Goal: Task Accomplishment & Management: Manage account settings

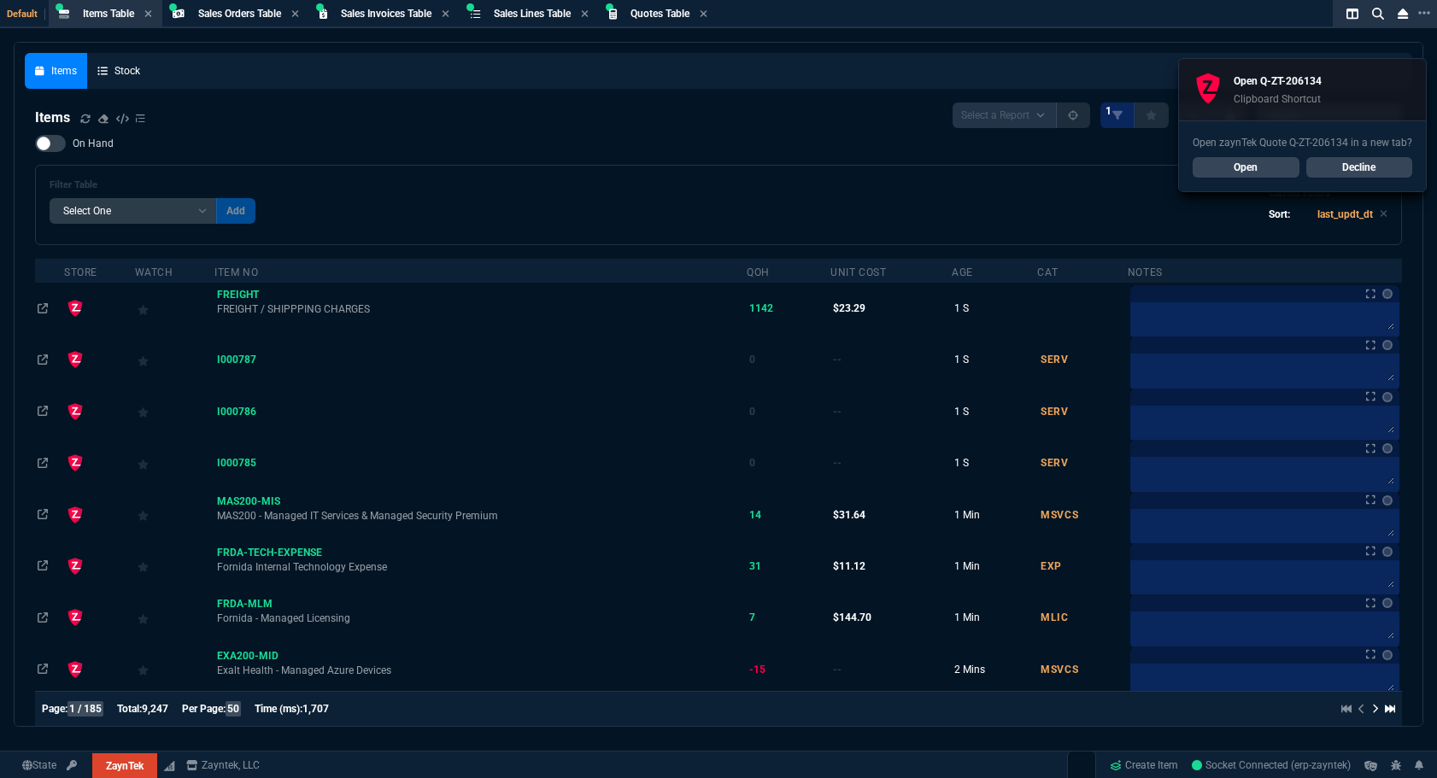
select select "4: SHAD"
select select
click at [1266, 172] on link "Open" at bounding box center [1246, 167] width 107 height 21
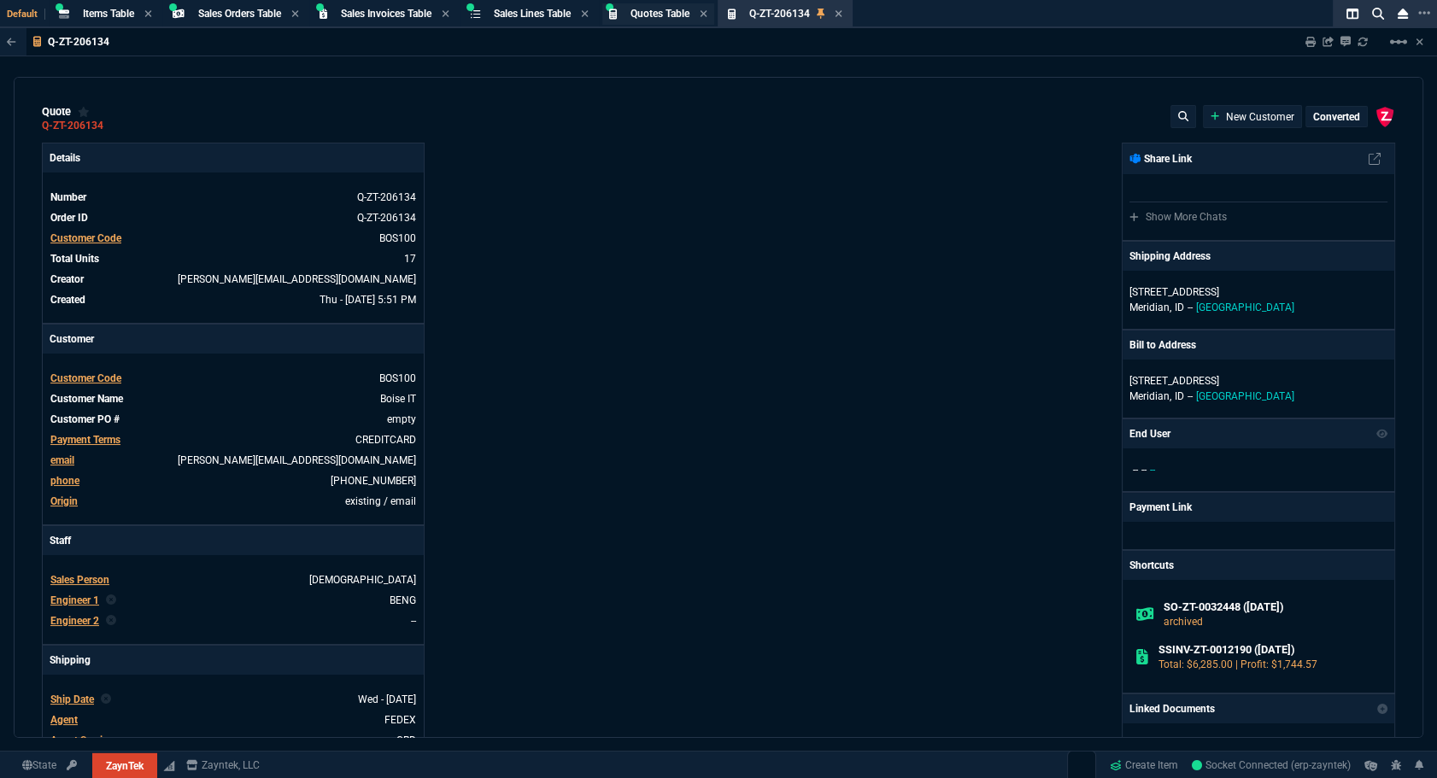
type input "0"
type input "20"
type input "295"
type input "60"
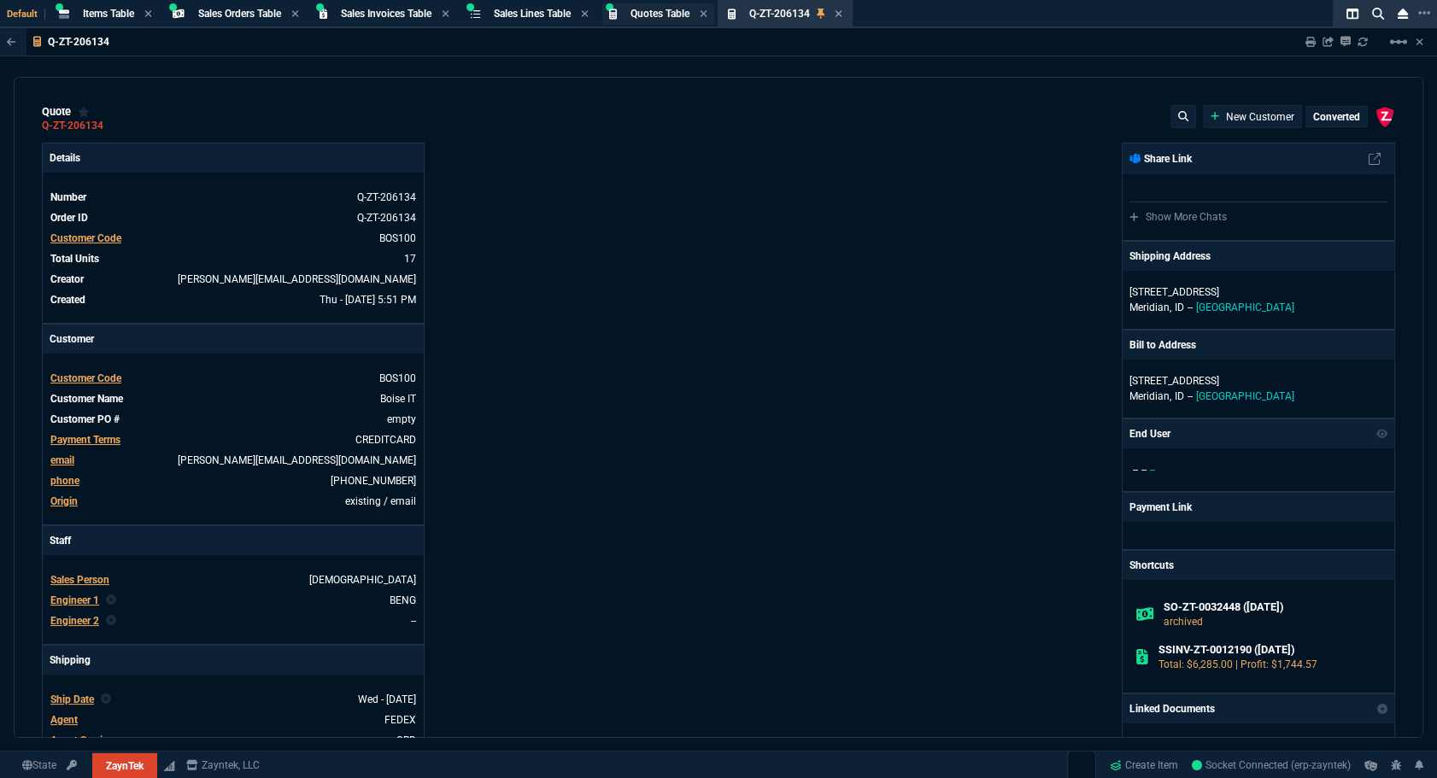
type input "595"
type input "44"
type input "174"
type input "62"
type input "165"
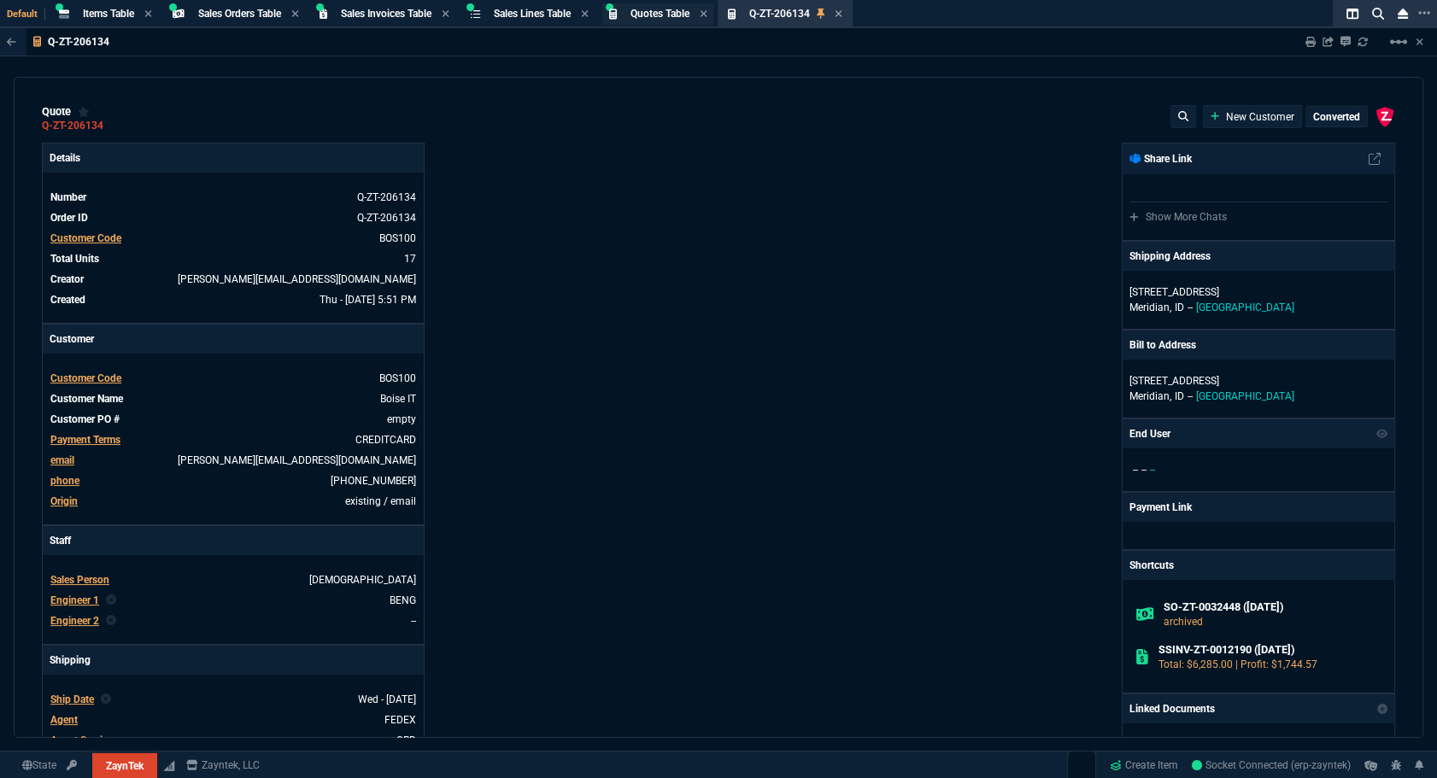
type input "38"
type input "80"
type input "14"
type input "50"
type input "60"
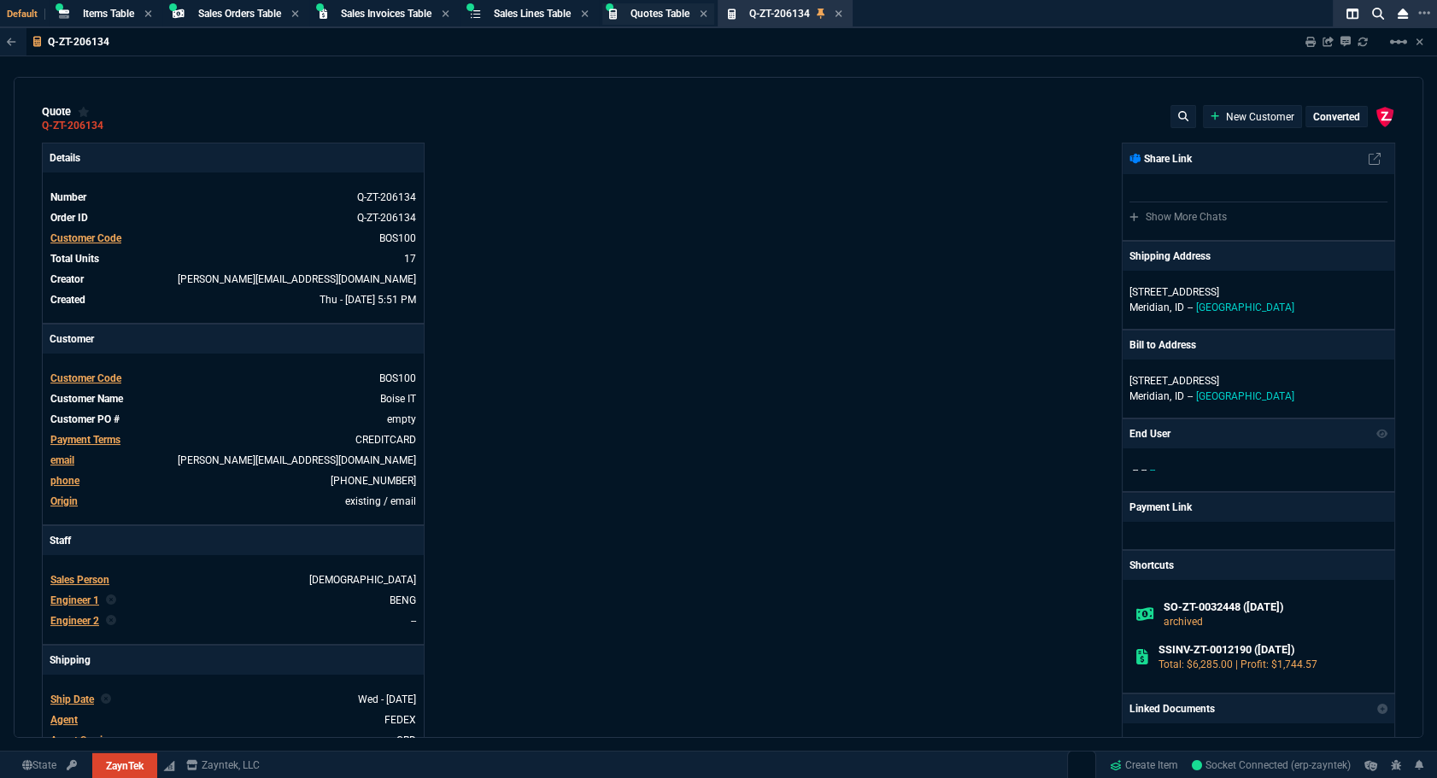
type input "295"
type input "55"
type input "60"
type input "76"
type input "65"
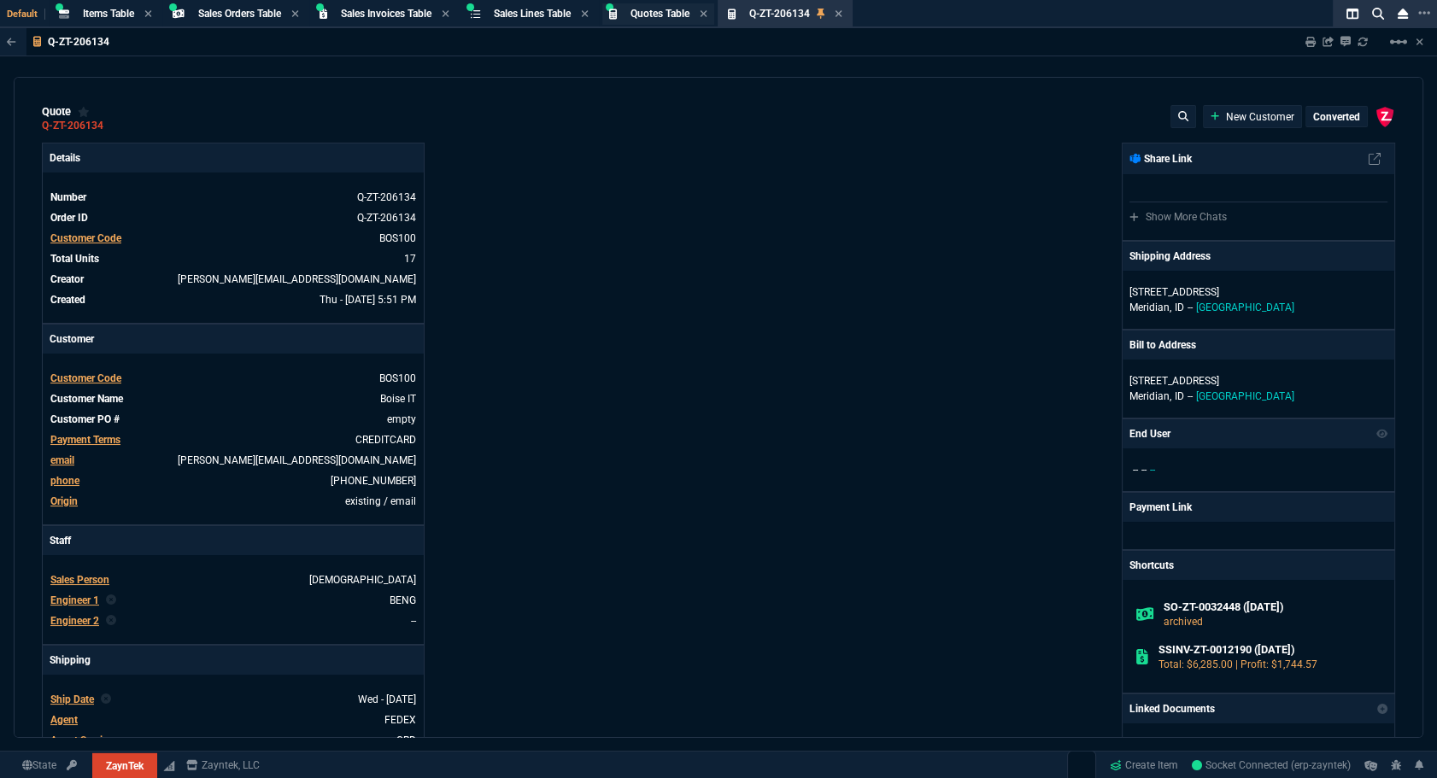
type input "52"
type input "65"
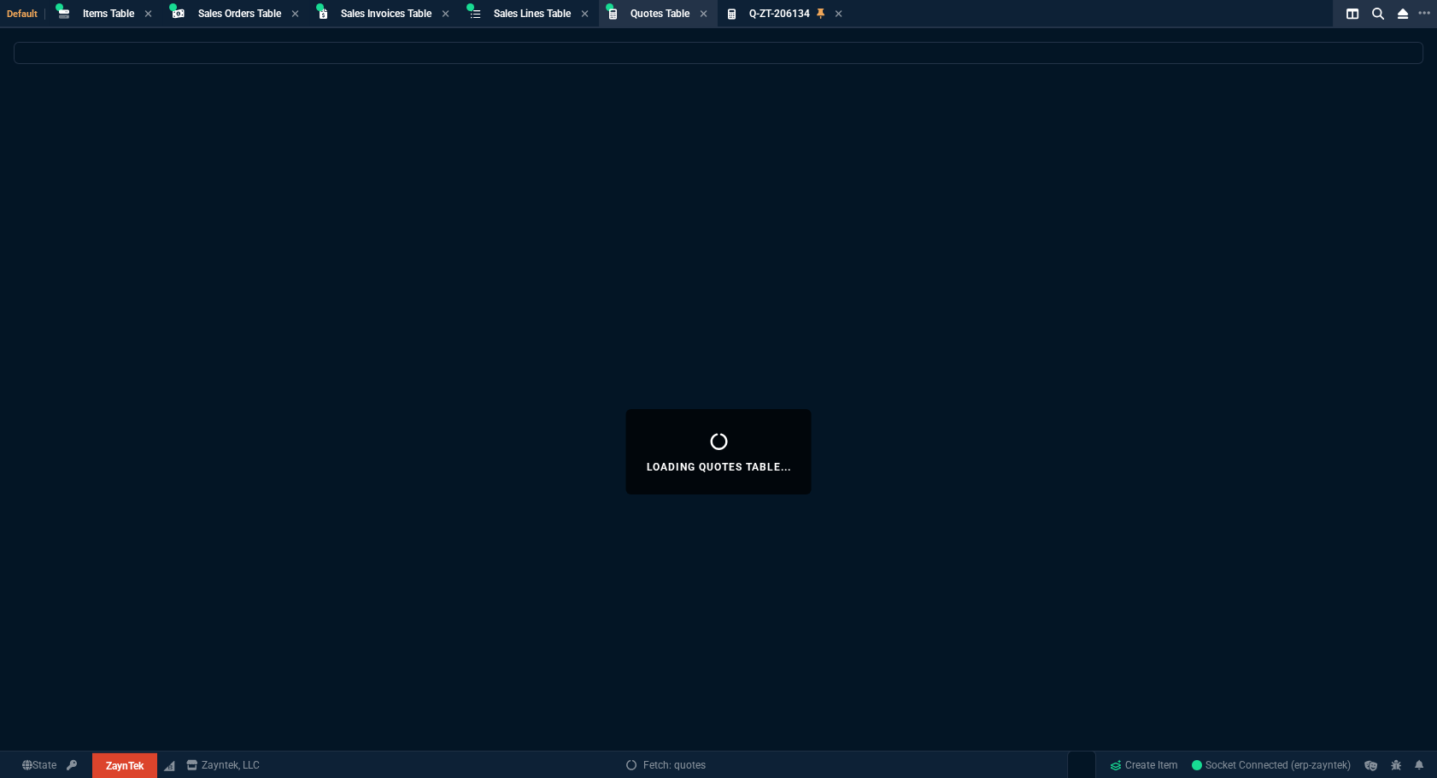
select select
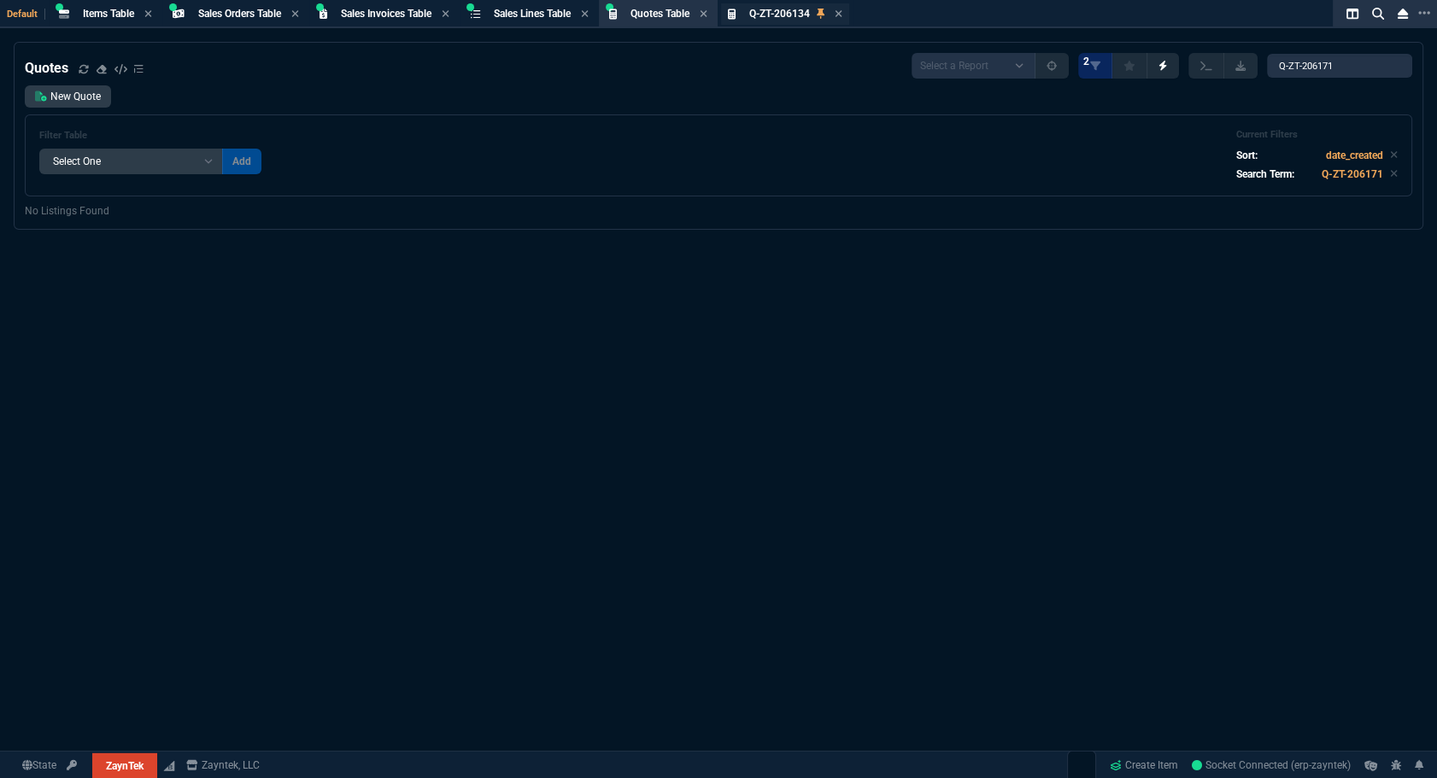
click at [789, 14] on span "Q-ZT-206134" at bounding box center [779, 14] width 61 height 12
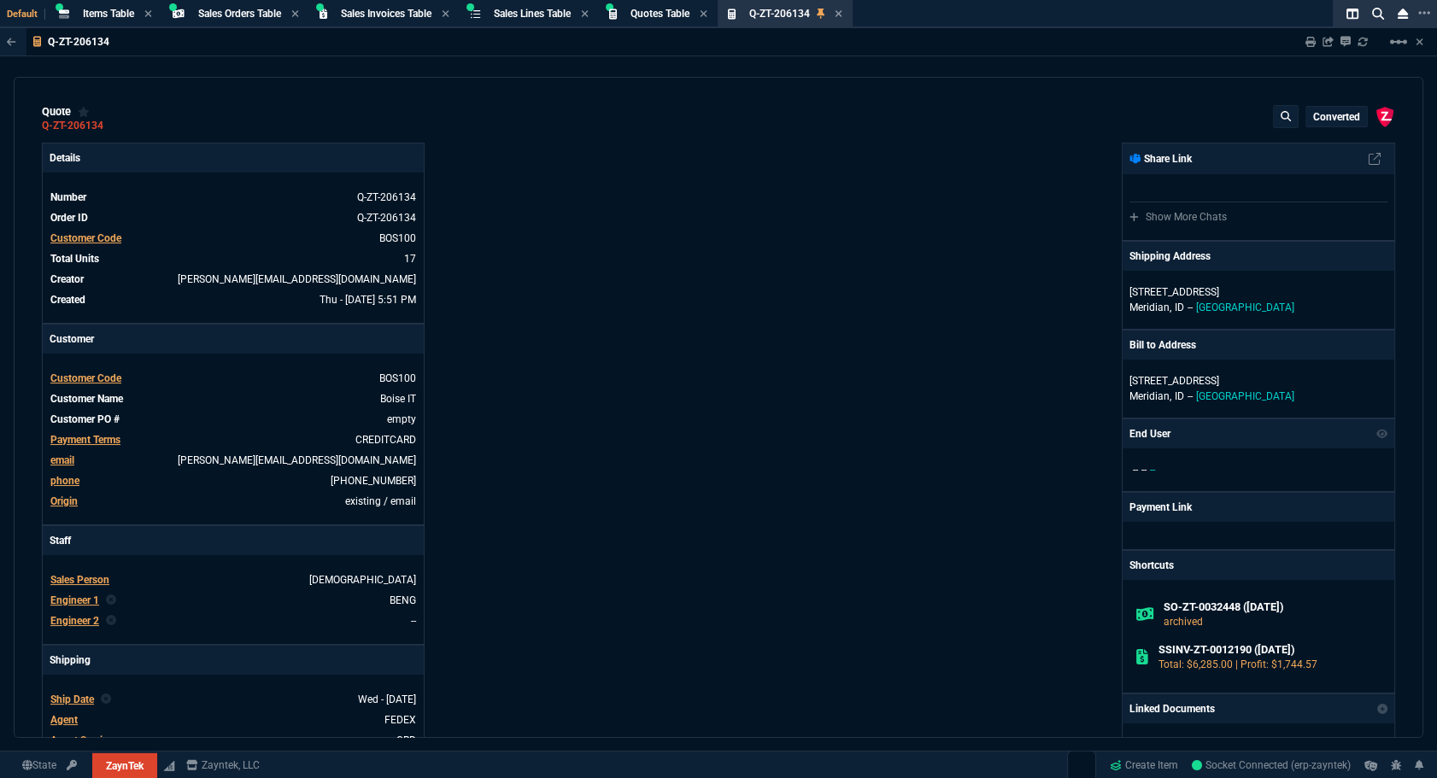
type input "0"
type input "20"
type input "295"
type input "60"
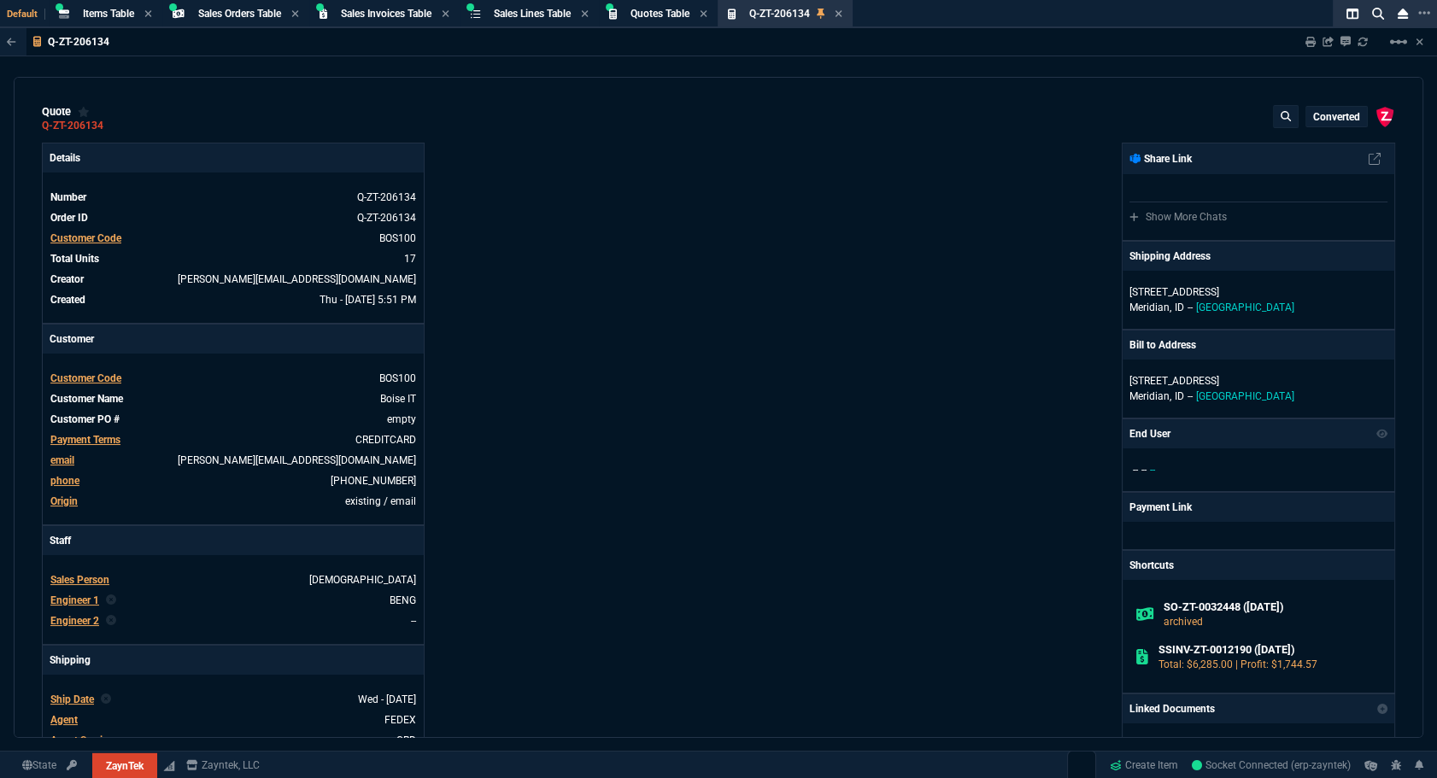
type input "595"
type input "44"
type input "174"
type input "62"
type input "165"
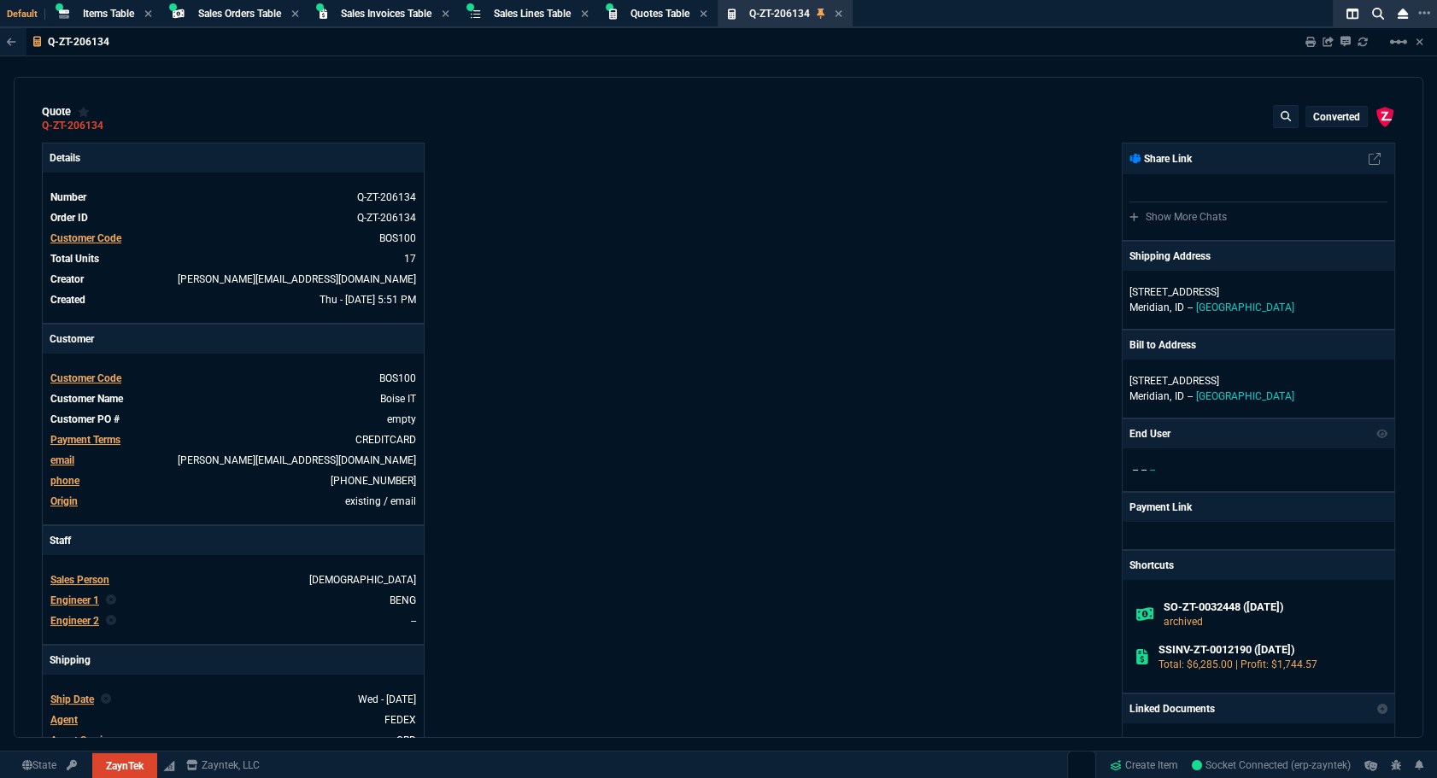
type input "38"
type input "80"
type input "14"
type input "50"
type input "60"
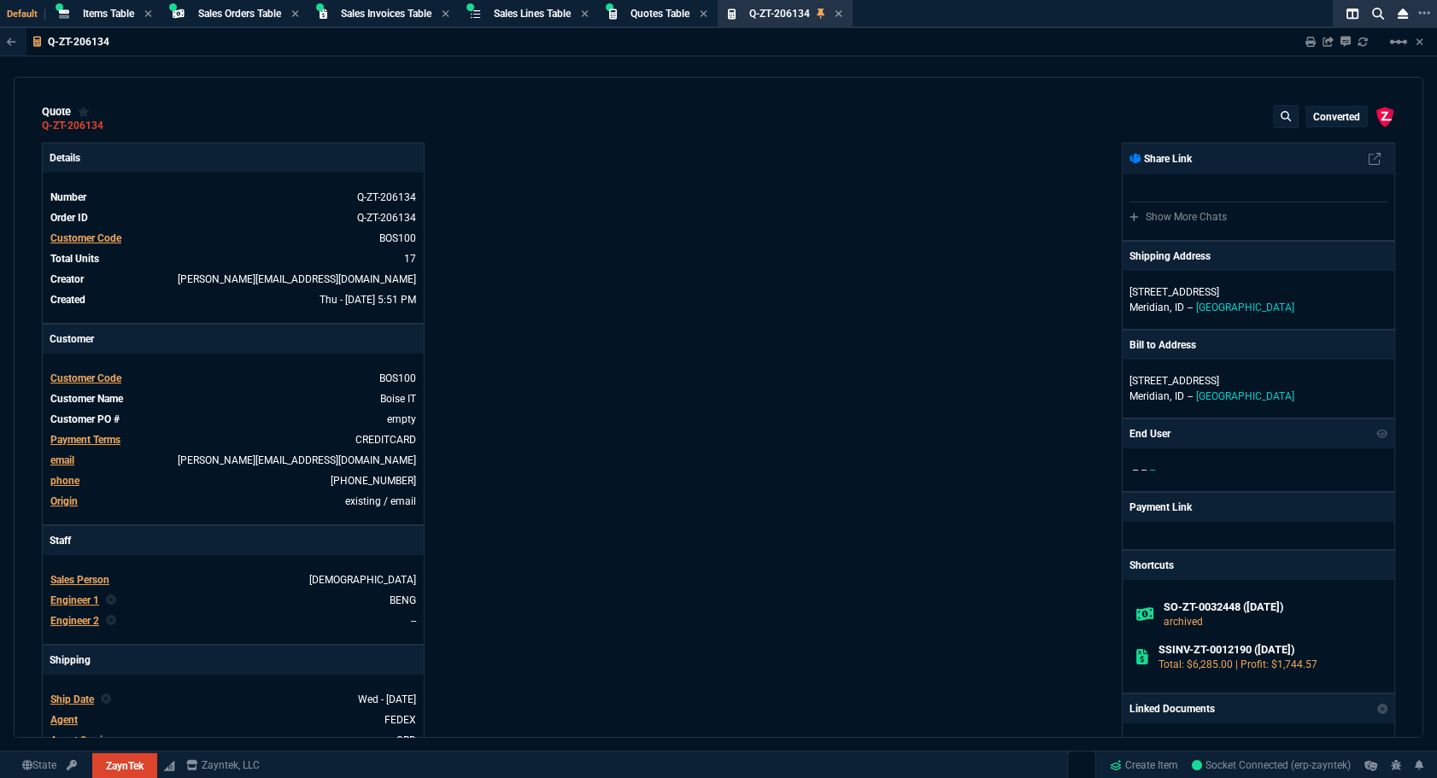
type input "295"
type input "55"
type input "60"
type input "76"
type input "65"
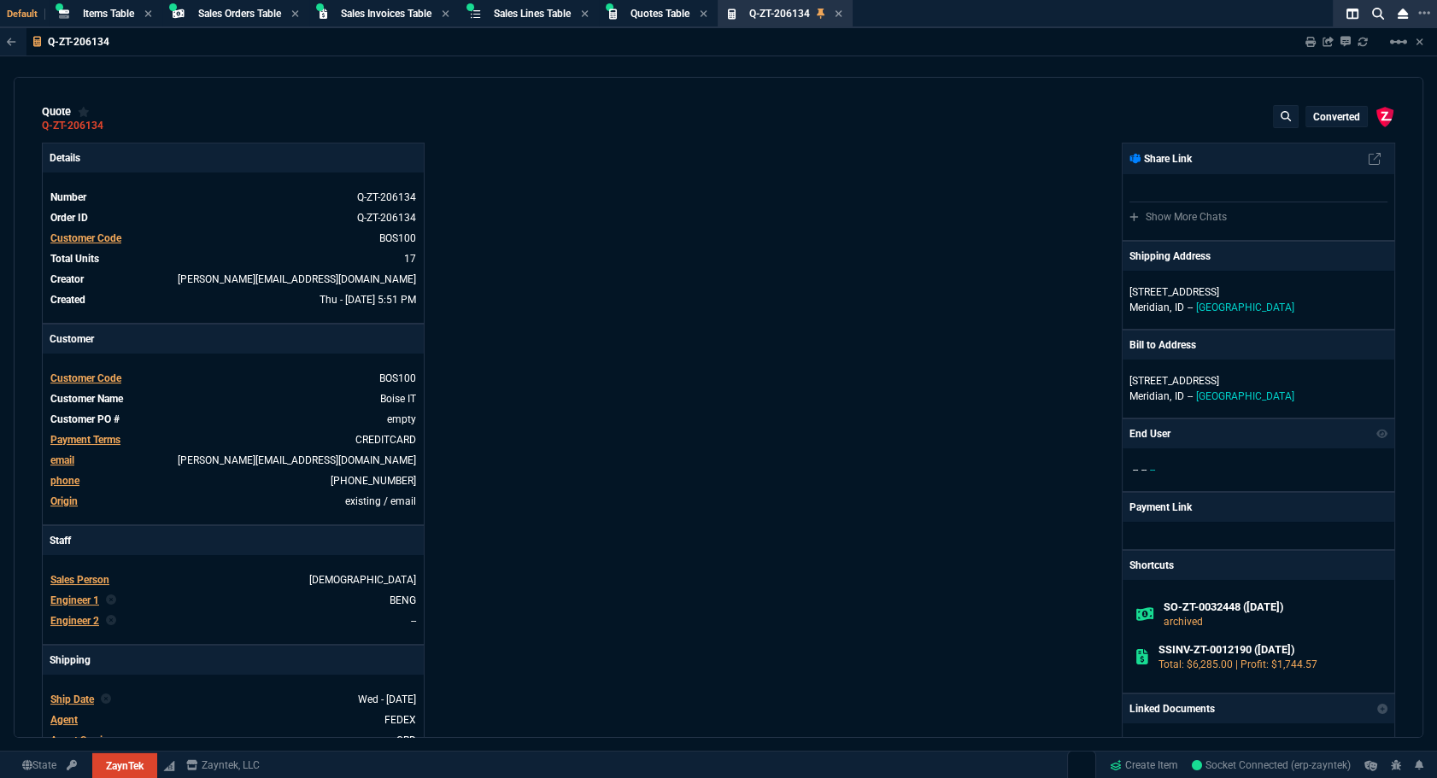
type input "52"
type input "65"
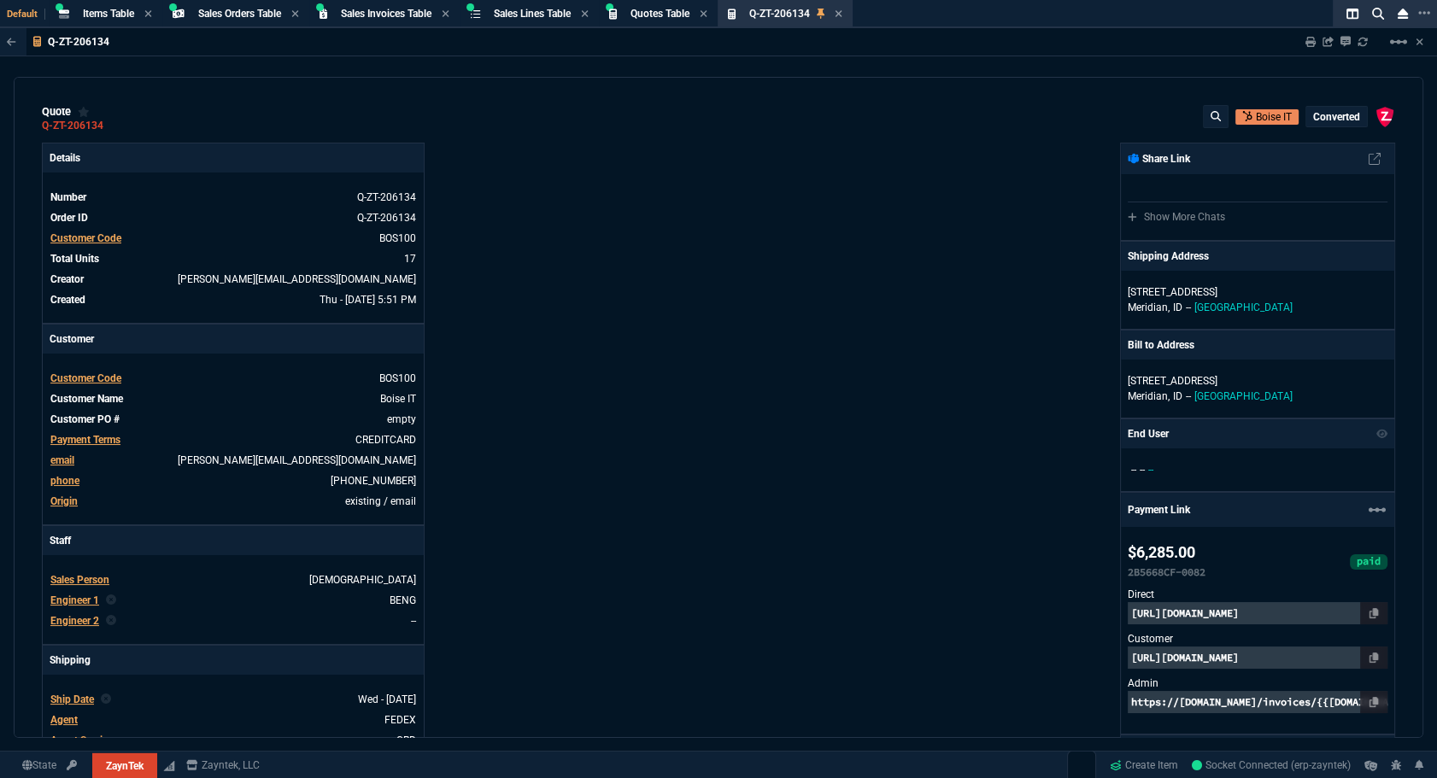
type input "50"
type input "29"
type input "84"
type input "34"
type input "71"
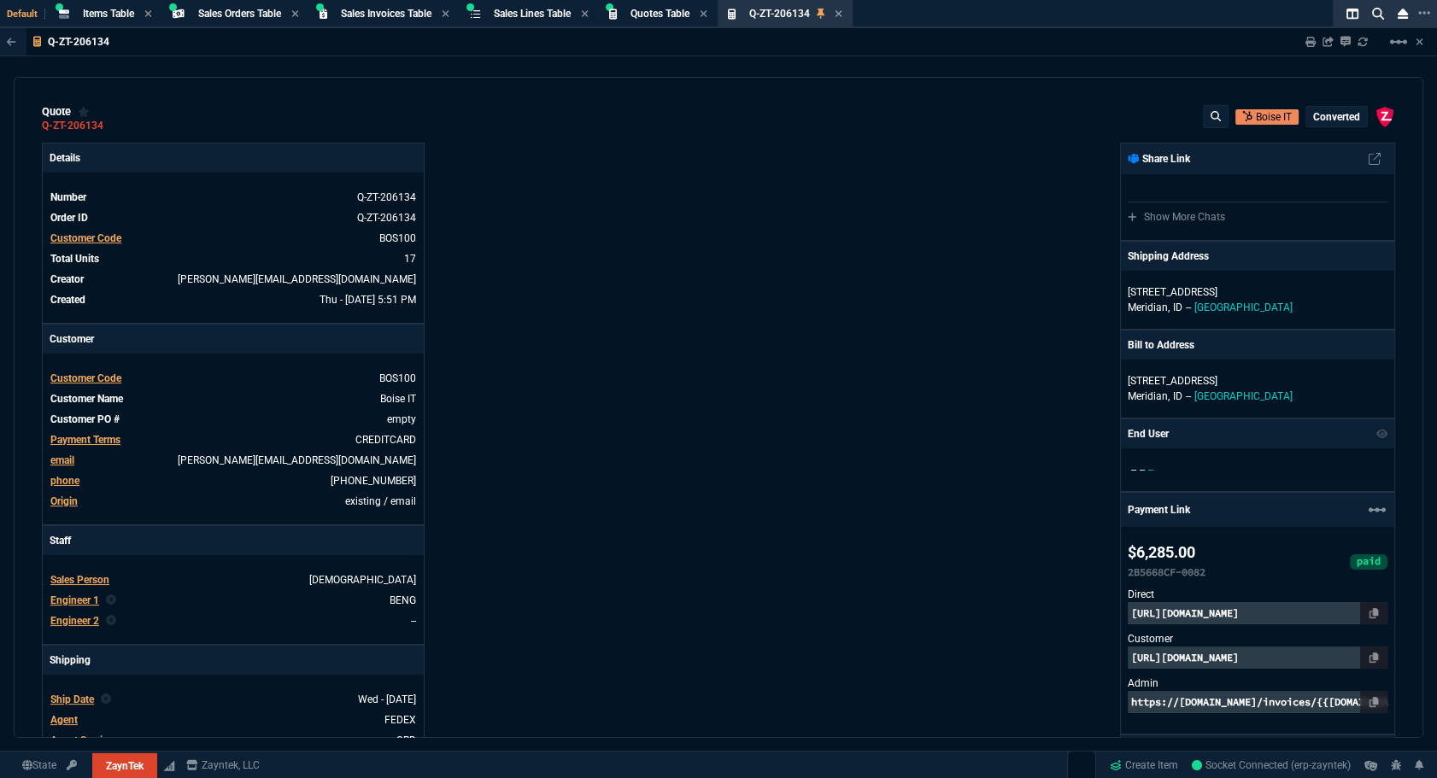
type input "78"
type input "81"
type input "53"
type input "22"
type input "76"
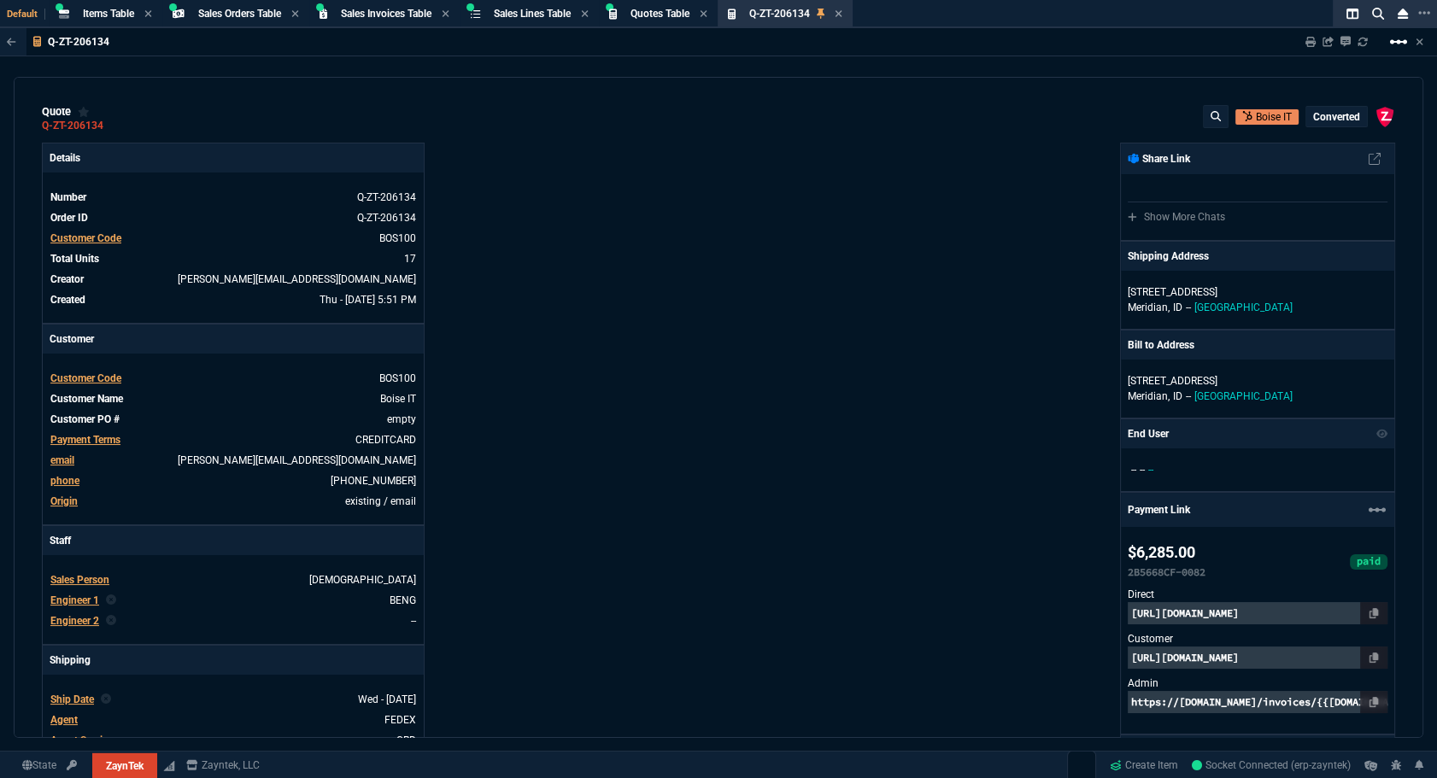
click at [1397, 49] on mat-icon "linear_scale" at bounding box center [1398, 42] width 21 height 21
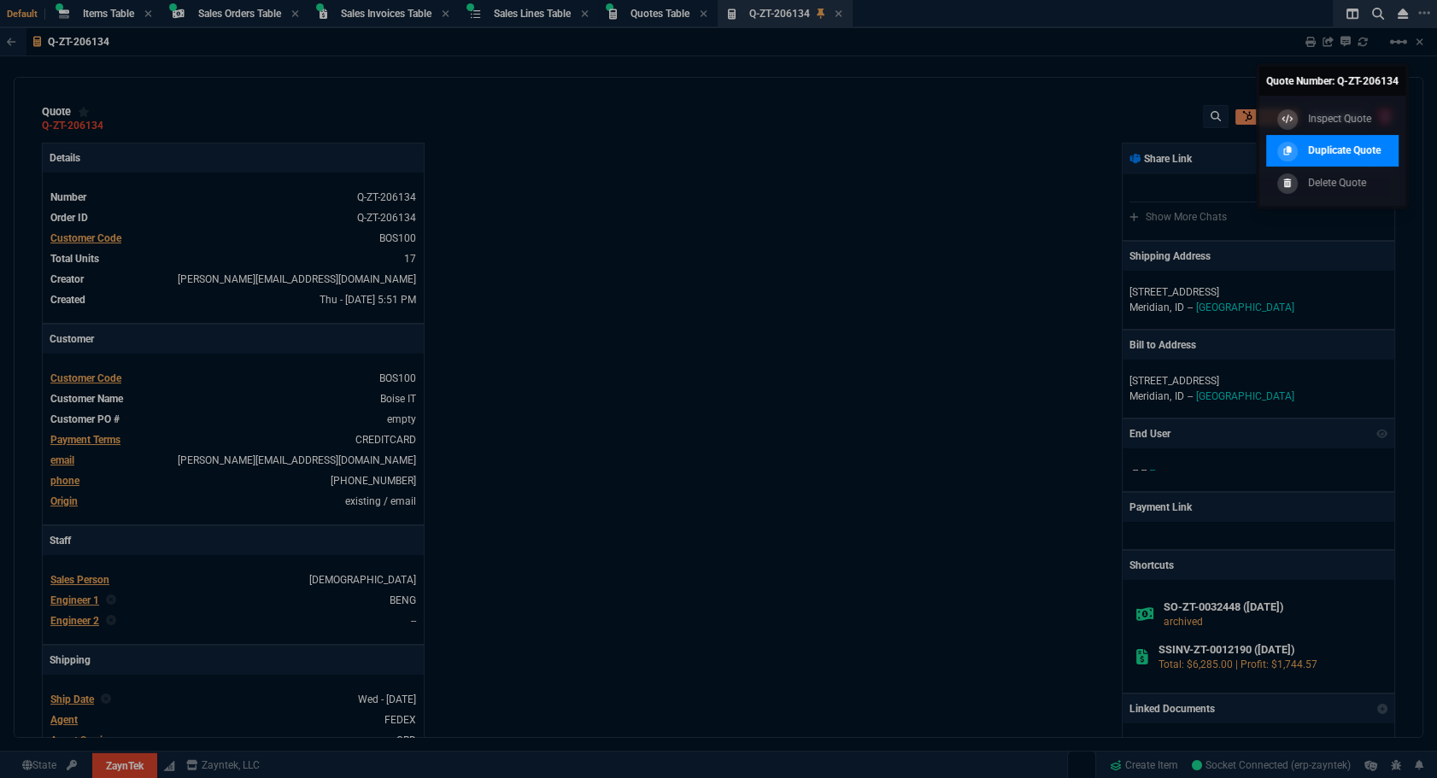
click at [1341, 147] on p "Duplicate Quote" at bounding box center [1344, 150] width 73 height 15
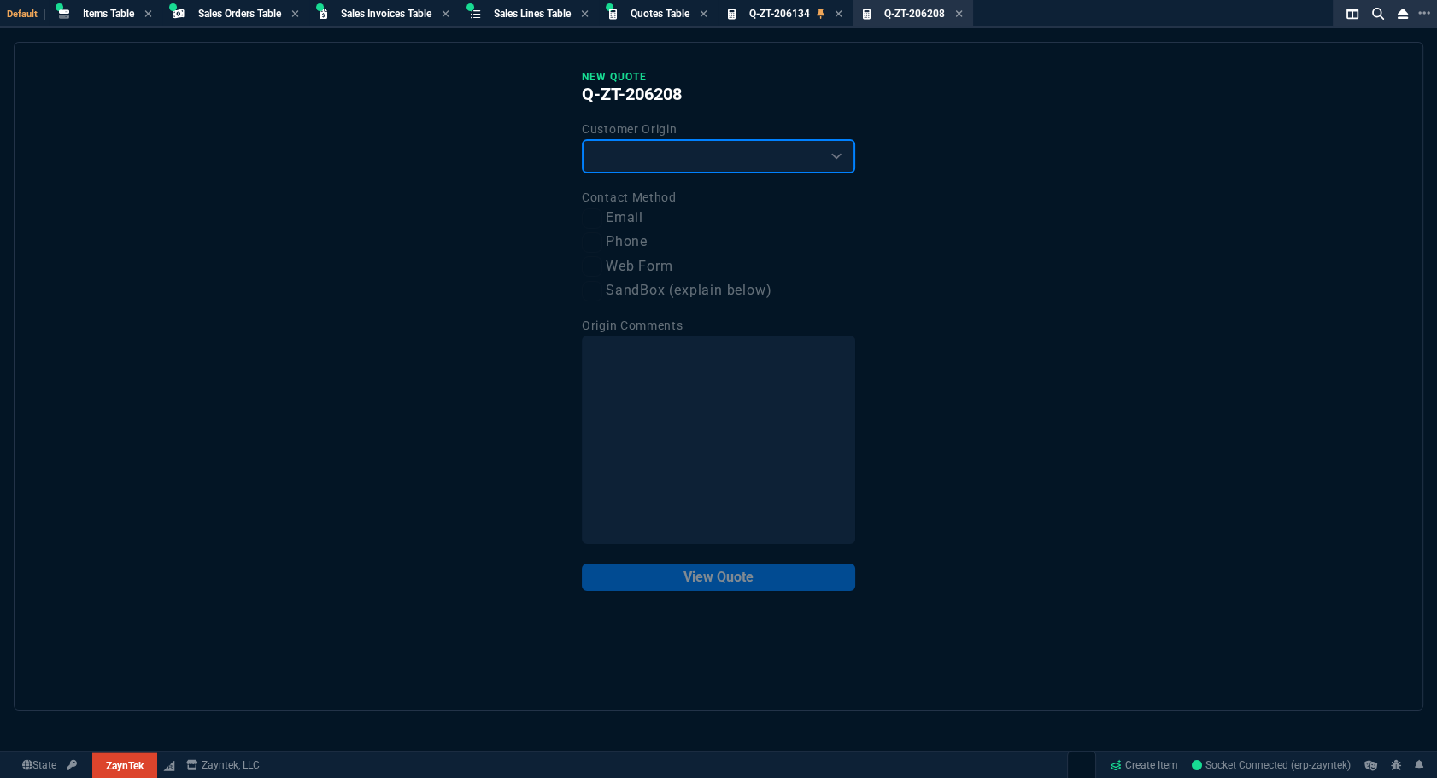
click at [701, 148] on select "Existing Customer Amazon Lead (first order) Website Lead (first order) Called (…" at bounding box center [718, 156] width 273 height 34
select select "existing"
click at [582, 139] on select "Existing Customer Amazon Lead (first order) Website Lead (first order) Called (…" at bounding box center [718, 156] width 273 height 34
click at [621, 223] on label "Email" at bounding box center [718, 218] width 273 height 21
click at [602, 223] on input "Email" at bounding box center [592, 218] width 21 height 21
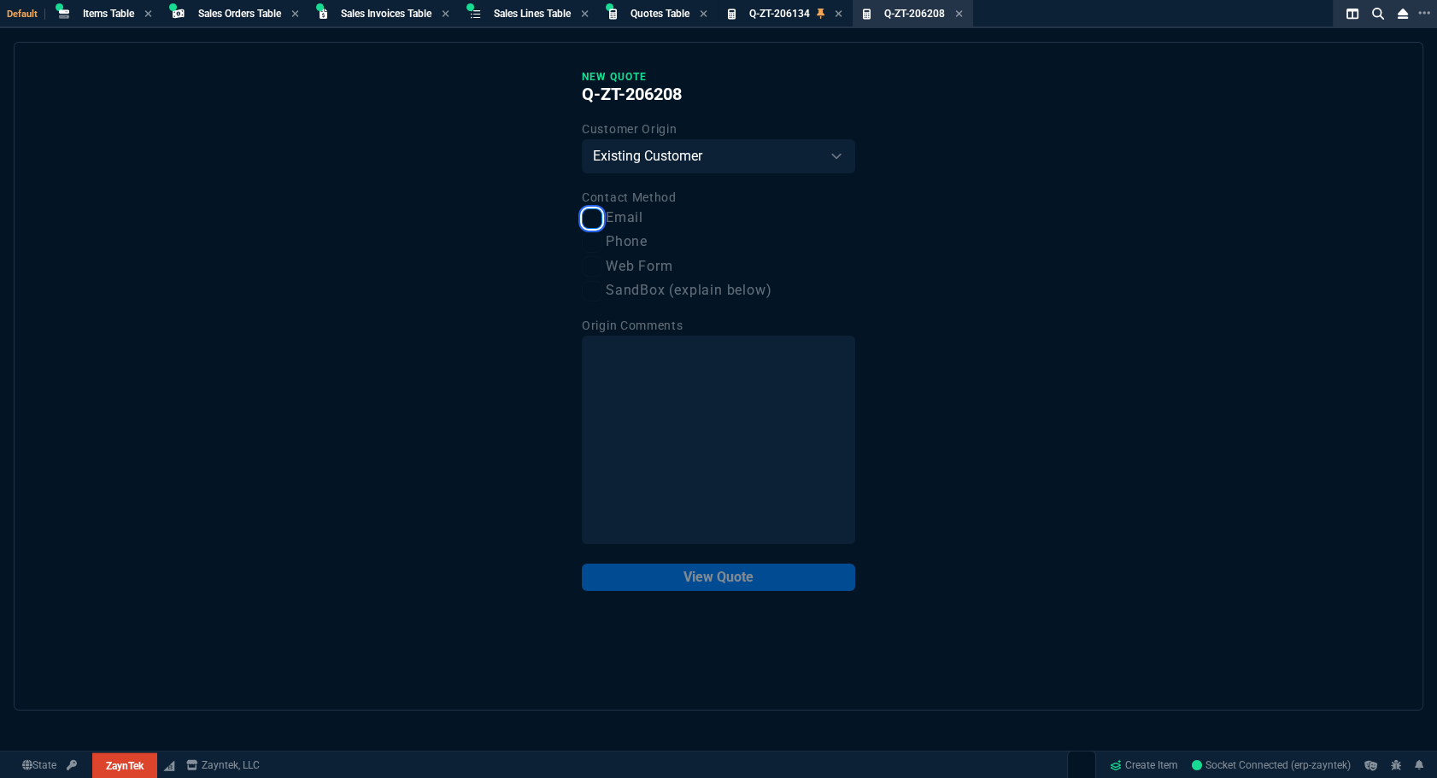
checkbox input "true"
click at [699, 590] on button "View Quote" at bounding box center [718, 577] width 273 height 27
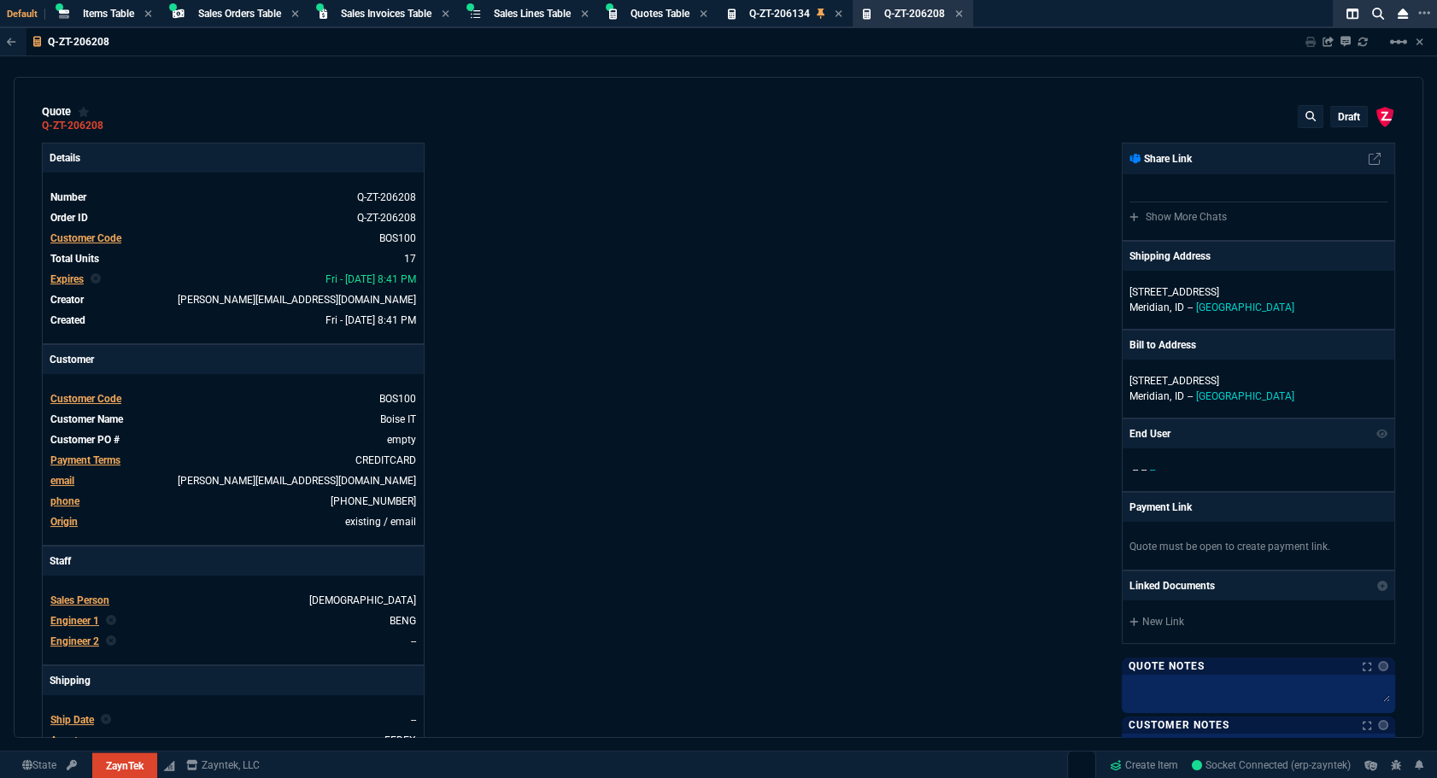
type input "0"
type input "20"
type input "295"
type input "60"
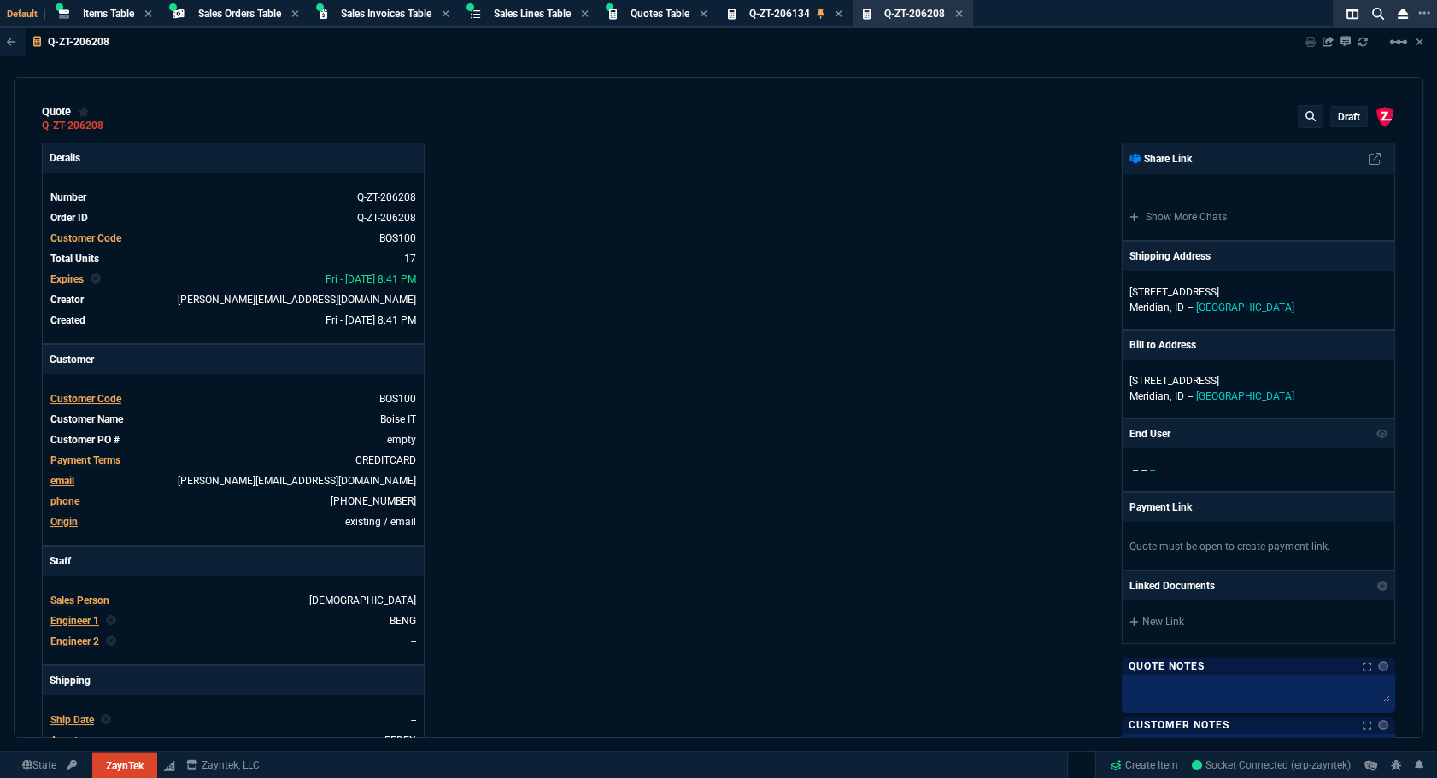
type input "595"
type input "44"
type input "174"
type input "62"
type input "165"
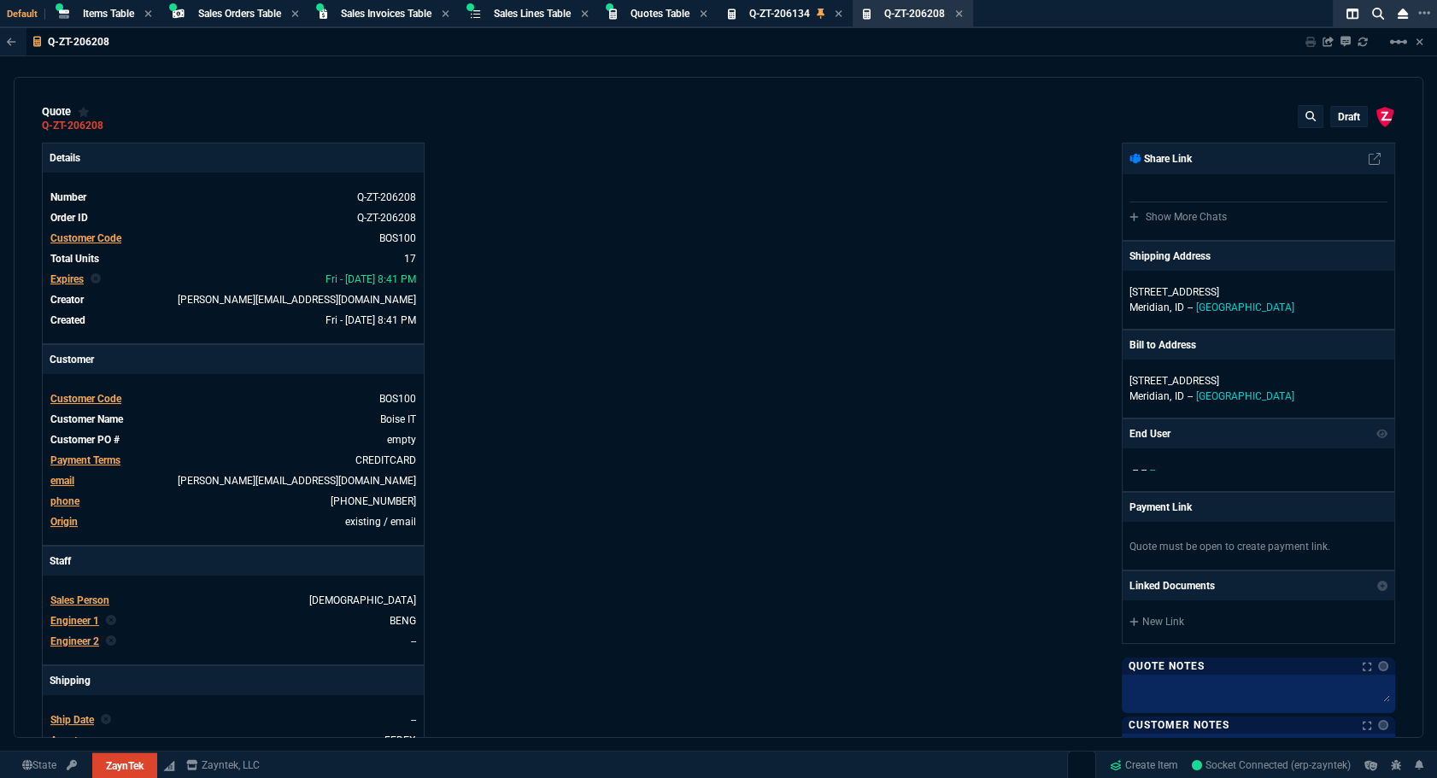
type input "38"
type input "80"
type input "14"
type input "50"
type input "60"
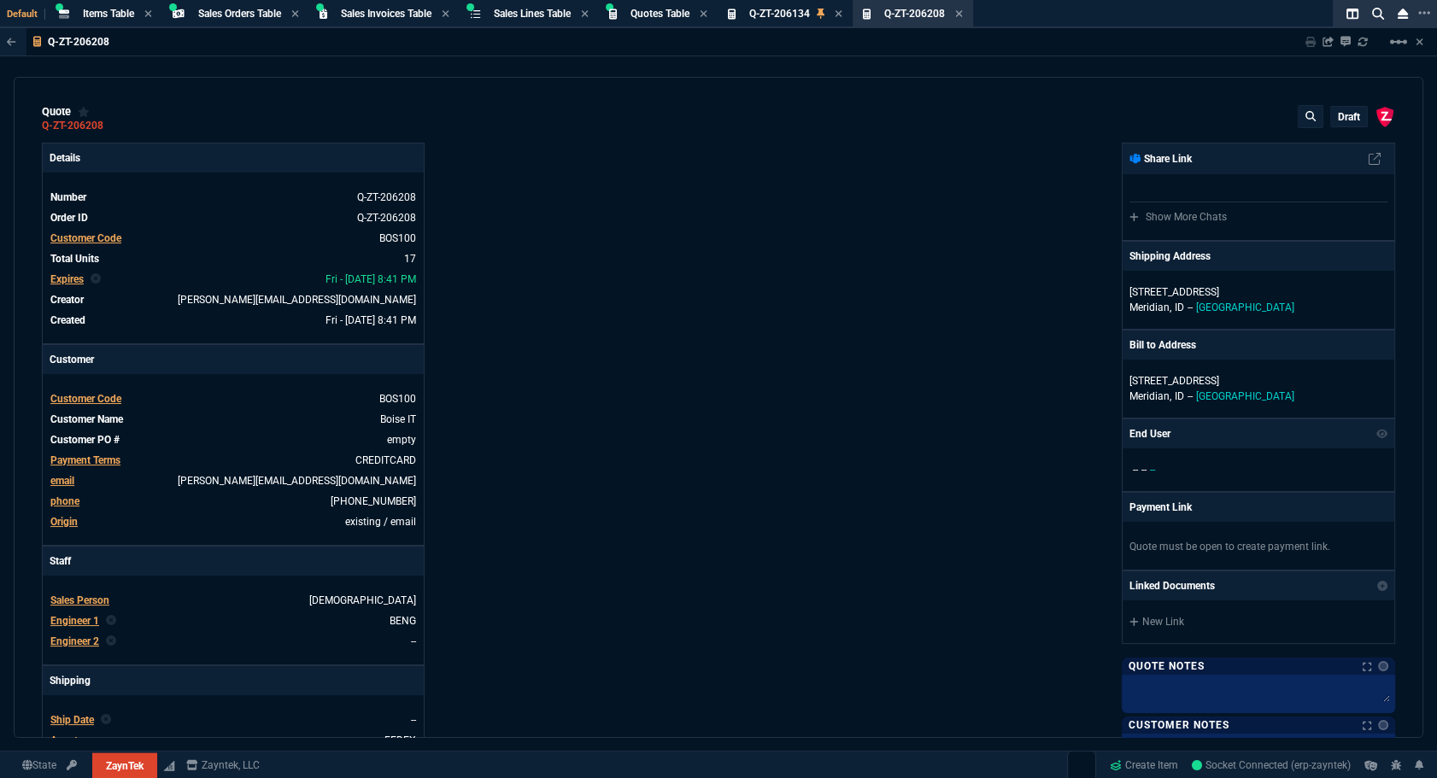
type input "295"
type input "55"
type input "60"
type input "76"
type input "65"
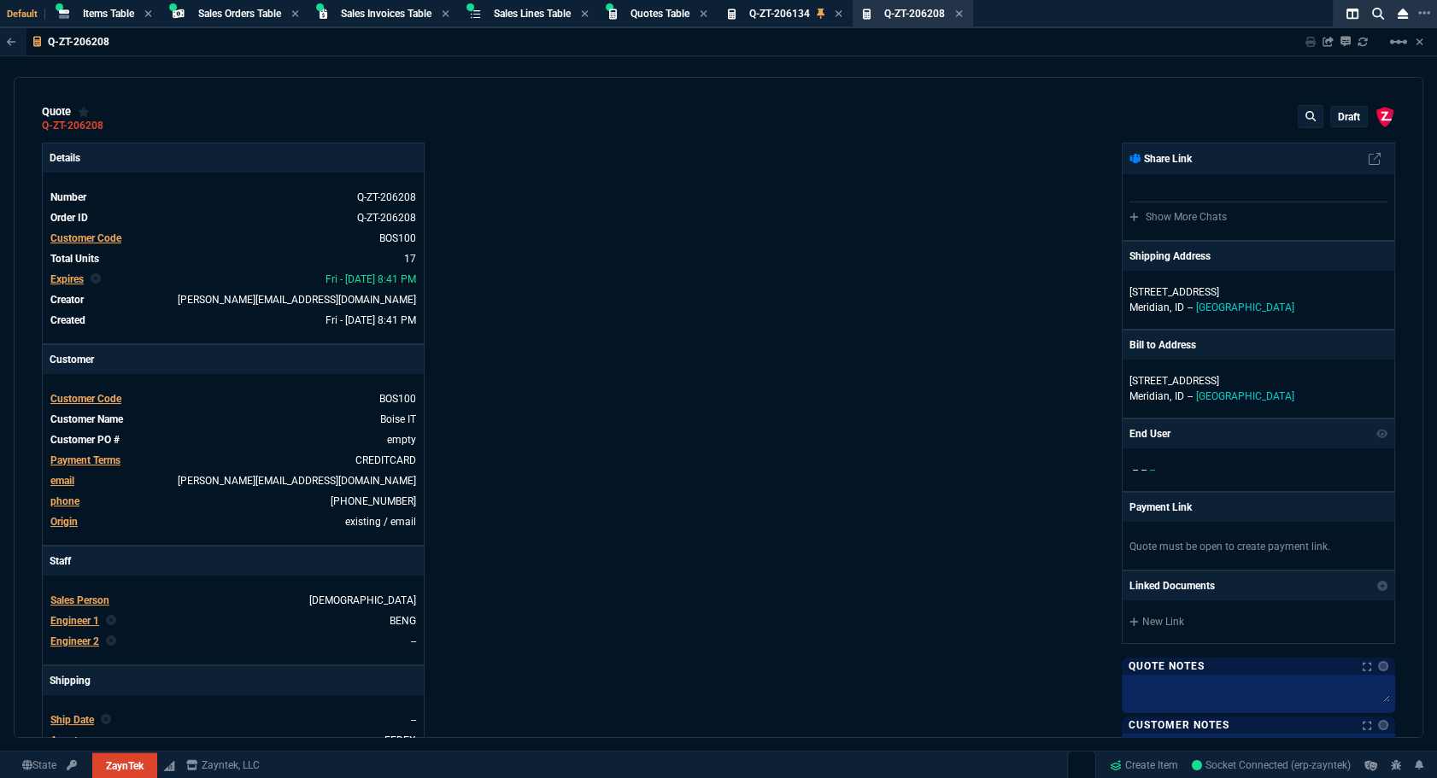
type input "52"
type input "65"
type input "50"
type input "29"
type input "84"
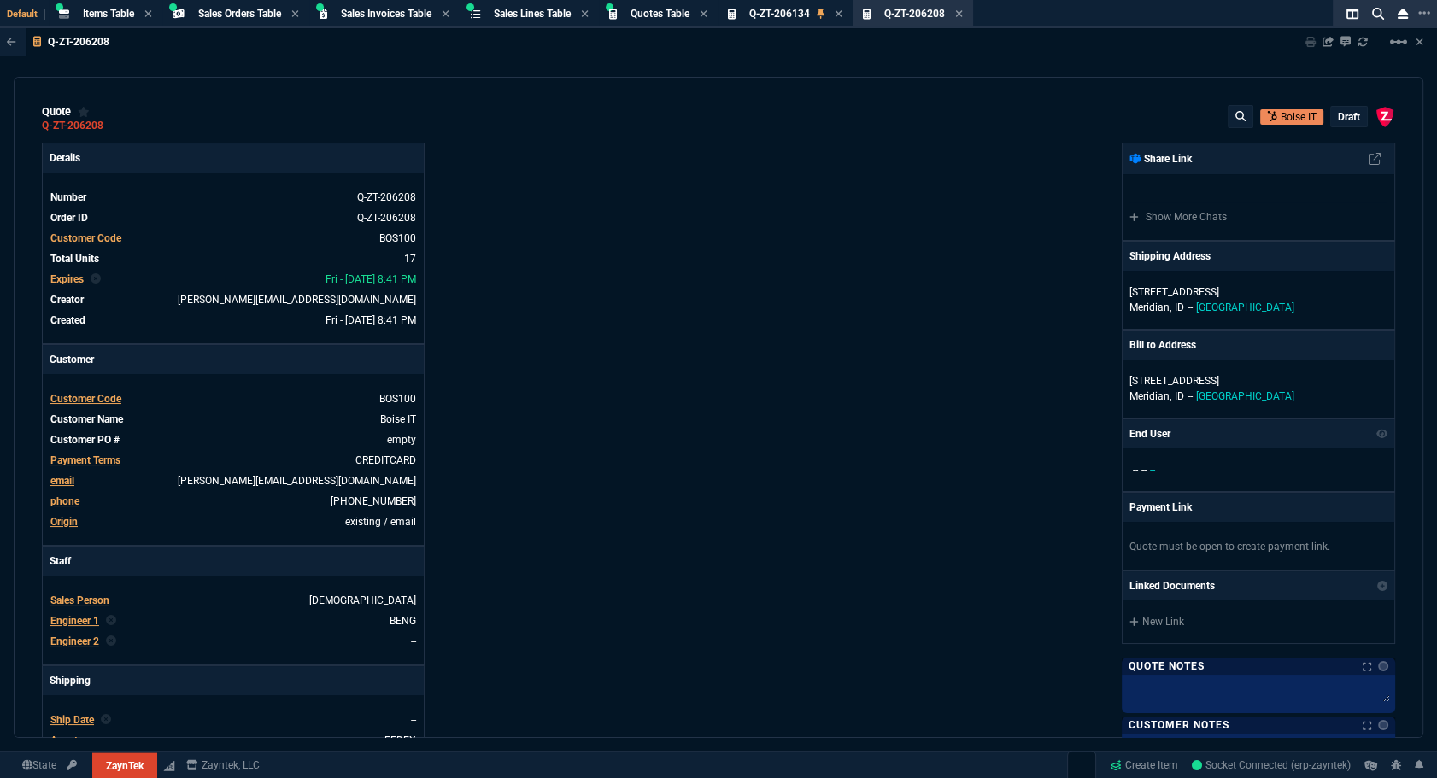
type input "34"
type input "71"
type input "78"
type input "81"
type input "53"
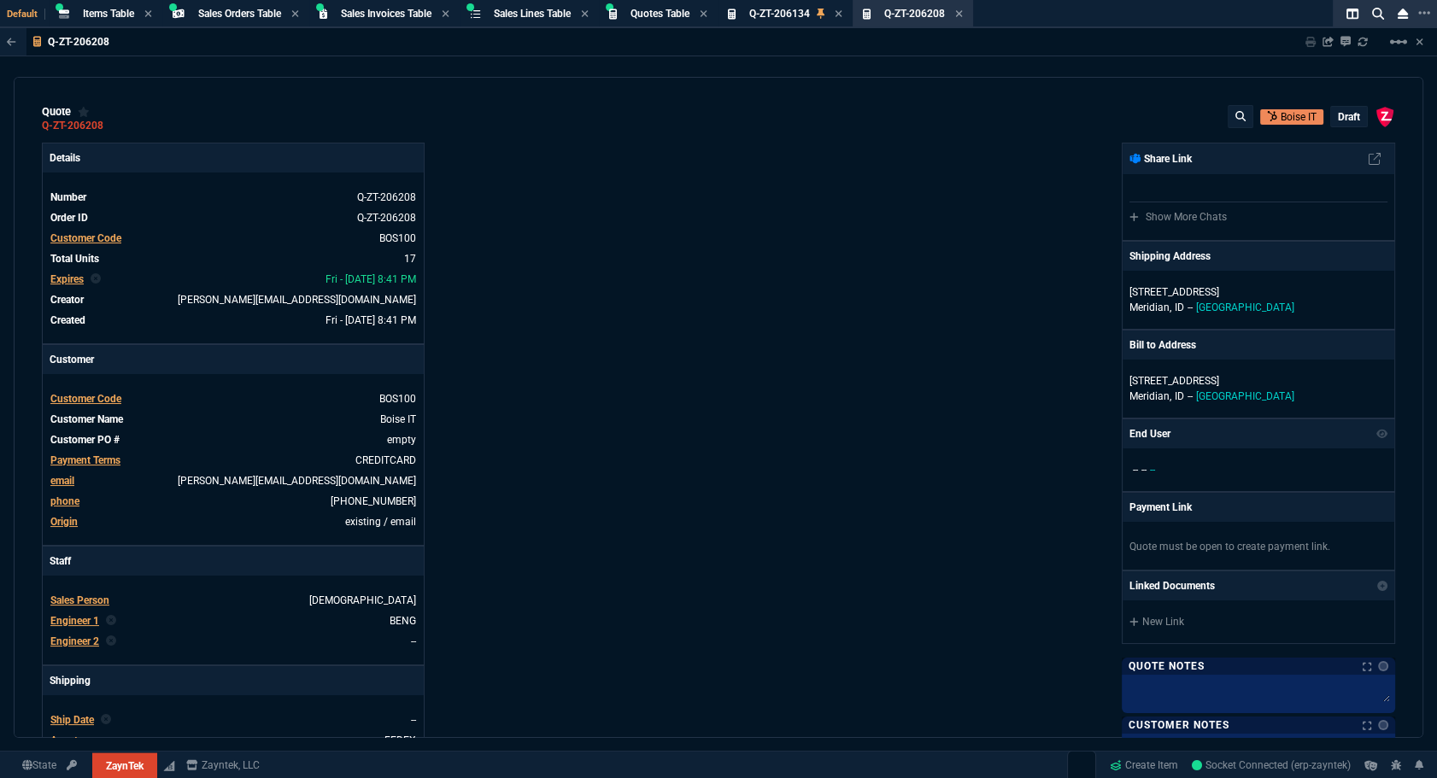
type input "22"
type input "76"
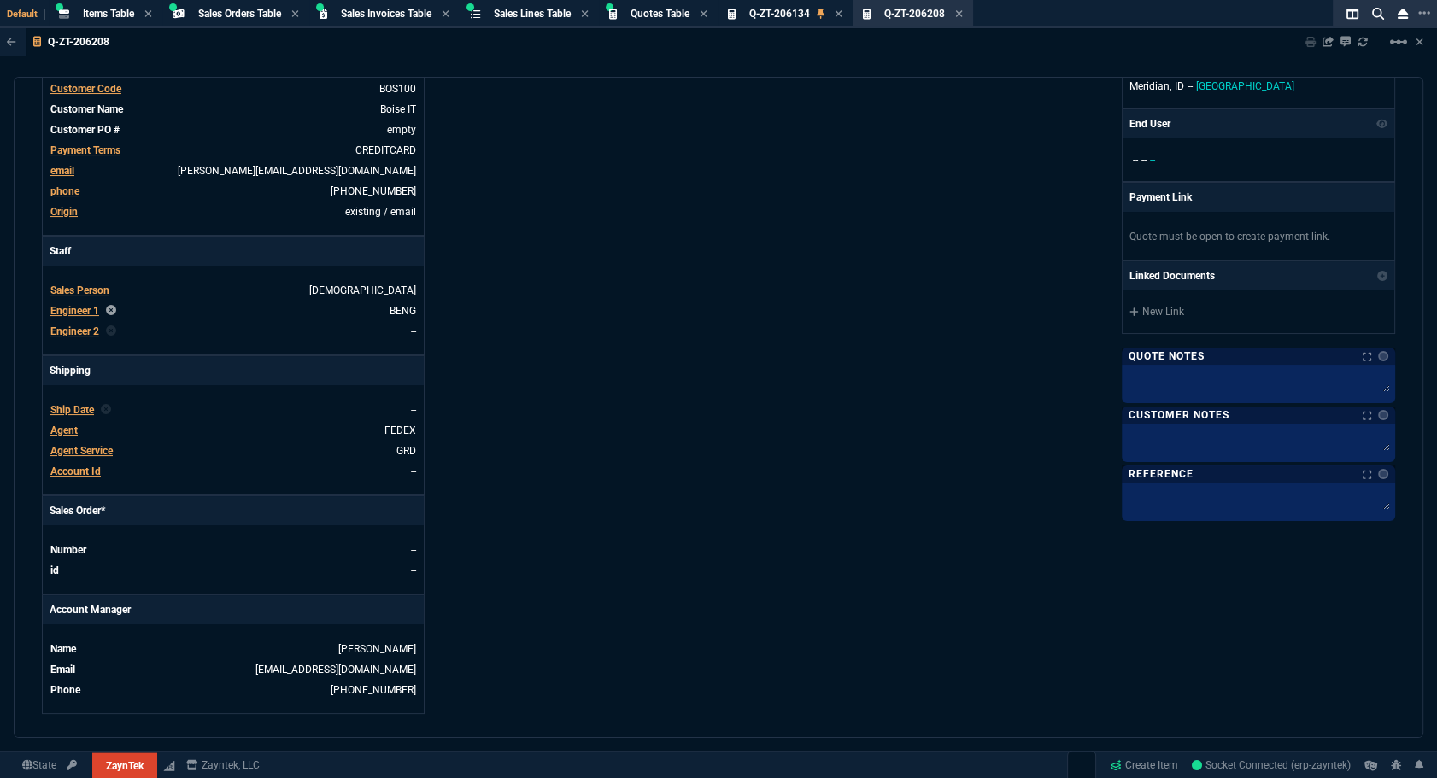
click at [106, 307] on icon at bounding box center [111, 310] width 10 height 10
click at [109, 308] on icon at bounding box center [111, 310] width 10 height 10
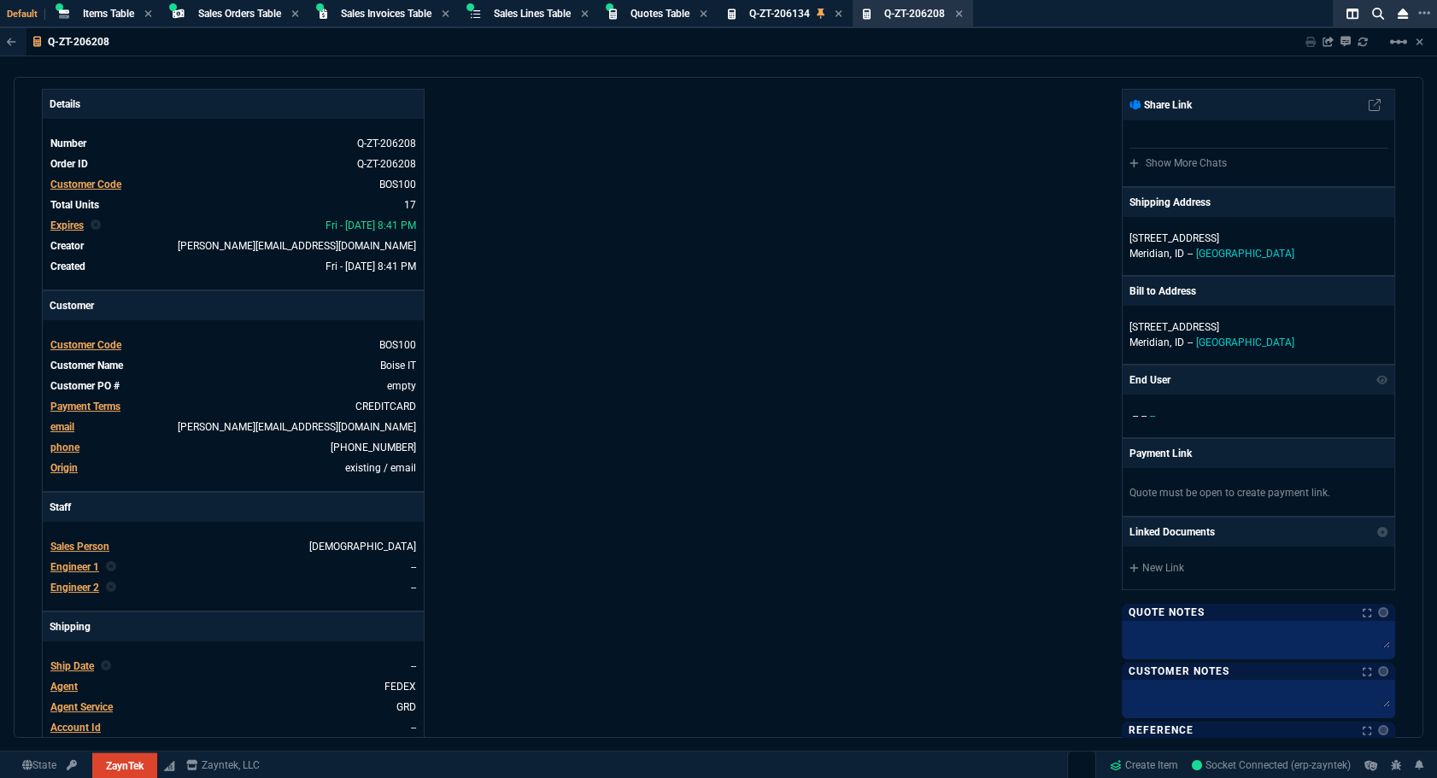
scroll to position [0, 0]
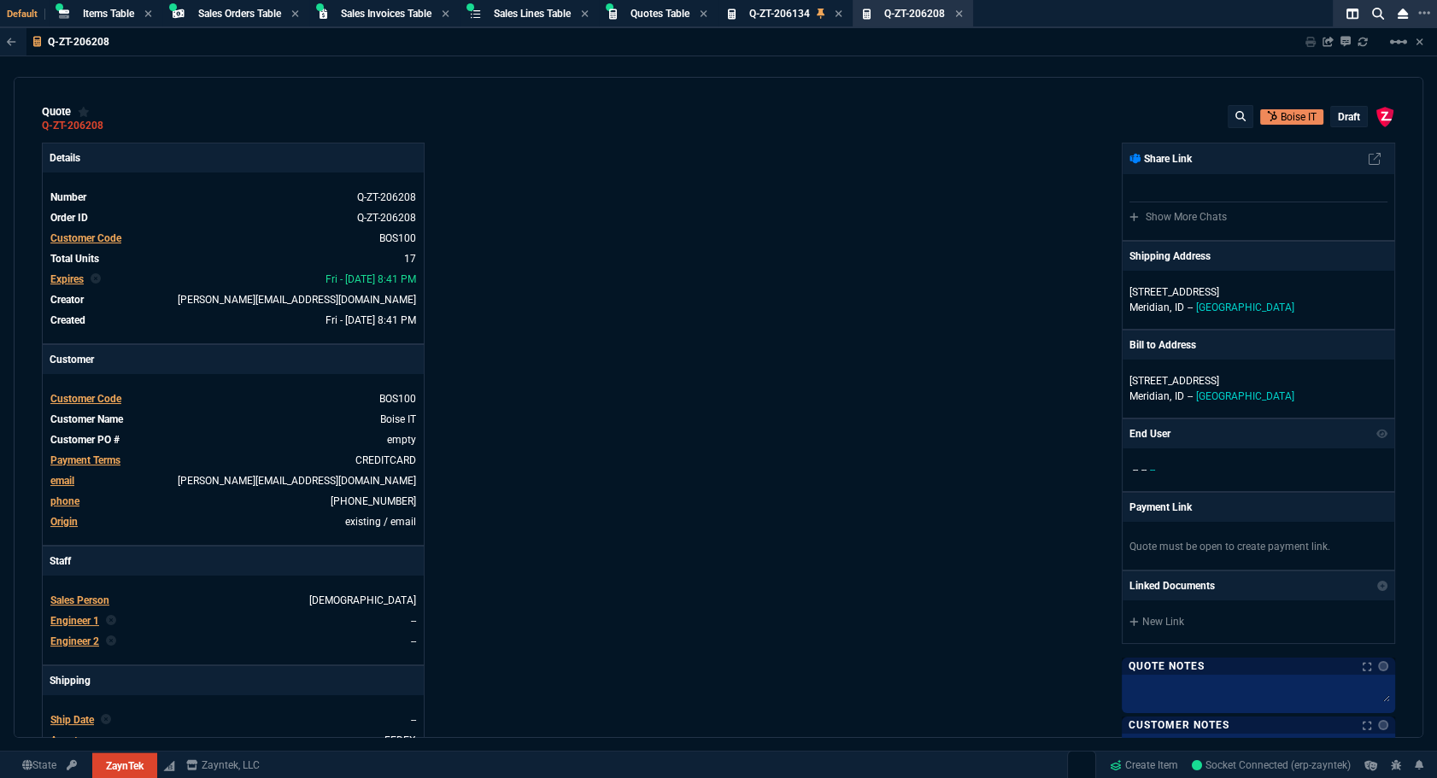
click at [1338, 111] on p "draft" at bounding box center [1349, 117] width 22 height 14
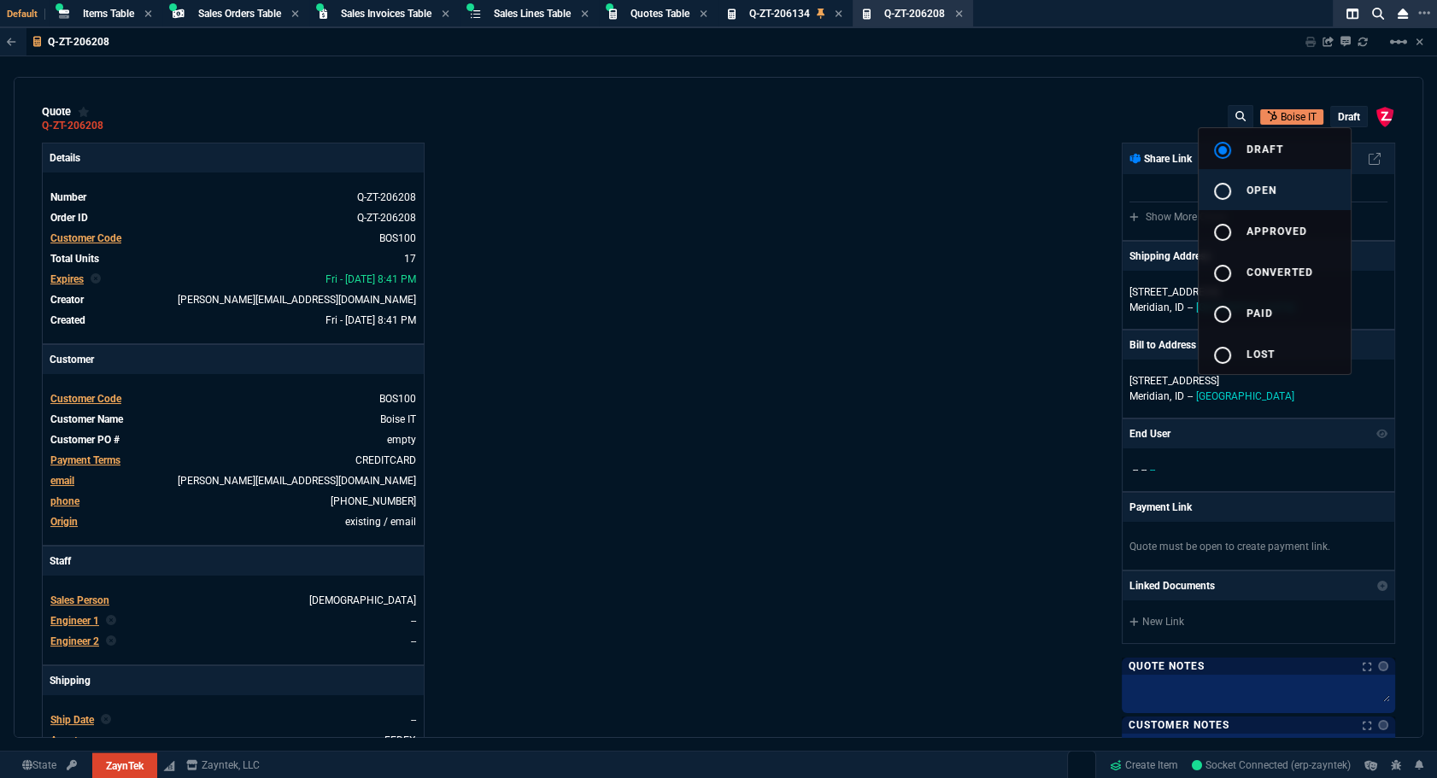
click at [1296, 190] on button "radio_button_unchecked open" at bounding box center [1275, 189] width 152 height 41
click at [966, 258] on div at bounding box center [718, 389] width 1437 height 778
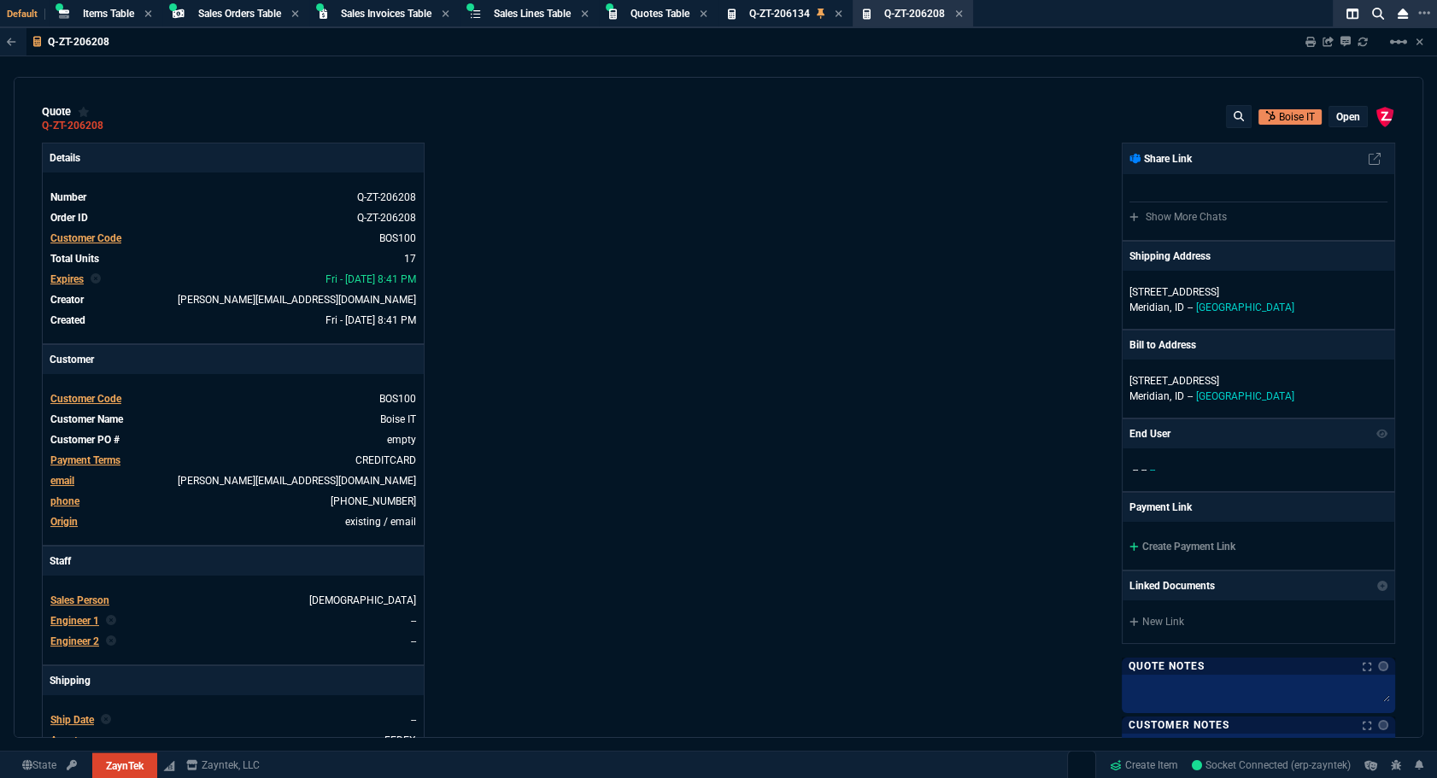
type input "0"
type input "20"
type input "295"
type input "60"
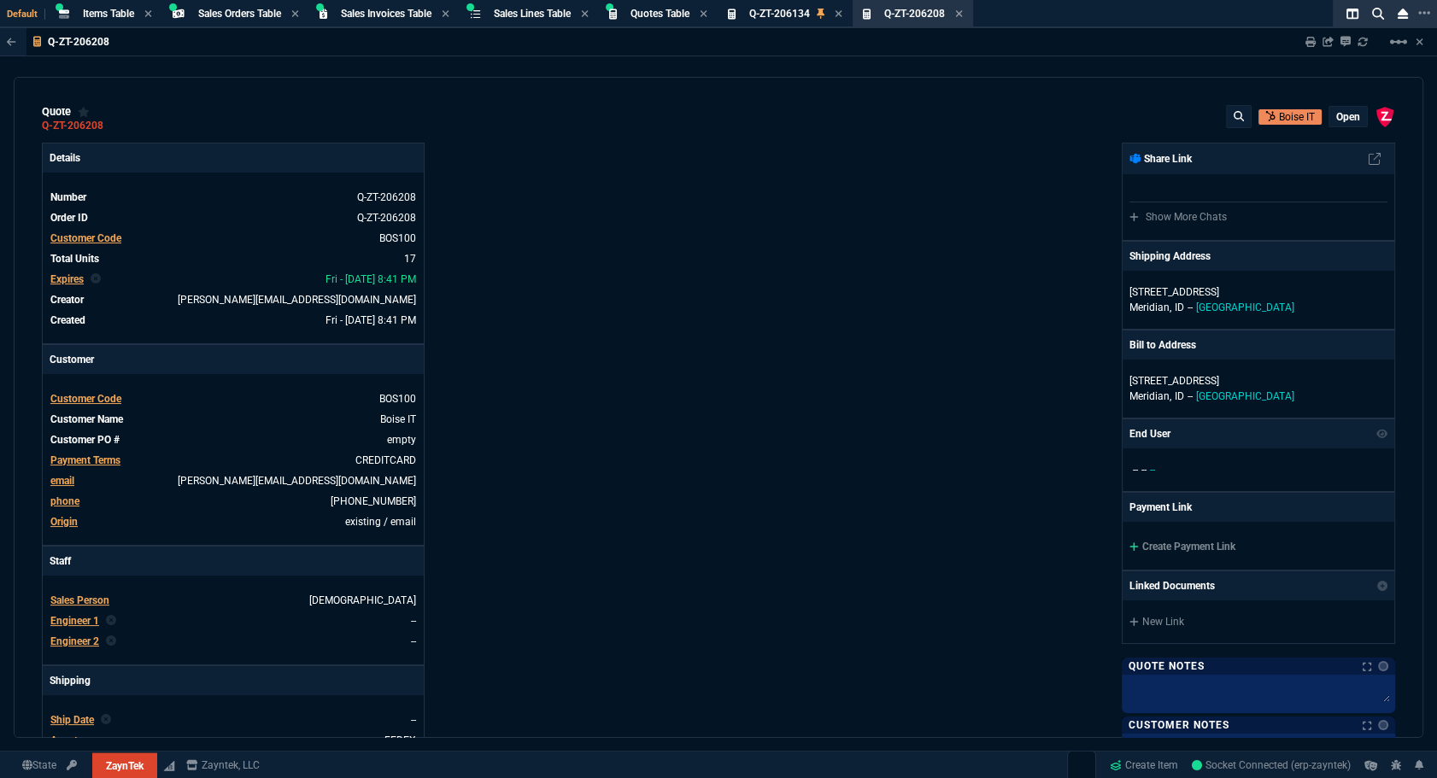
type input "595"
type input "44"
type input "174"
type input "62"
type input "165"
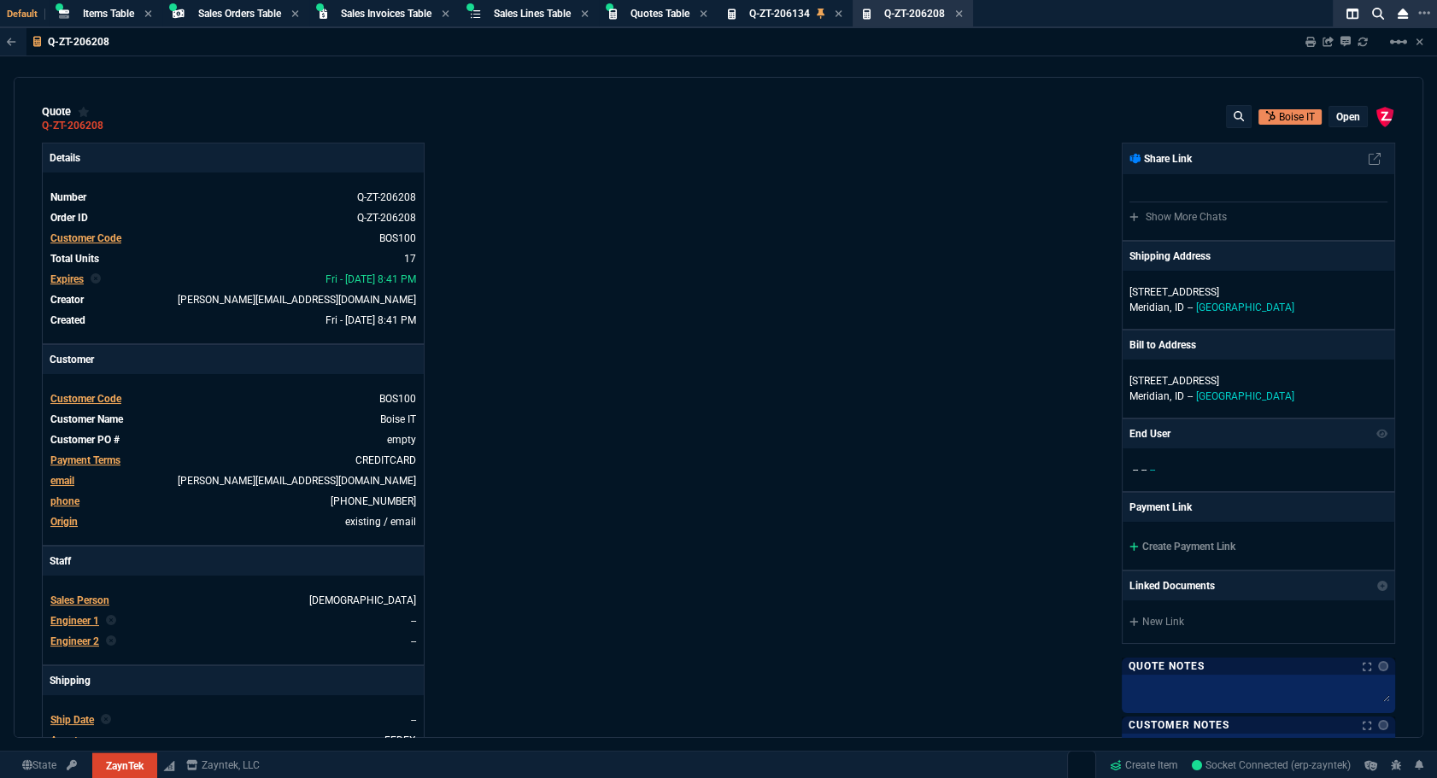
type input "38"
type input "80"
type input "14"
type input "50"
type input "60"
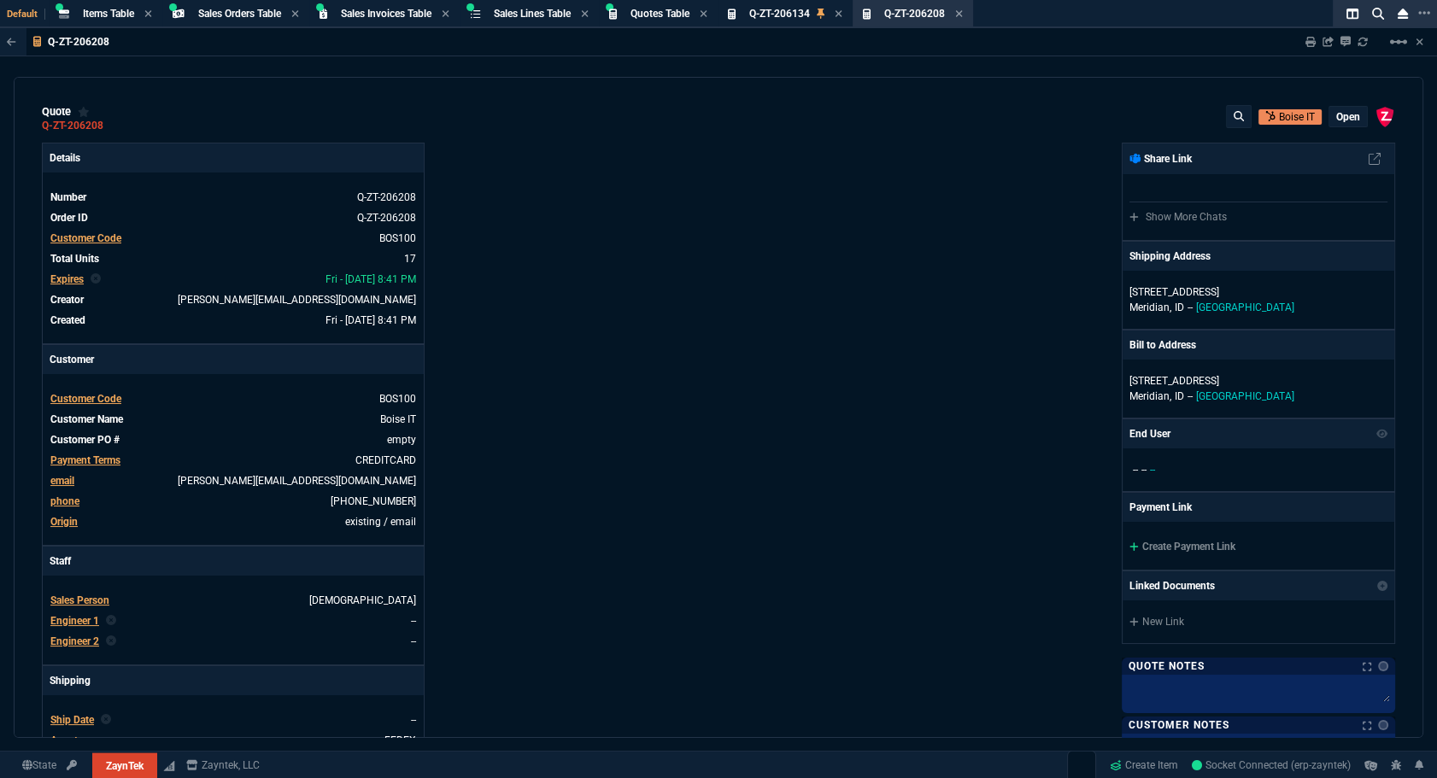
type input "295"
type input "55"
type input "60"
type input "76"
type input "65"
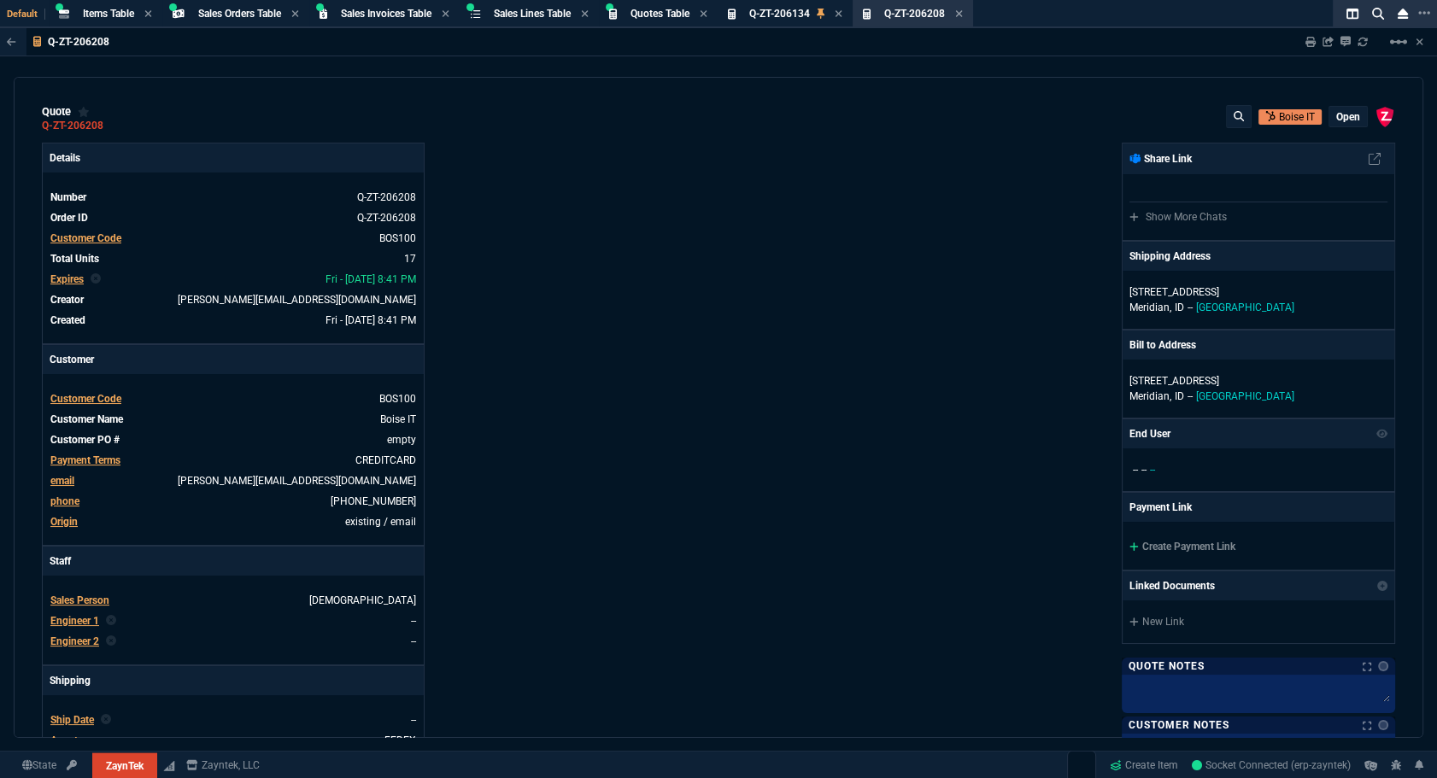
type input "52"
type input "65"
type input "50"
type input "29"
type input "84"
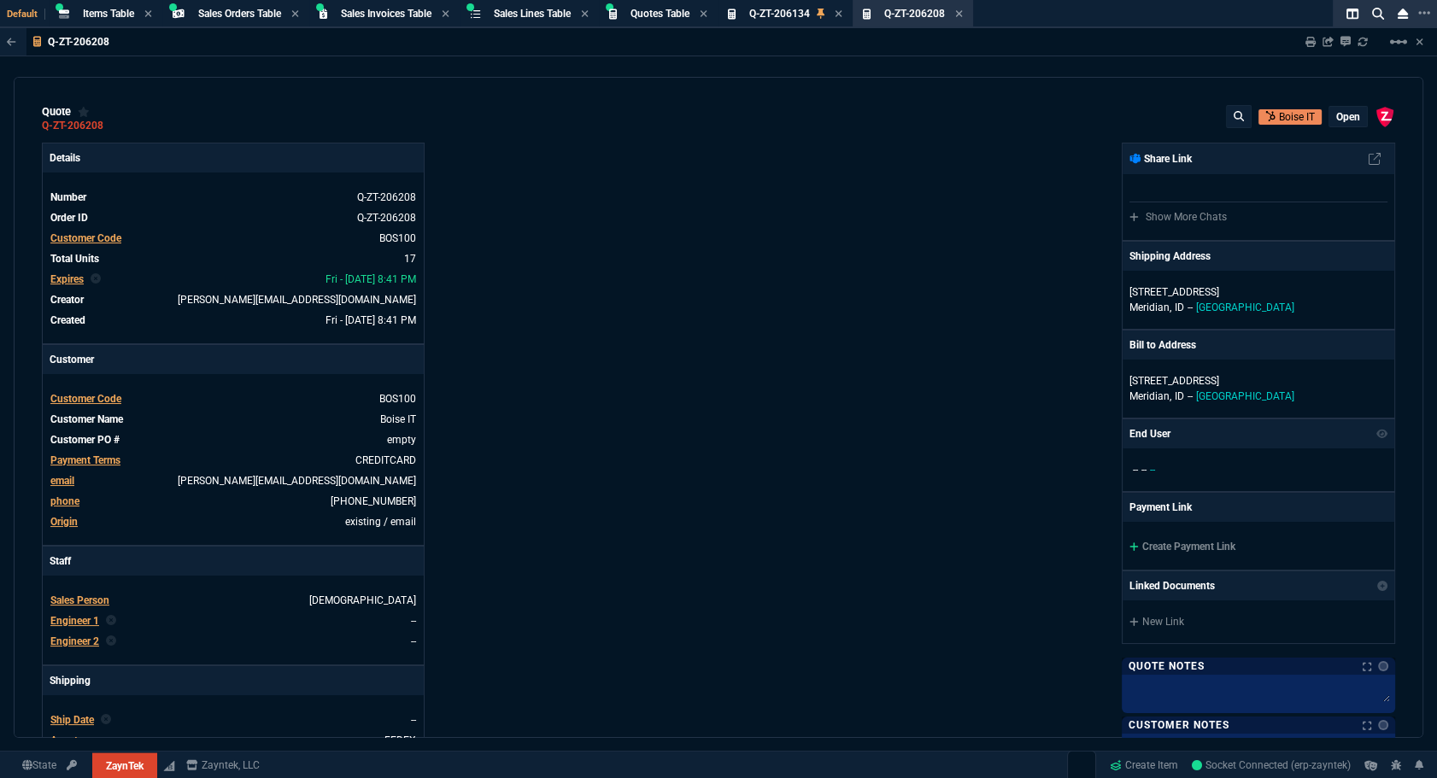
type input "34"
type input "71"
type input "78"
type input "81"
type input "53"
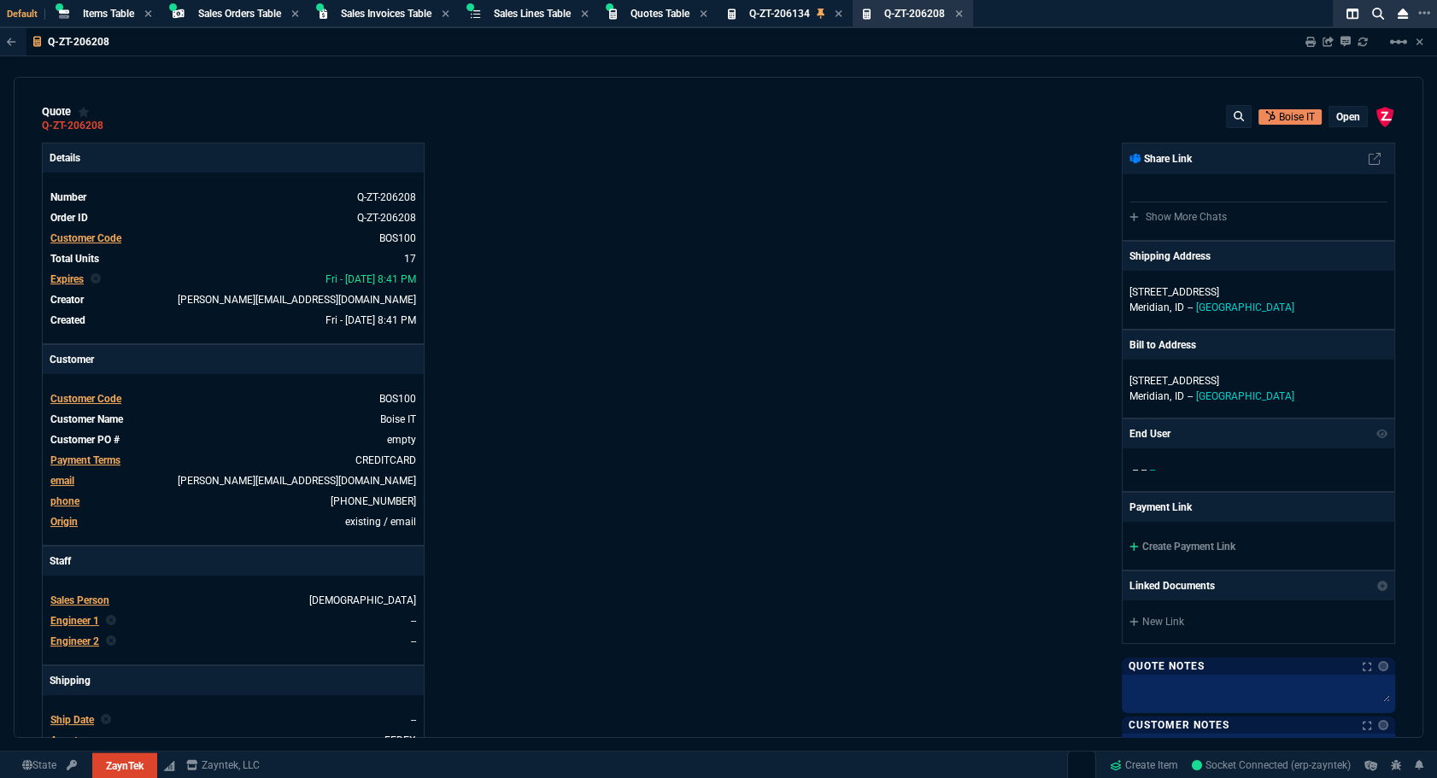
type input "22"
type input "76"
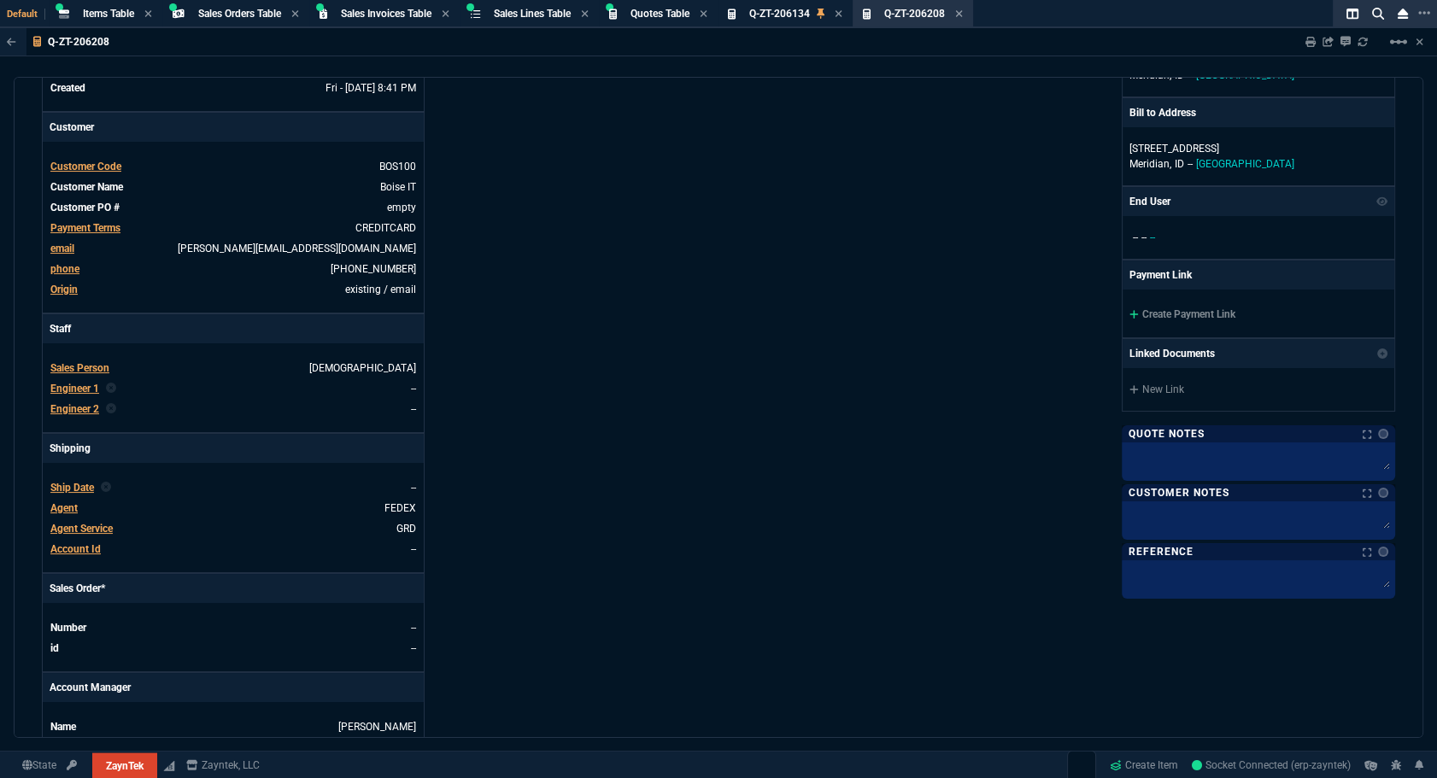
click at [1176, 320] on div "Create Payment Link" at bounding box center [1259, 314] width 272 height 48
click at [1176, 315] on link "Create Payment Link" at bounding box center [1182, 314] width 106 height 12
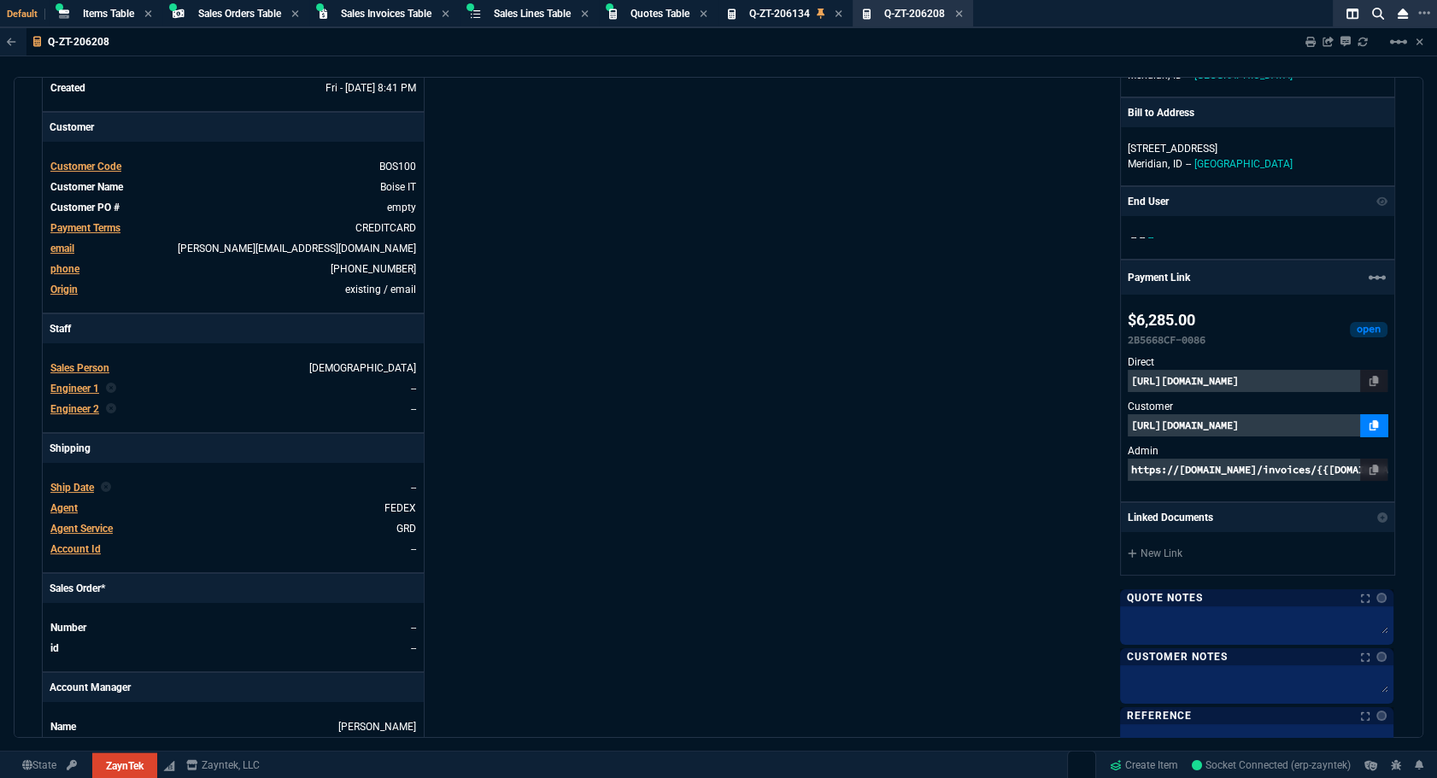
click at [1370, 430] on nx-icon at bounding box center [1374, 426] width 9 height 14
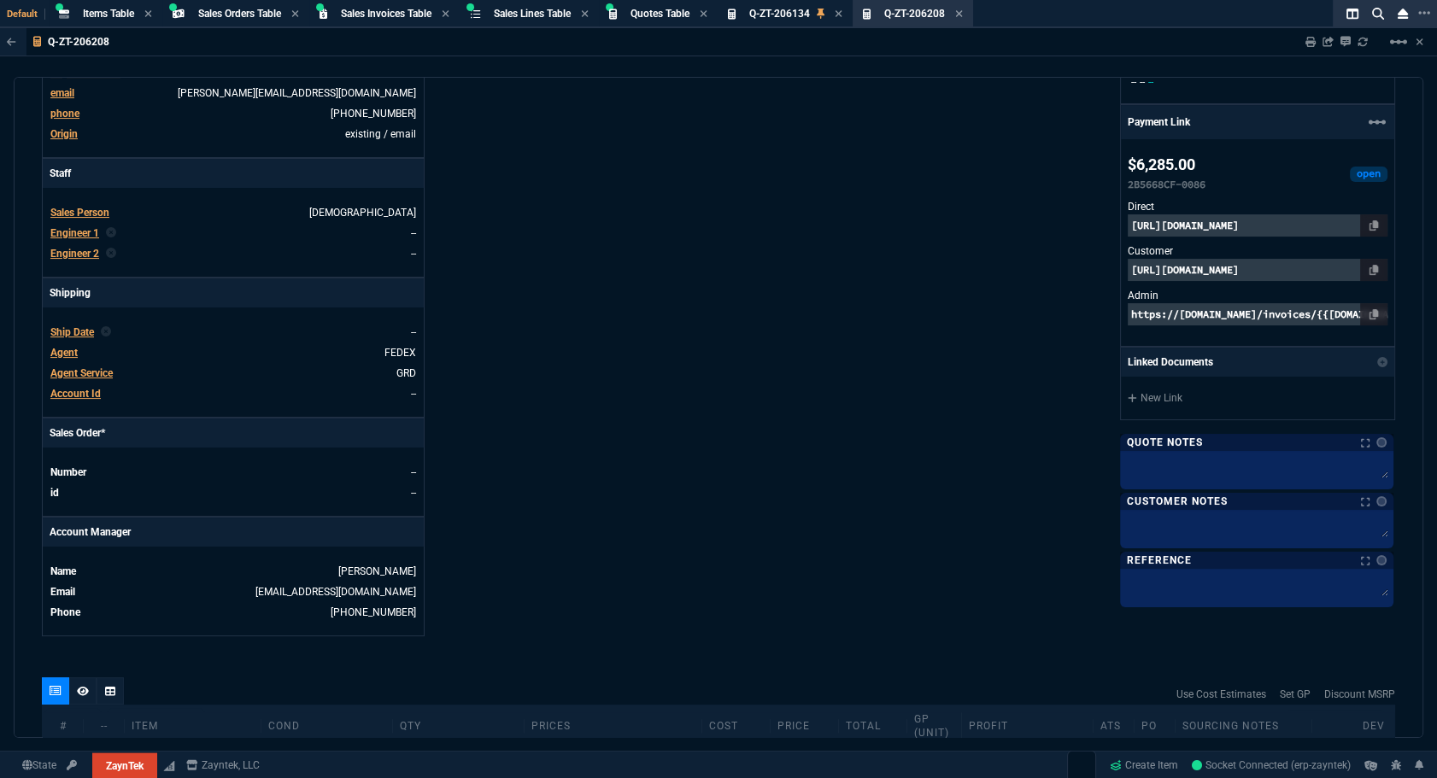
click at [75, 333] on span "Ship Date" at bounding box center [72, 332] width 44 height 12
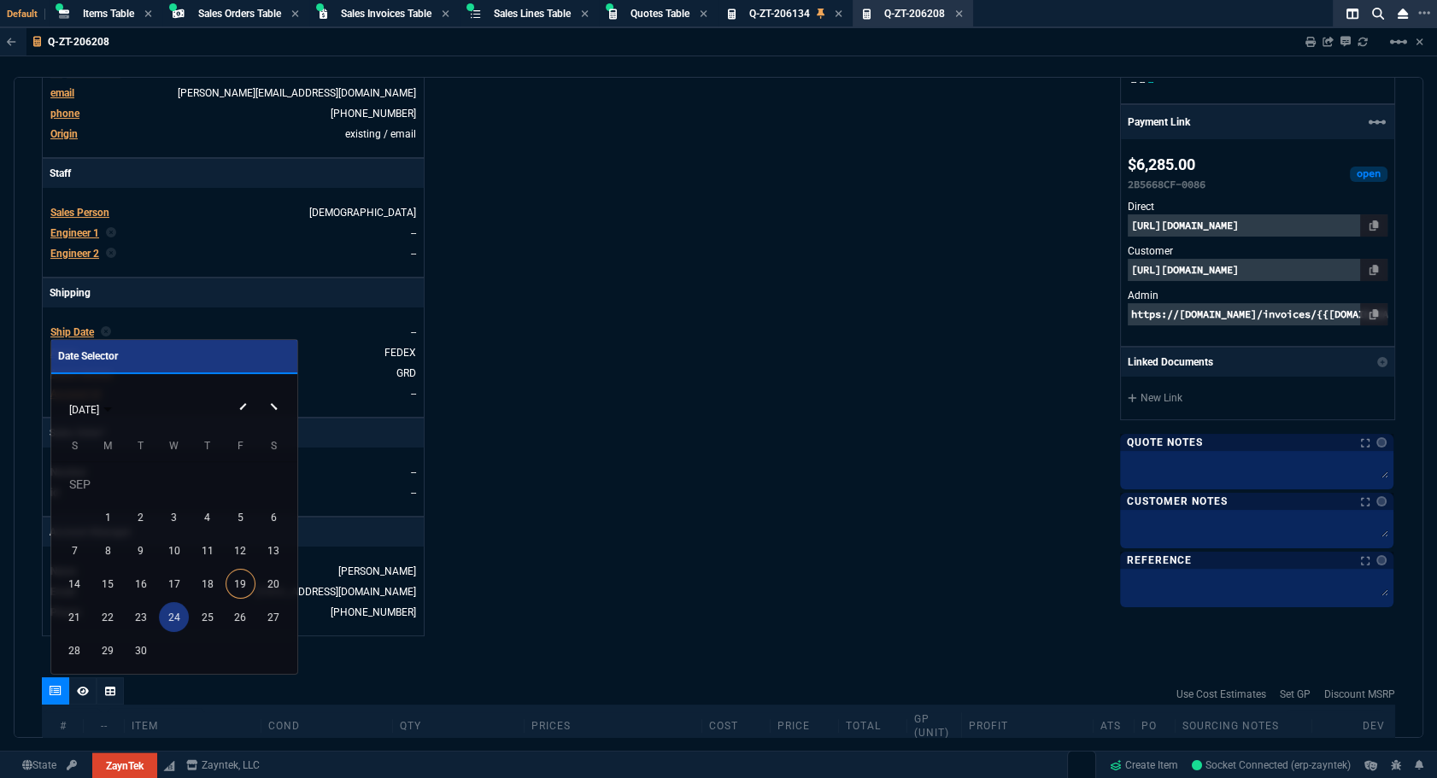
click at [166, 617] on div "24" at bounding box center [174, 617] width 30 height 30
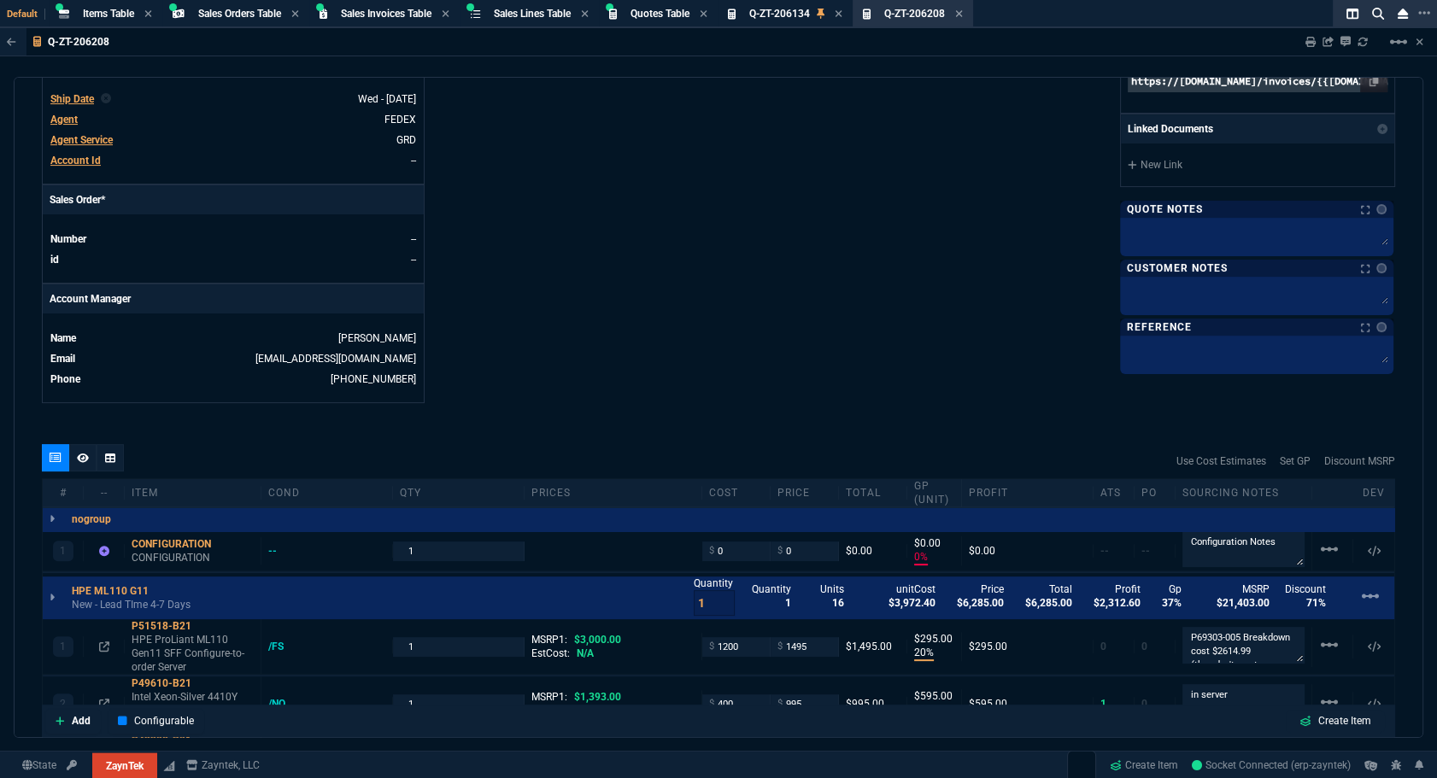
scroll to position [1358, 0]
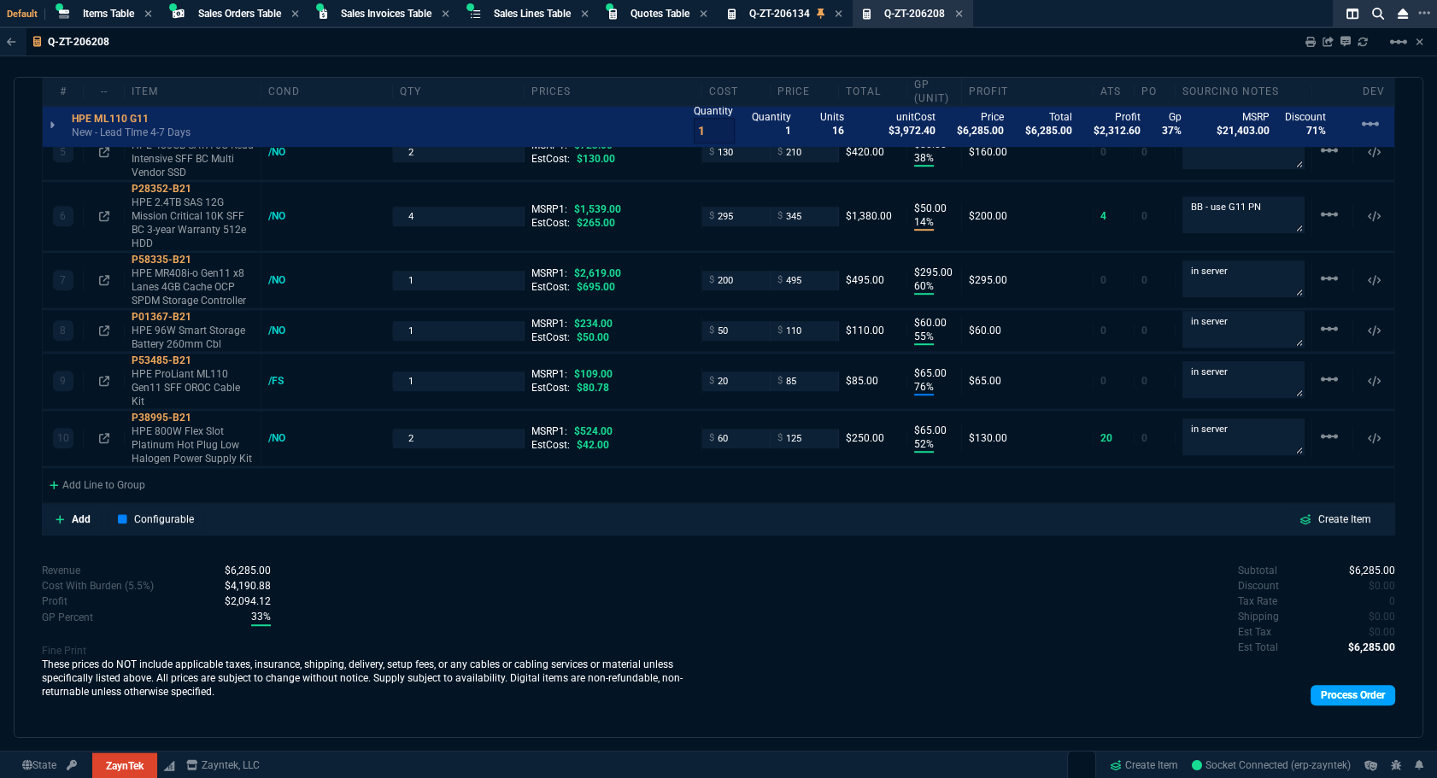
click at [1328, 685] on link "Process Order" at bounding box center [1353, 695] width 85 height 21
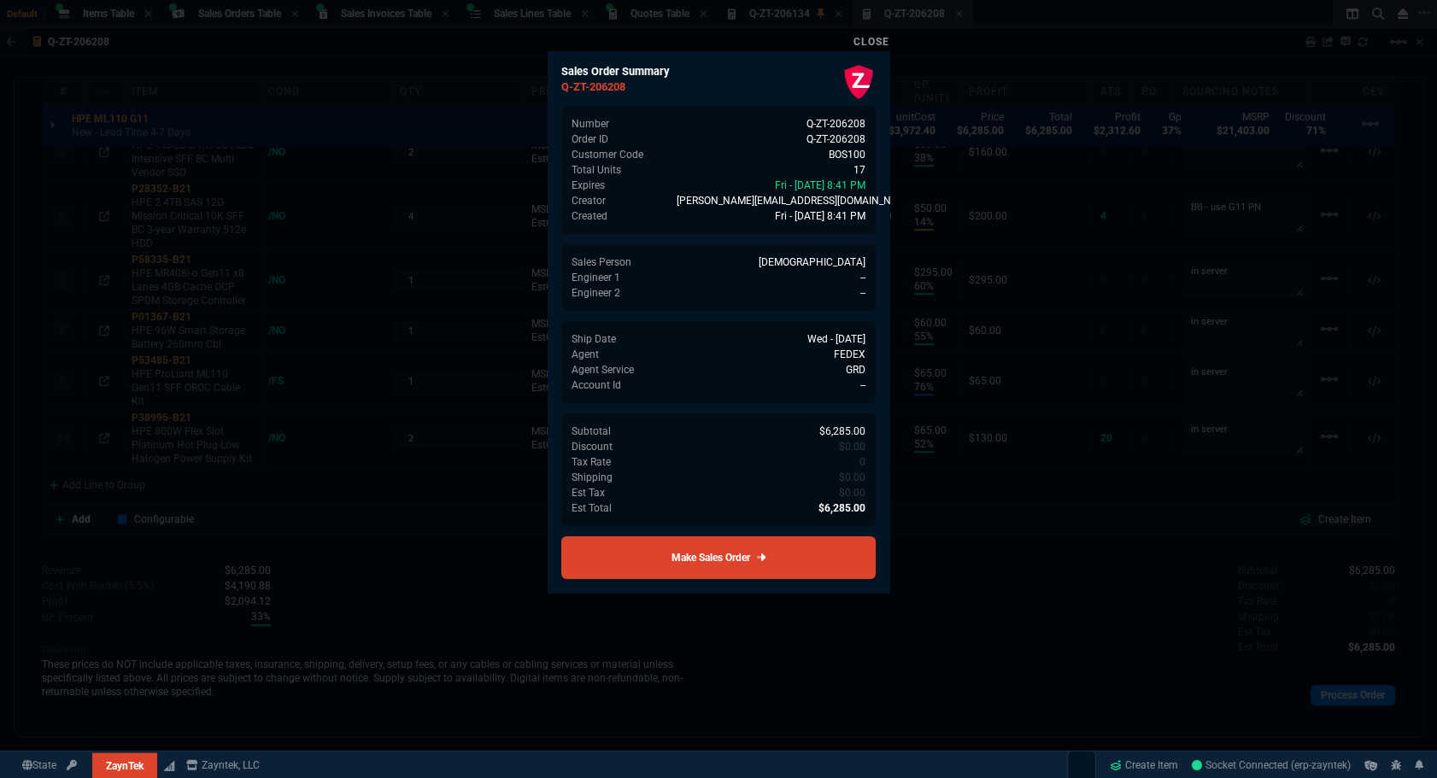
click at [1062, 583] on div at bounding box center [718, 389] width 1437 height 778
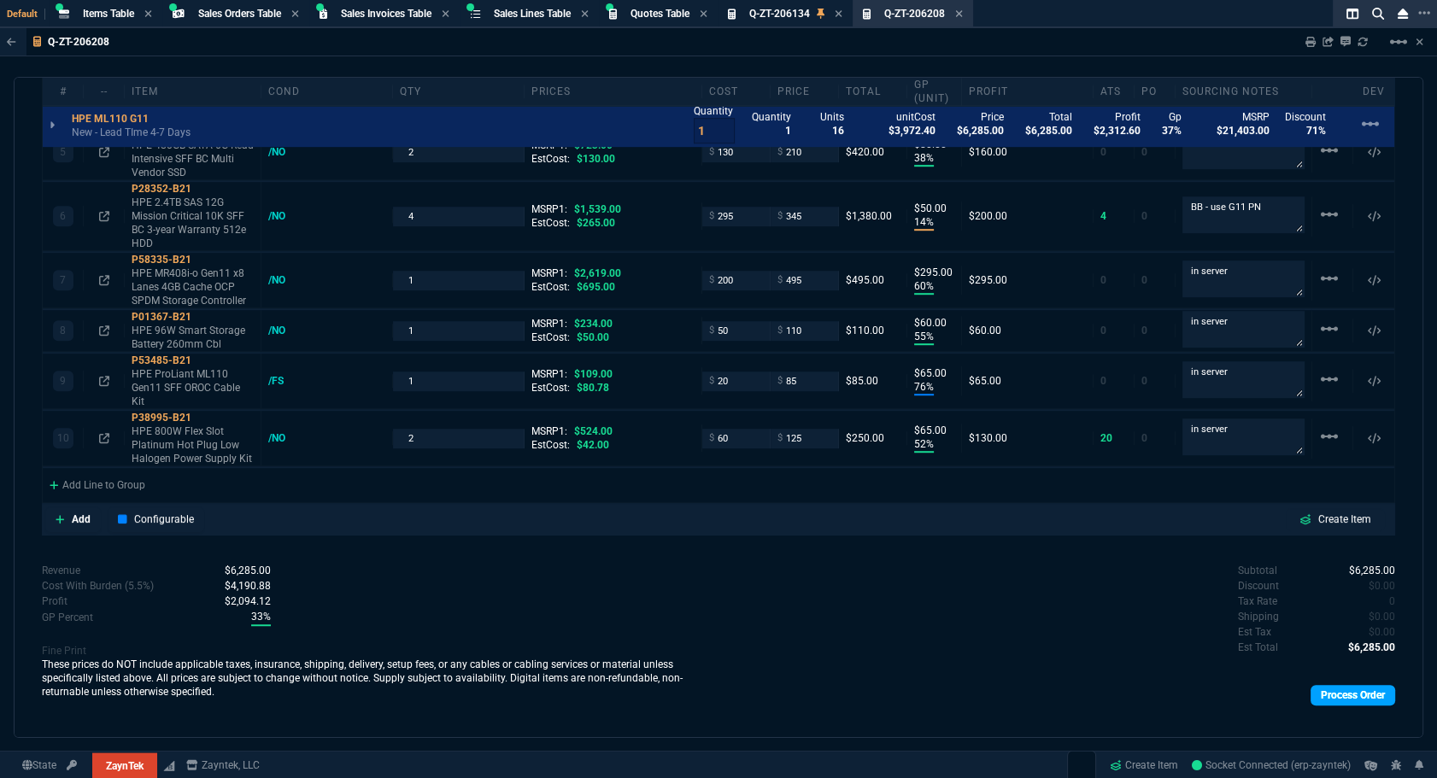
click at [1323, 685] on link "Process Order" at bounding box center [1353, 695] width 85 height 21
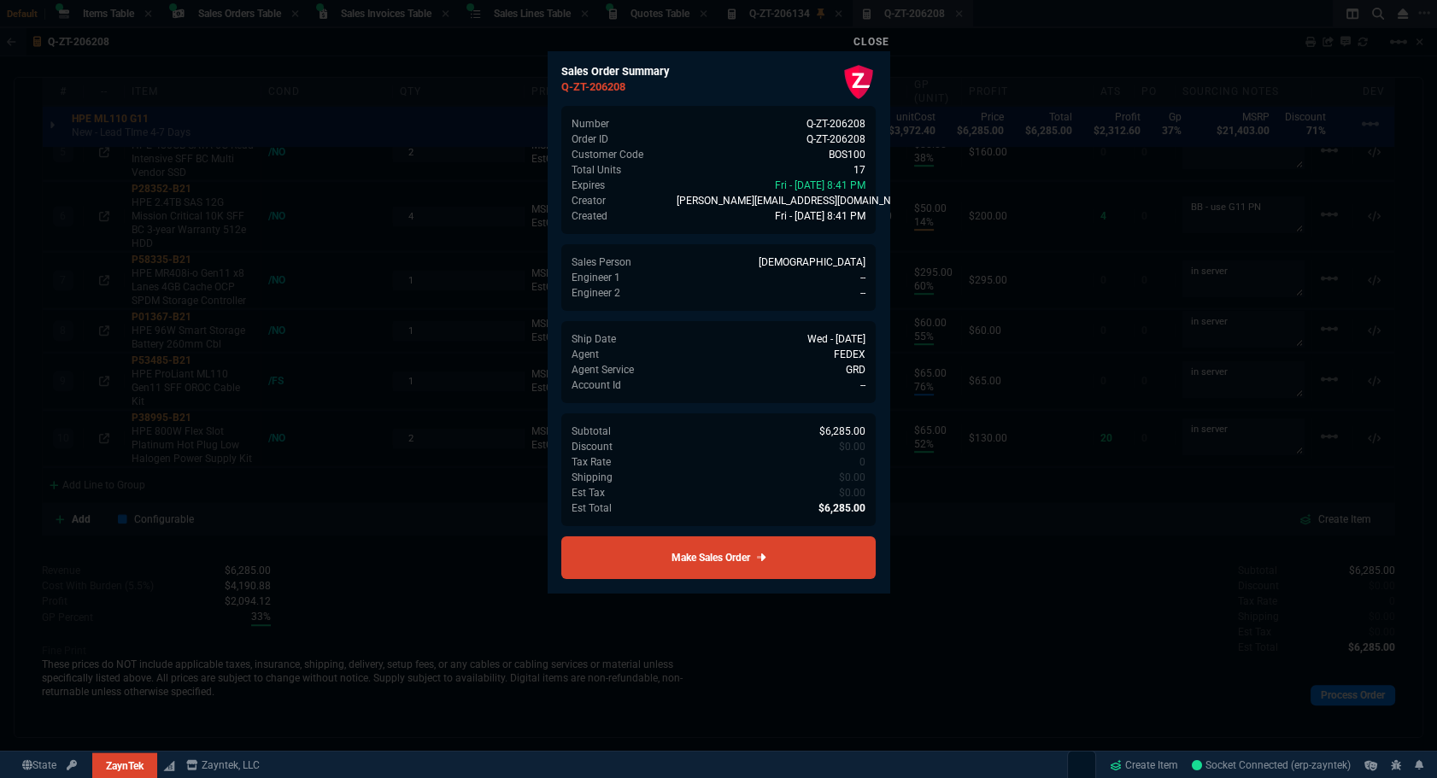
click at [829, 582] on div "Sales Order Summary Q-ZT-206208 Number Q-ZT-206208 Order ID Q-ZT-206208 Custome…" at bounding box center [719, 321] width 342 height 541
click at [828, 565] on link "Make Sales Order" at bounding box center [718, 558] width 314 height 43
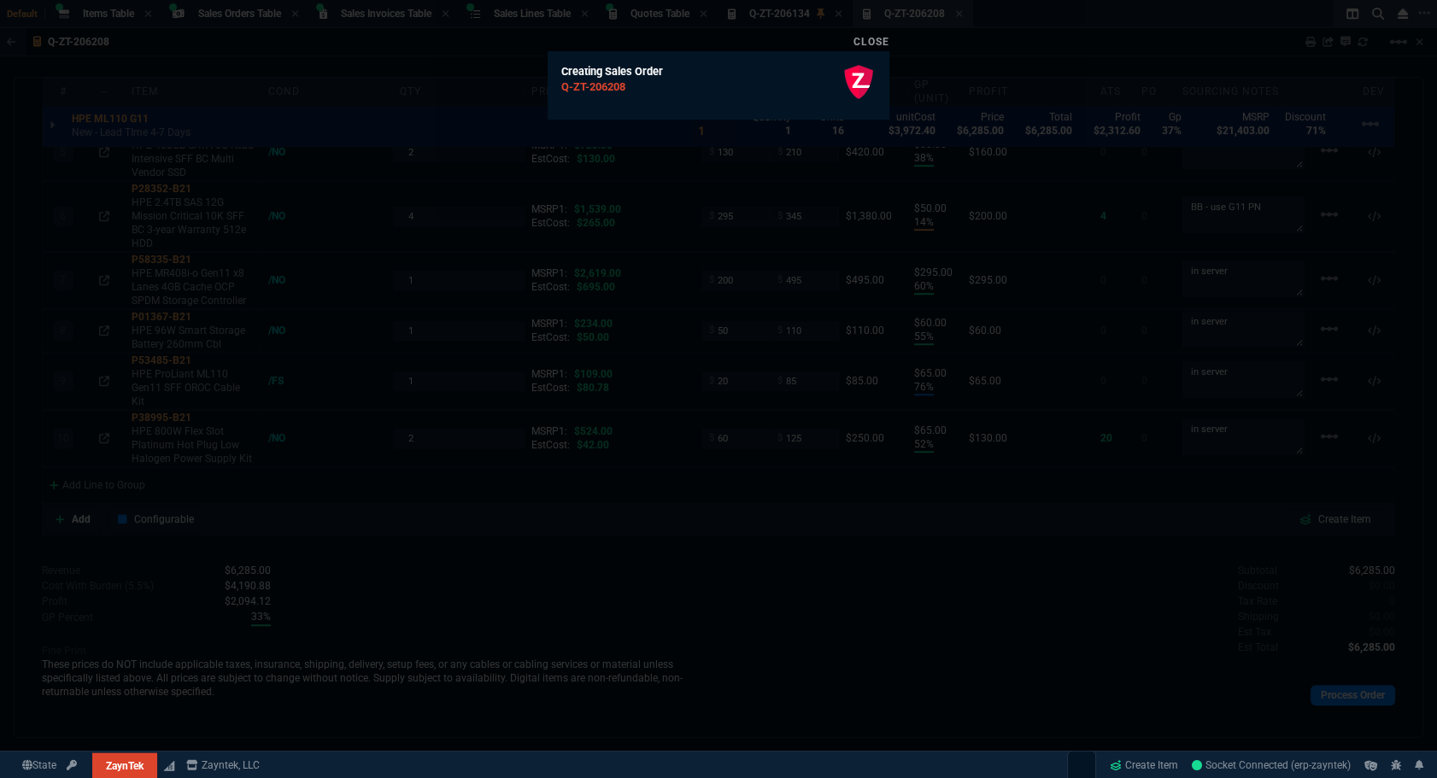
click at [865, 205] on div at bounding box center [718, 389] width 1437 height 778
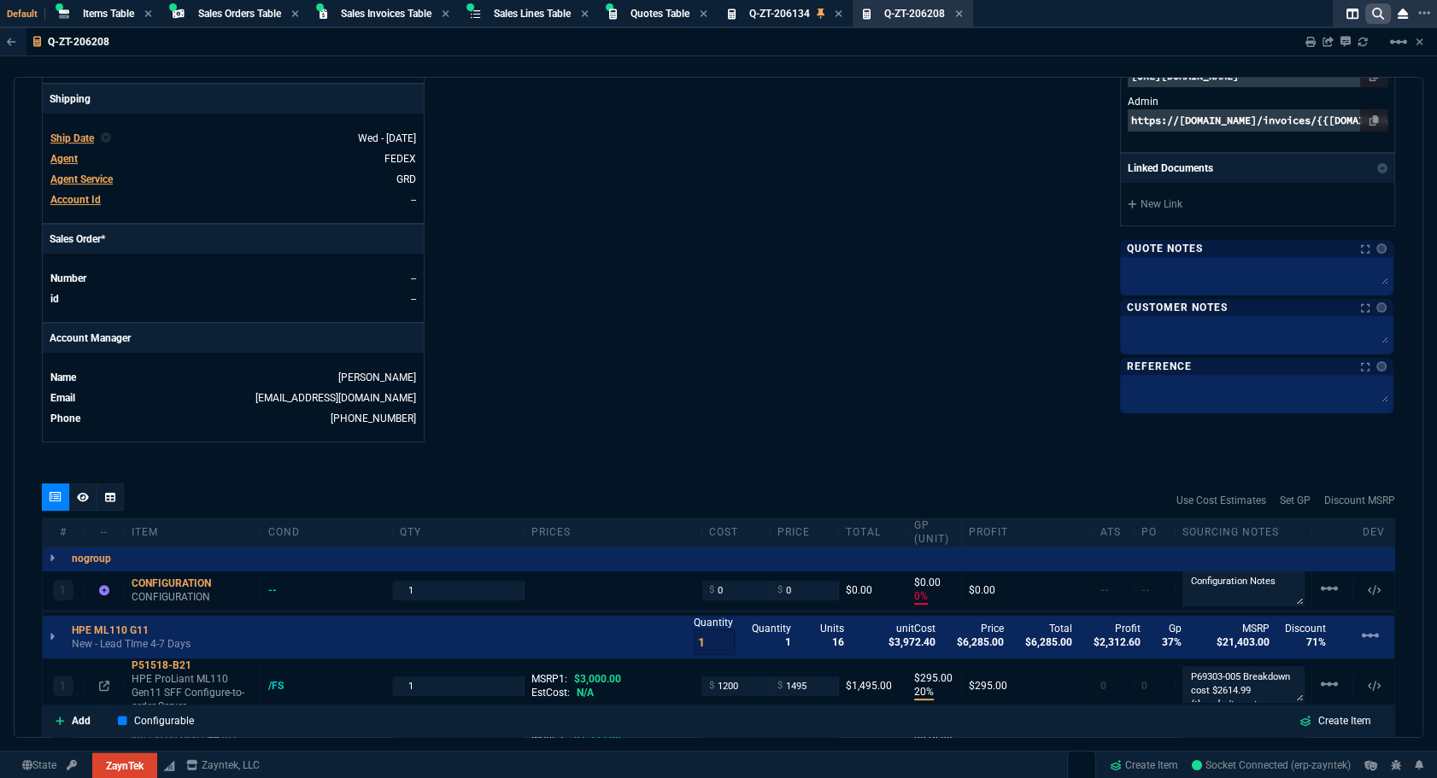
scroll to position [194, 0]
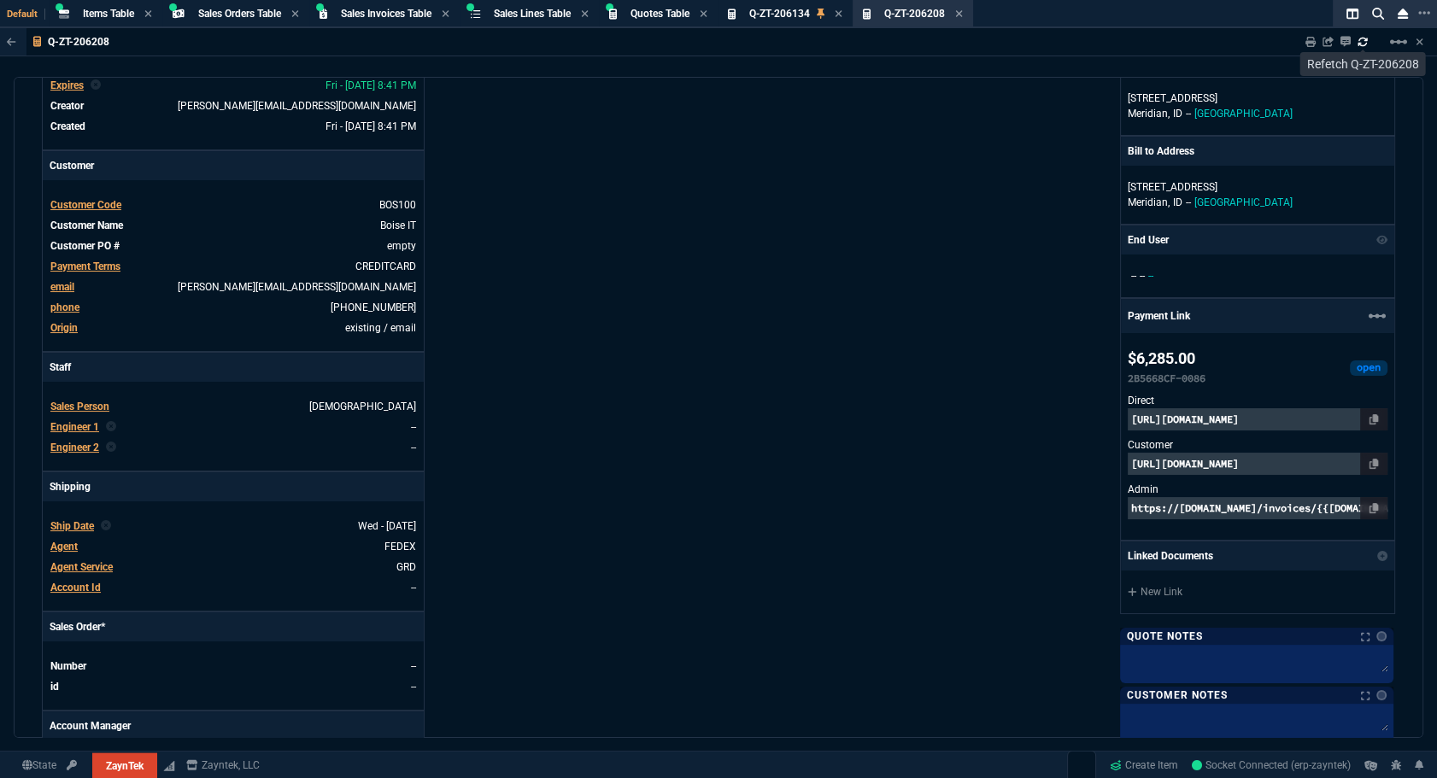
click at [1364, 44] on icon at bounding box center [1362, 41] width 9 height 9
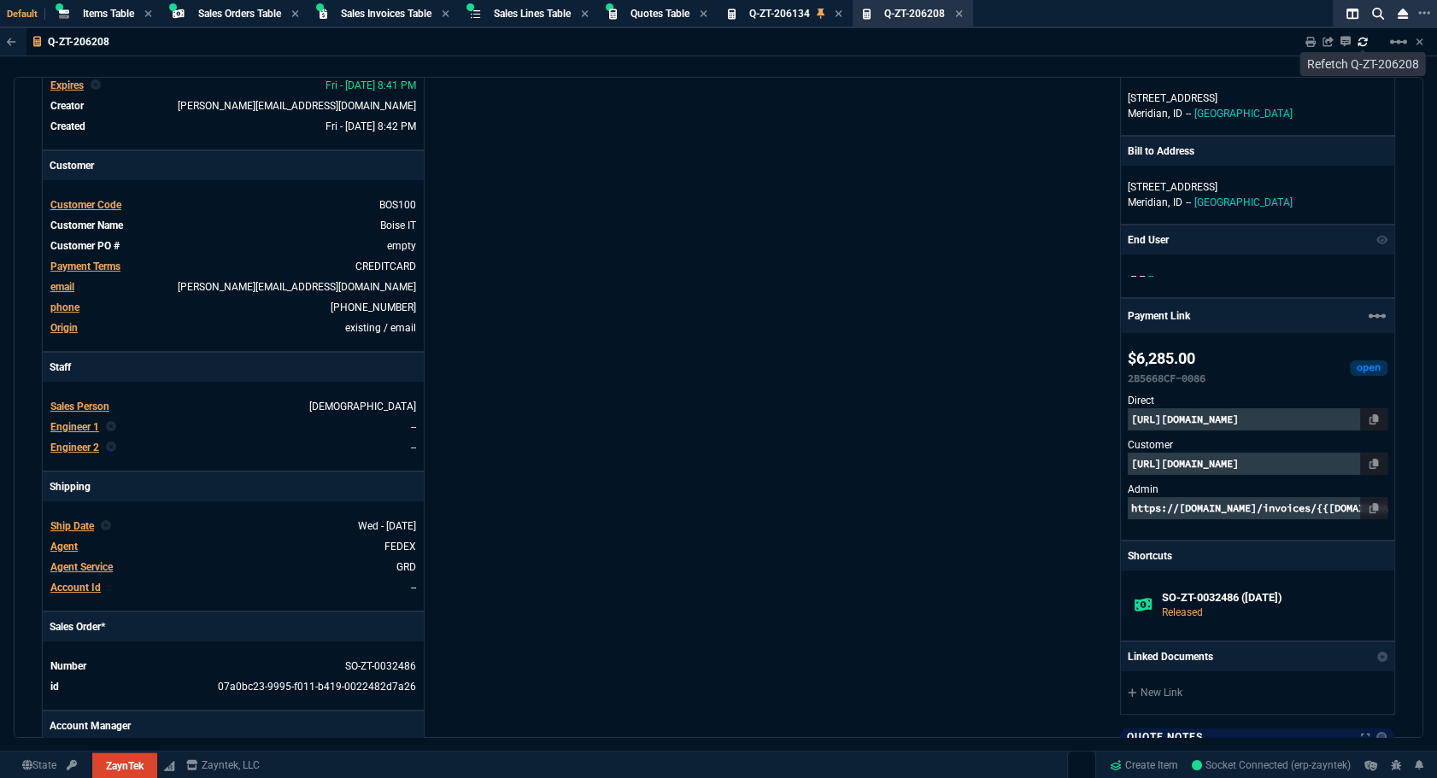
type input "0"
type input "20"
type input "295"
type input "60"
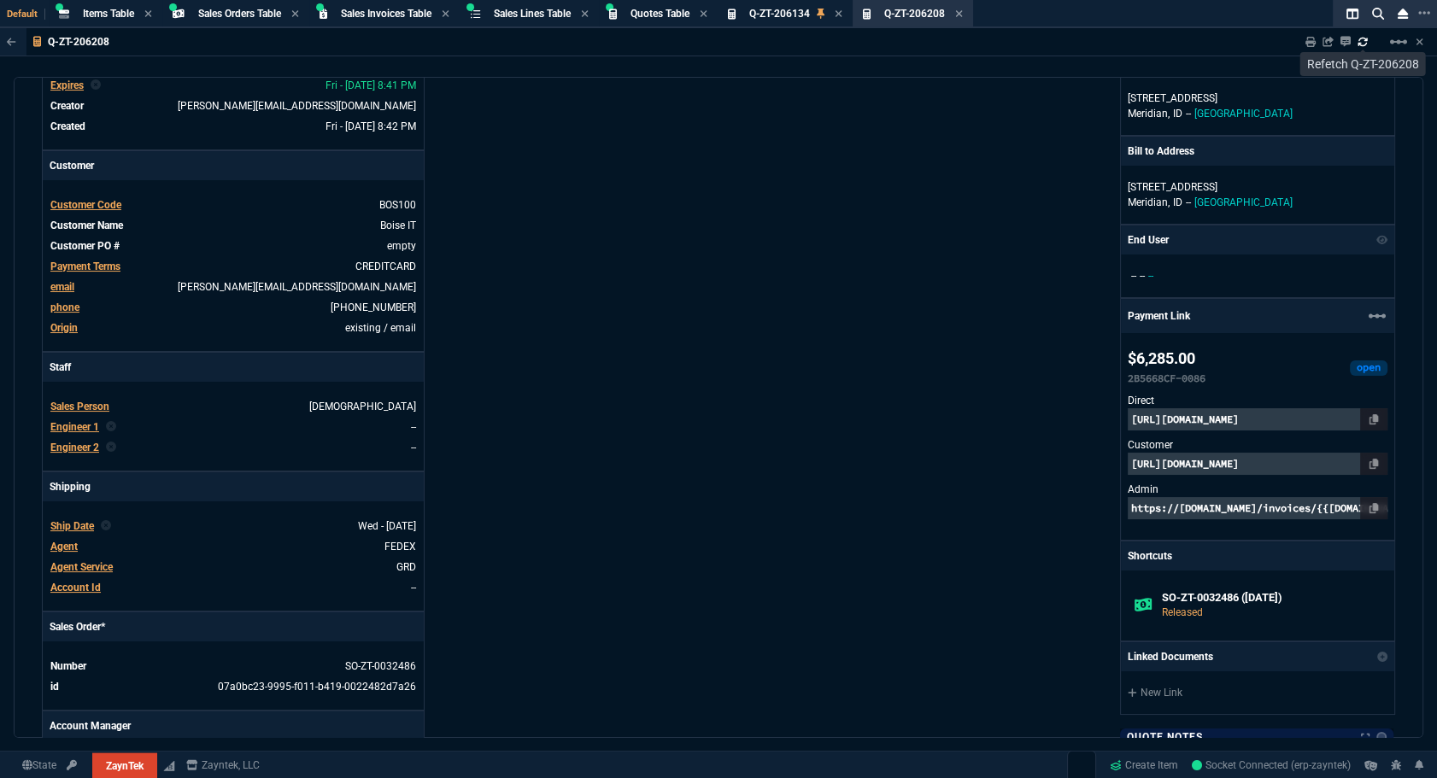
type input "595"
type input "44"
type input "174"
type input "62"
type input "165"
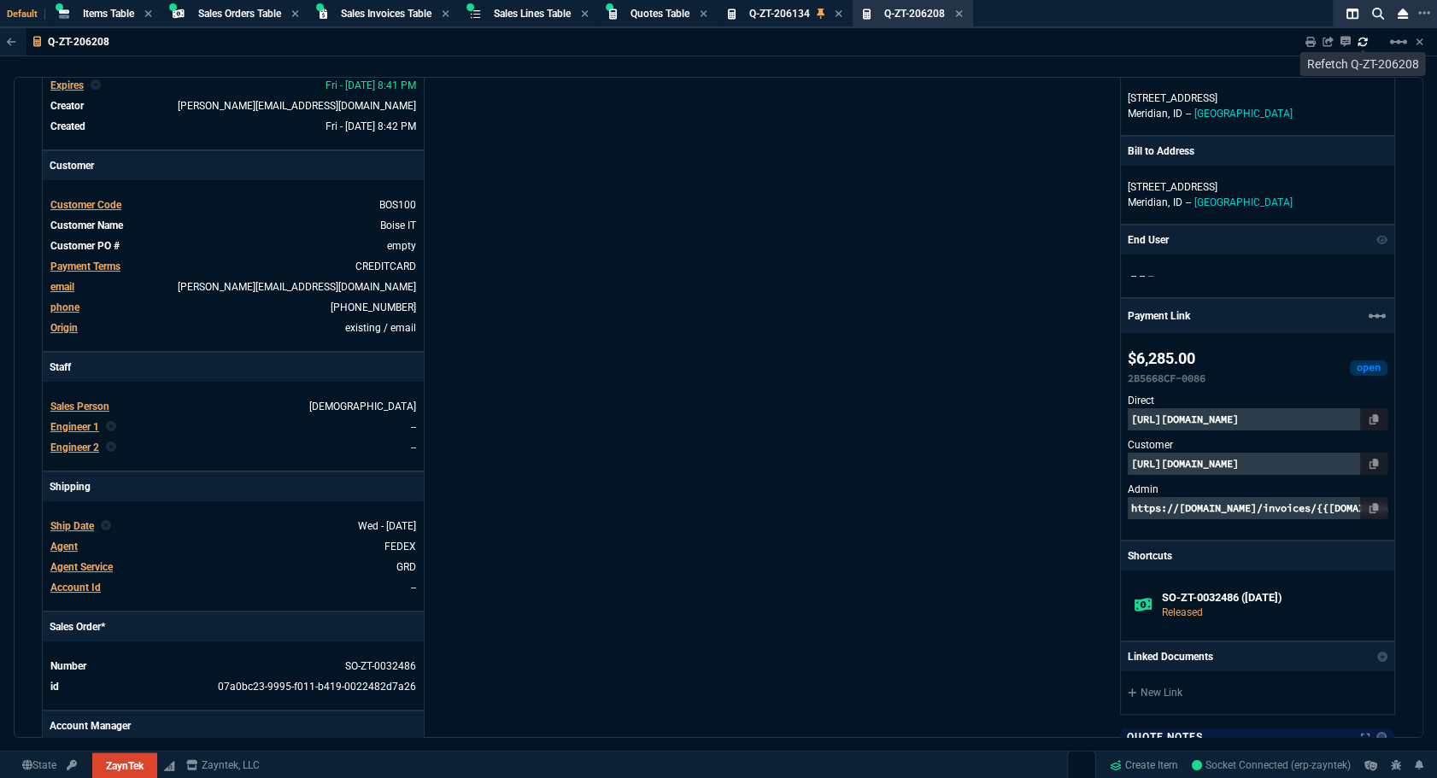
type input "38"
type input "80"
type input "14"
type input "50"
type input "60"
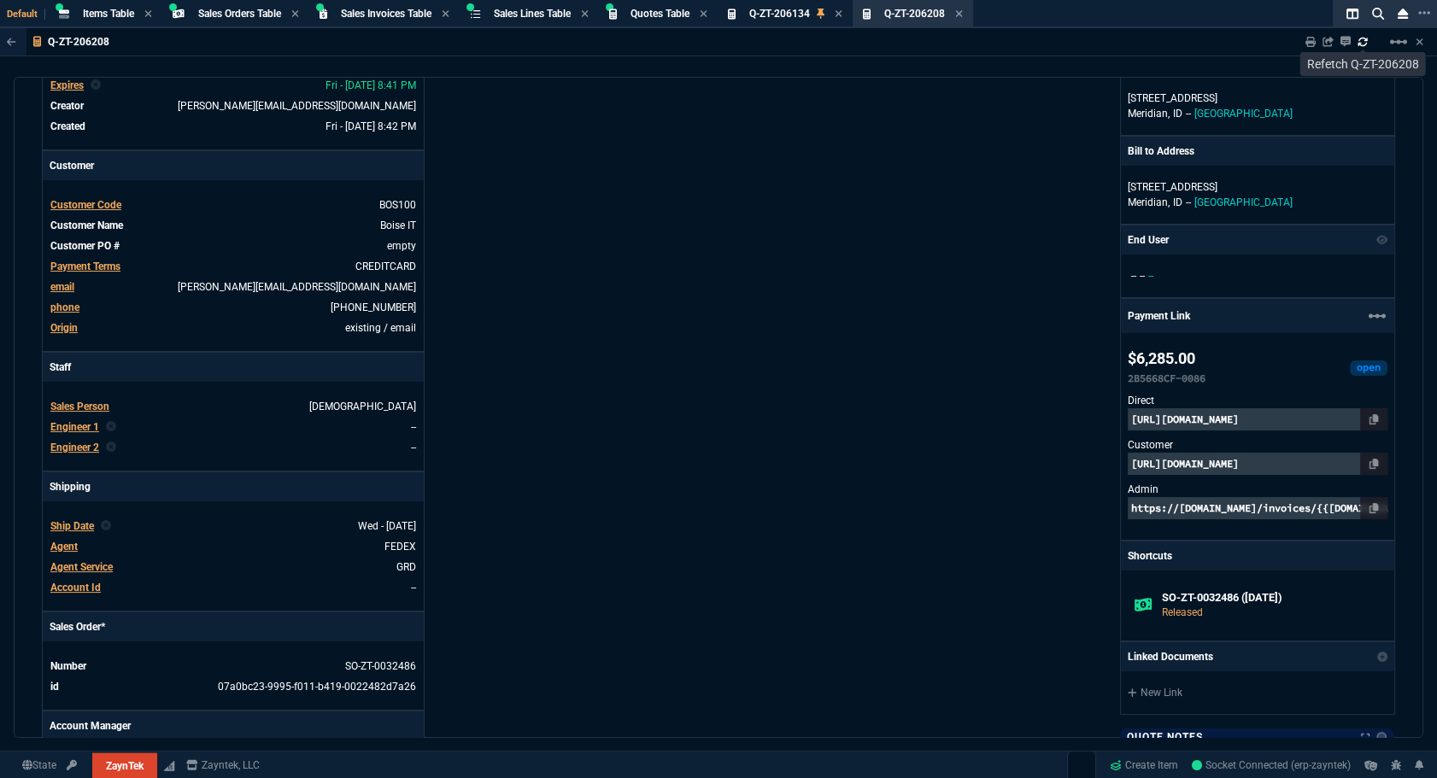
type input "295"
type input "55"
type input "60"
type input "76"
type input "65"
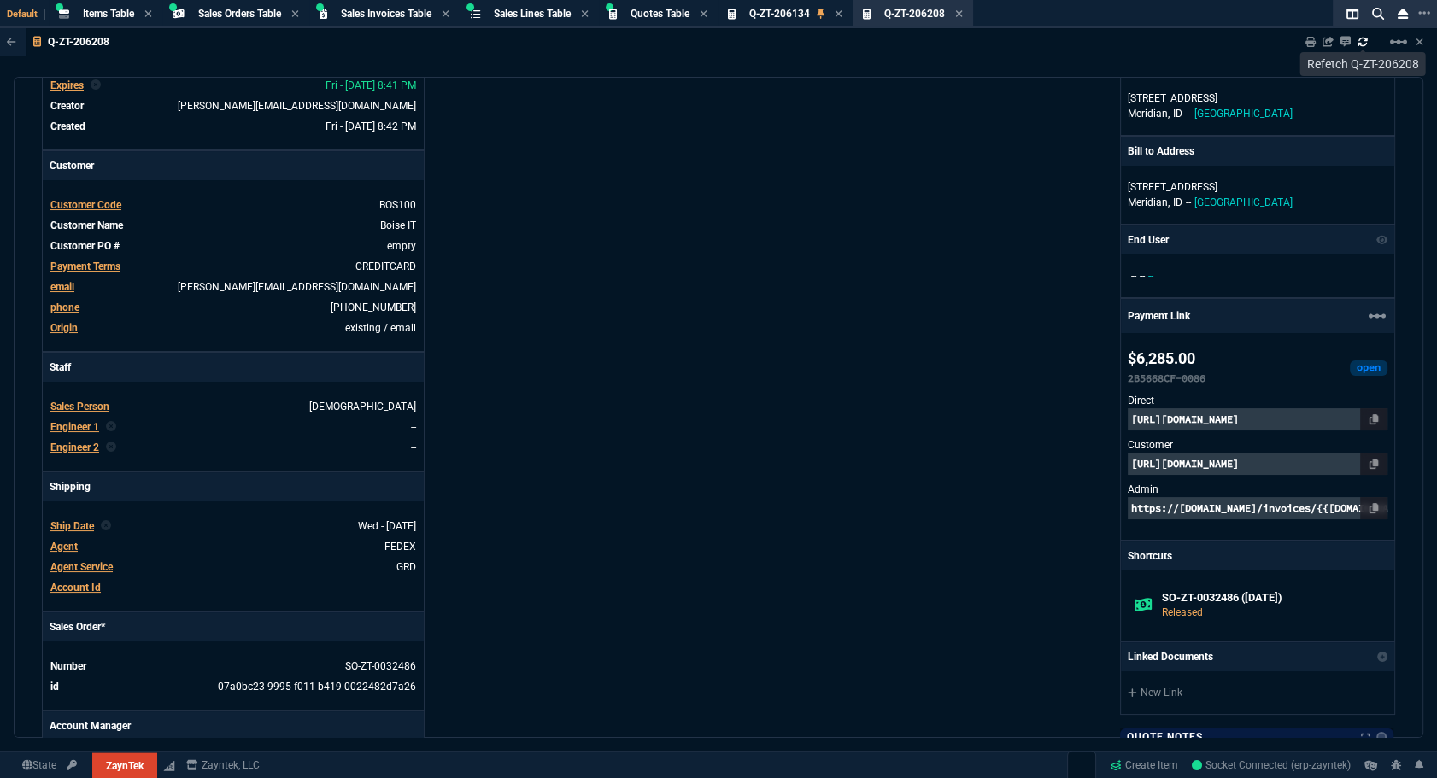
type input "52"
type input "65"
type input "50"
type input "29"
type input "84"
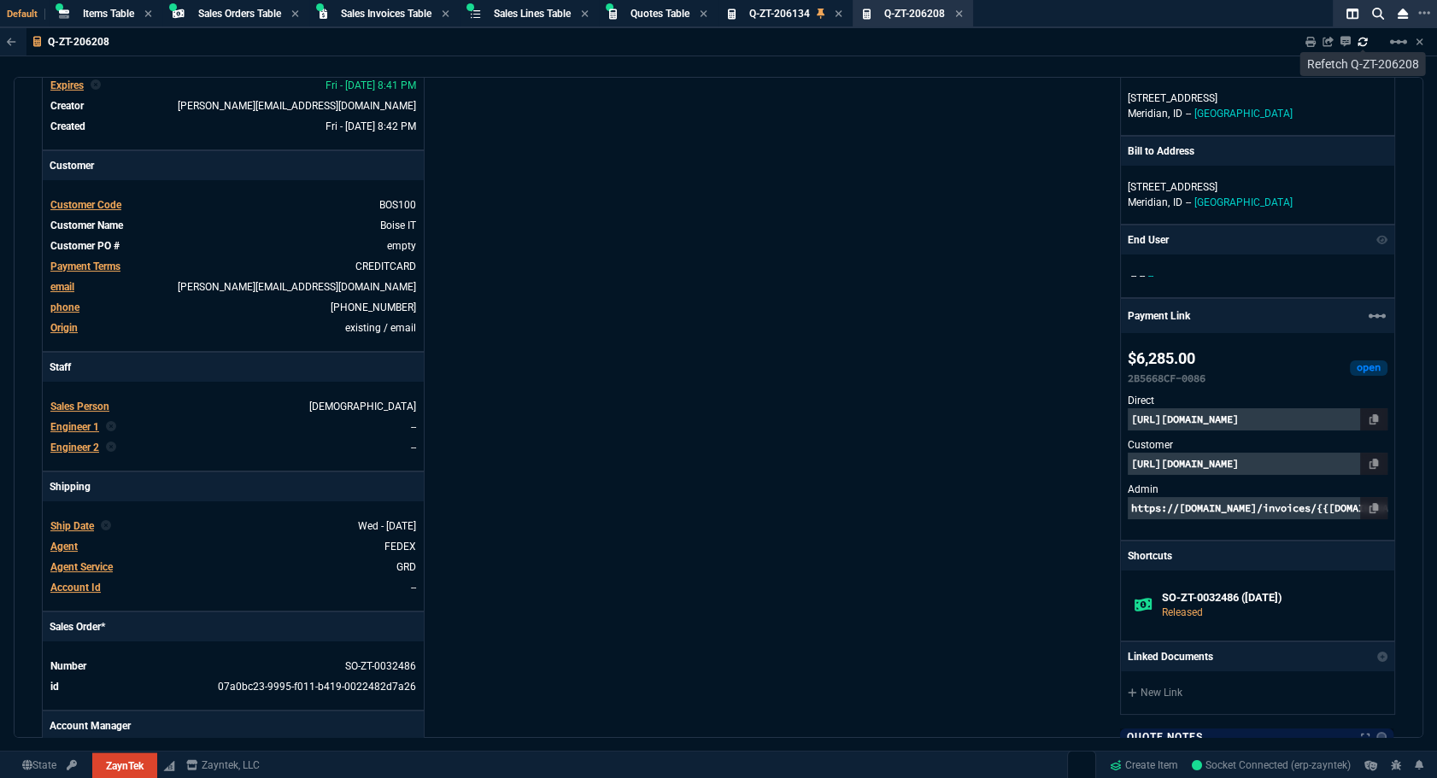
type input "34"
type input "71"
type input "78"
type input "81"
type input "53"
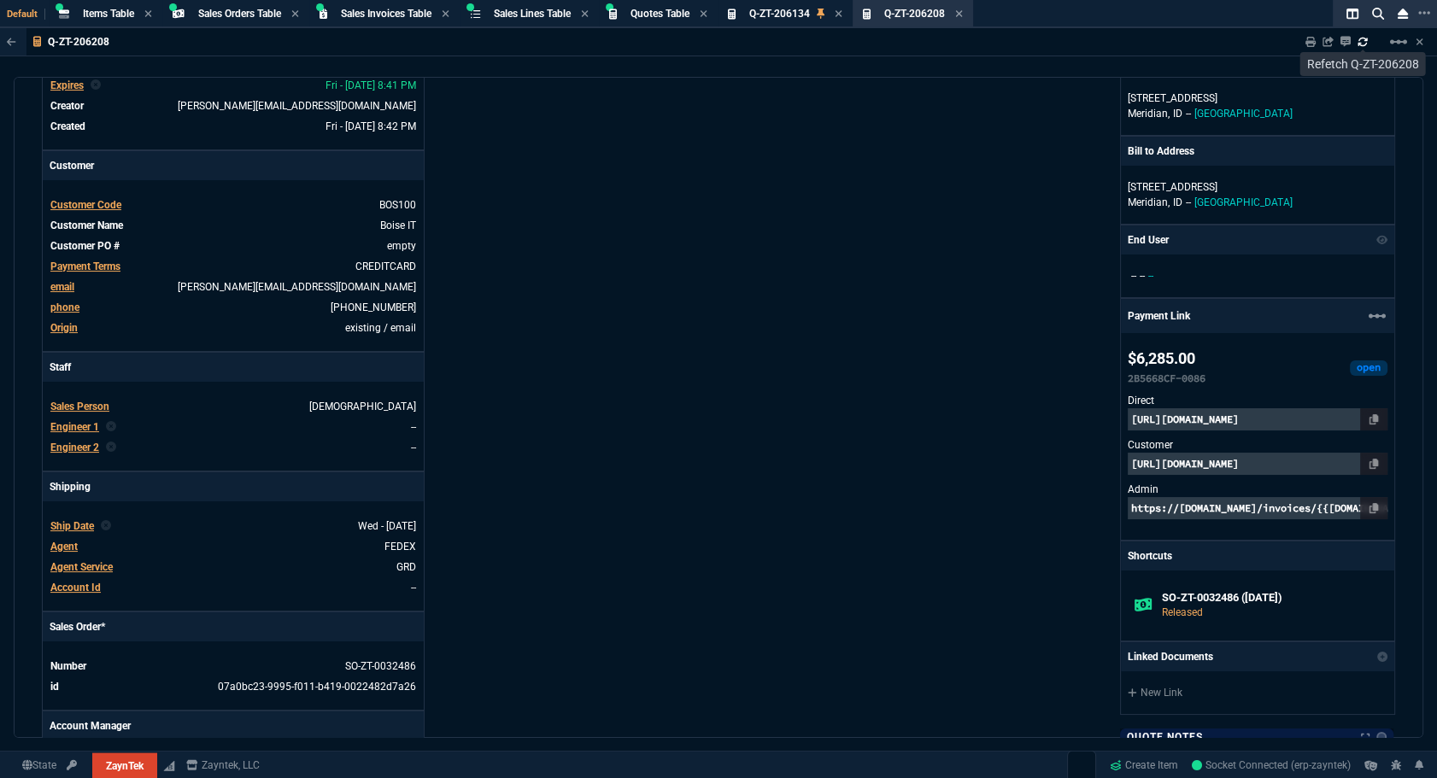
type input "22"
type input "76"
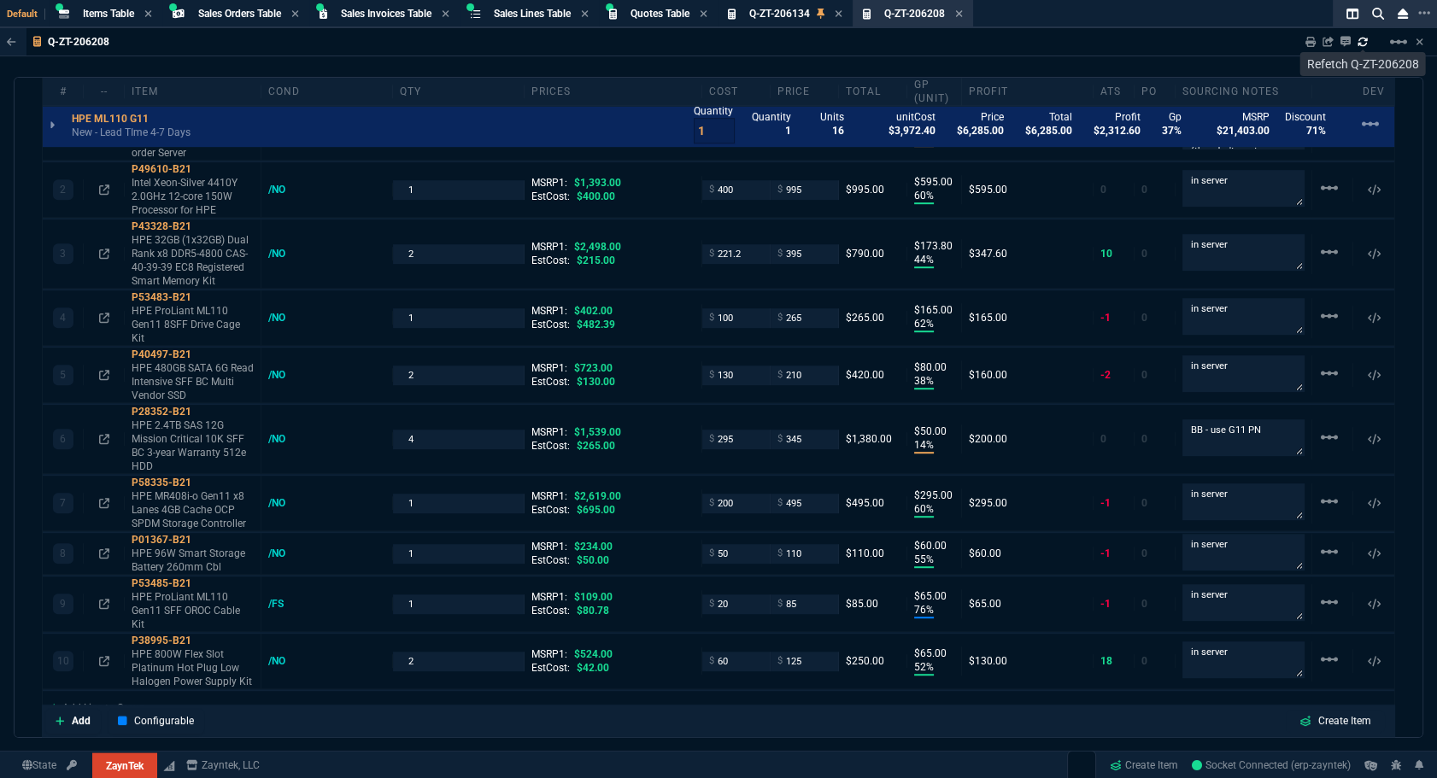
scroll to position [1427, 0]
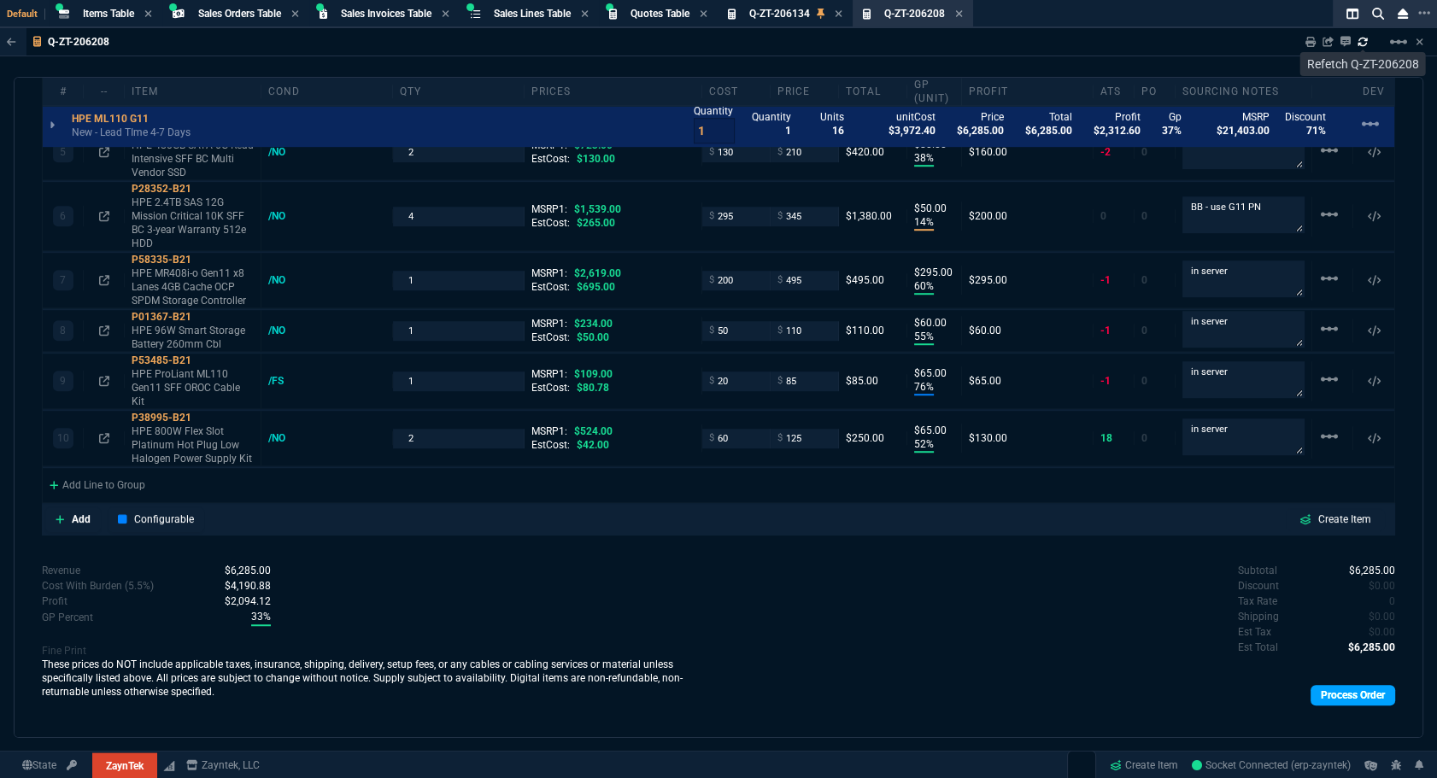
click at [1338, 685] on link "Process Order" at bounding box center [1353, 695] width 85 height 21
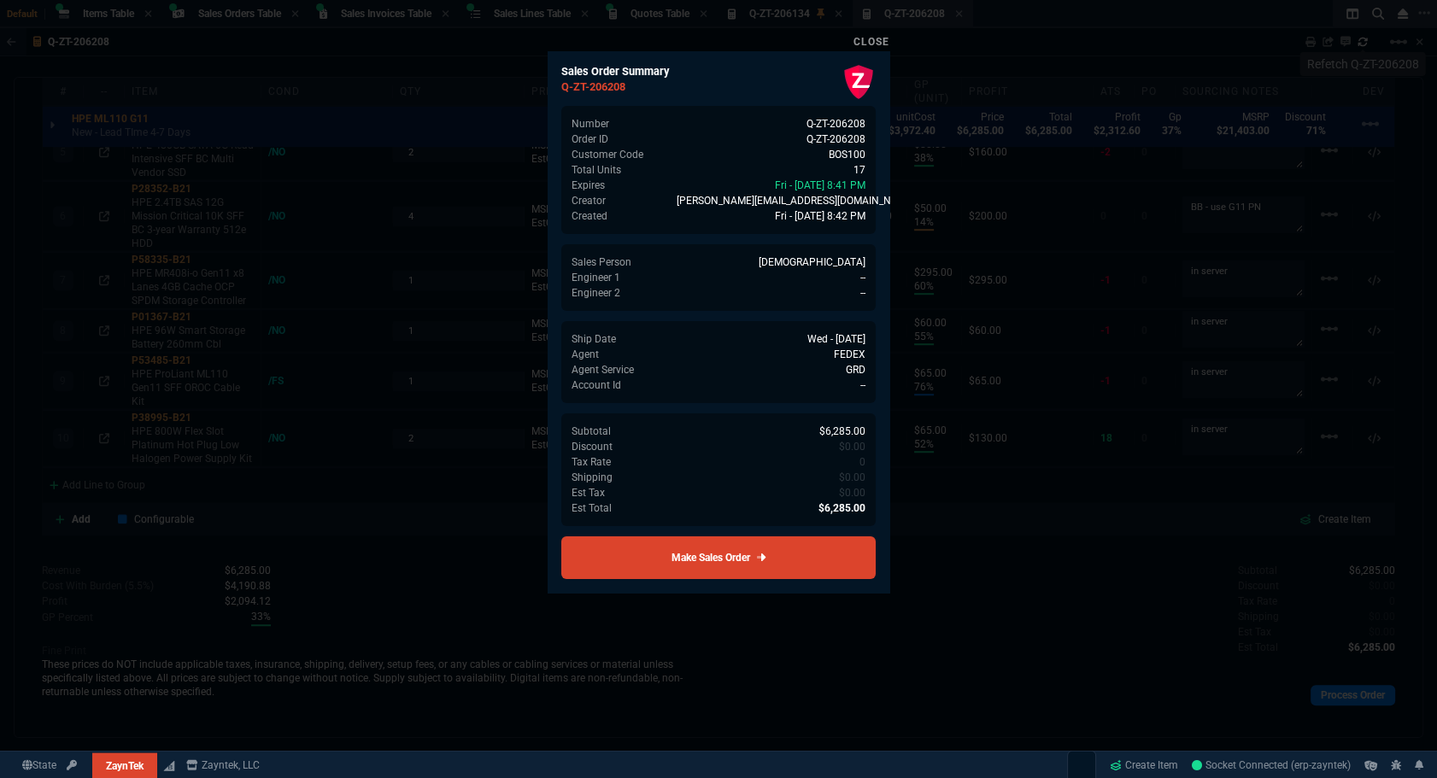
click at [820, 566] on link "Make Sales Order" at bounding box center [718, 558] width 314 height 43
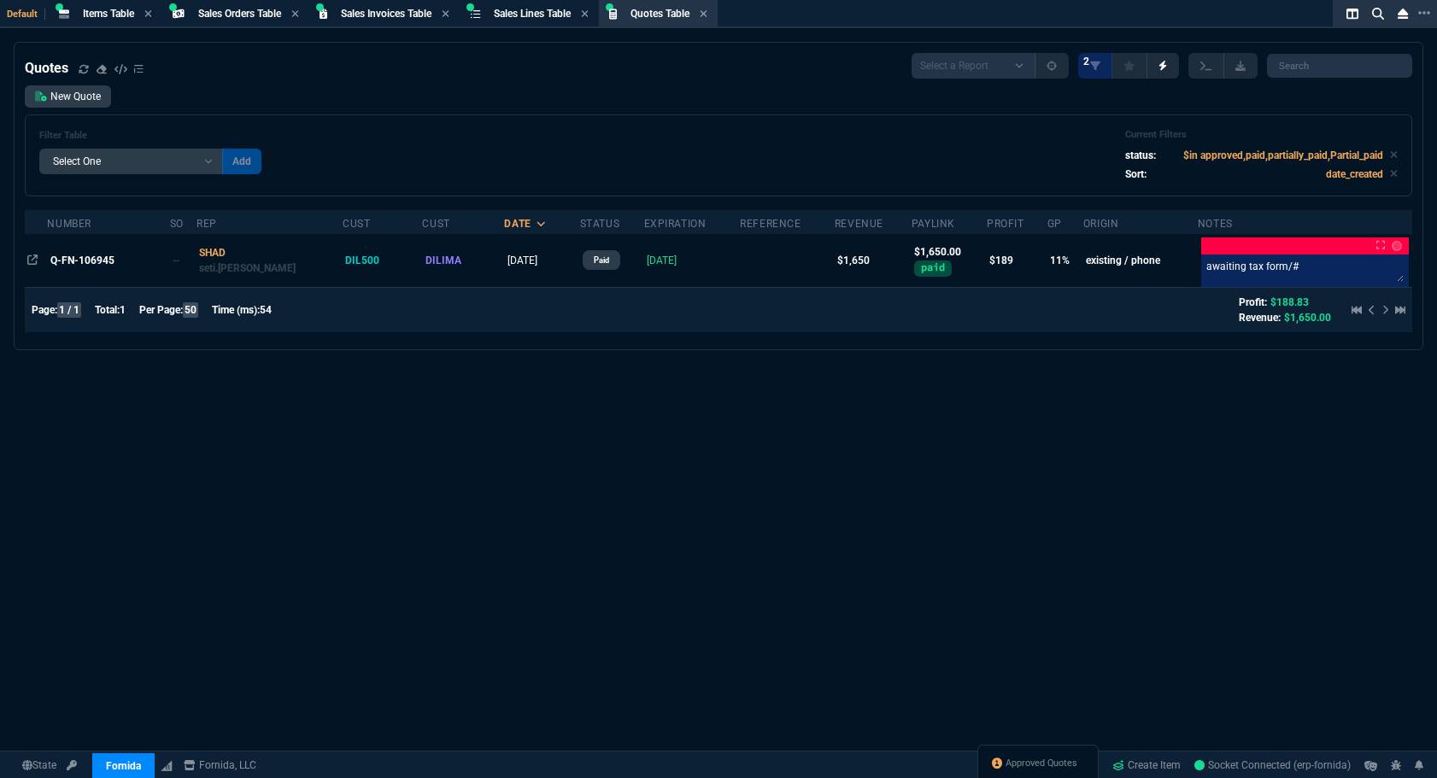
select select "4: SHAD"
select select
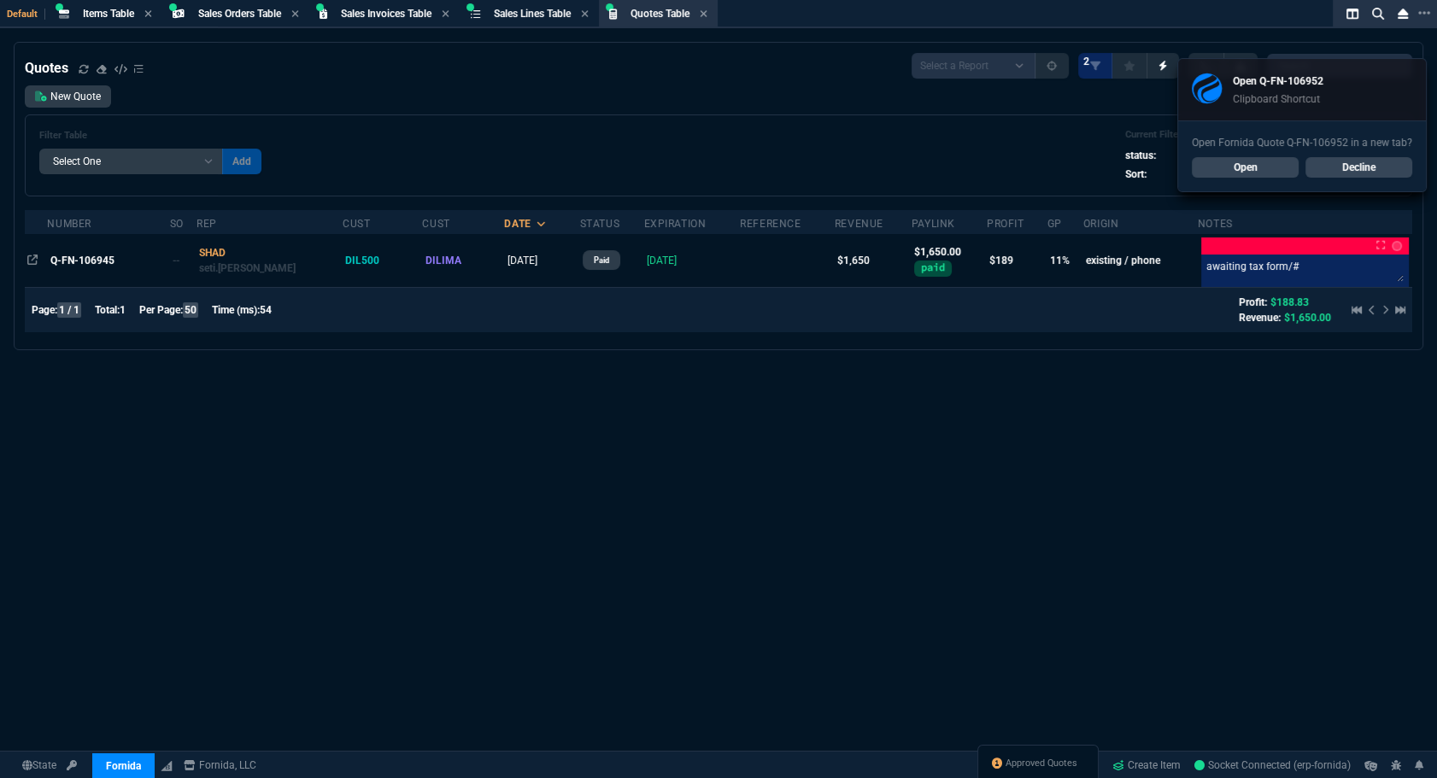
click at [1224, 159] on link "Open" at bounding box center [1245, 167] width 107 height 21
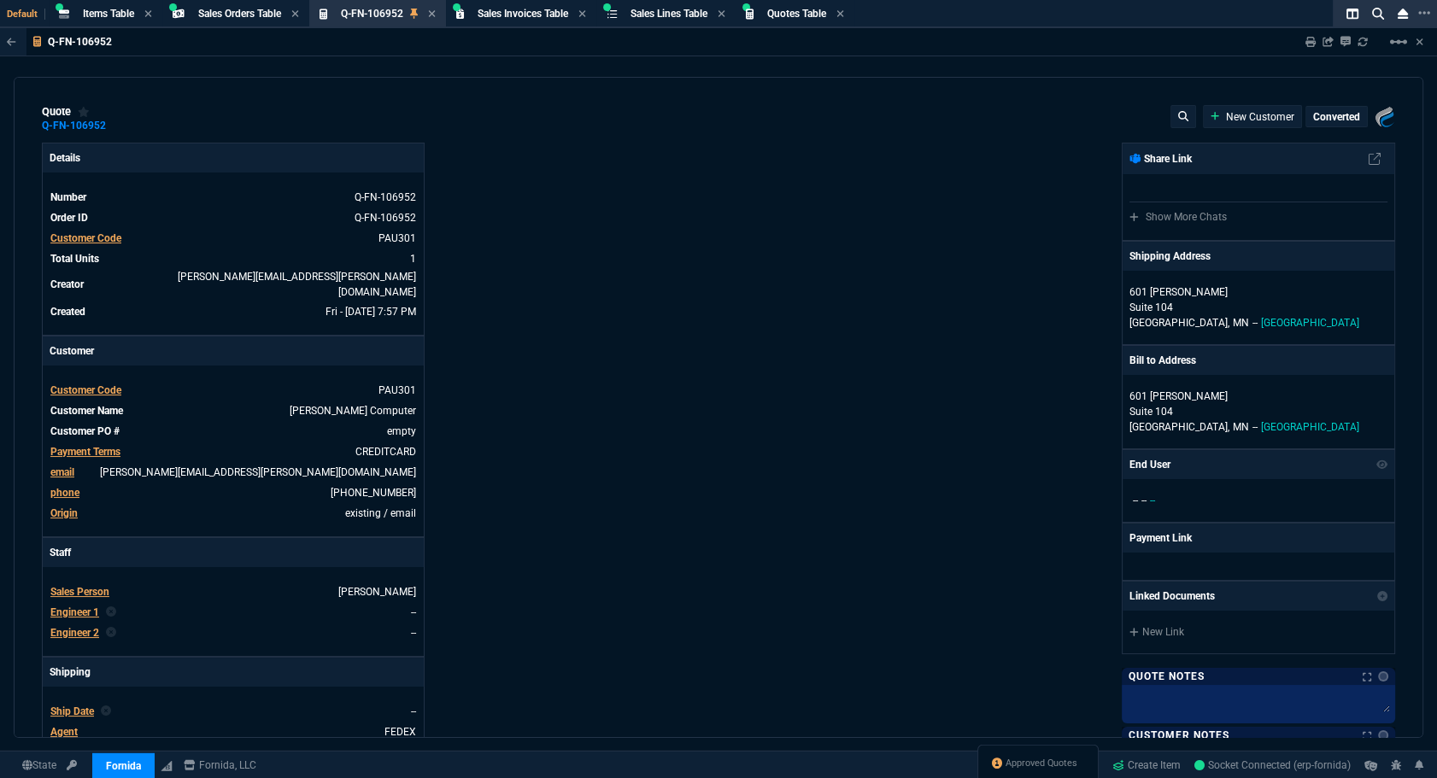
type input "30"
type input "1506"
type input "6858.43"
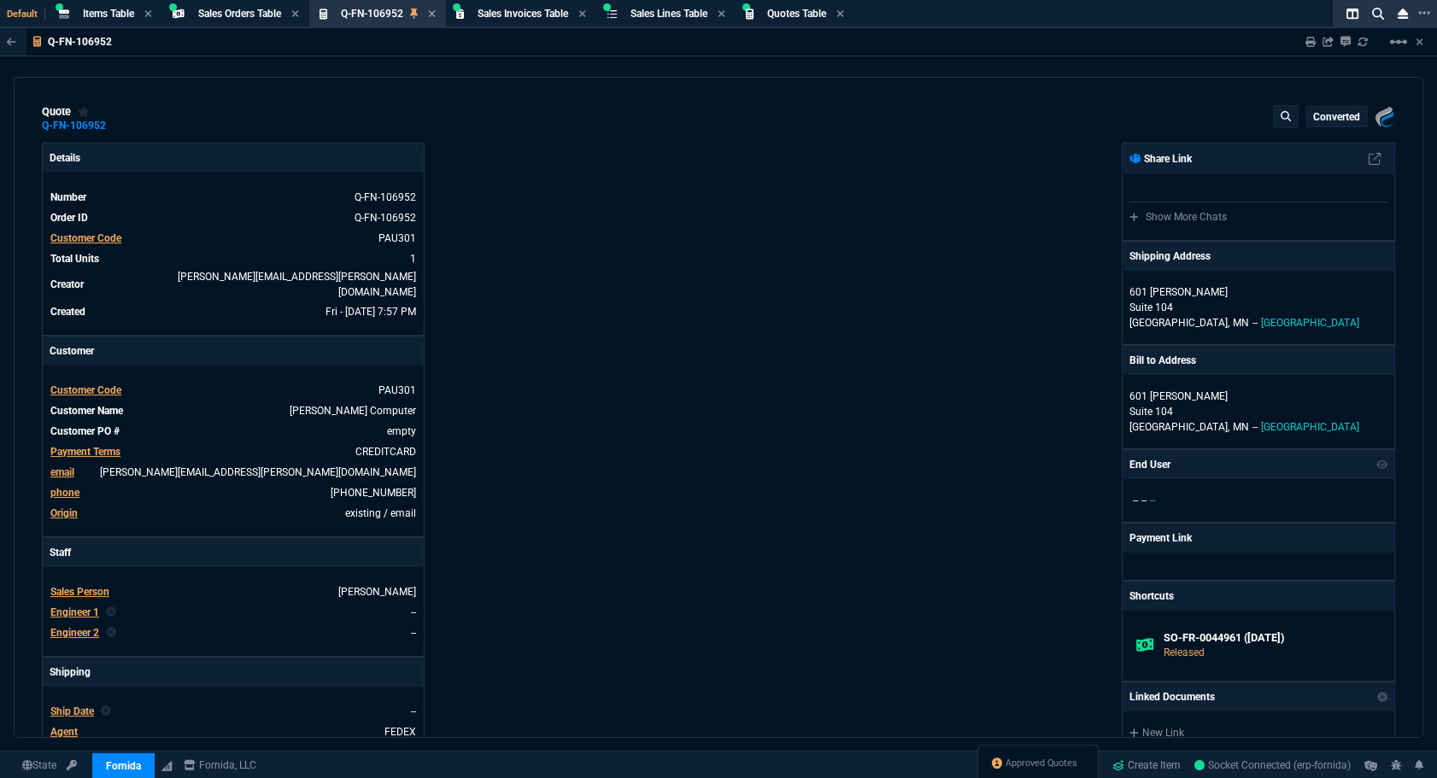
type input "27"
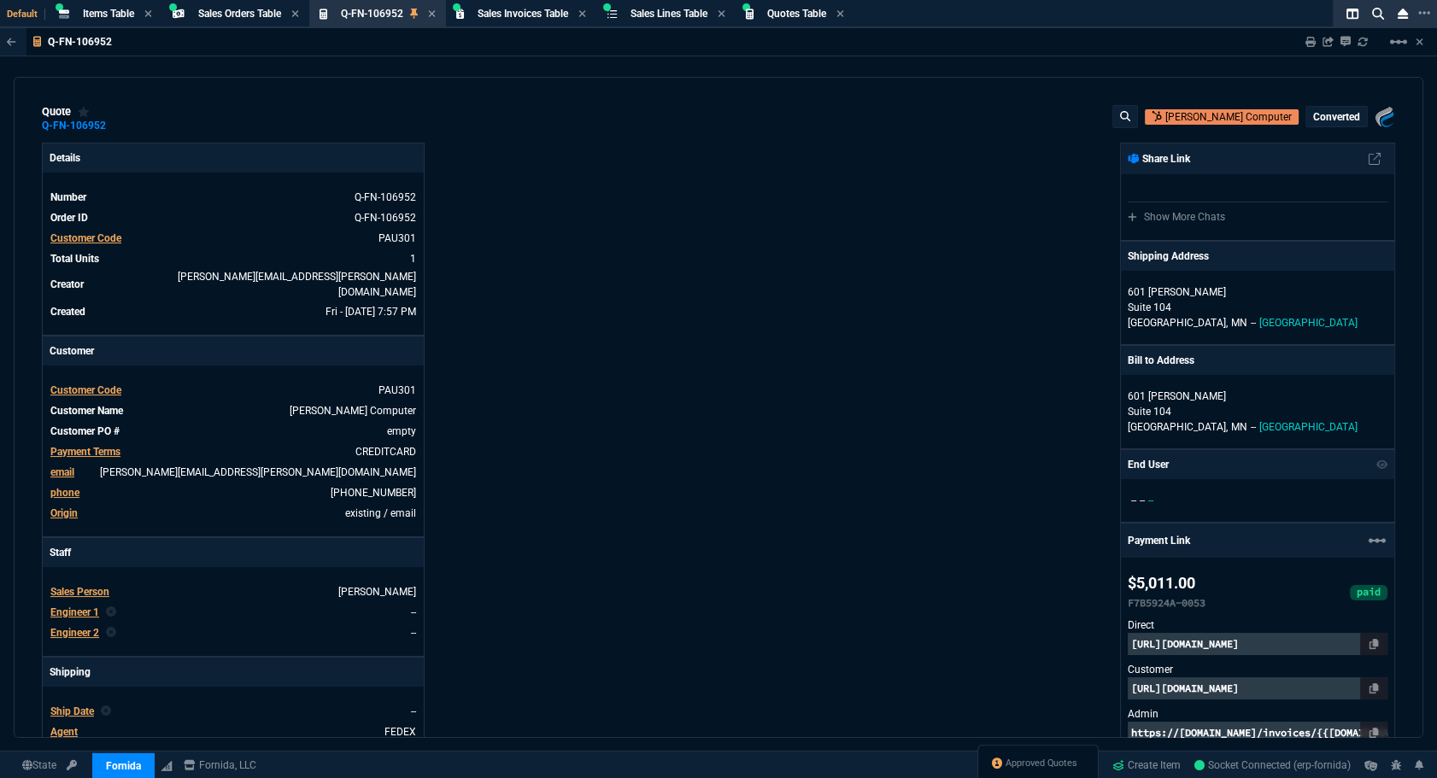
scroll to position [310, 0]
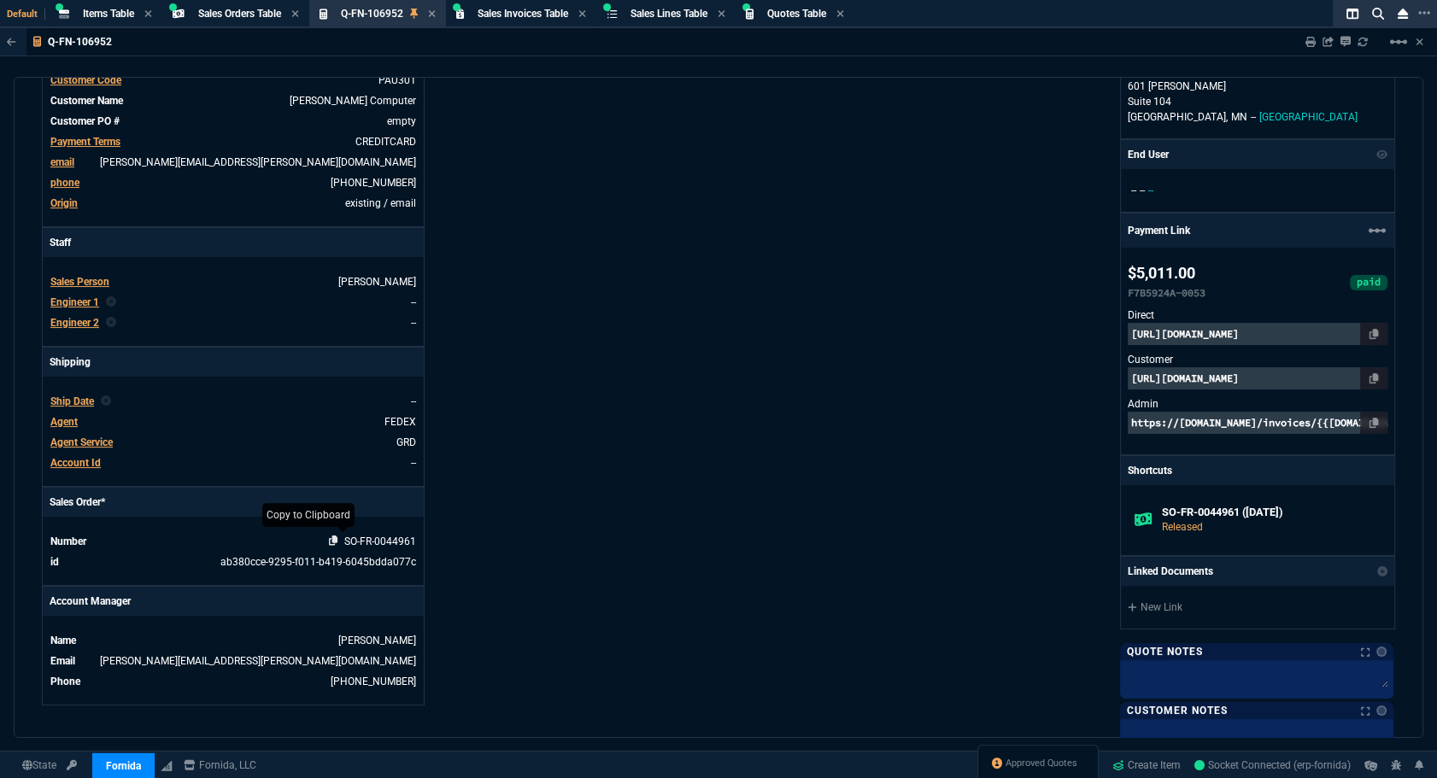
click at [333, 536] on icon at bounding box center [333, 541] width 9 height 10
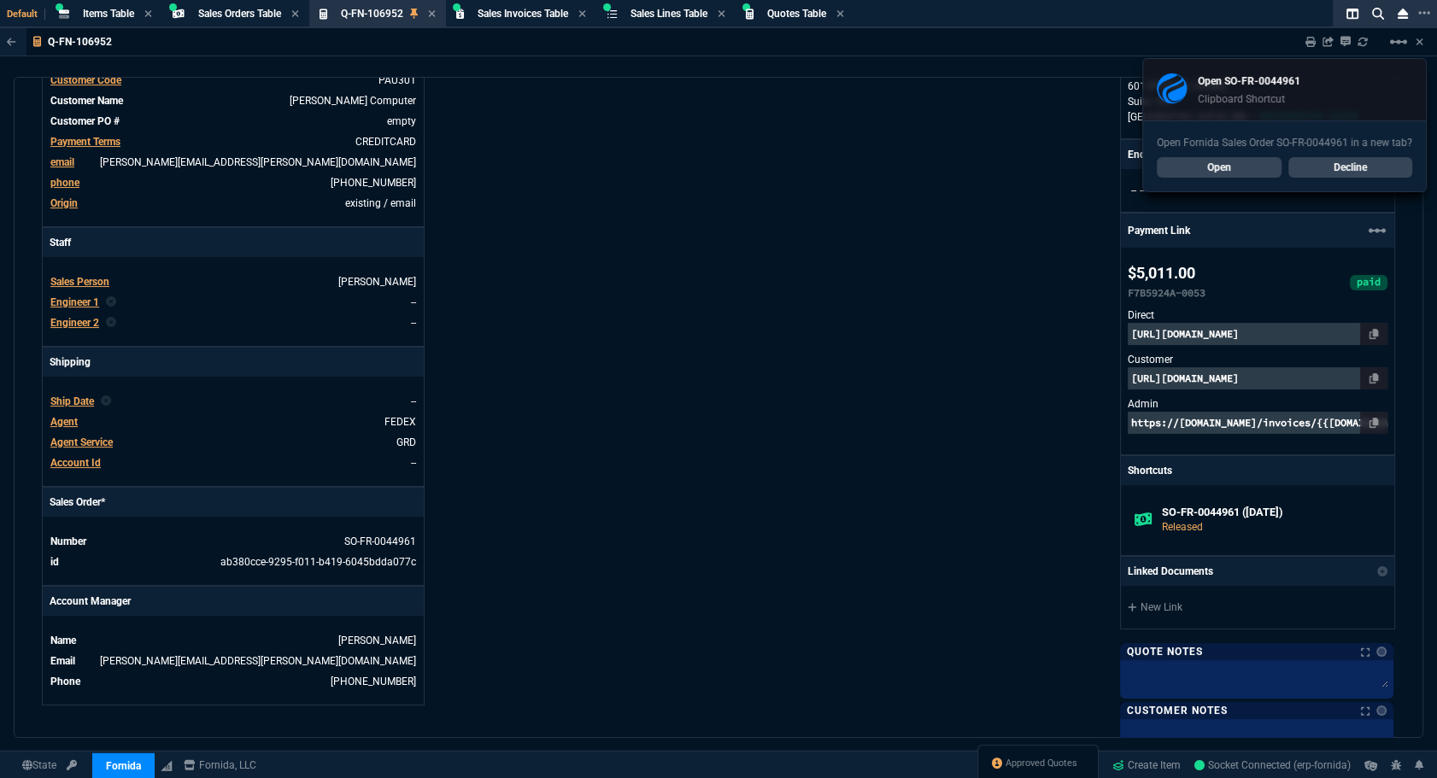
scroll to position [699, 0]
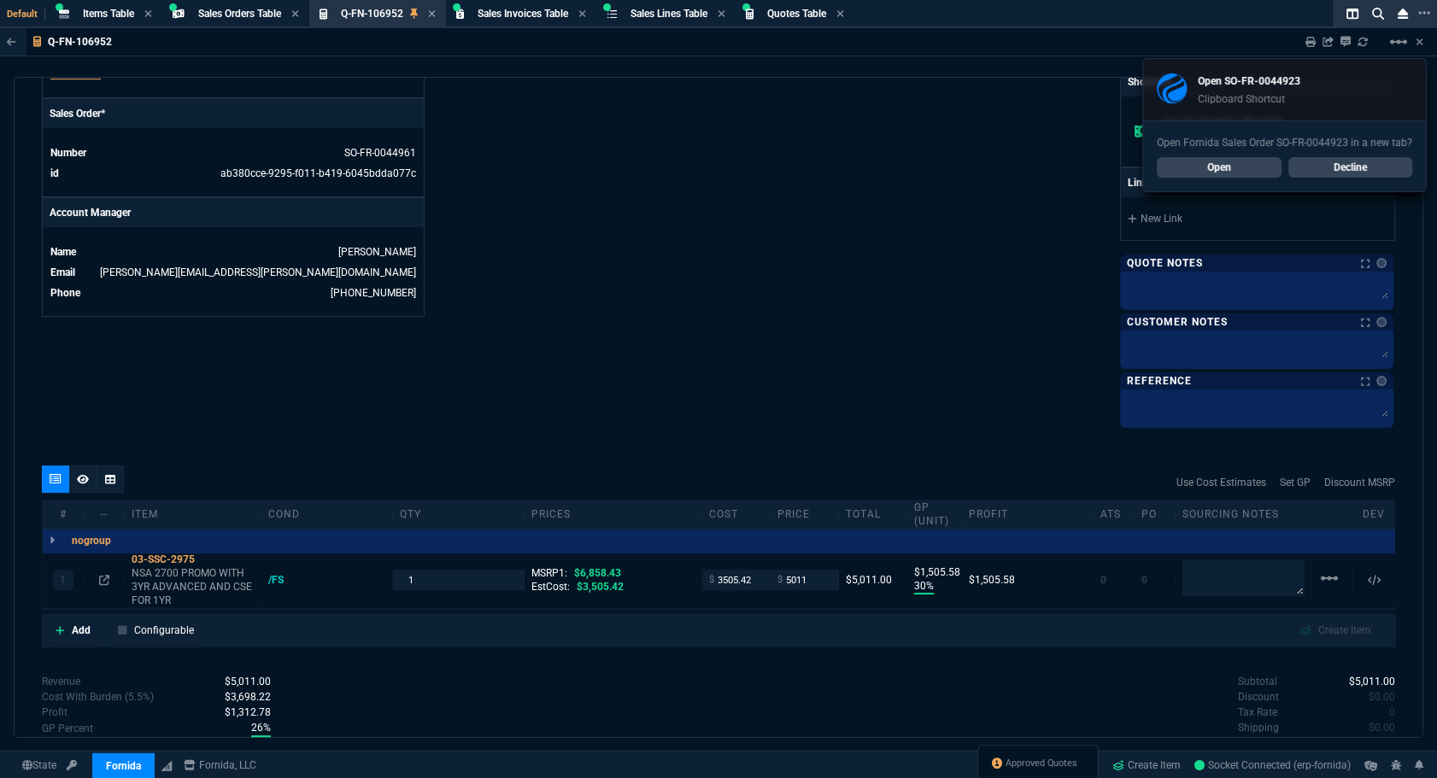
click at [1186, 162] on link "Open" at bounding box center [1219, 167] width 125 height 21
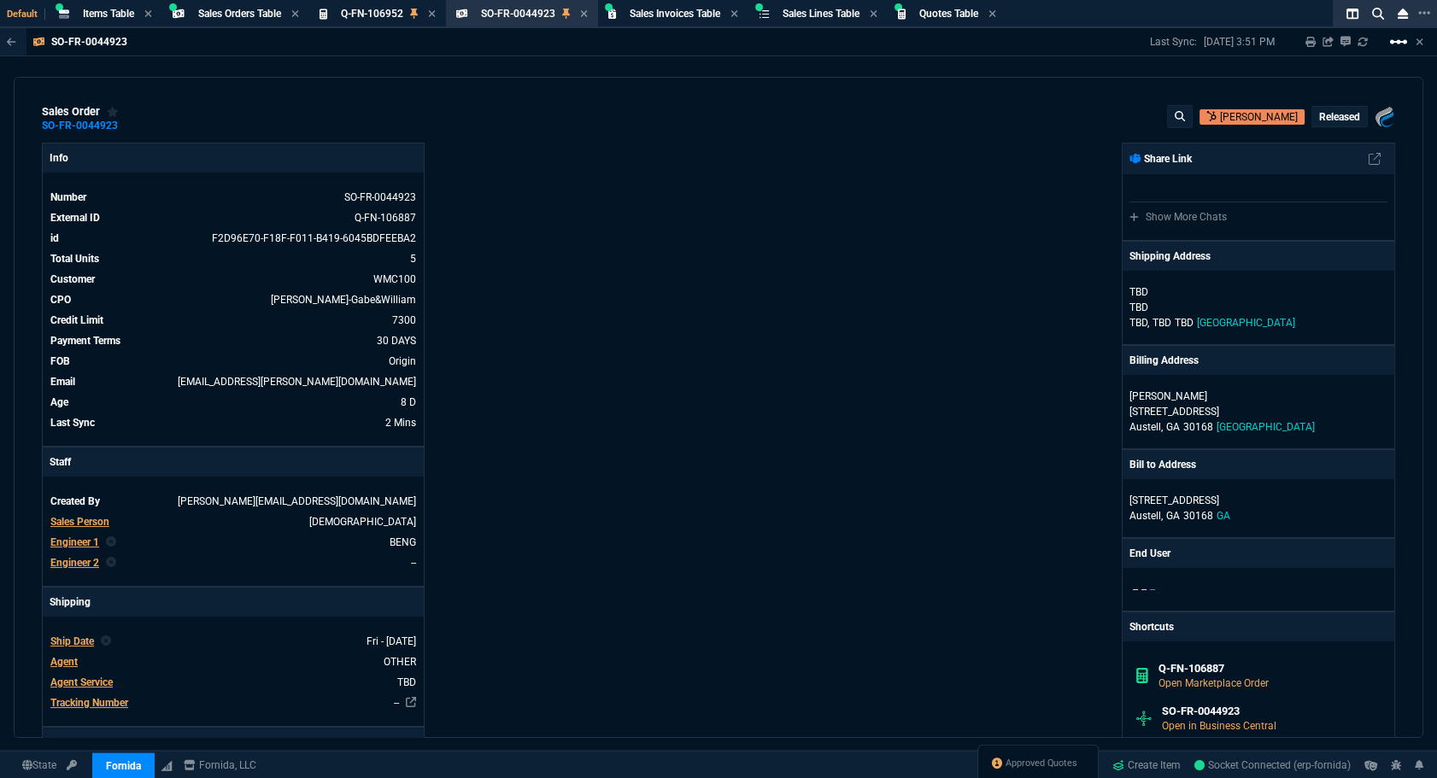
click at [1398, 43] on mat-icon "linear_scale" at bounding box center [1398, 42] width 21 height 21
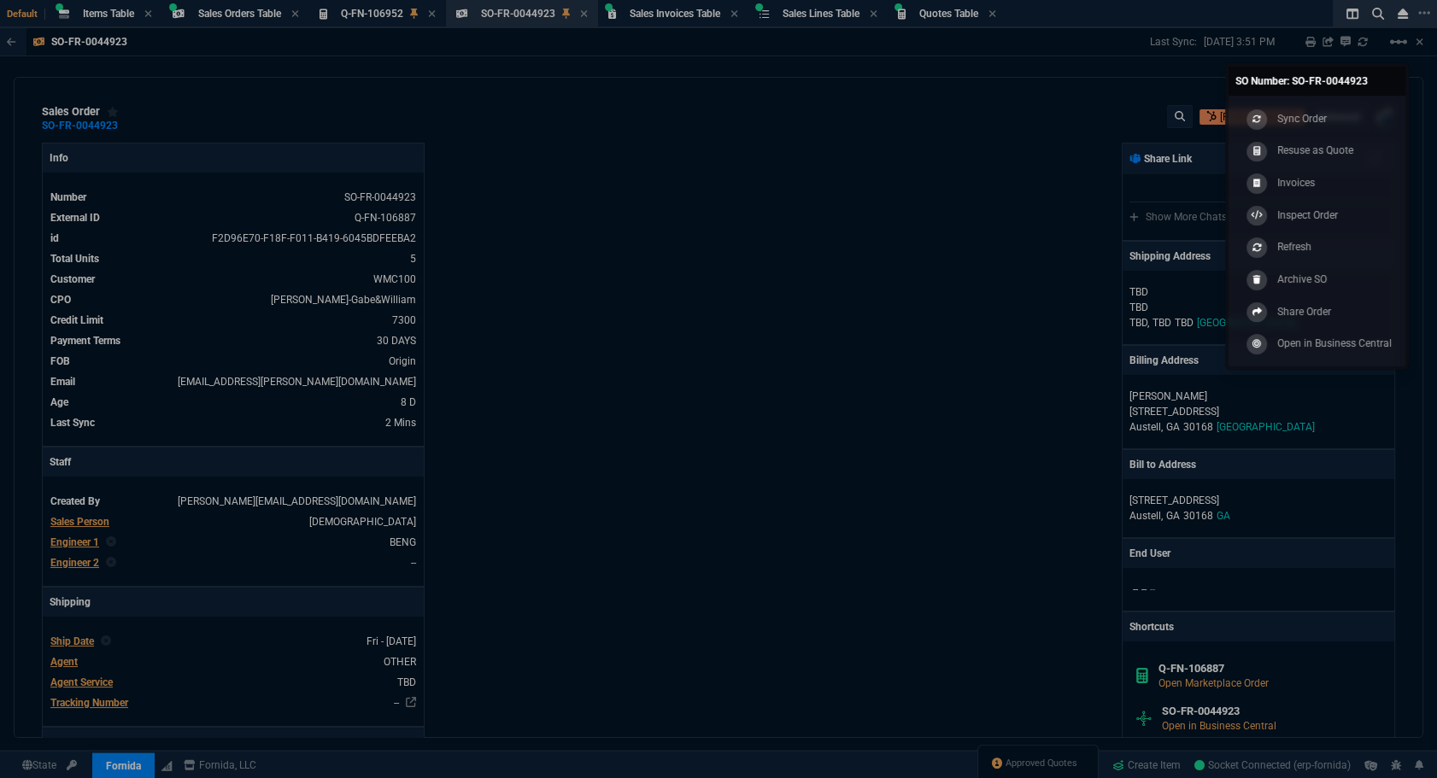
click at [967, 131] on div at bounding box center [718, 389] width 1437 height 778
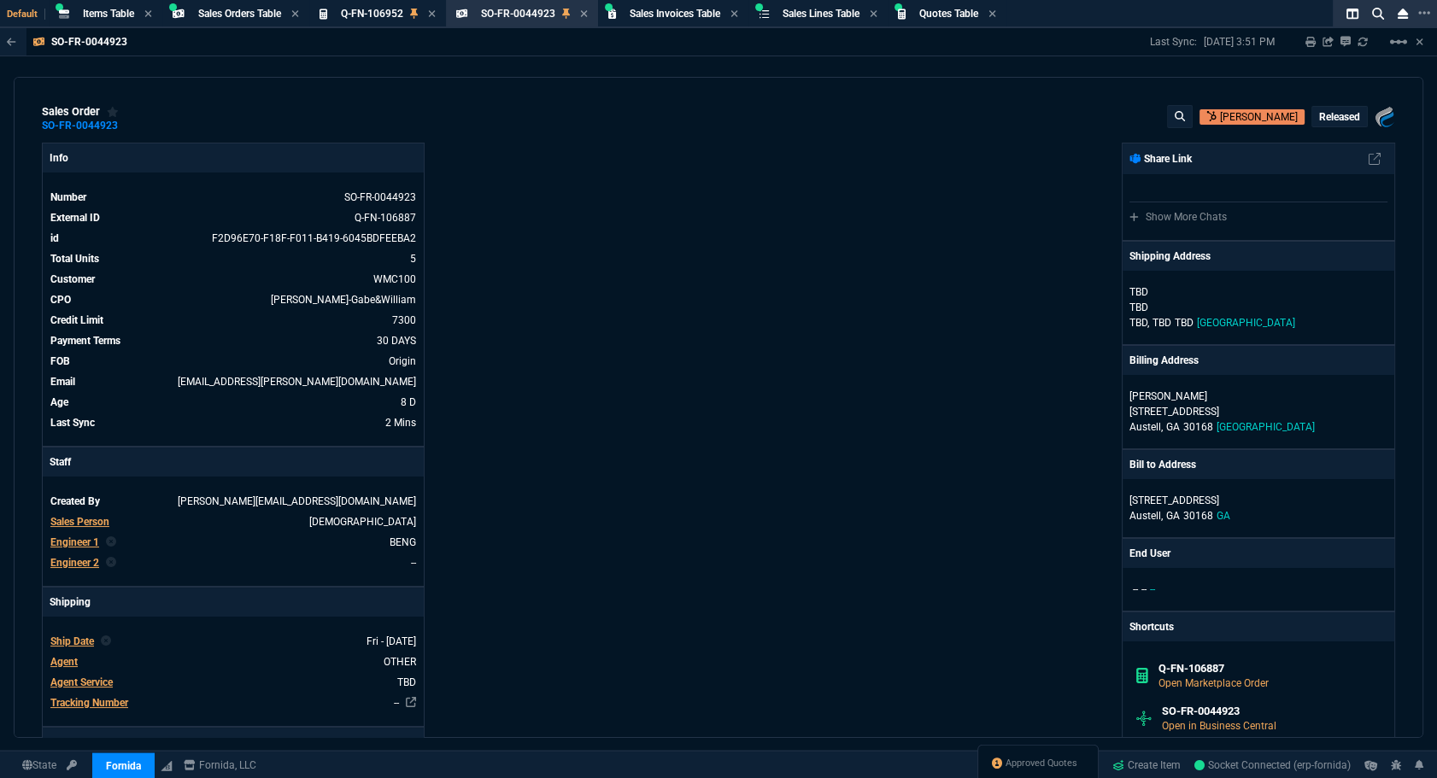
click at [1331, 120] on p "Released" at bounding box center [1339, 117] width 41 height 14
click at [1280, 187] on button "radio_button_unchecked Open" at bounding box center [1275, 189] width 152 height 41
click at [752, 218] on div at bounding box center [718, 389] width 1437 height 778
click at [1399, 38] on mat-icon "linear_scale" at bounding box center [1398, 42] width 21 height 21
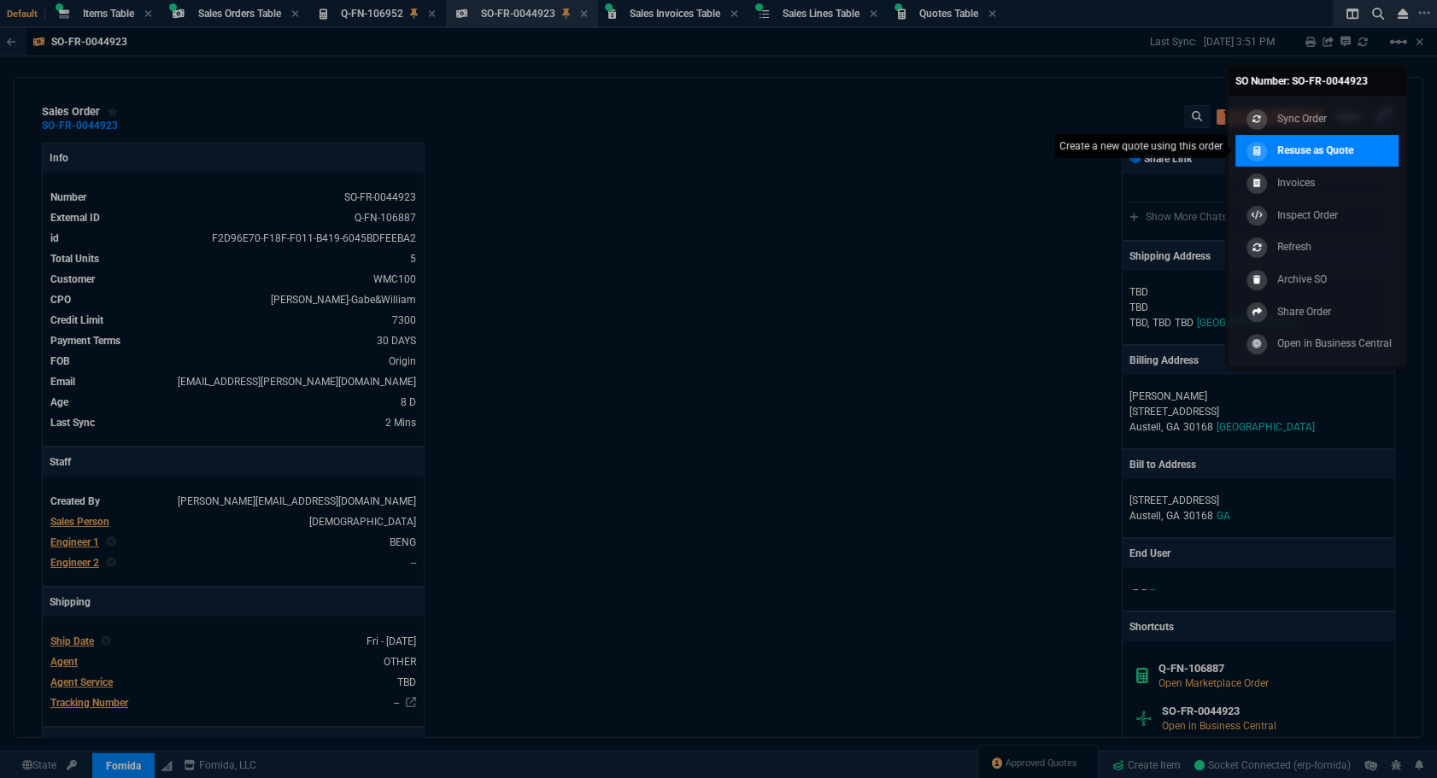
click at [1292, 155] on p "Resuse as Quote" at bounding box center [1315, 150] width 76 height 15
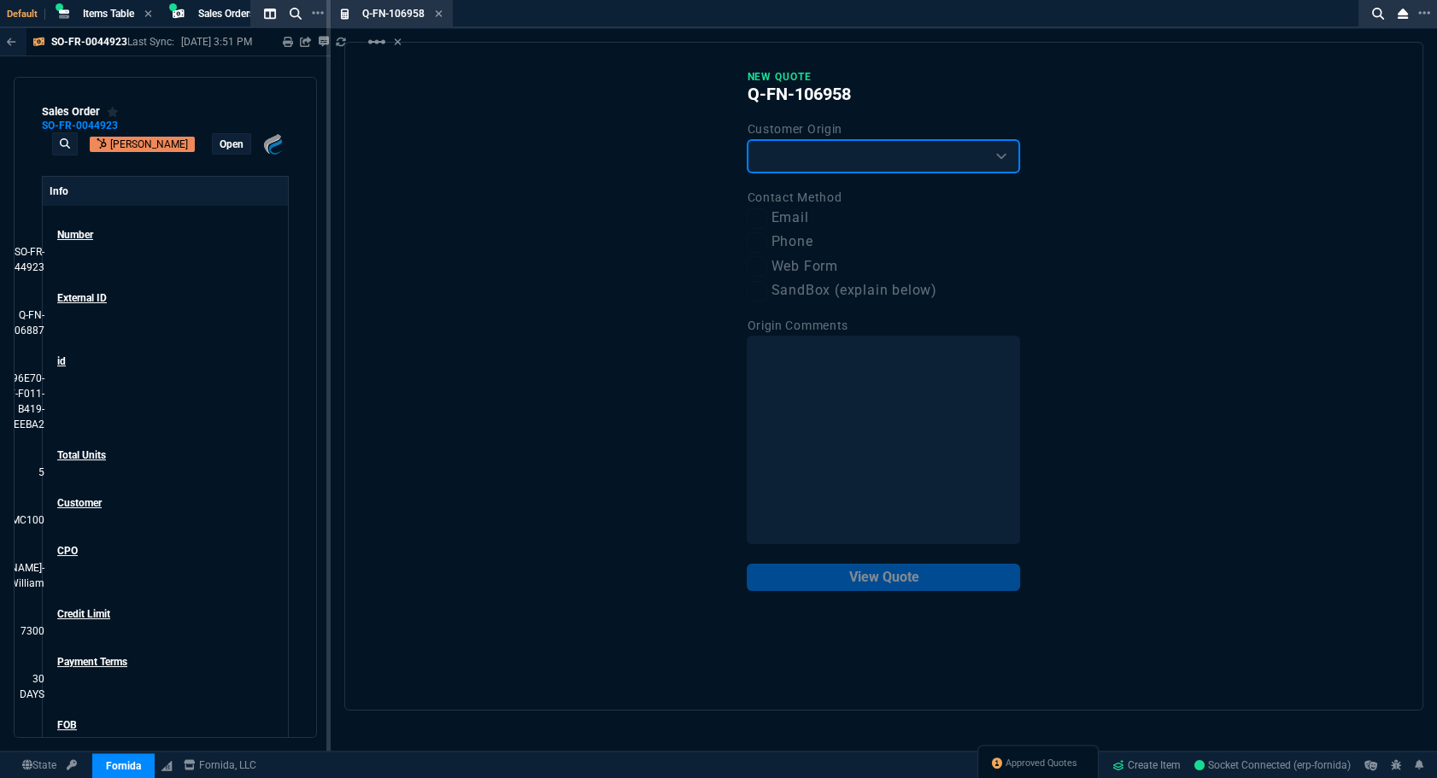
click at [843, 161] on select "Existing Customer Amazon Lead (first order) Website Lead (first order) Called (…" at bounding box center [883, 156] width 273 height 34
select select "existing"
click at [747, 139] on select "Existing Customer Amazon Lead (first order) Website Lead (first order) Called (…" at bounding box center [883, 156] width 273 height 34
click at [793, 222] on label "Email" at bounding box center [883, 218] width 273 height 21
click at [767, 222] on input "Email" at bounding box center [757, 218] width 21 height 21
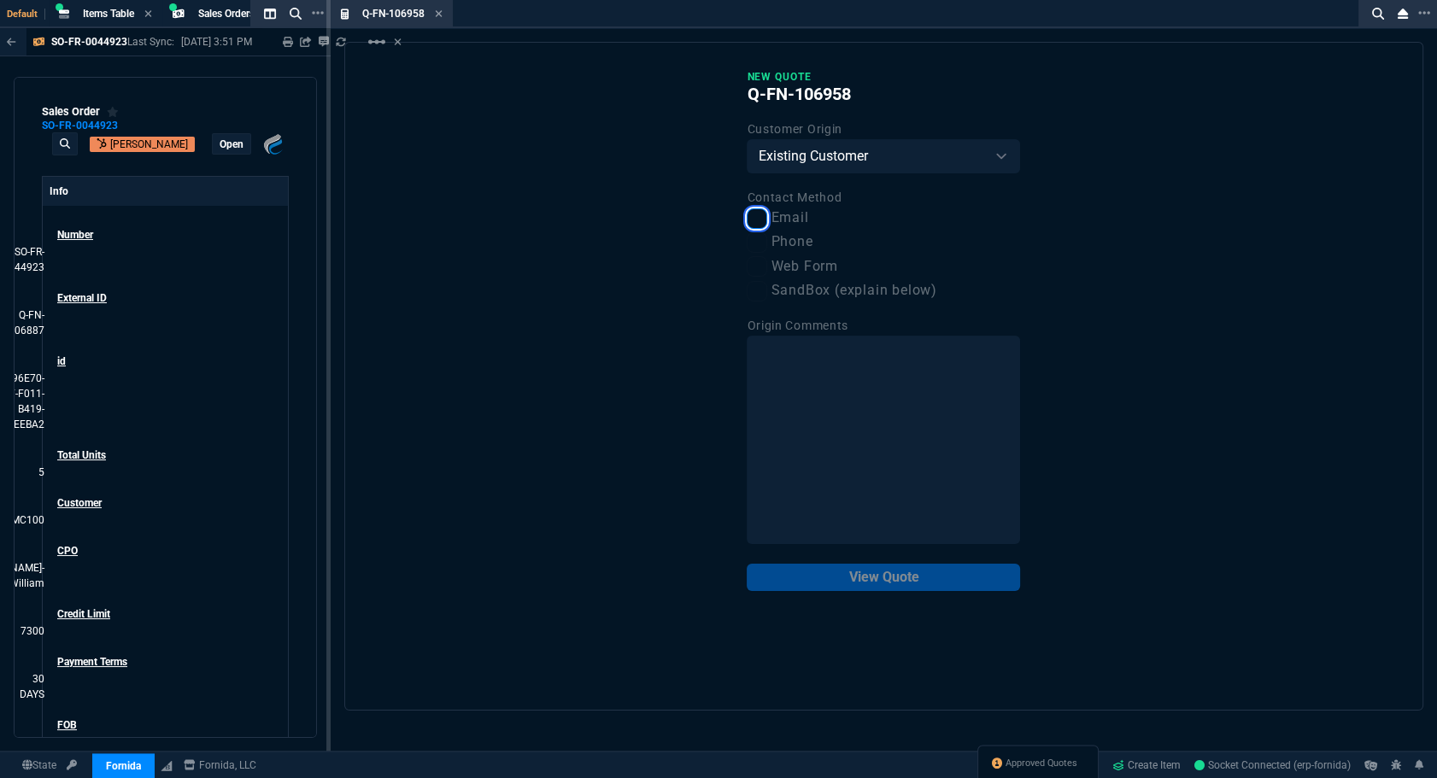
checkbox input "true"
drag, startPoint x: 942, startPoint y: 576, endPoint x: 977, endPoint y: 489, distance: 93.9
click at [942, 576] on button "View Quote" at bounding box center [883, 577] width 273 height 27
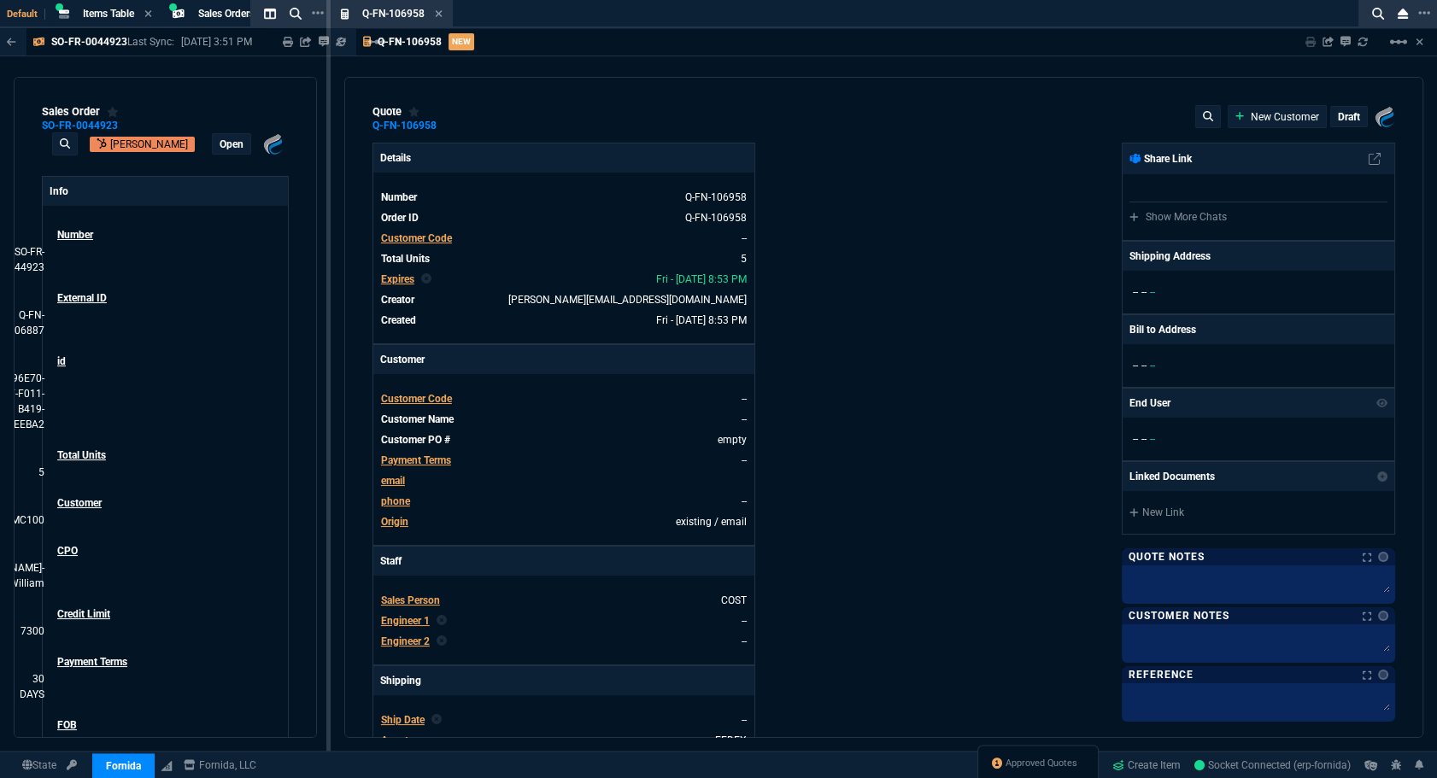
type input "22"
type input "176"
type input "-533"
type input "-1332"
type input "100"
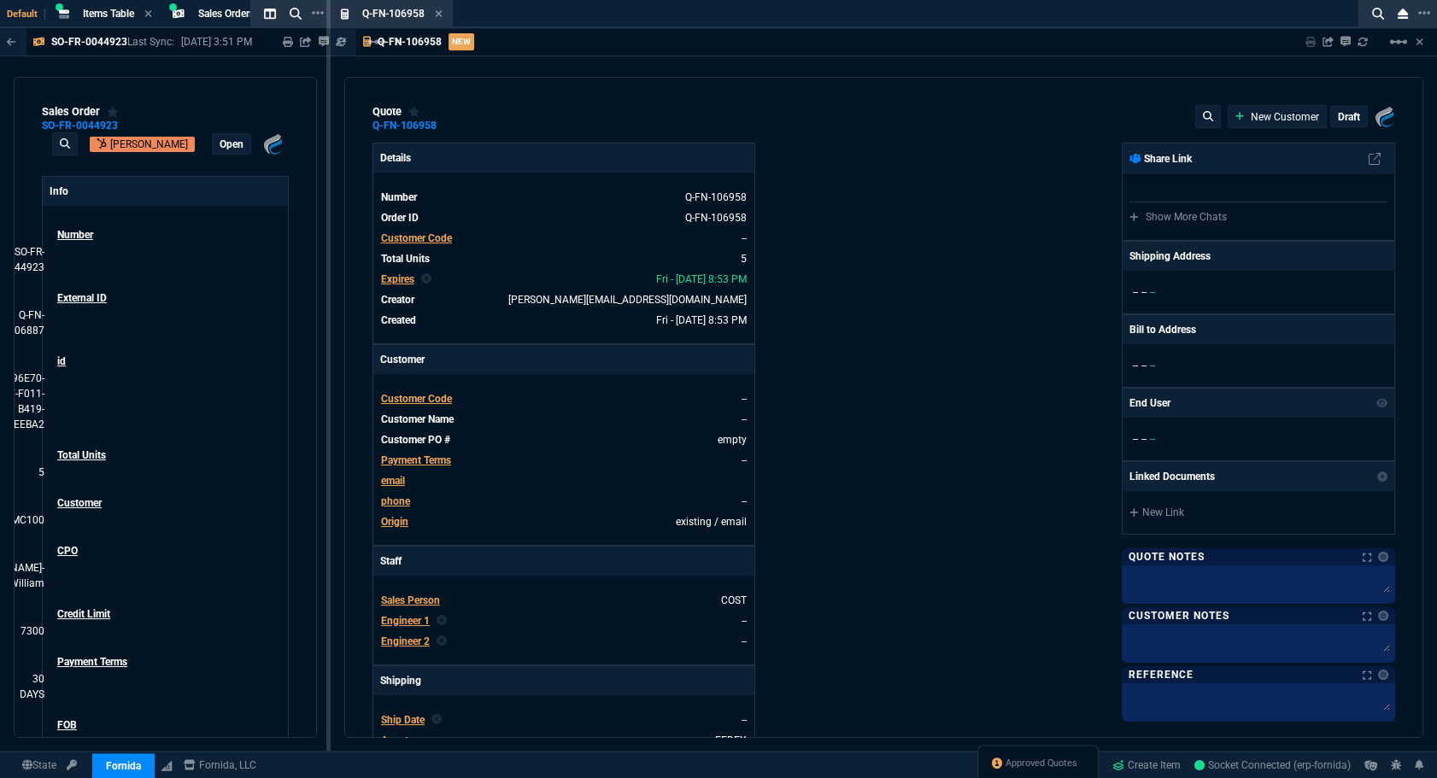
type input "1325"
type input "100"
type input "195"
type input "-533"
type input "-1332"
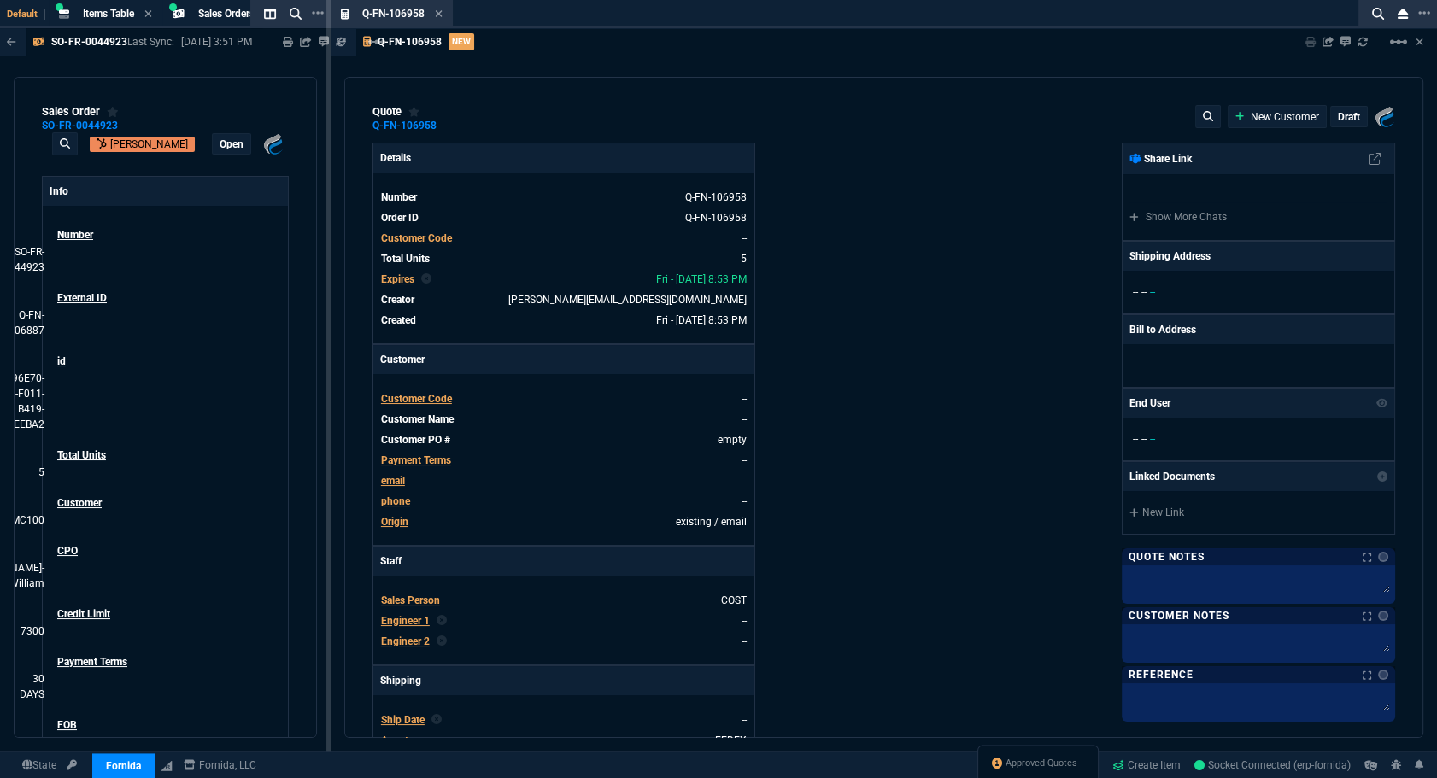
type input "-2"
type input "43"
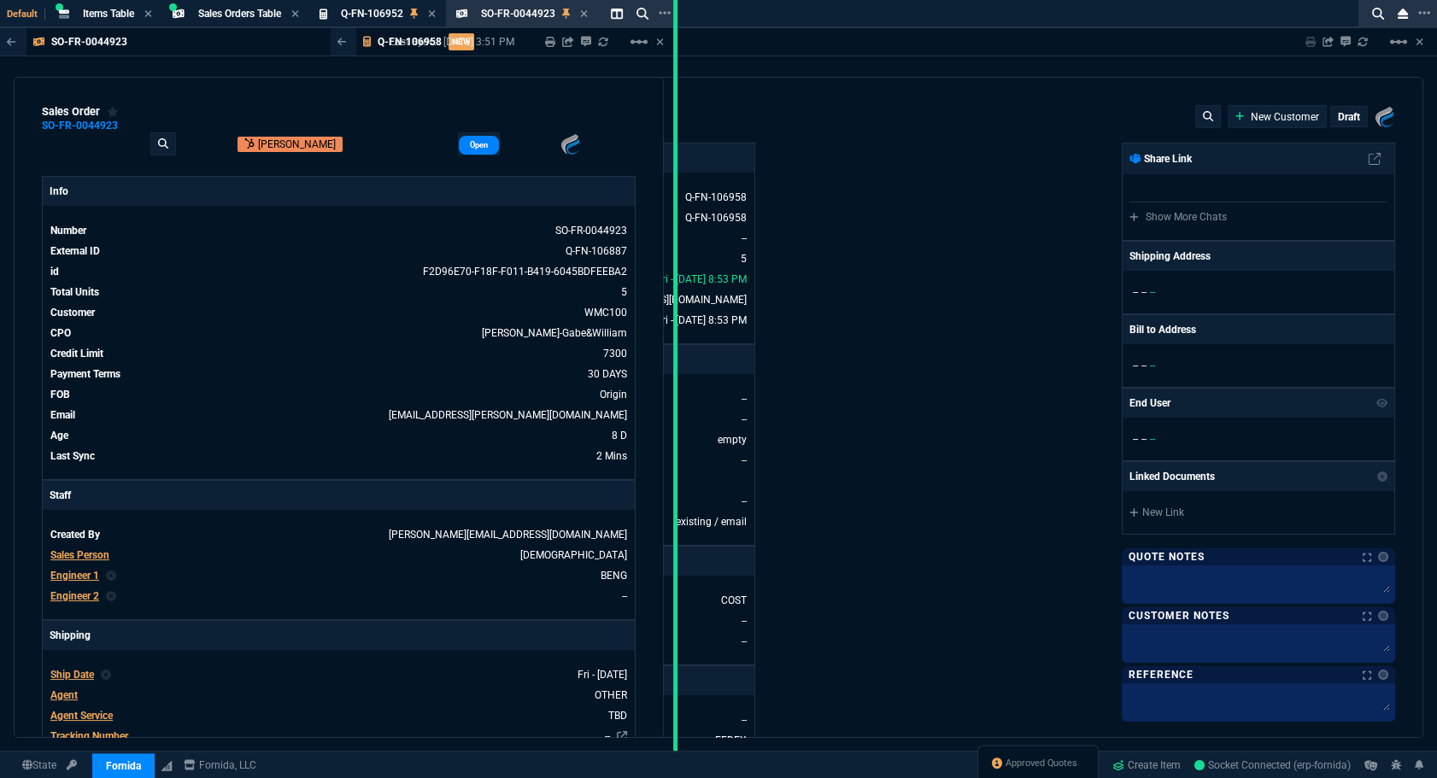
drag, startPoint x: 326, startPoint y: 290, endPoint x: 673, endPoint y: 301, distance: 347.0
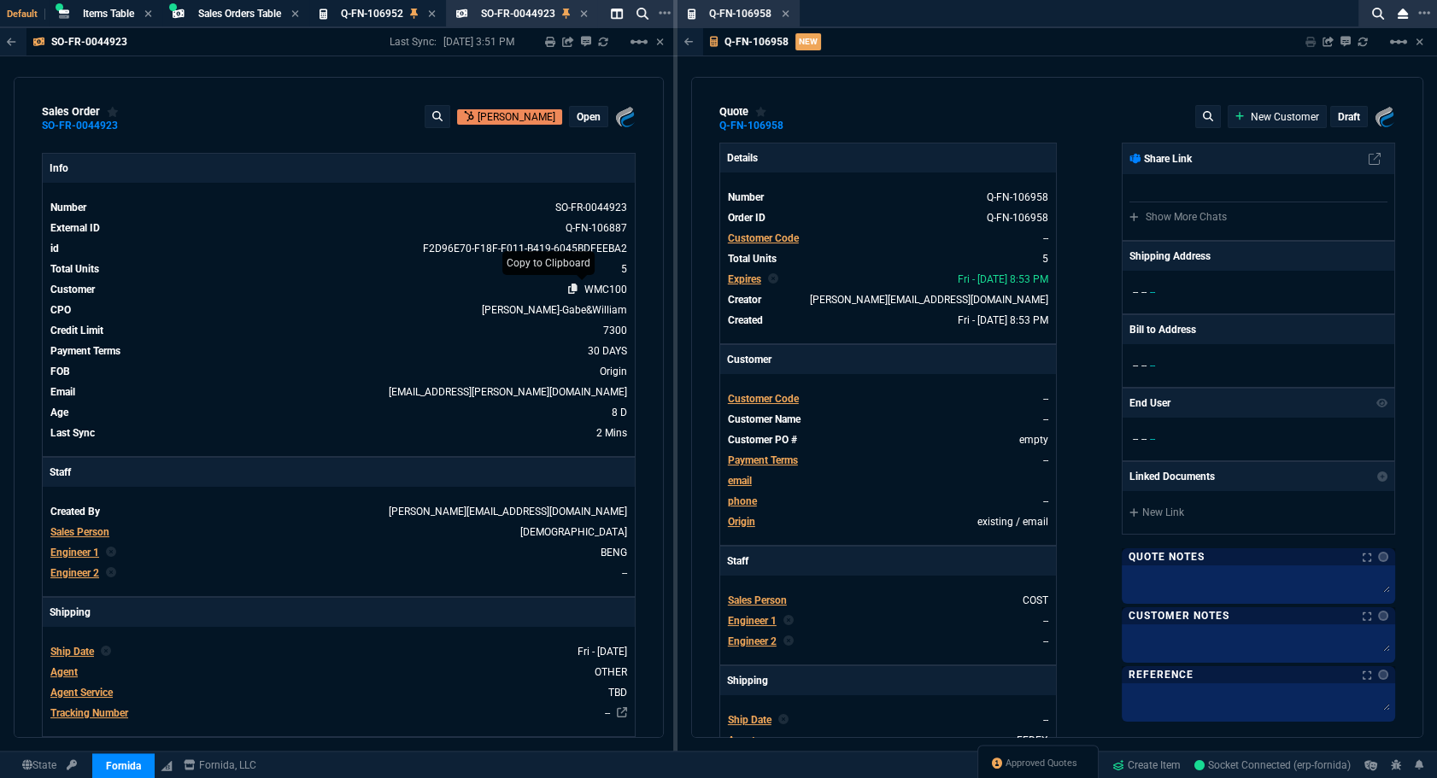
click at [568, 286] on icon at bounding box center [572, 289] width 9 height 10
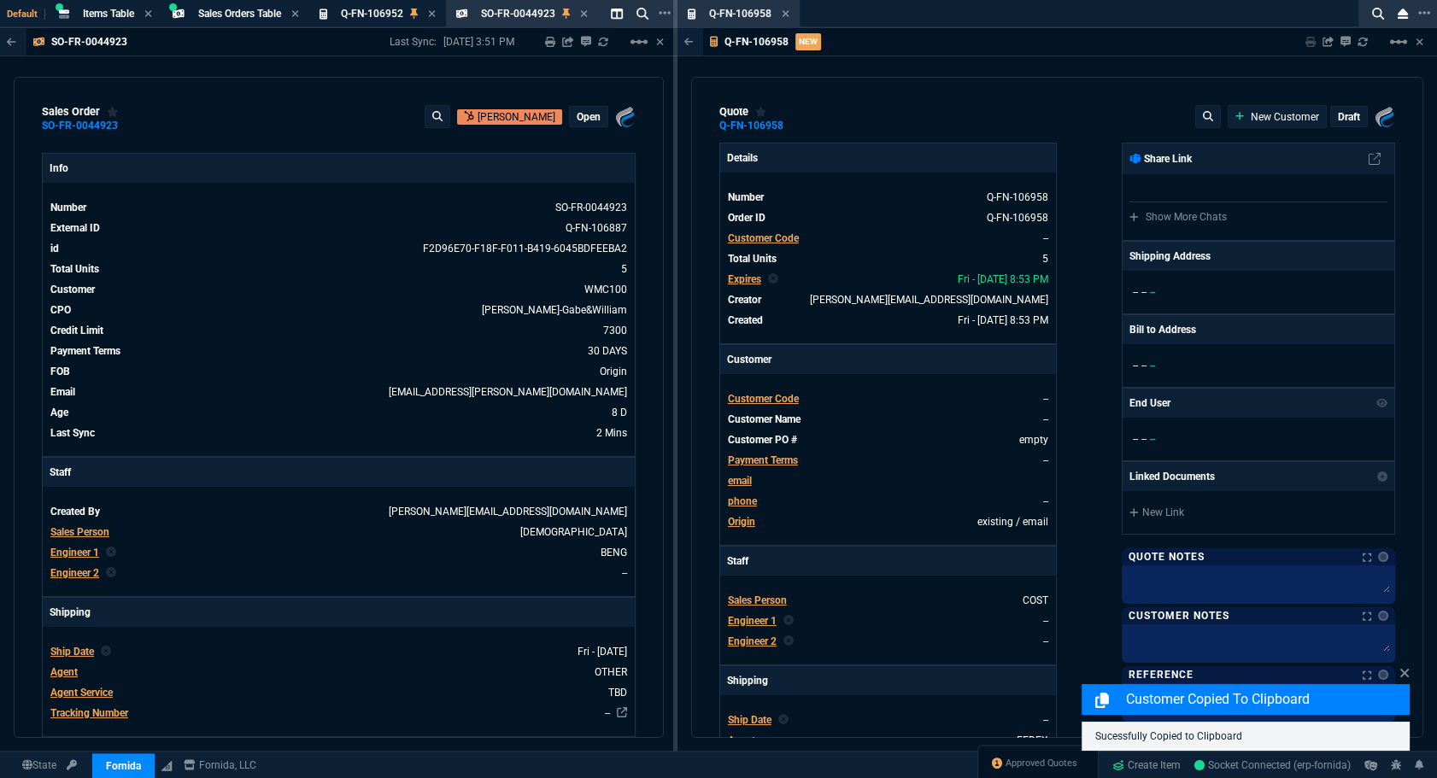
click at [766, 233] on span "Customer Code" at bounding box center [763, 238] width 71 height 12
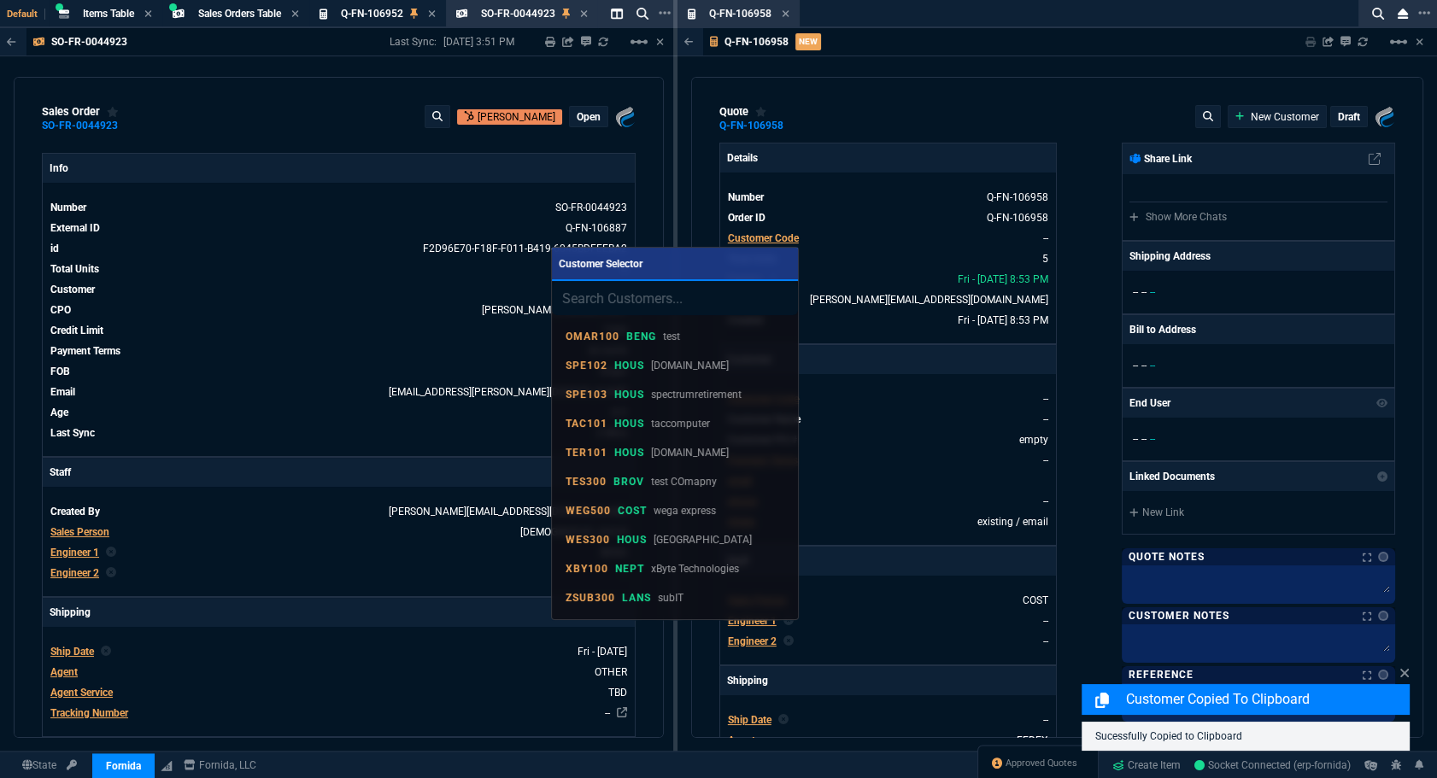
type input "WMC100"
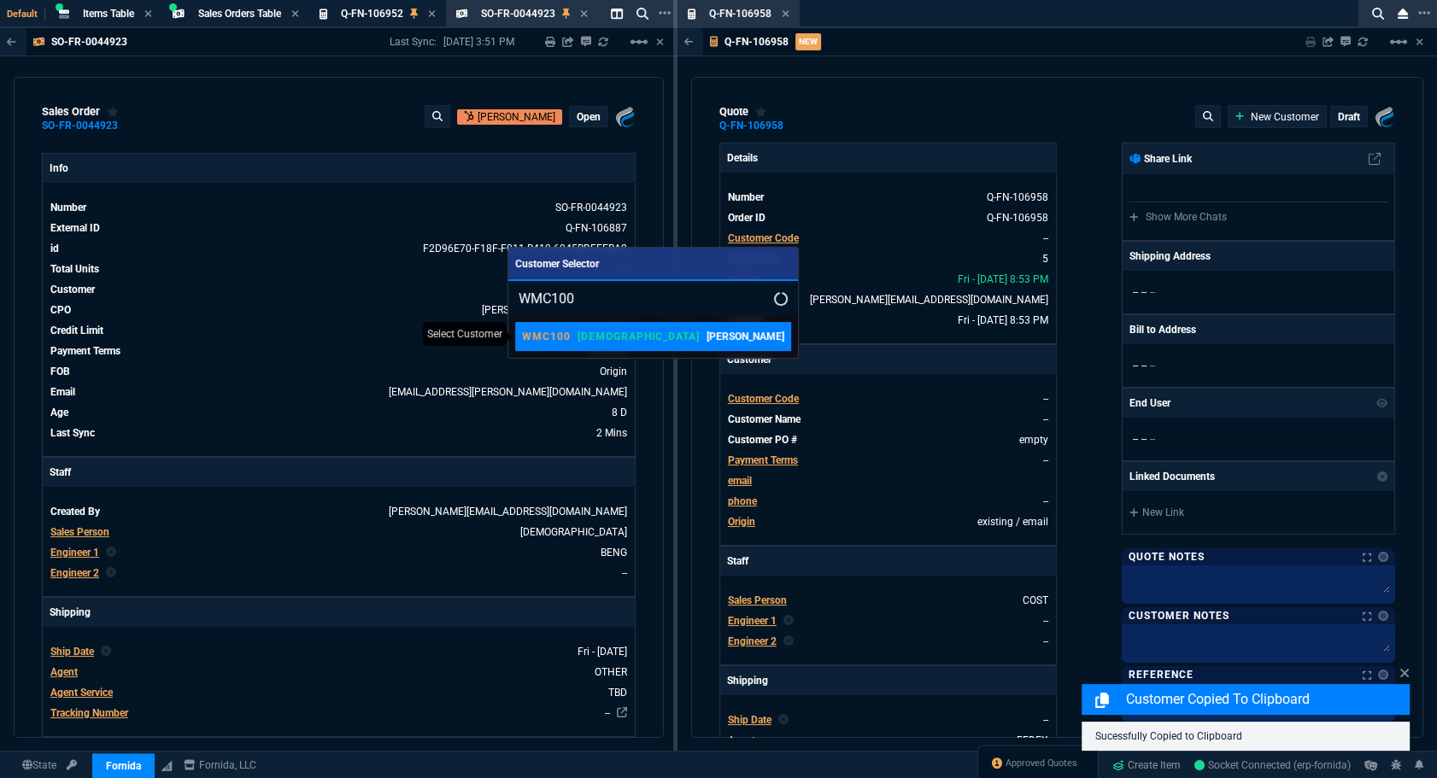
click at [707, 333] on p "WM Coffman" at bounding box center [746, 336] width 78 height 15
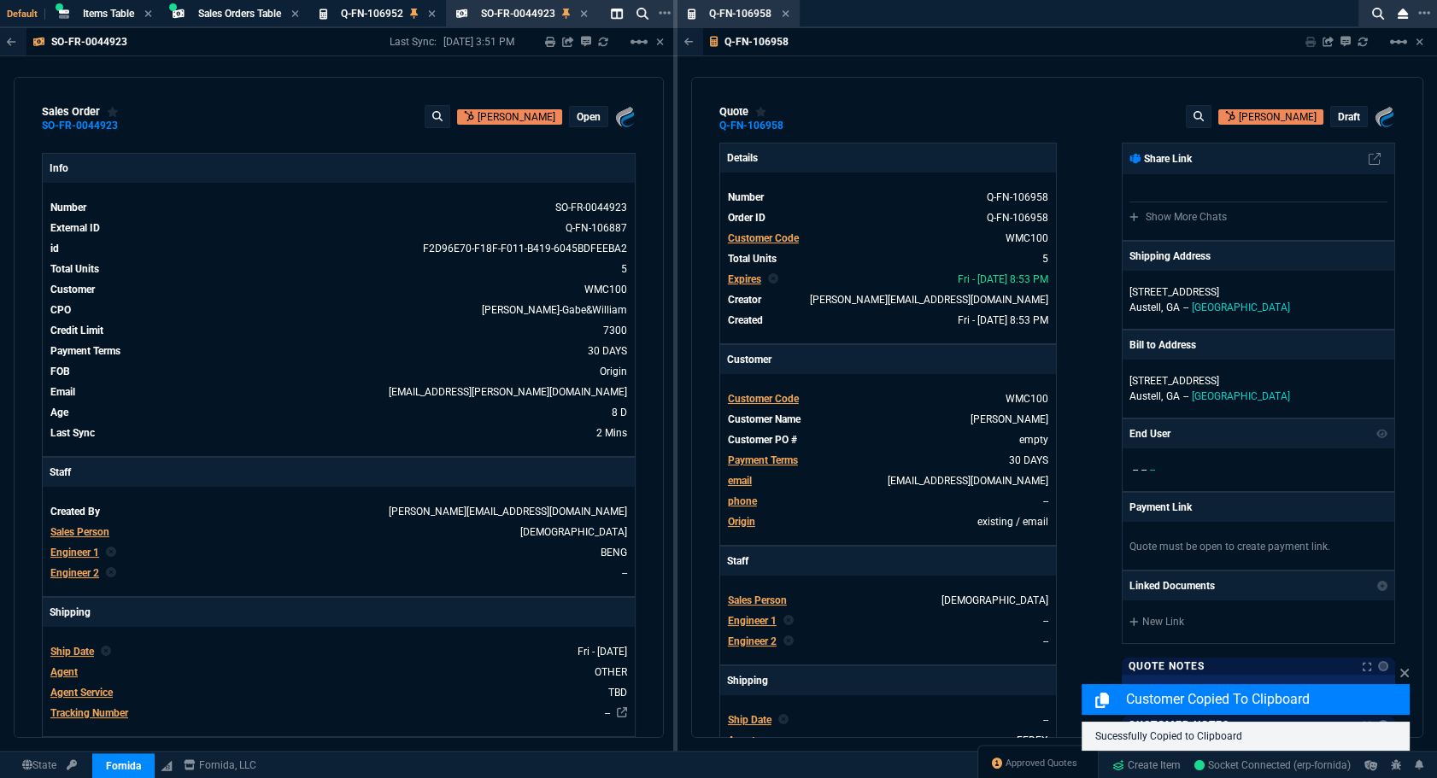
scroll to position [155, 0]
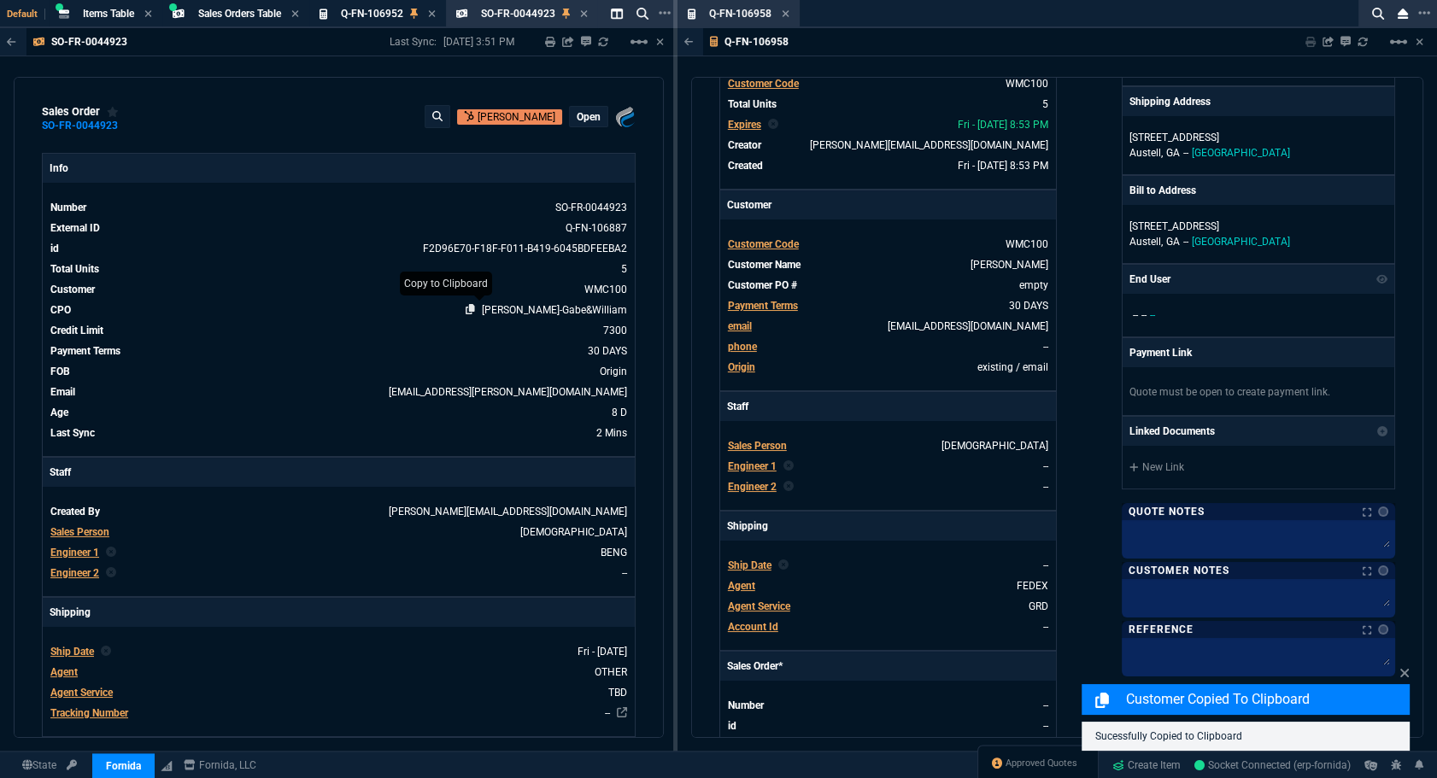
click at [475, 311] on icon at bounding box center [470, 309] width 9 height 10
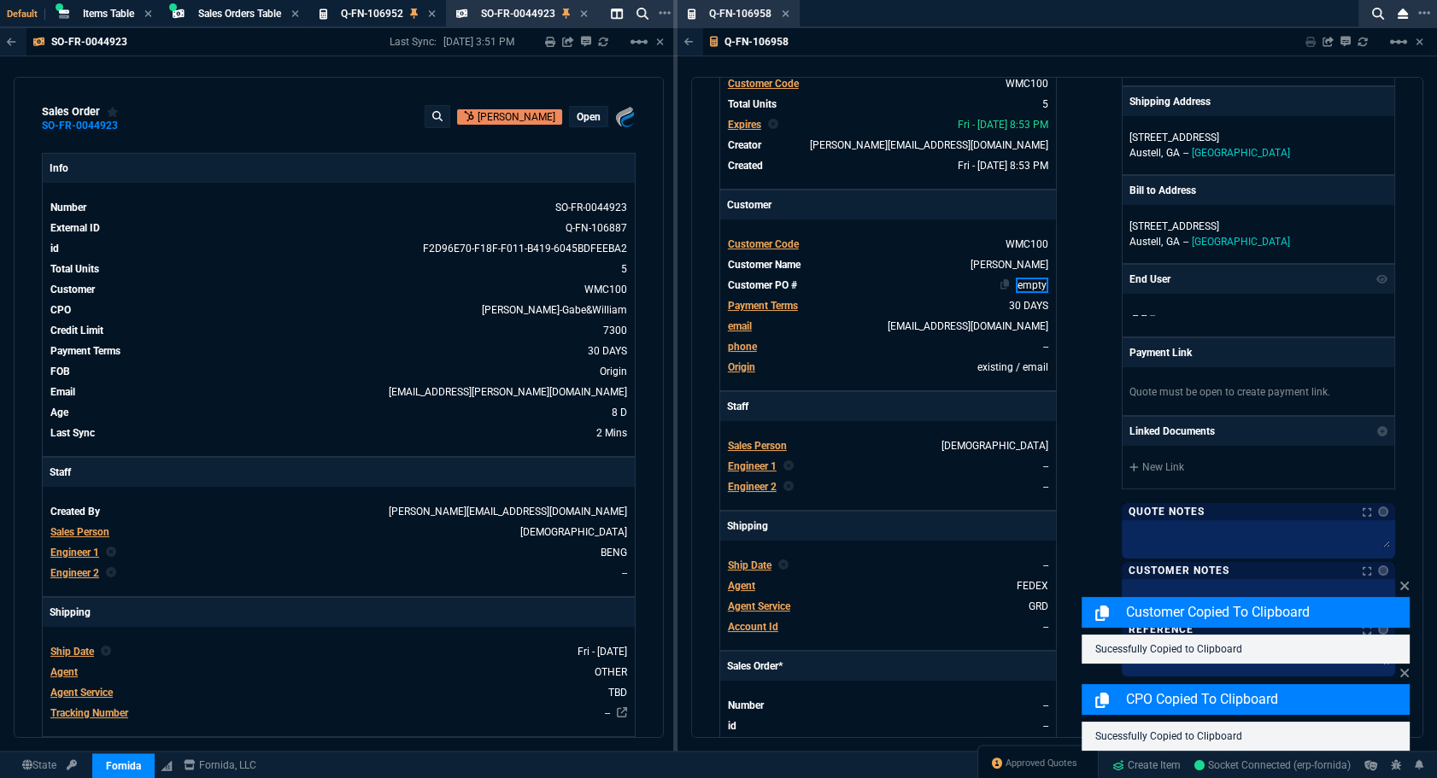
click at [1030, 286] on link "empty" at bounding box center [1032, 285] width 32 height 15
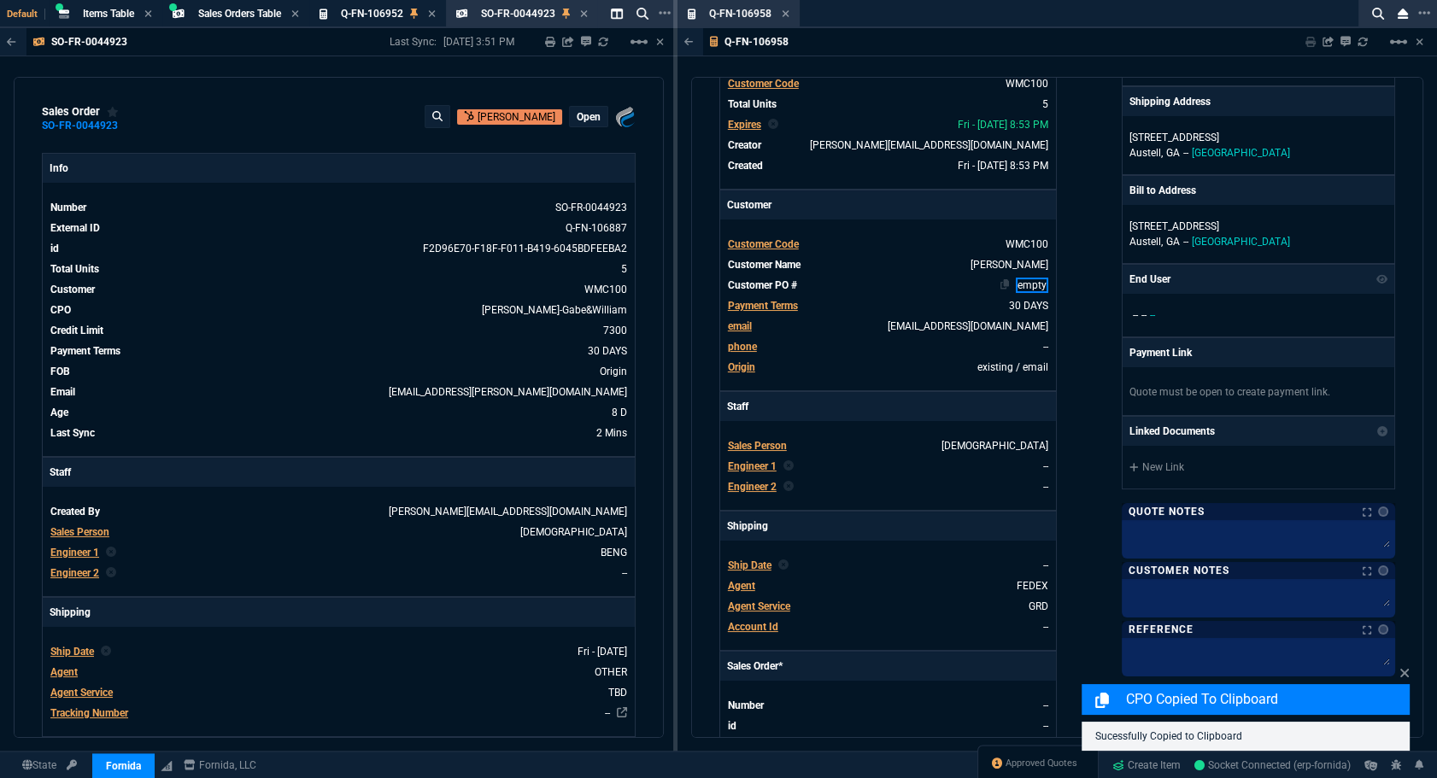
click at [1030, 286] on link "empty" at bounding box center [1032, 285] width 32 height 15
paste link
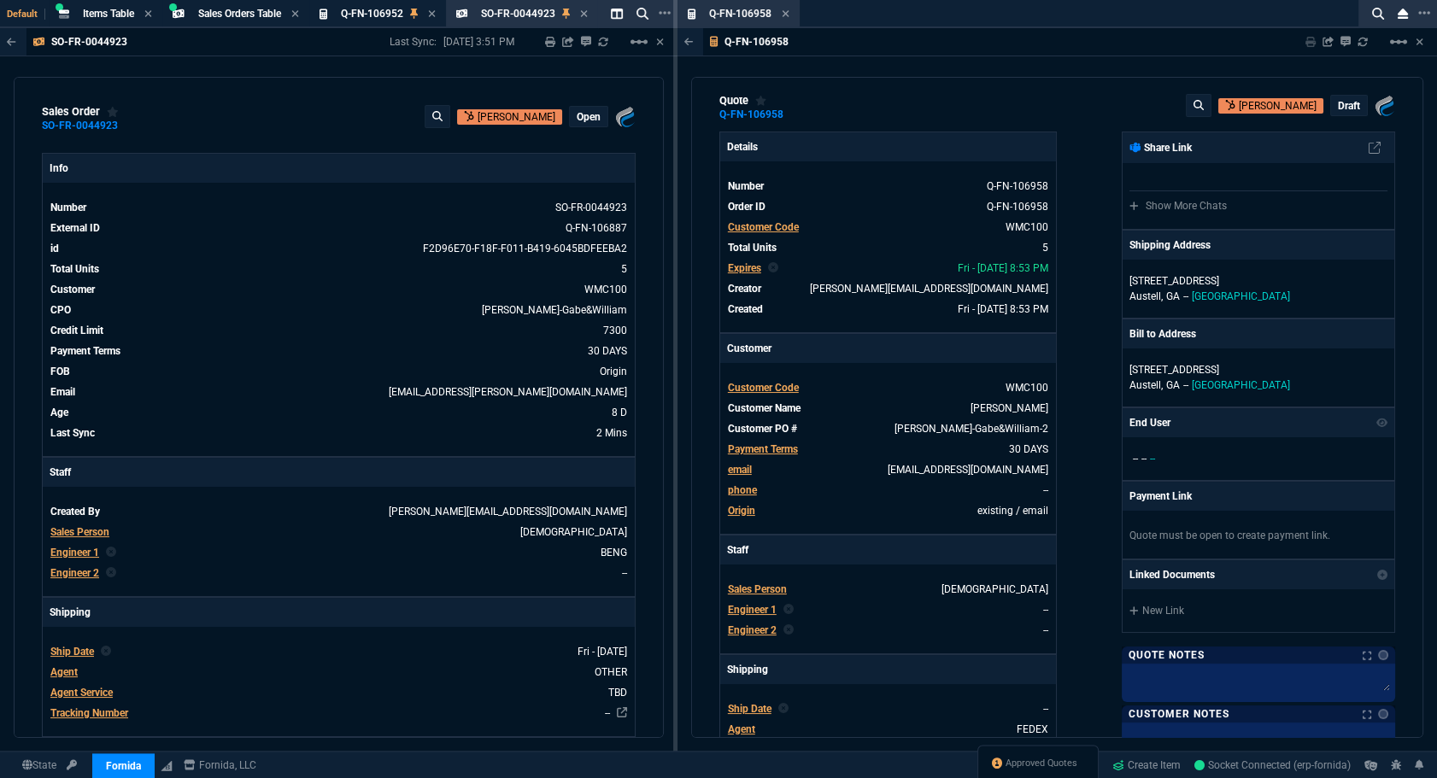
scroll to position [0, 0]
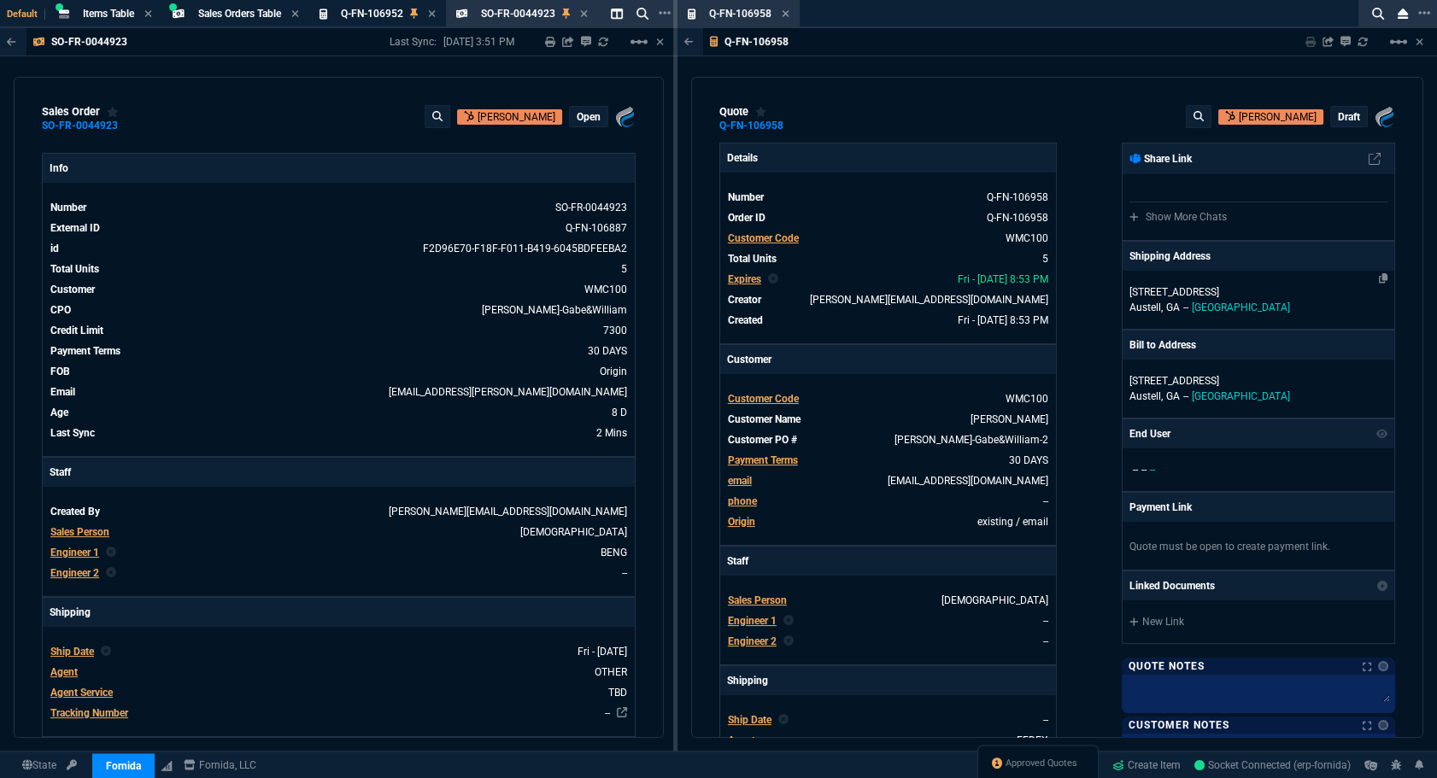
click at [1155, 314] on p "Austell, GA -- USA" at bounding box center [1258, 307] width 258 height 15
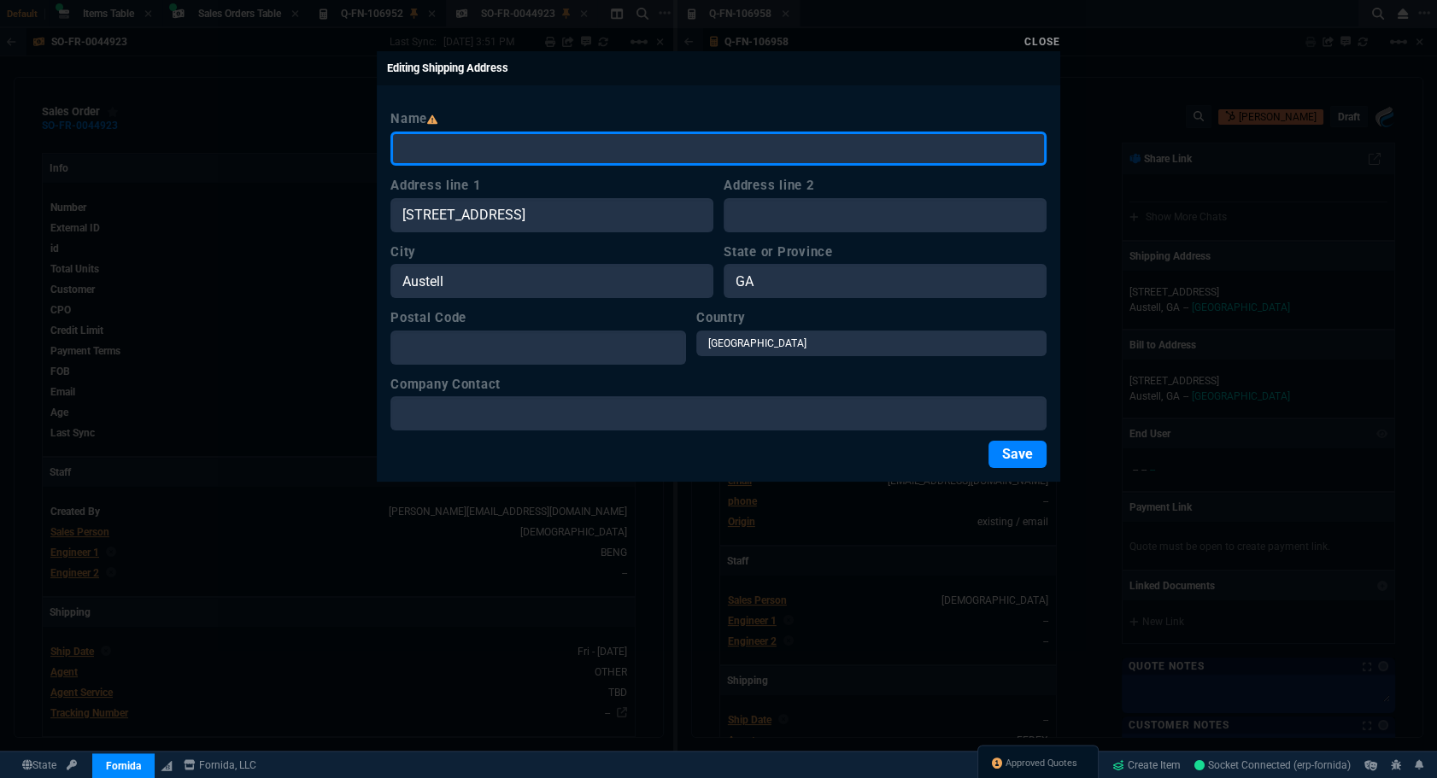
click at [492, 145] on input "Name" at bounding box center [718, 149] width 656 height 34
paste input "Gabe Saenz"
type input "Gabe Saenz"
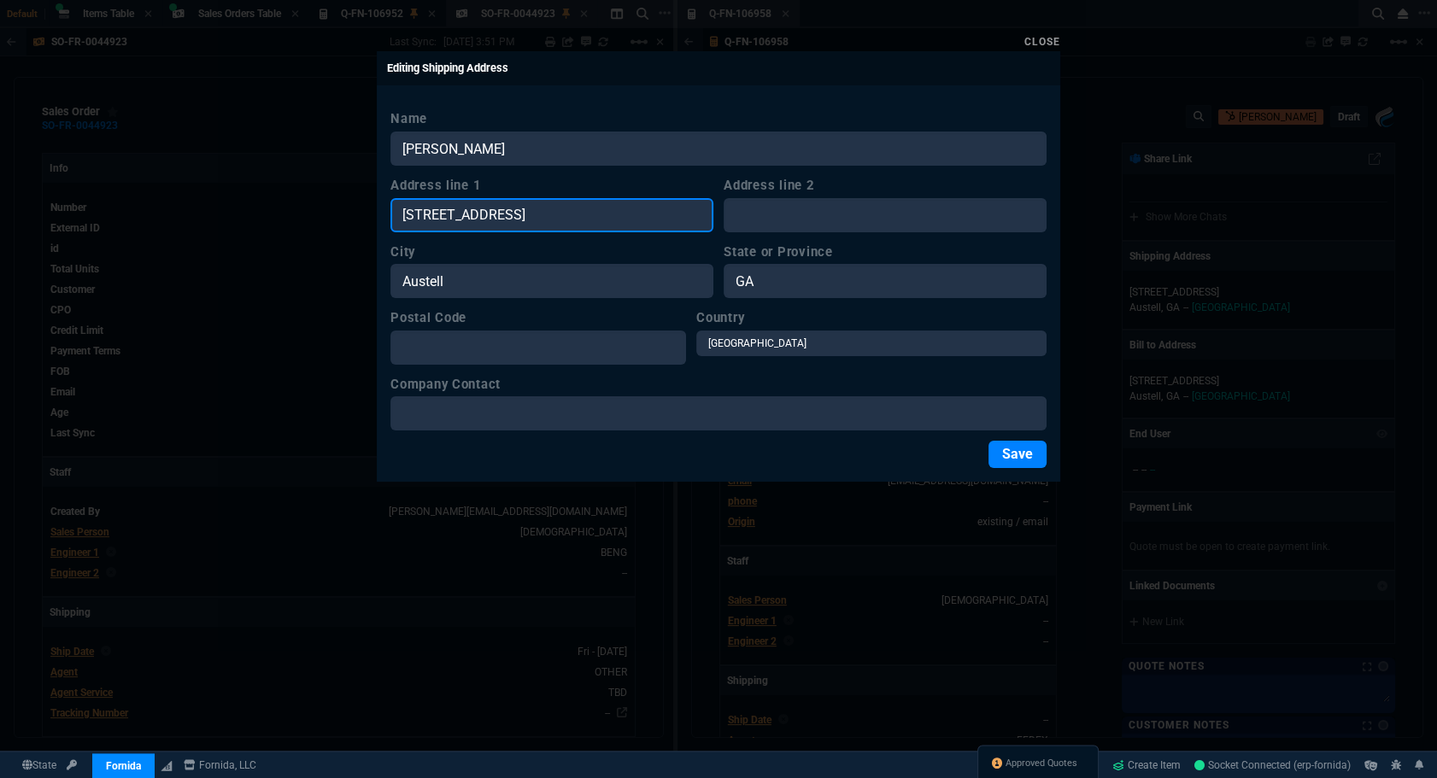
click at [590, 202] on input "8080 Troon Circle SW Ste 180" at bounding box center [551, 215] width 323 height 34
click at [590, 208] on input "8080 Troon Circle SW Ste 180" at bounding box center [551, 215] width 323 height 34
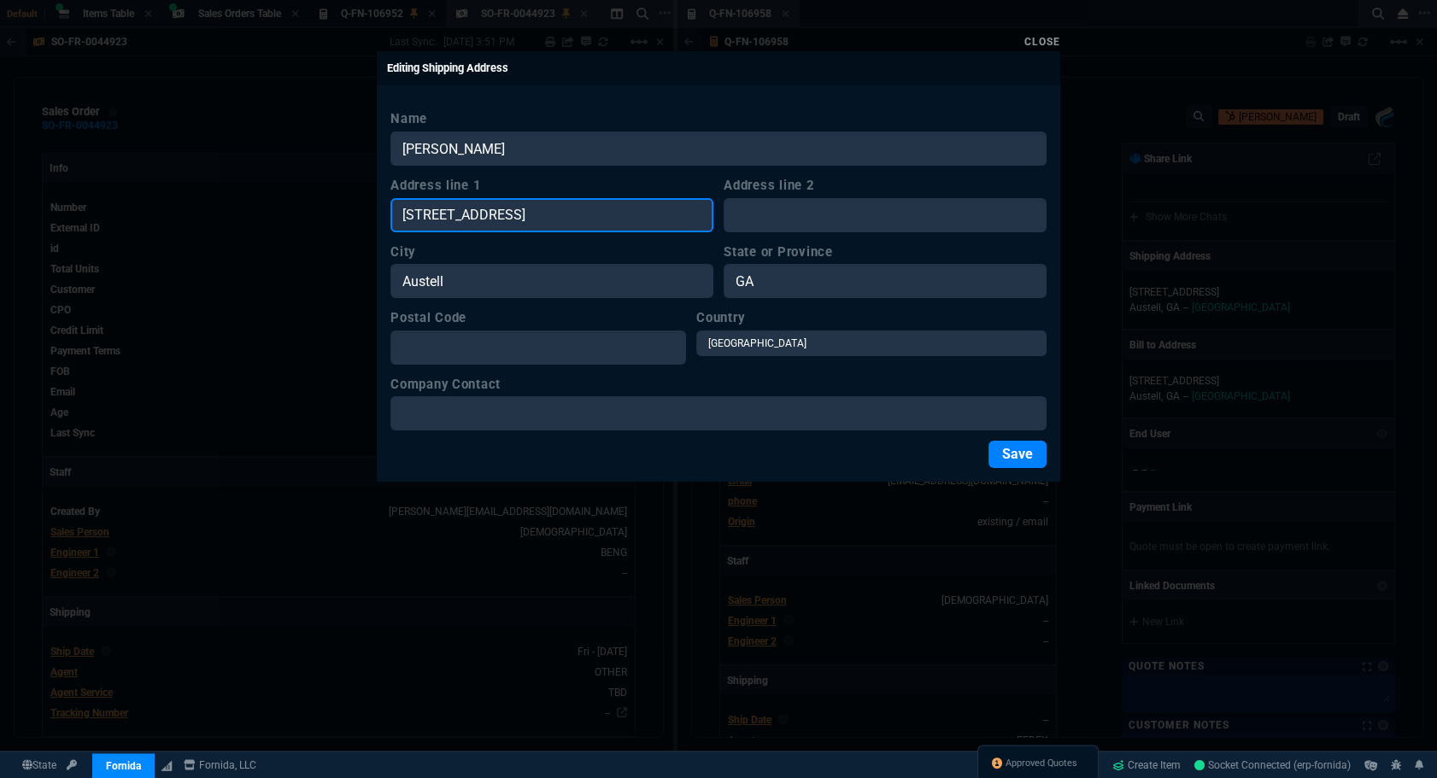
click at [590, 208] on input "8080 Troon Circle SW Ste 180" at bounding box center [551, 215] width 323 height 34
paste input "363 private rd"
type input "363 private rd"
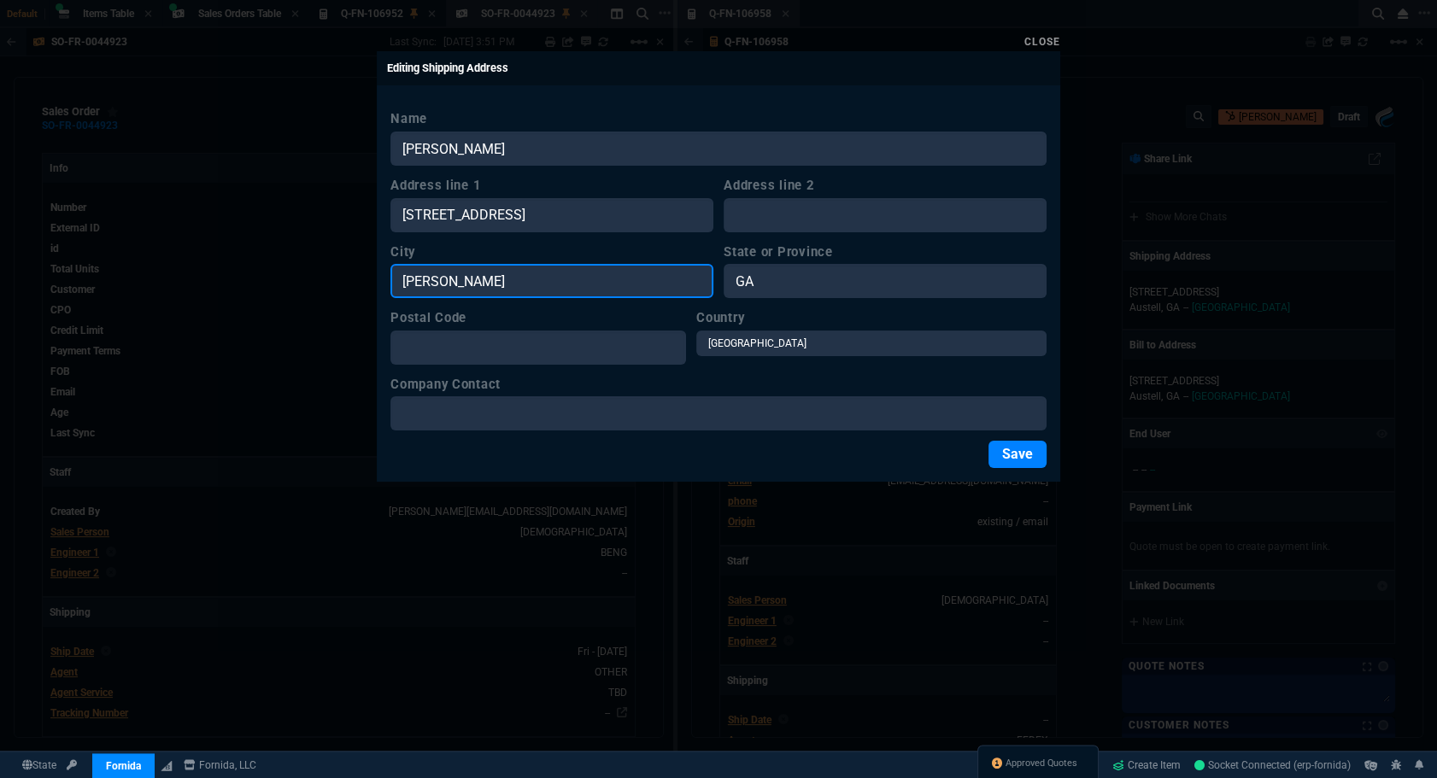
type input "Alba"
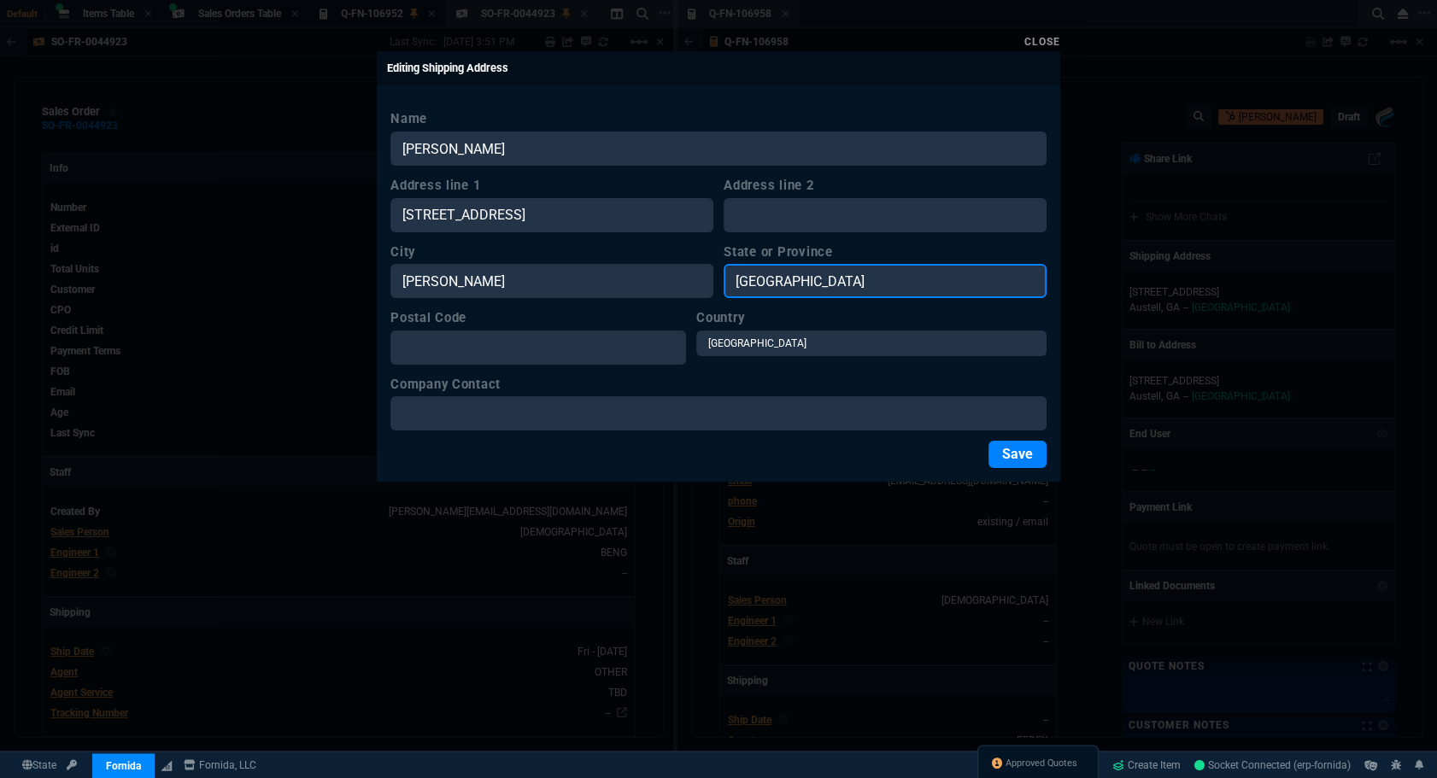
type input "TX"
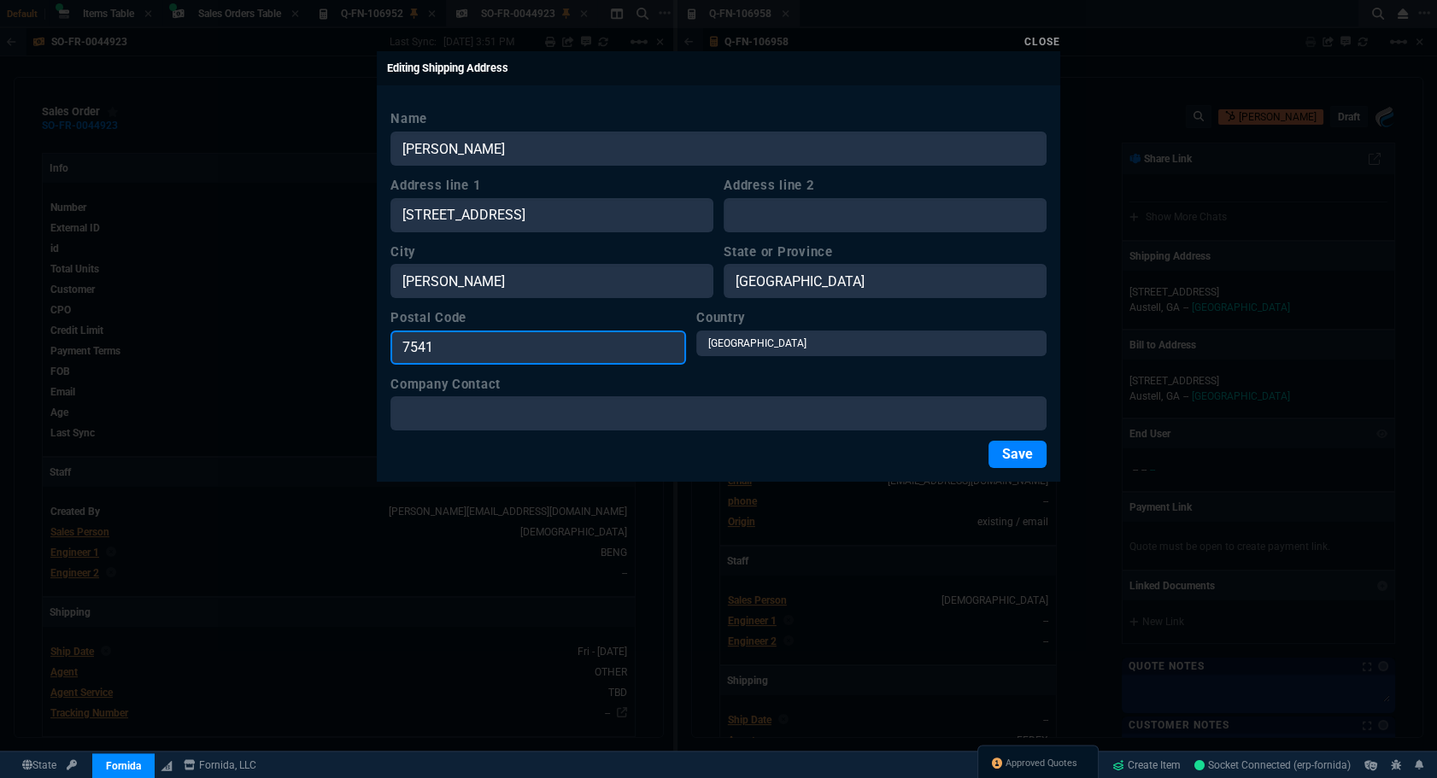
type input "75410"
click at [1008, 454] on button "Save" at bounding box center [1018, 454] width 58 height 27
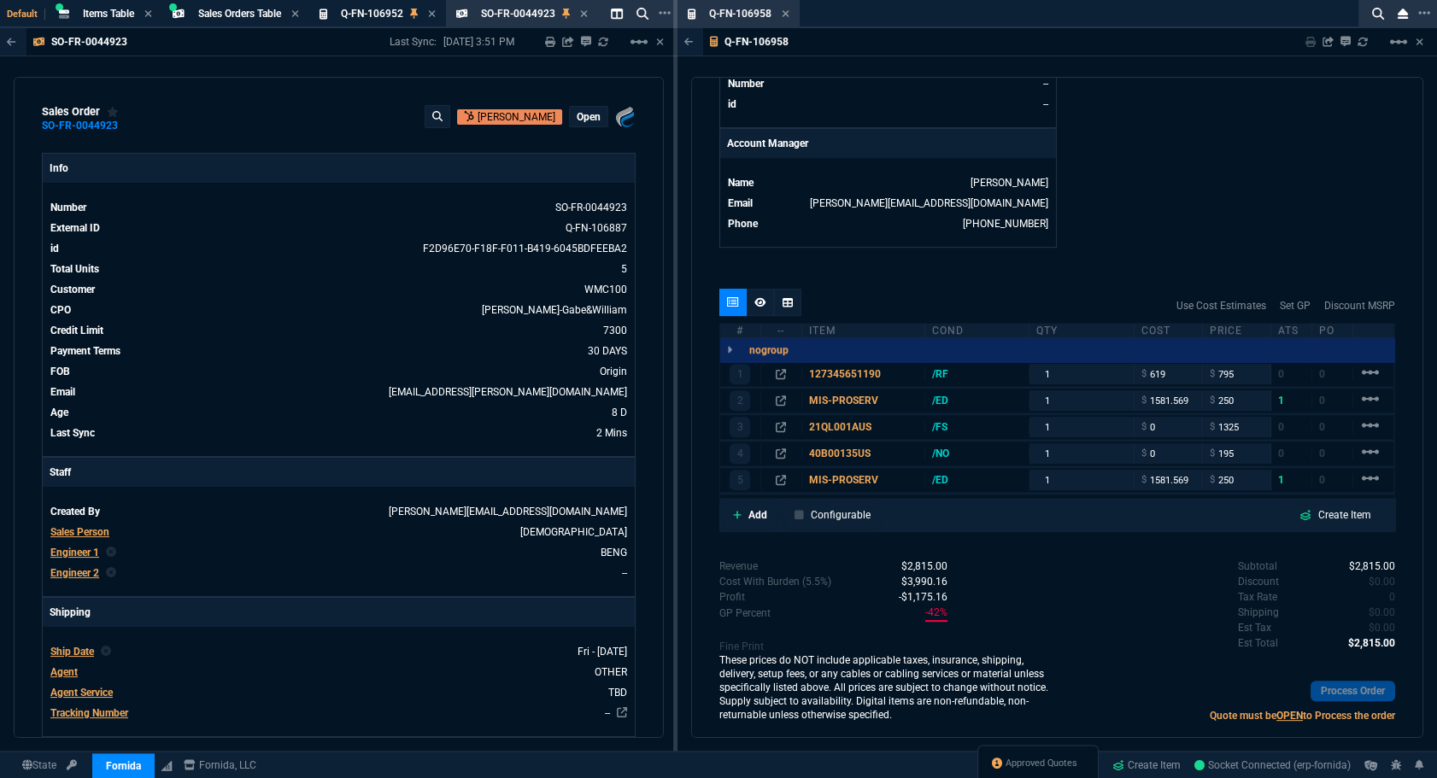
scroll to position [805, 0]
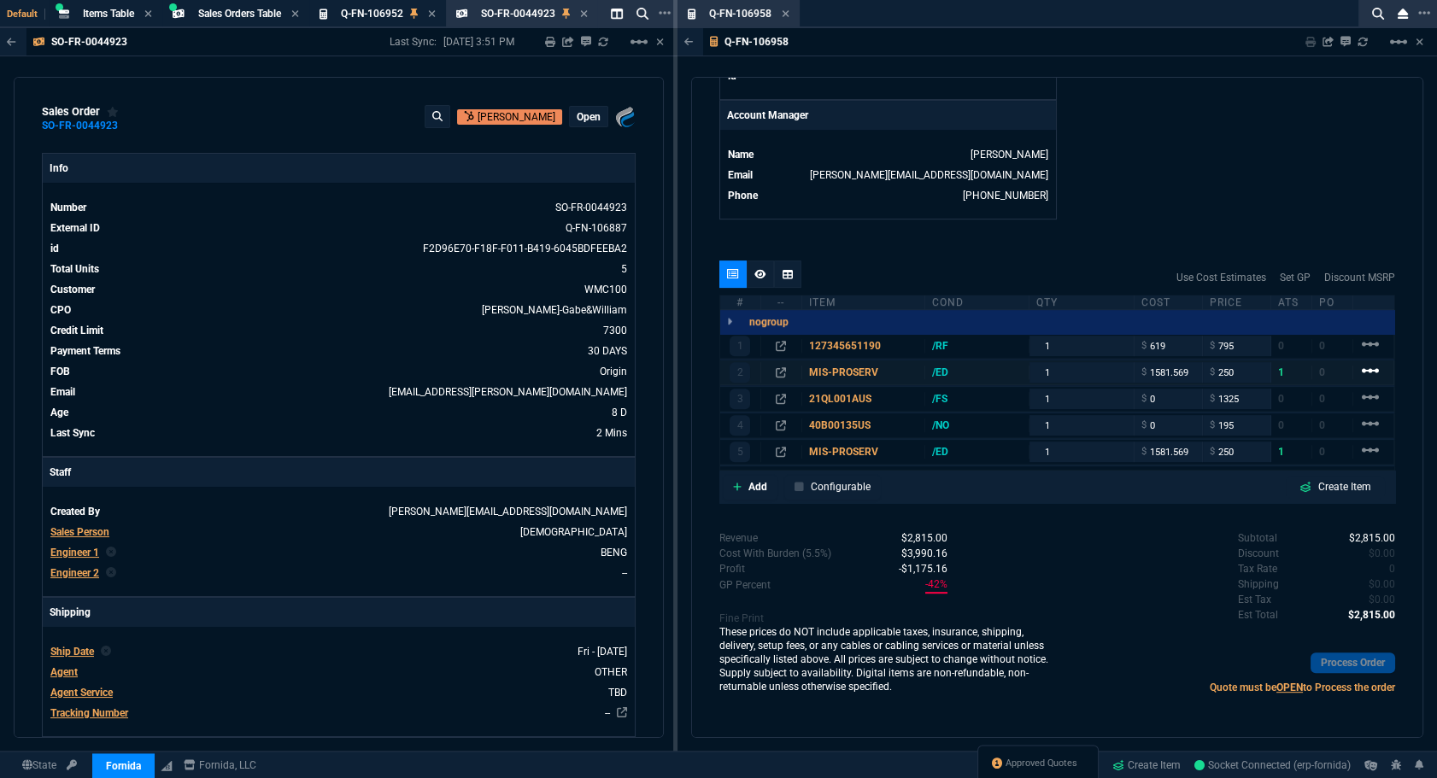
click at [1362, 373] on mat-icon "linear_scale" at bounding box center [1370, 371] width 21 height 21
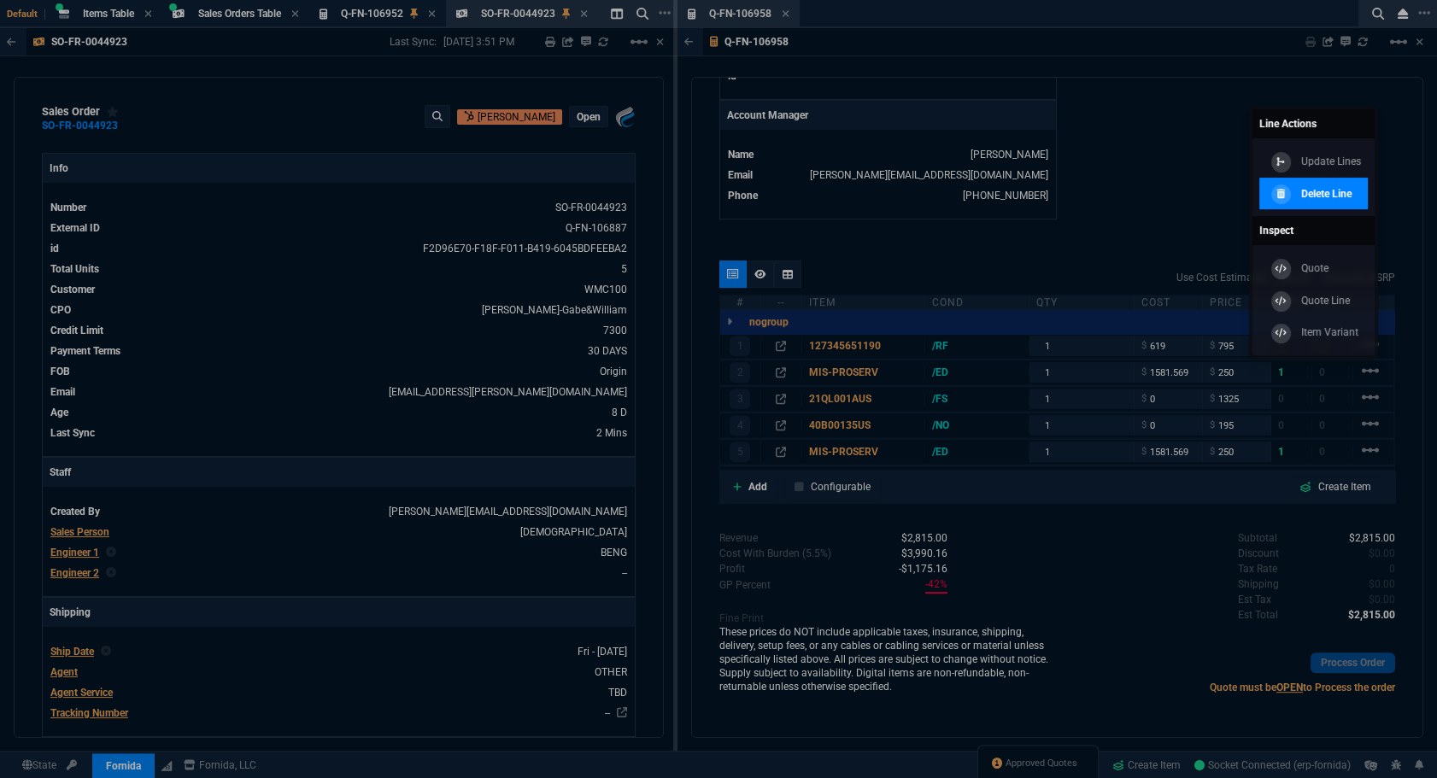
click at [1285, 196] on div at bounding box center [1281, 195] width 21 height 21
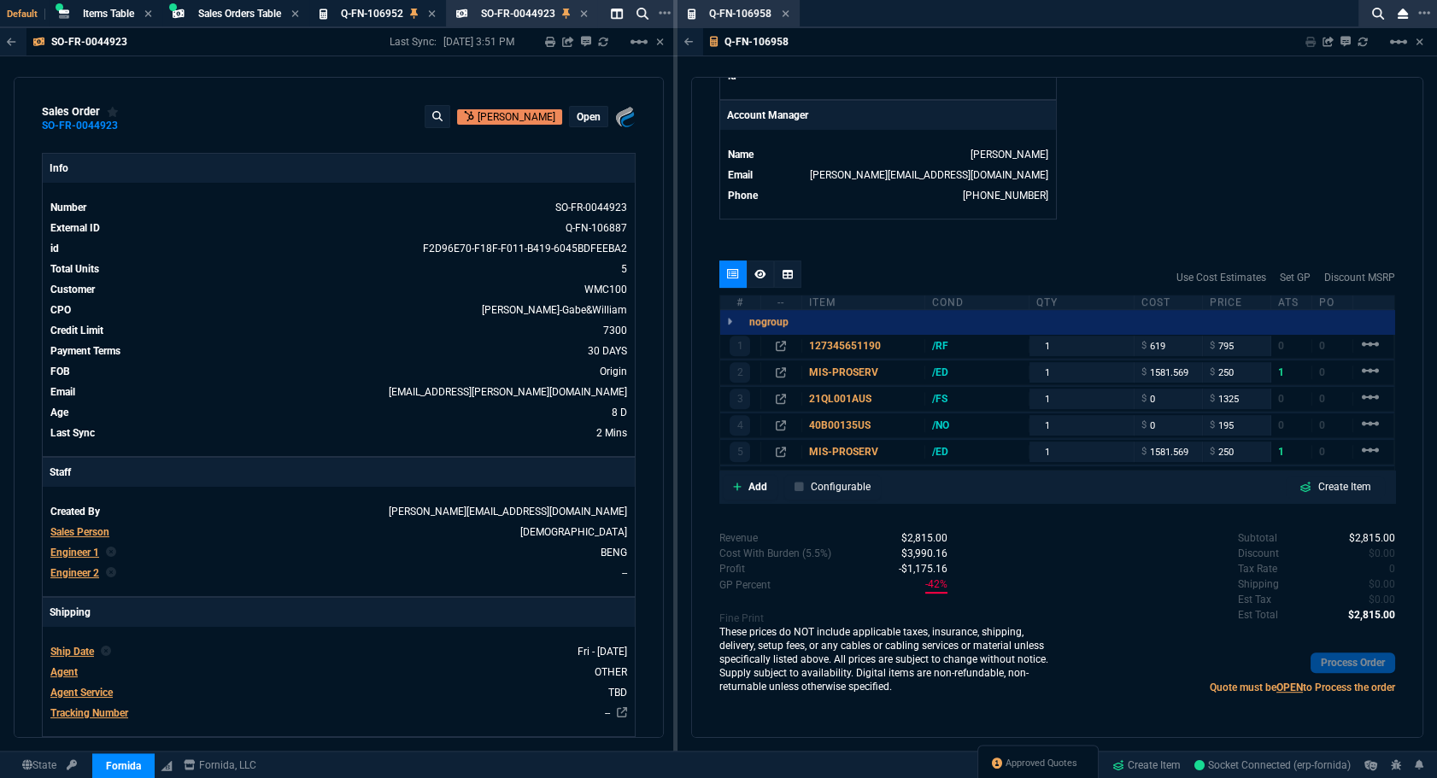
scroll to position [764, 0]
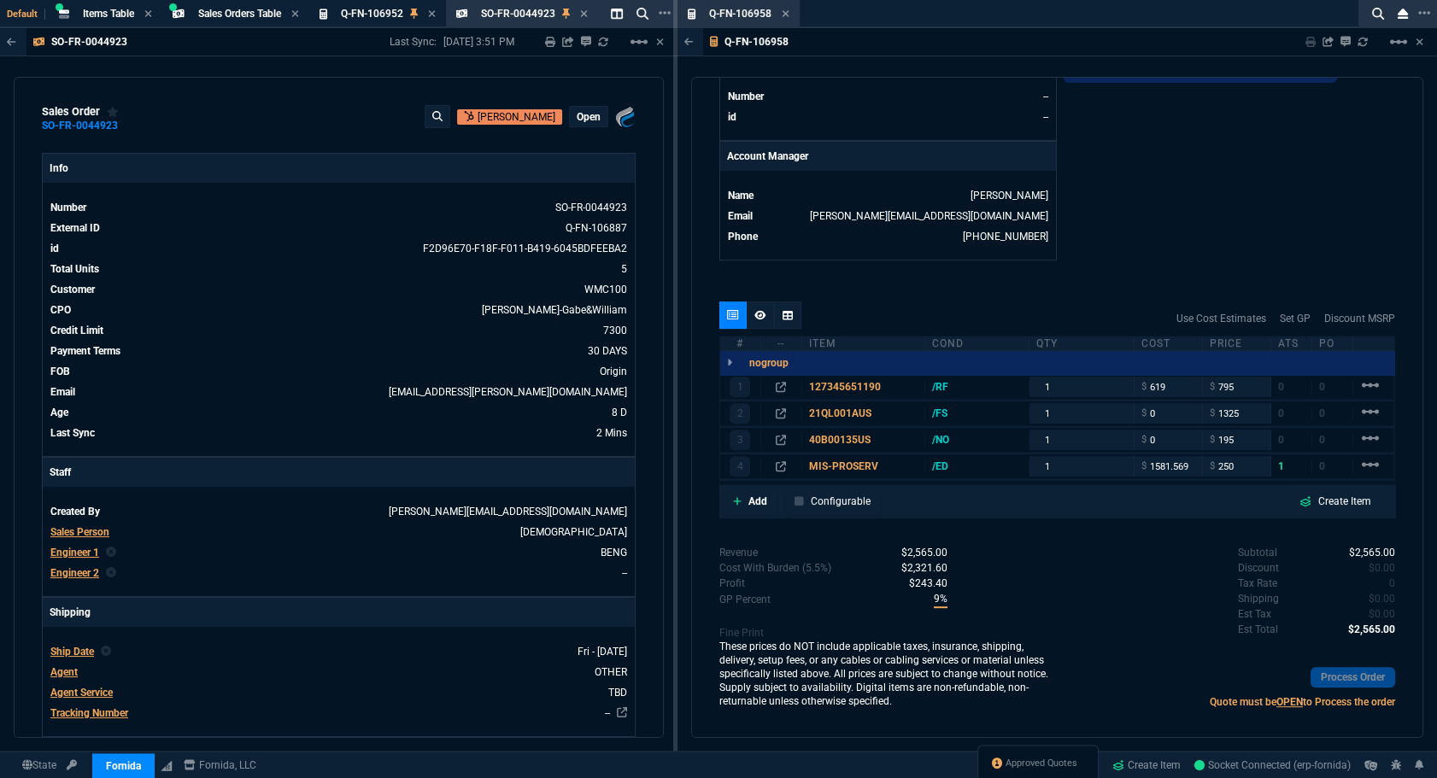
click at [1364, 406] on mat-icon "linear_scale" at bounding box center [1370, 412] width 21 height 21
type input "22"
type input "176"
type input "100"
type input "1325"
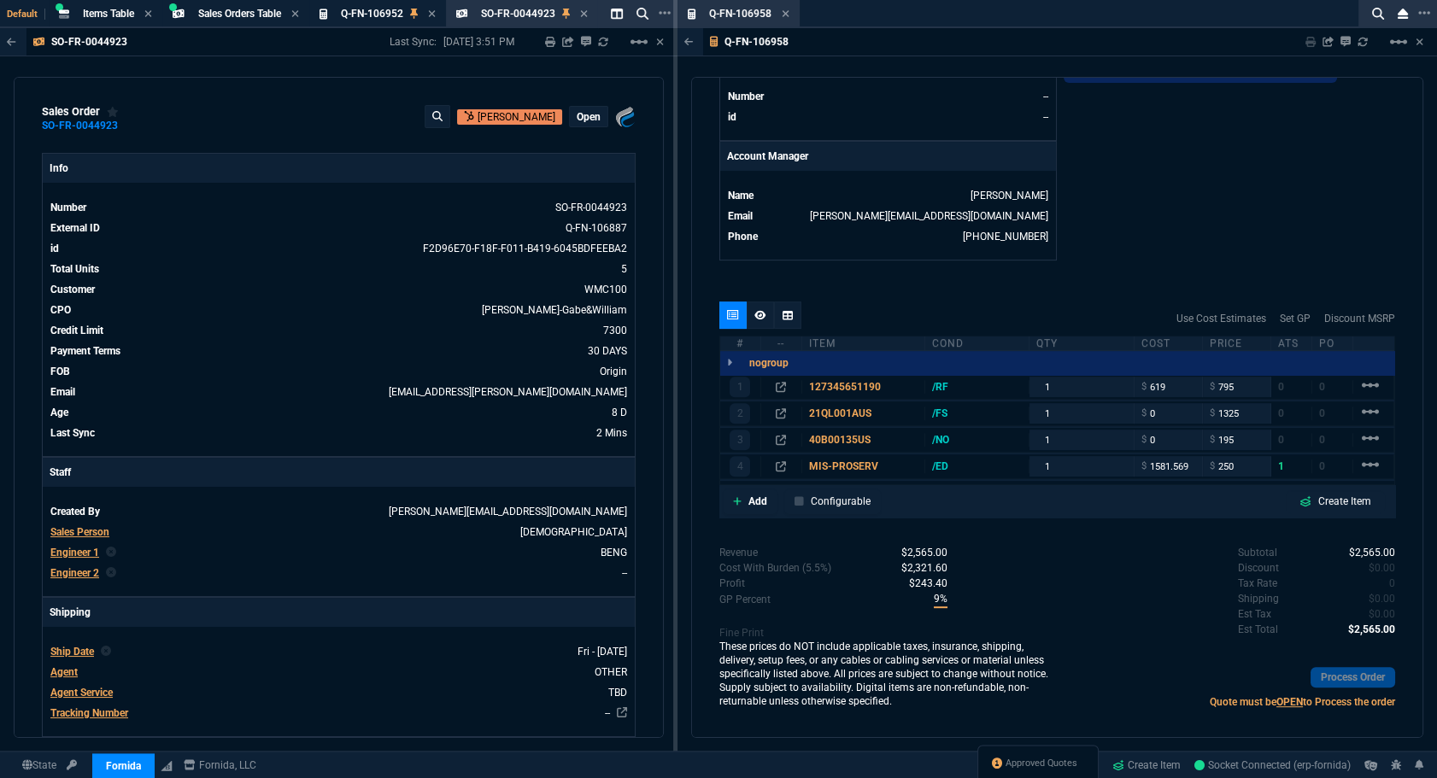
type input "100"
type input "195"
type input "-533"
type input "-1332"
type input "-2"
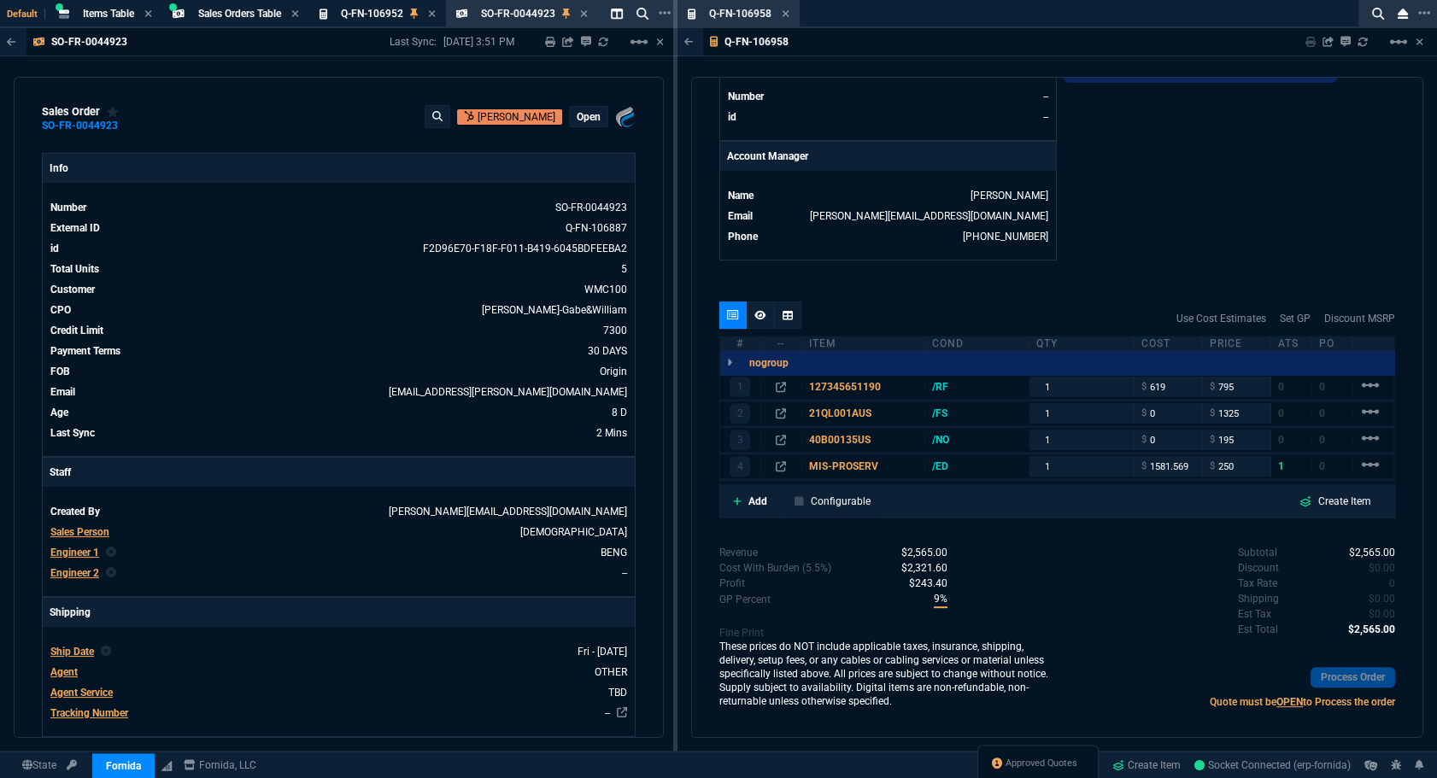
type input "43"
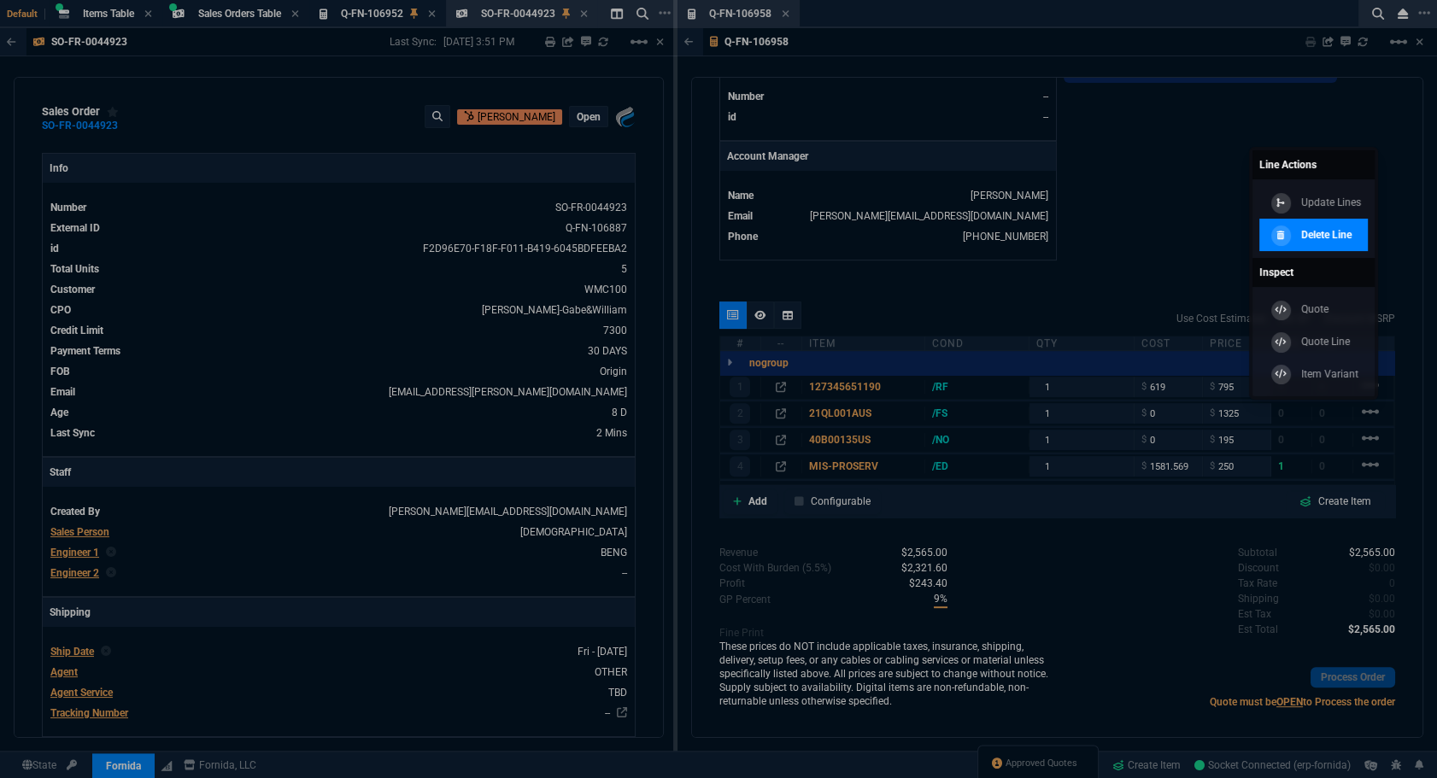
click at [1279, 231] on icon at bounding box center [1281, 235] width 8 height 9
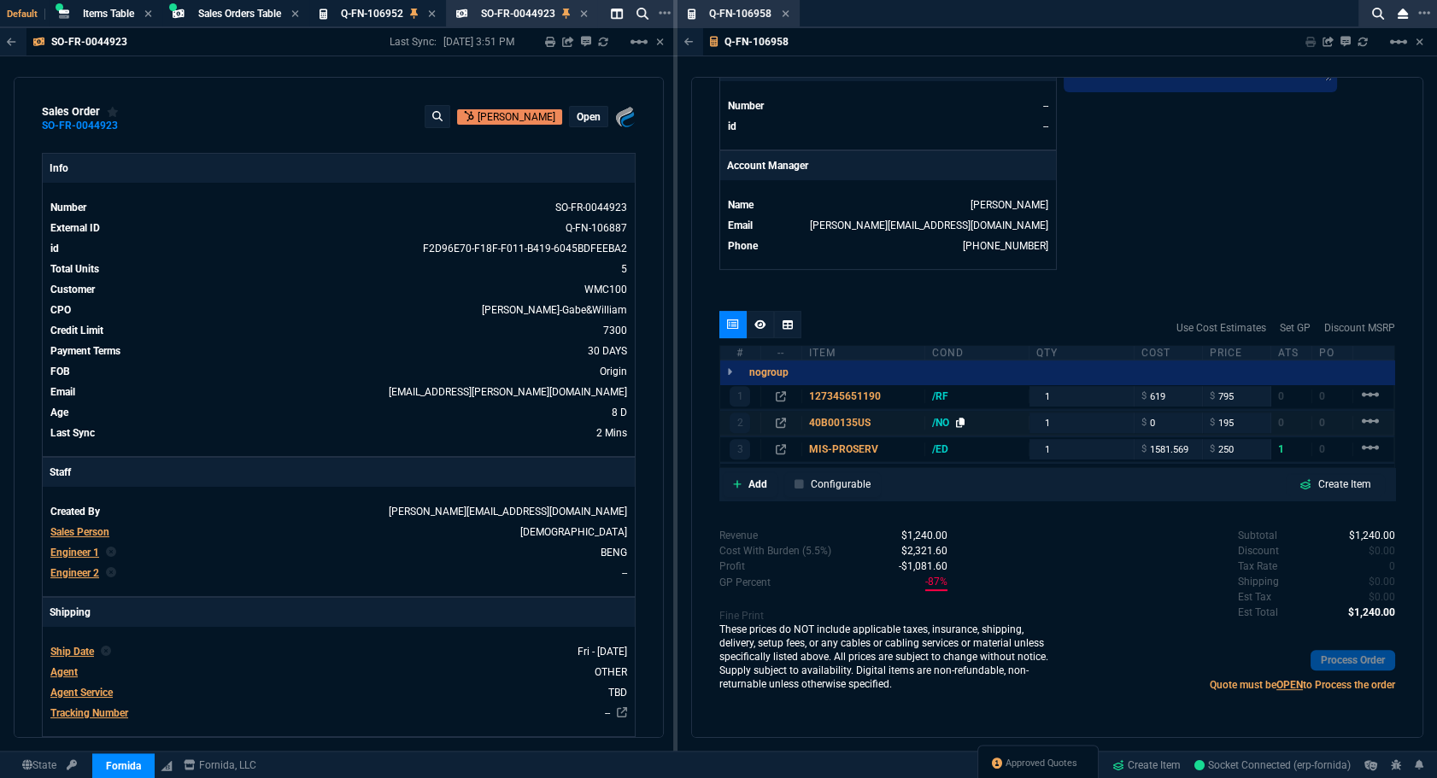
scroll to position [752, 0]
type input "22"
type input "176"
type input "100"
type input "195"
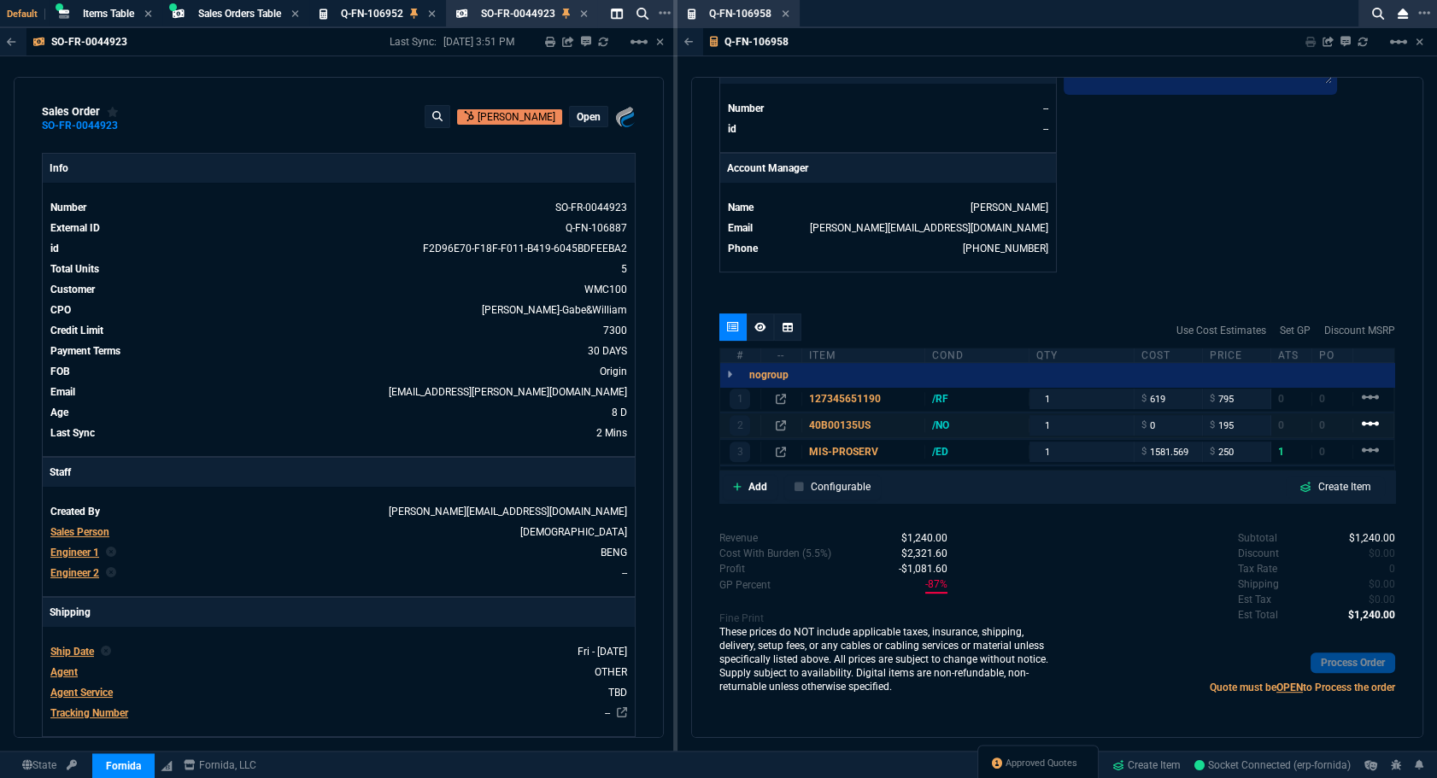
type input "-533"
type input "-1332"
type input "43"
click at [1373, 418] on div "linear_scale" at bounding box center [1373, 426] width 26 height 24
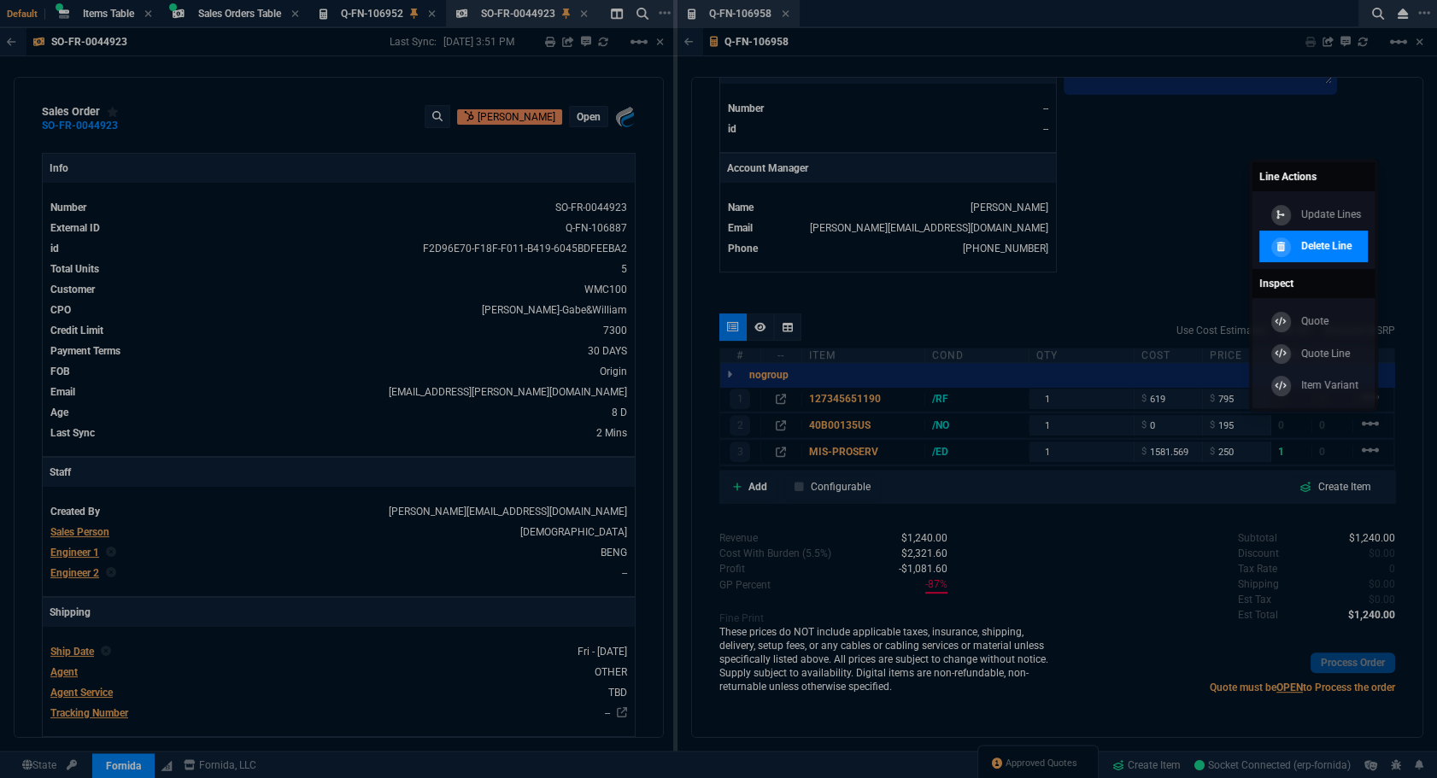
click at [1300, 255] on div "Delete Line" at bounding box center [1308, 247] width 85 height 19
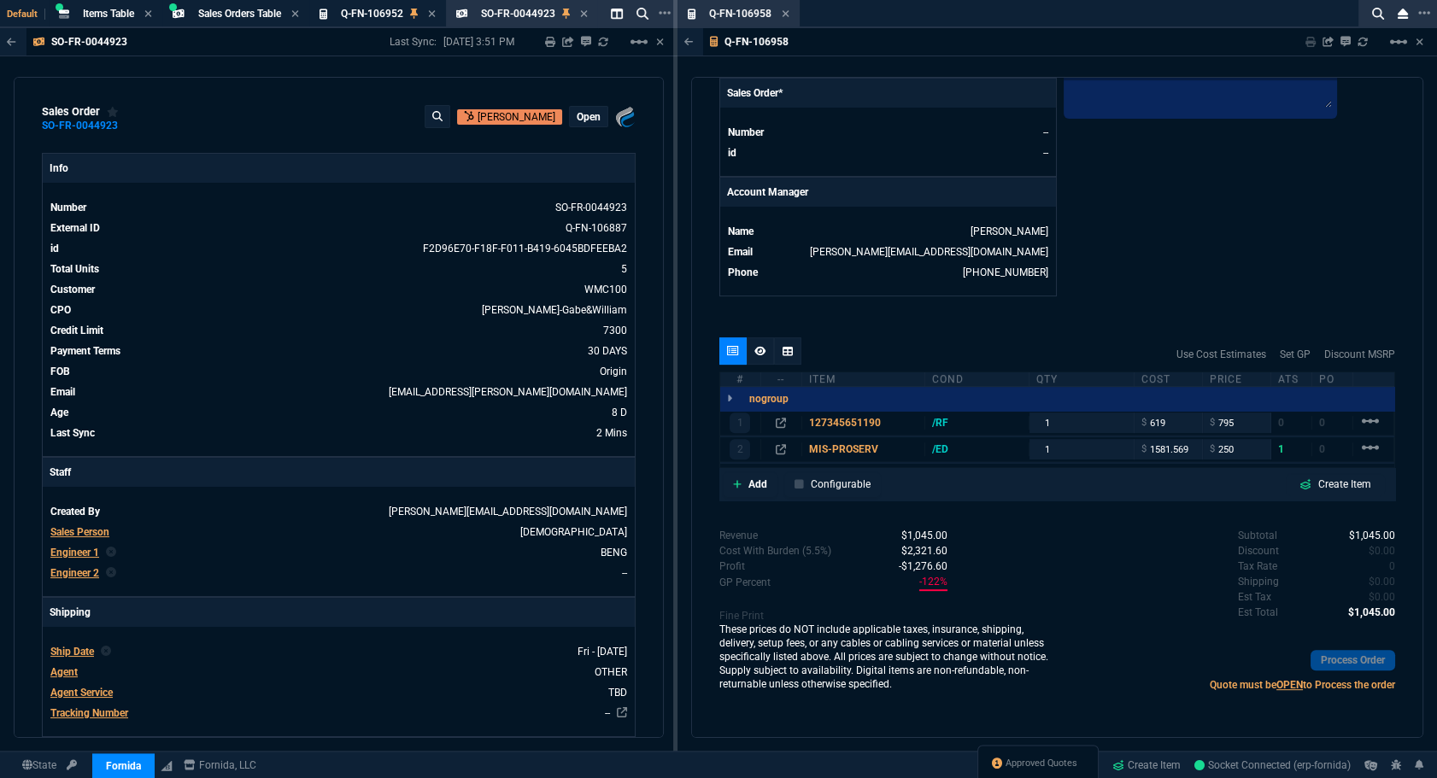
scroll to position [726, 0]
type input "22"
type input "176"
type input "-533"
type input "-1332"
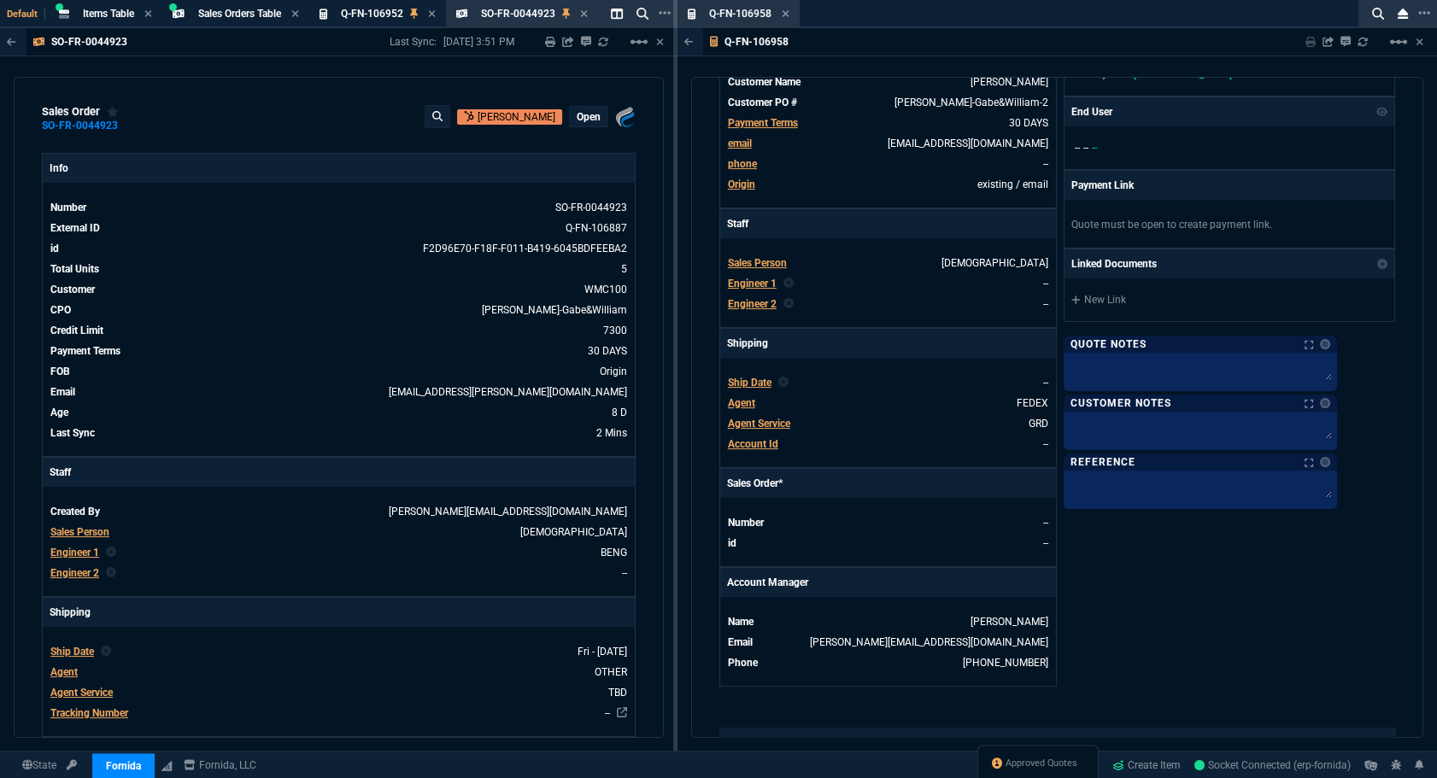
scroll to position [0, 0]
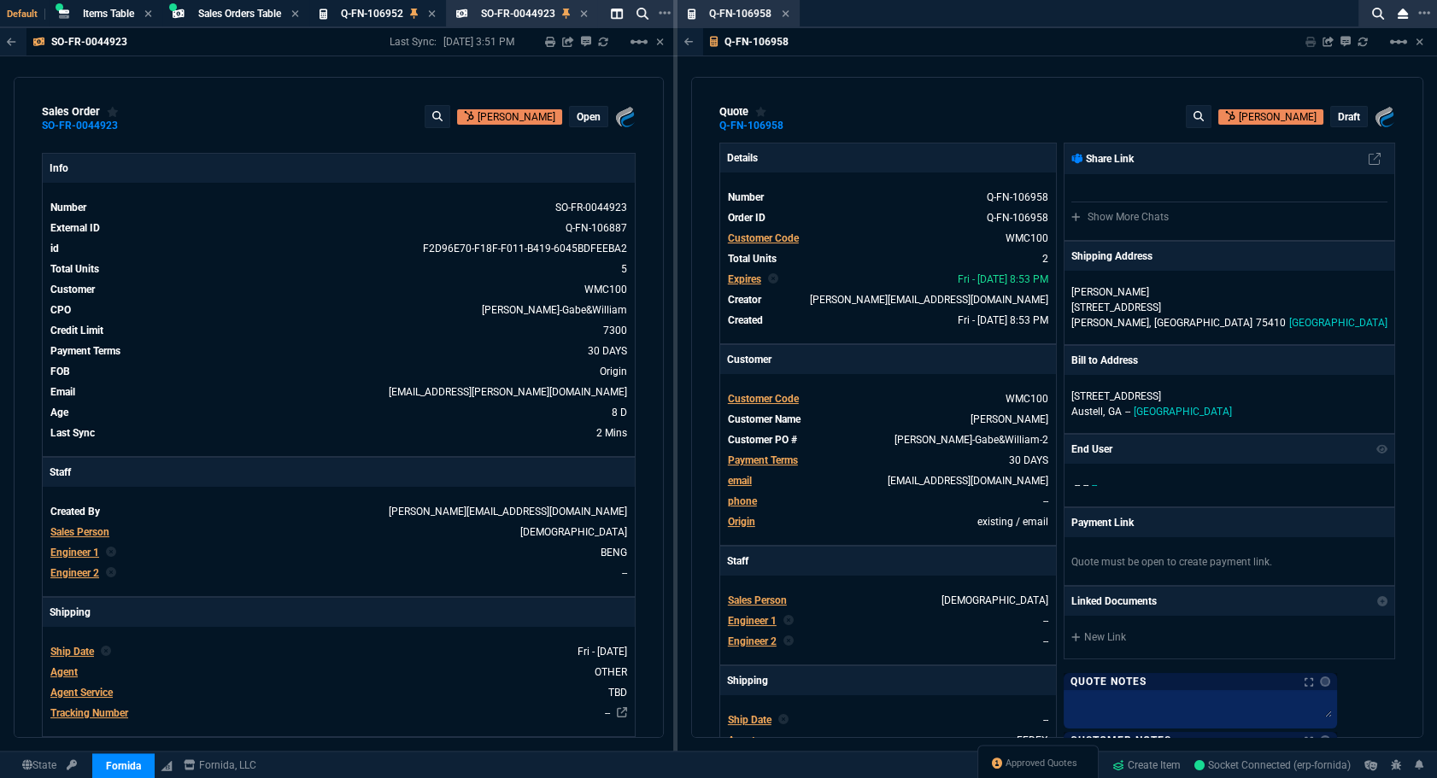
click at [1341, 109] on div "draft" at bounding box center [1349, 117] width 36 height 20
click at [1336, 124] on div "draft" at bounding box center [1349, 117] width 36 height 20
click at [1338, 120] on p "draft" at bounding box center [1349, 117] width 22 height 14
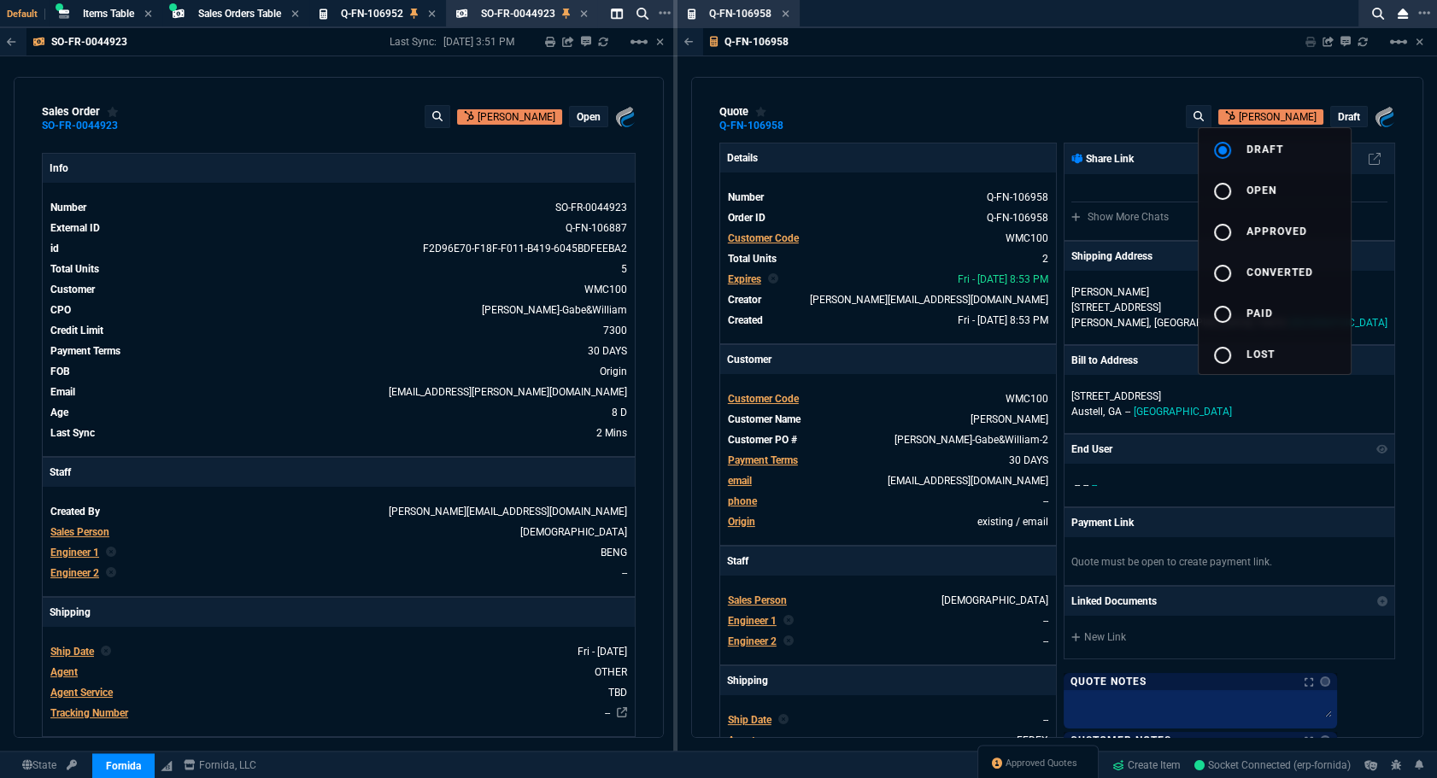
click at [1213, 198] on mat-icon "radio_button_unchecked" at bounding box center [1222, 191] width 21 height 21
click at [1070, 210] on div at bounding box center [718, 389] width 1437 height 778
type input "22"
type input "176"
type input "-533"
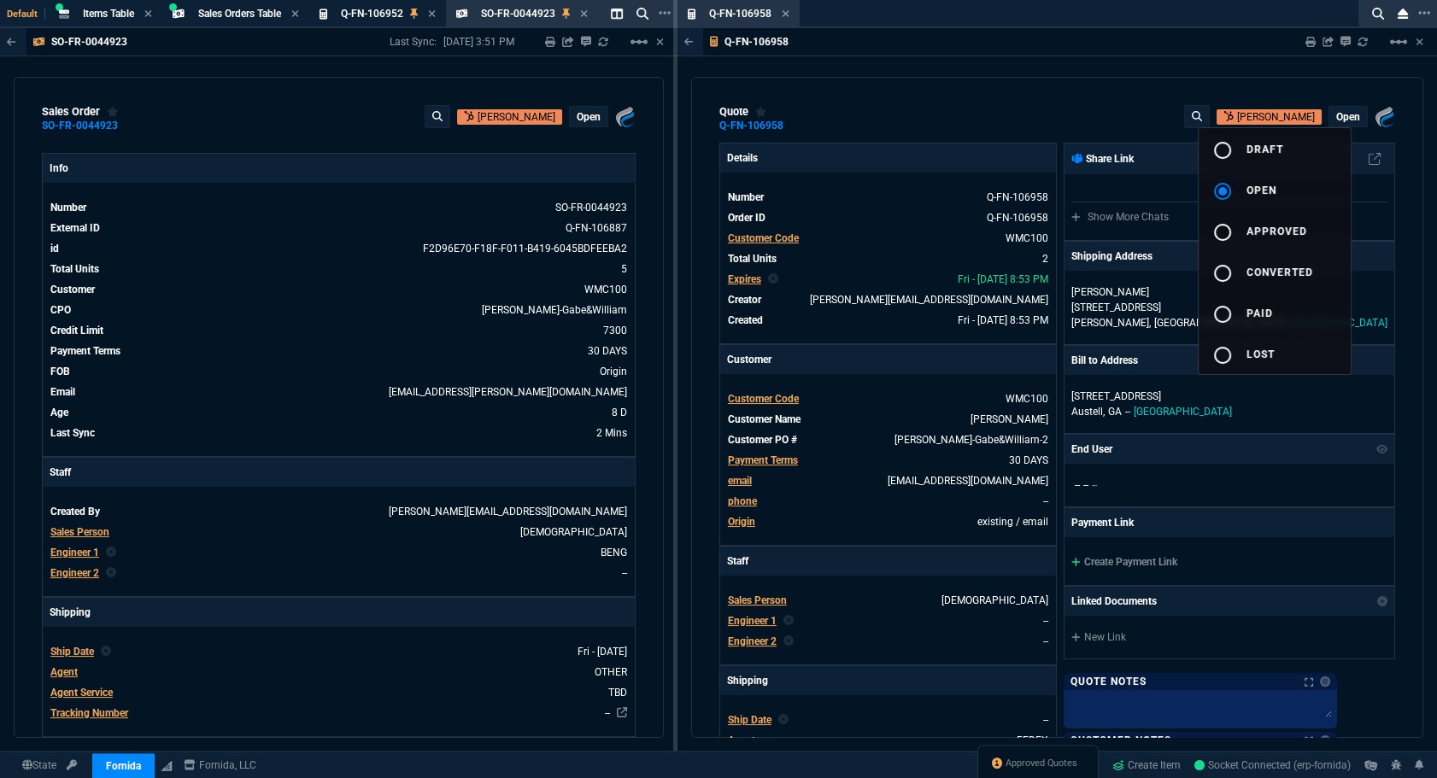
type input "-1332"
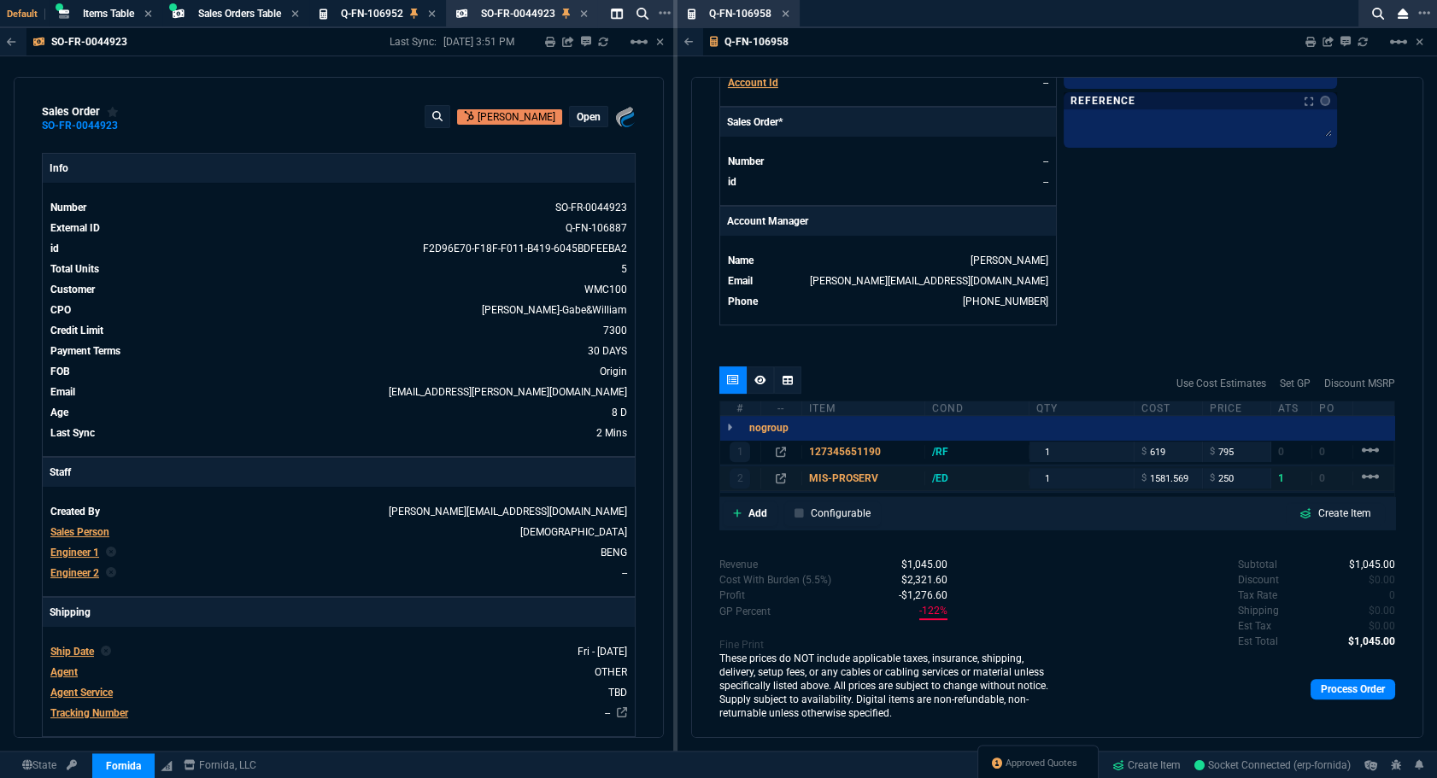
scroll to position [713, 0]
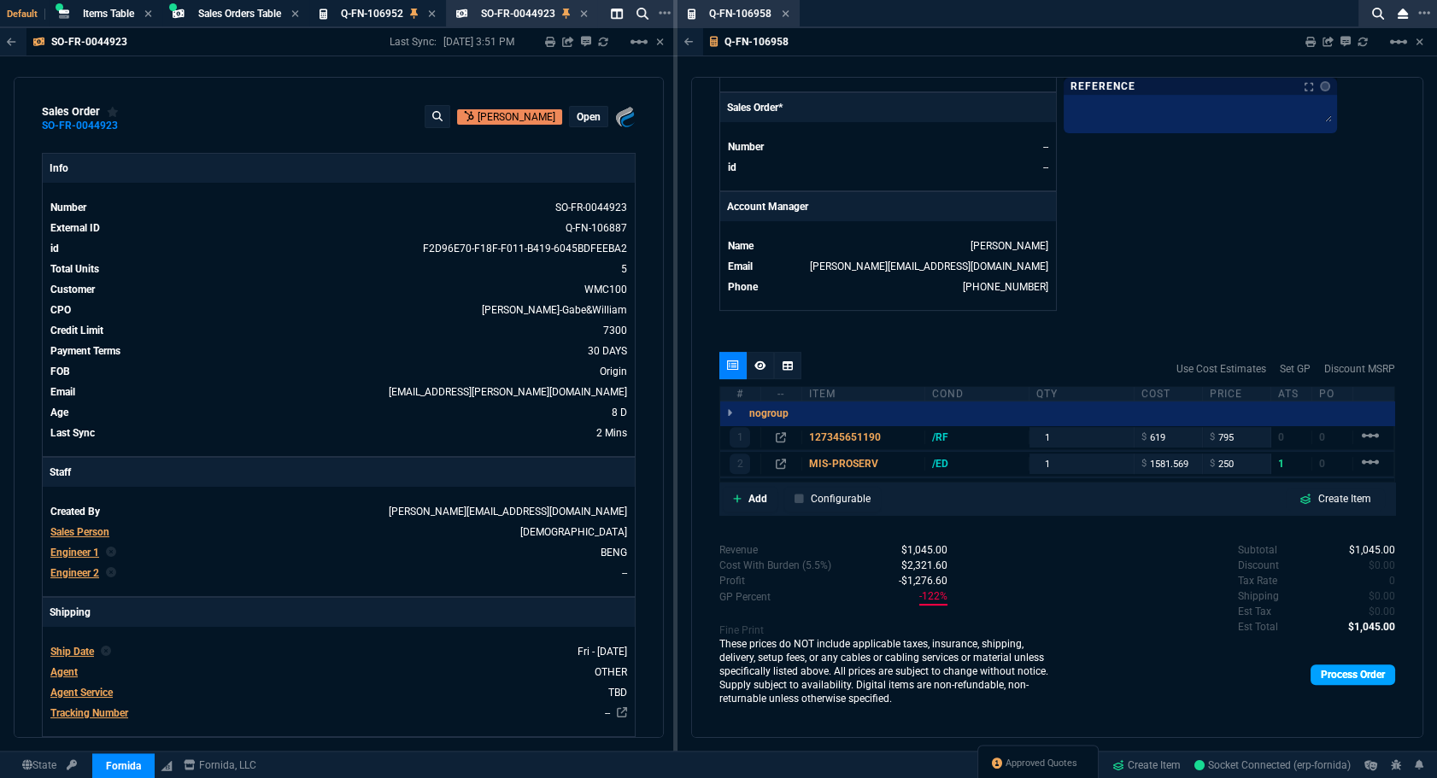
click at [1349, 678] on link "Process Order" at bounding box center [1353, 675] width 85 height 21
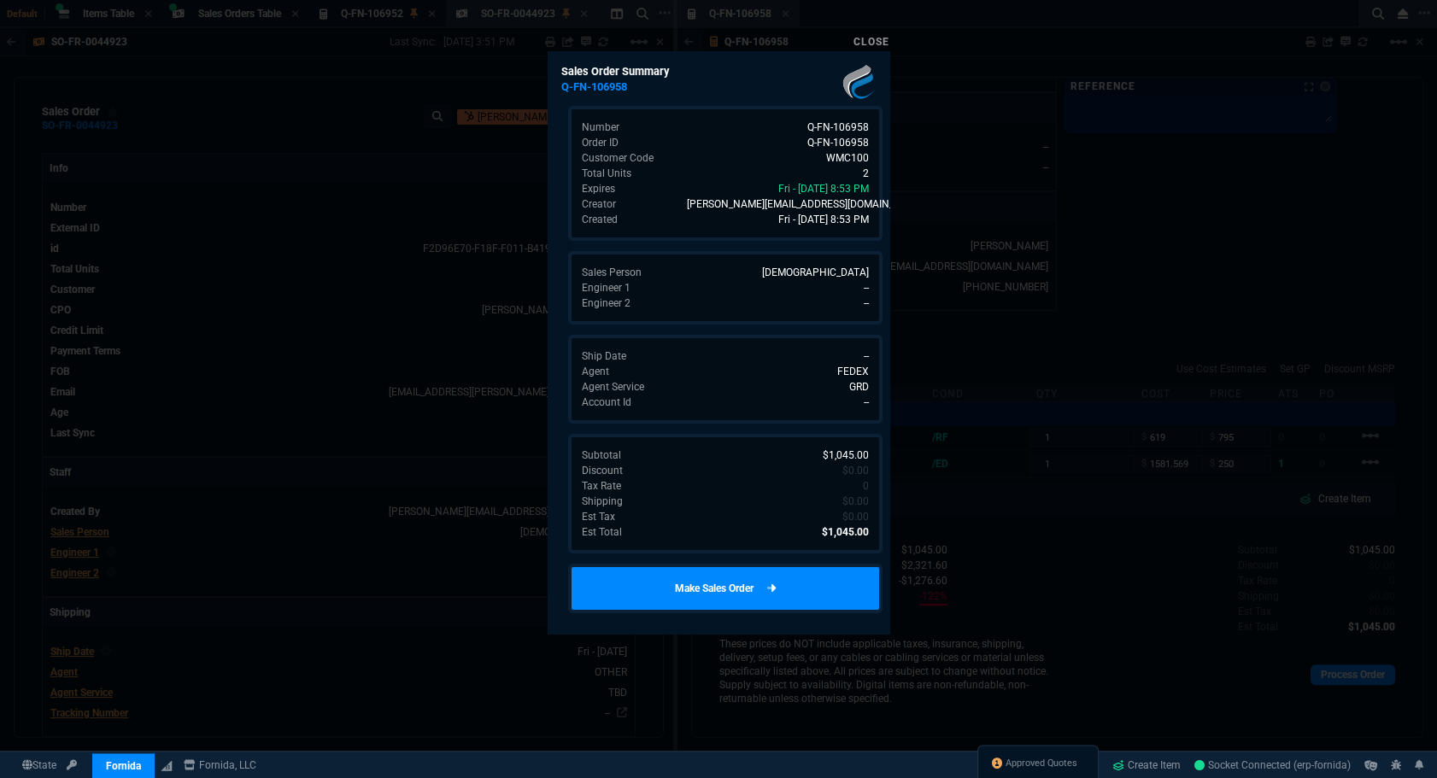
click at [744, 602] on link "Make Sales Order" at bounding box center [725, 589] width 314 height 50
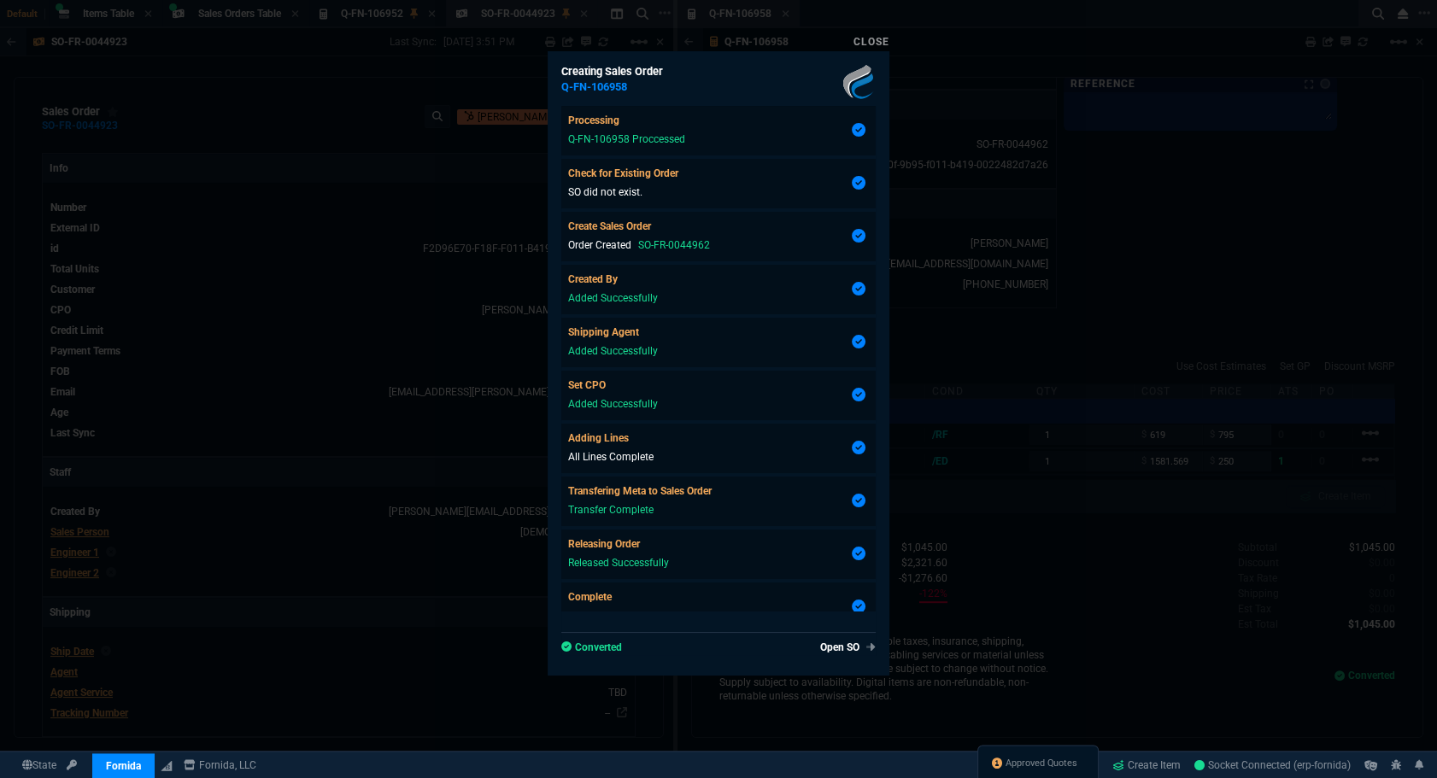
type input "22"
type input "176"
type input "-533"
type input "-1332"
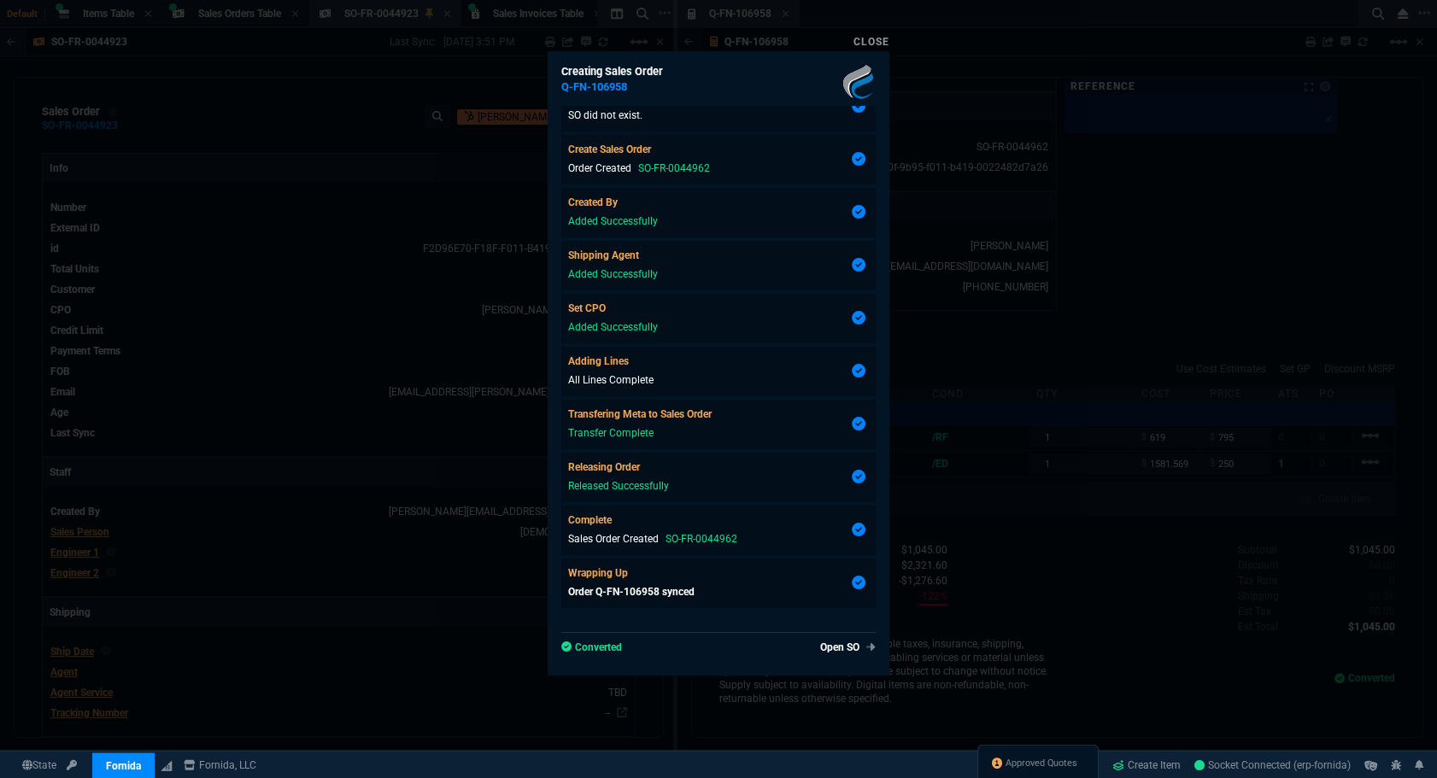
click at [865, 44] on link "Close" at bounding box center [872, 42] width 36 height 12
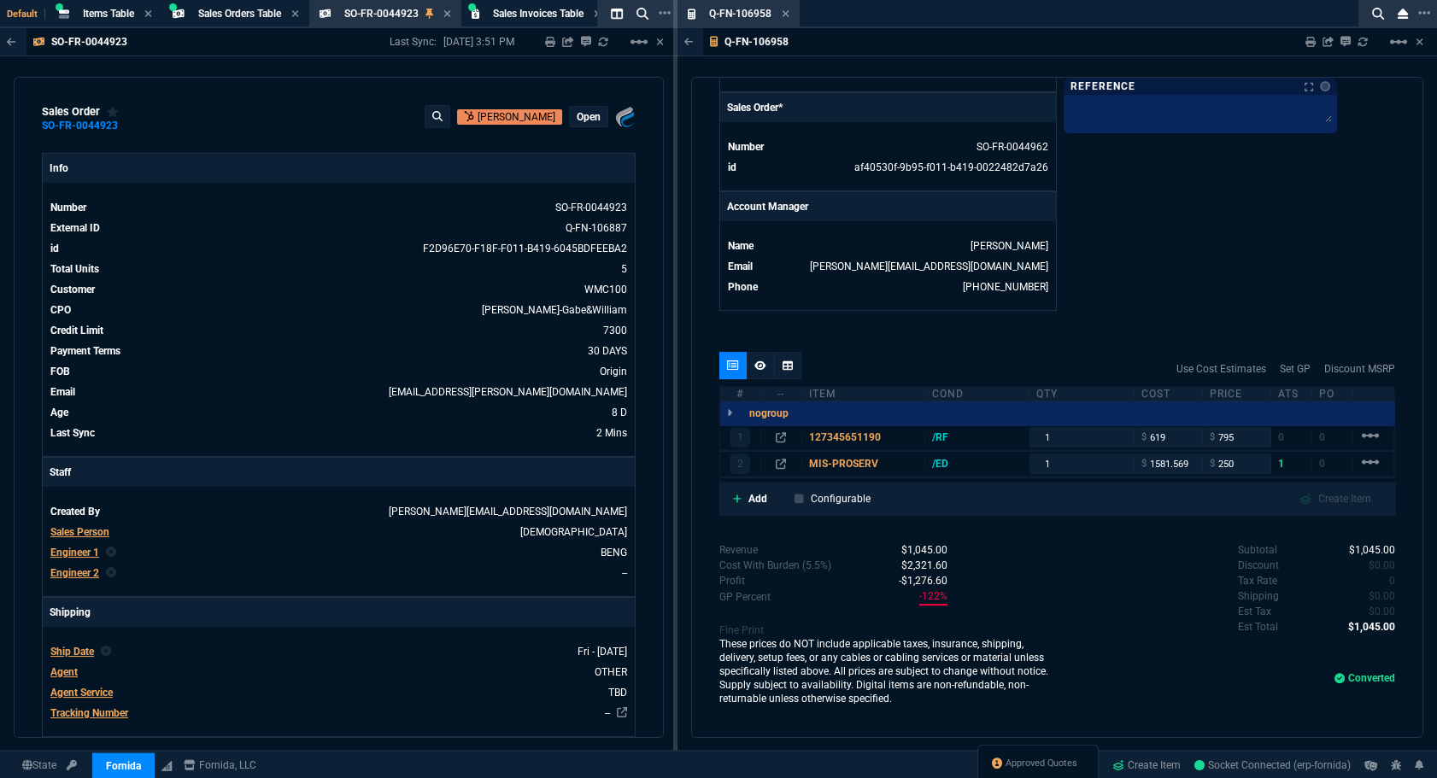
scroll to position [461, 0]
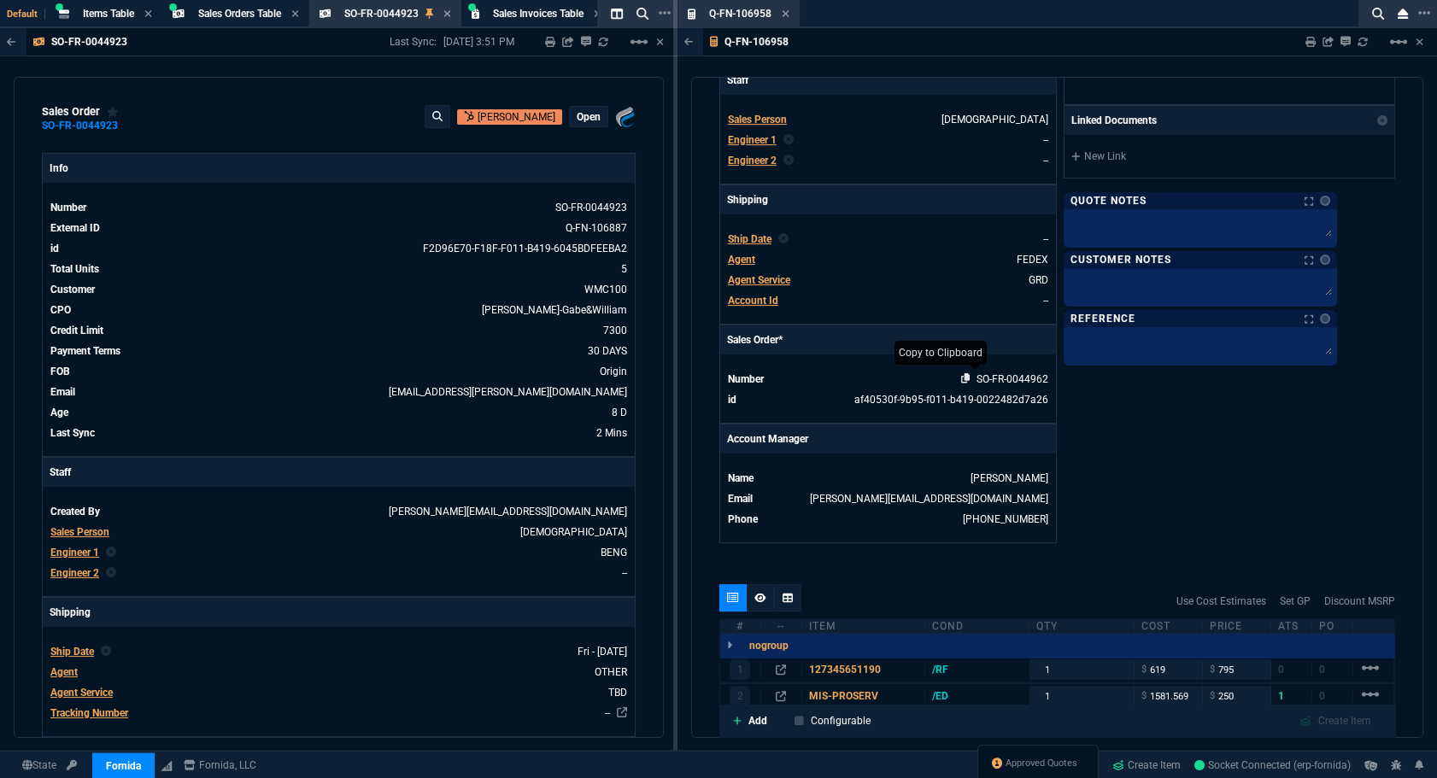
click at [961, 377] on icon at bounding box center [965, 378] width 9 height 10
click at [539, 208] on icon at bounding box center [543, 207] width 9 height 10
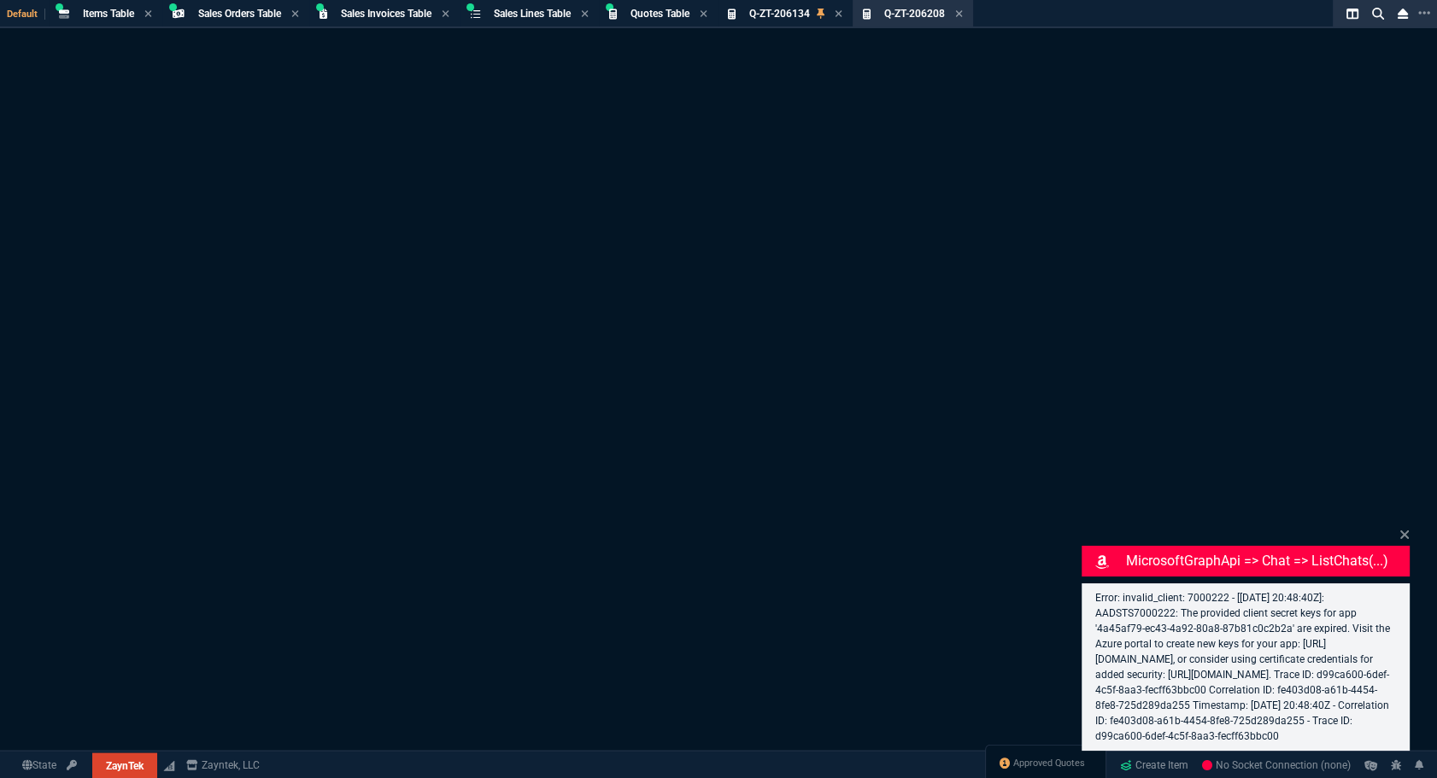
select select "4: SHAD"
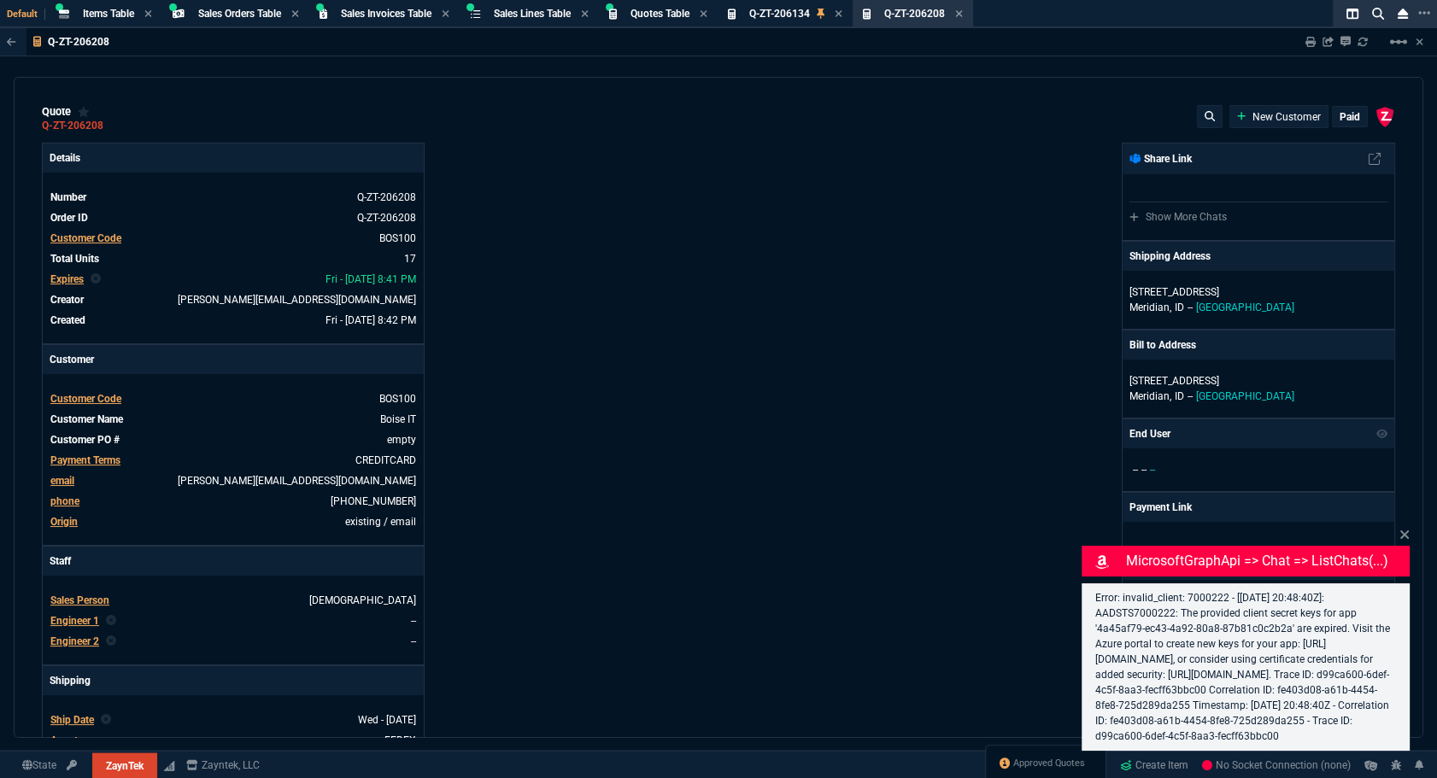
type input "0"
type input "20"
type input "295"
type input "60"
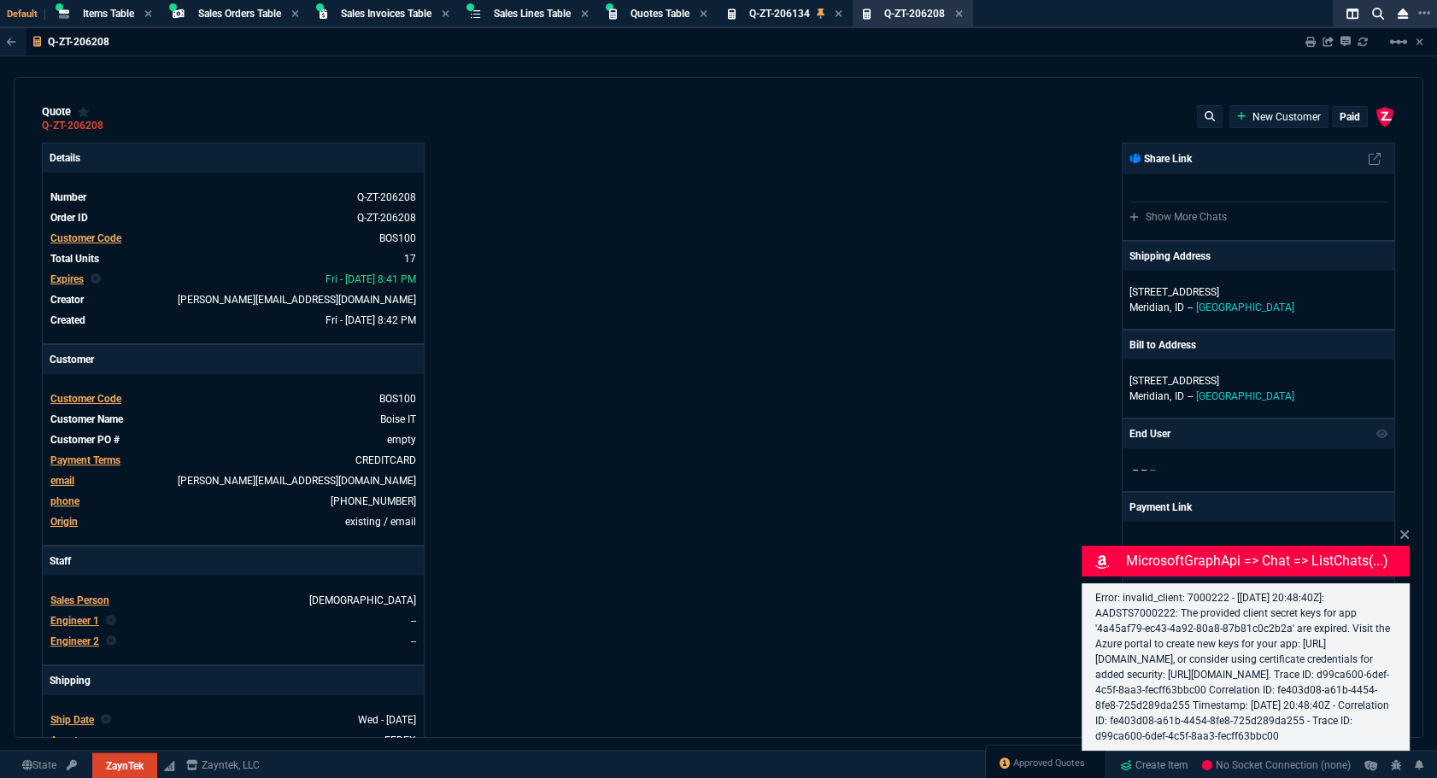
type input "595"
type input "44"
type input "174"
type input "62"
type input "165"
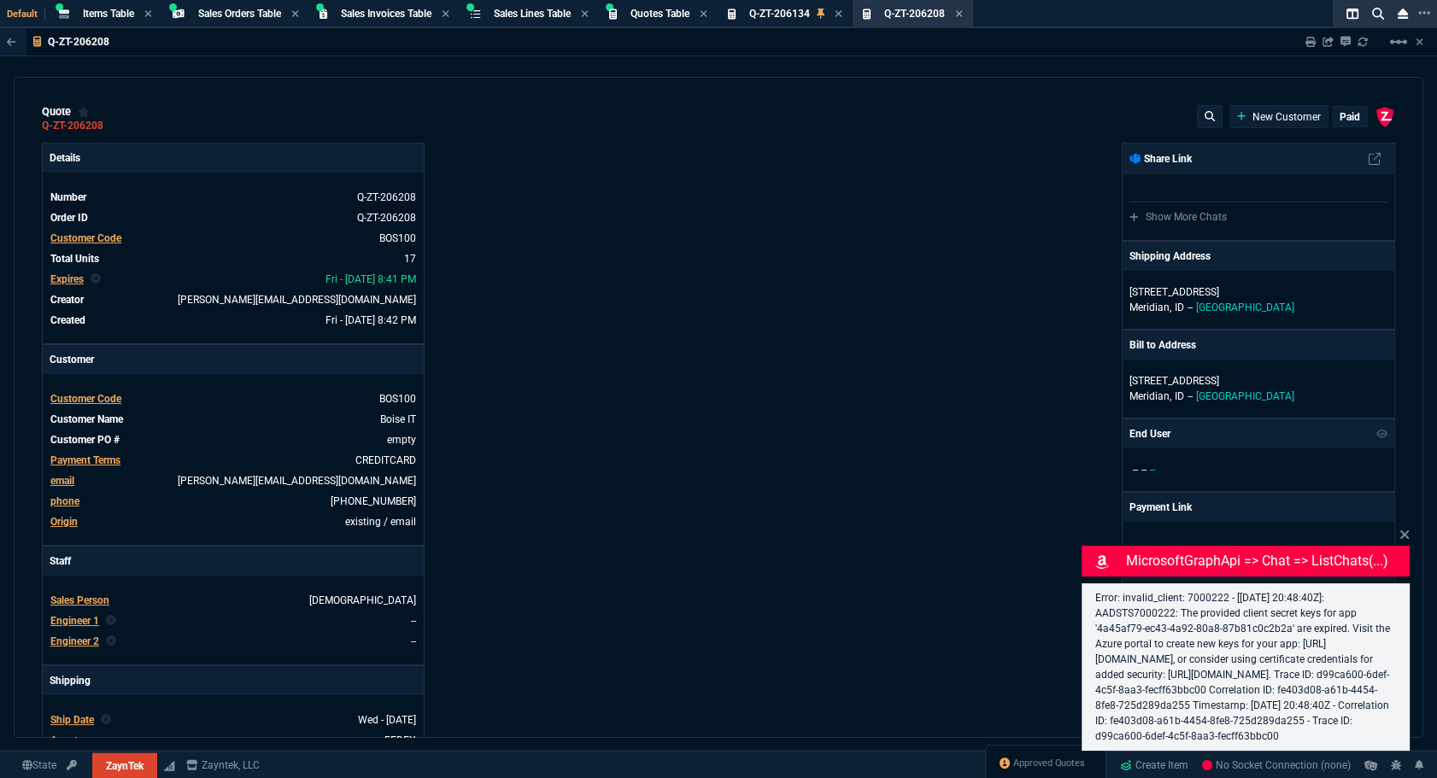
type input "38"
type input "80"
type input "14"
type input "50"
type input "60"
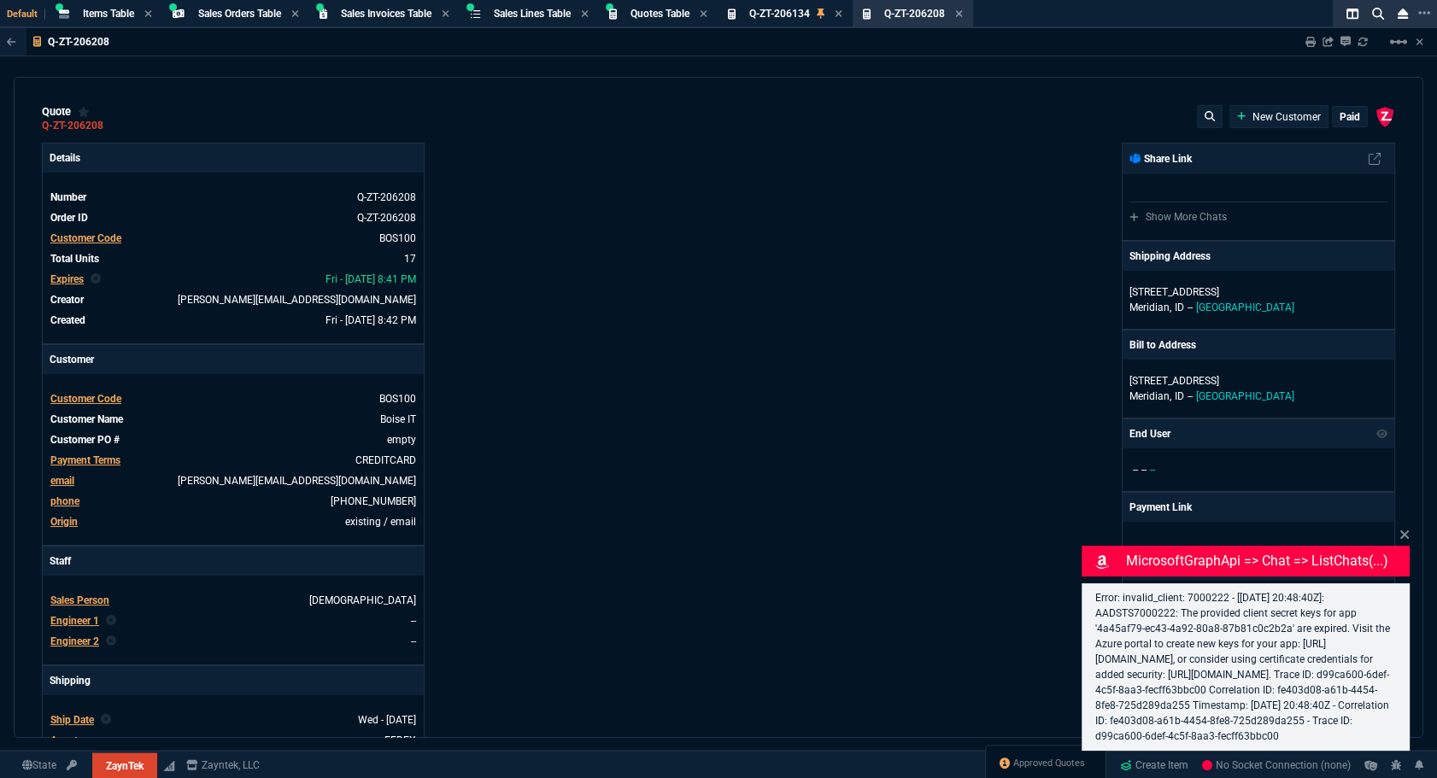
type input "295"
type input "55"
type input "60"
type input "76"
type input "65"
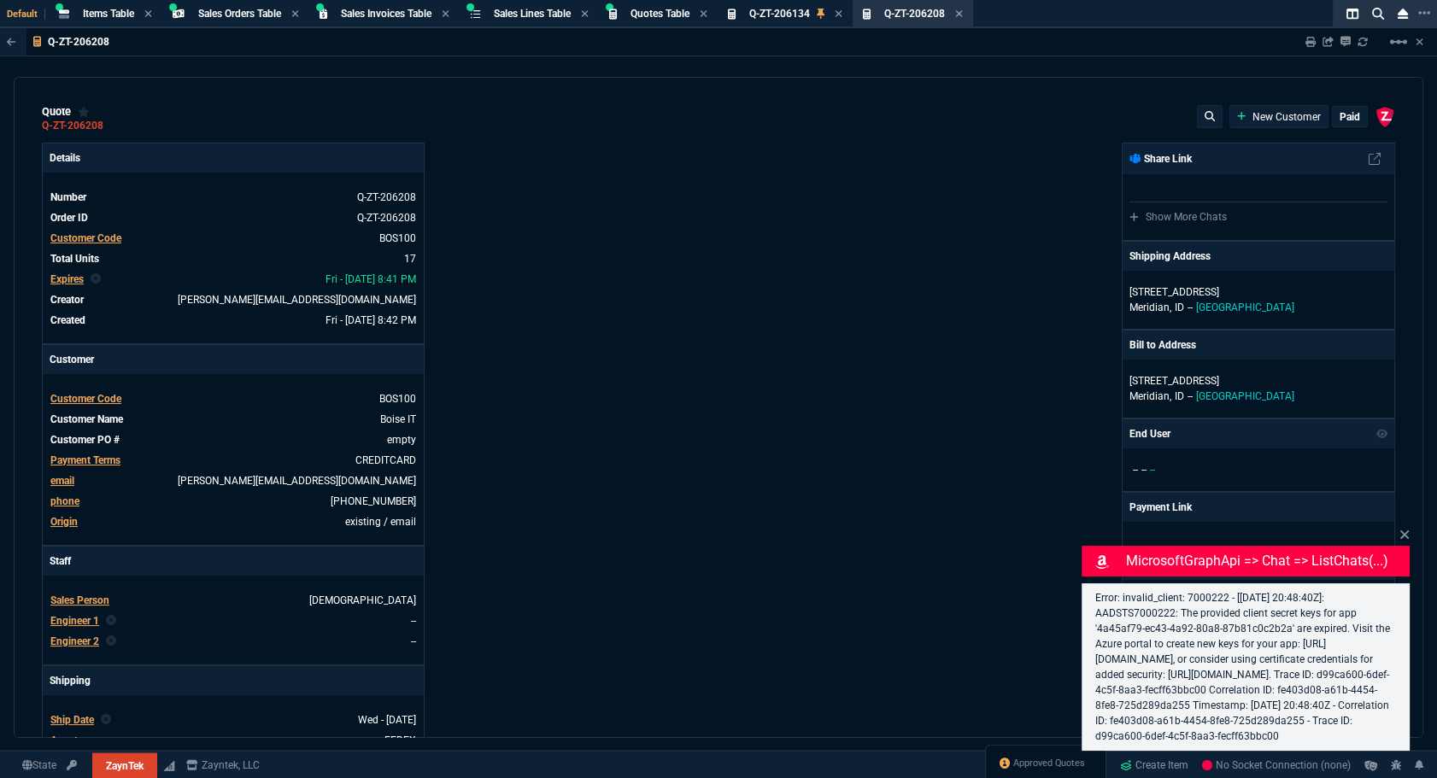
type input "52"
type input "65"
type input "50"
type input "29"
type input "84"
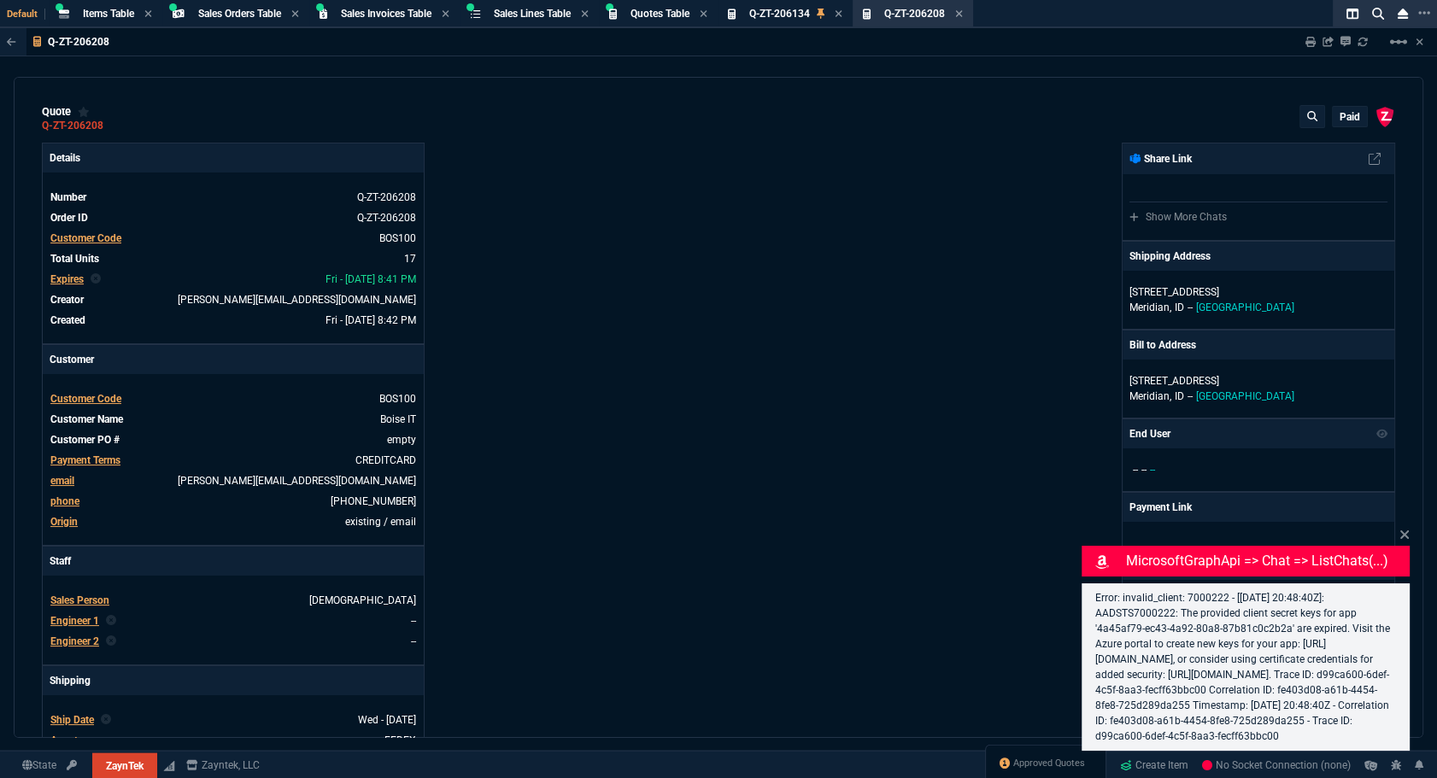
type input "34"
type input "71"
type input "78"
type input "81"
type input "53"
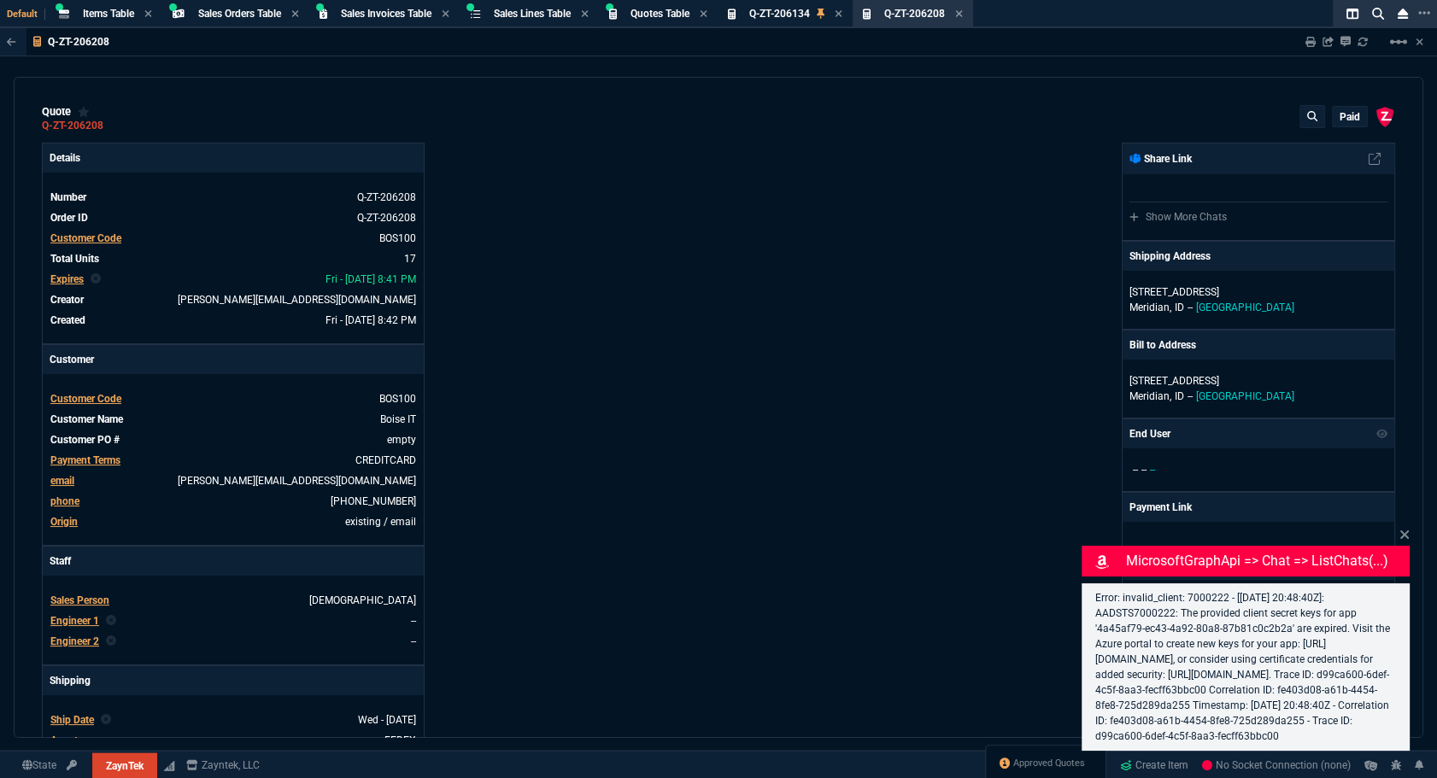
type input "22"
type input "76"
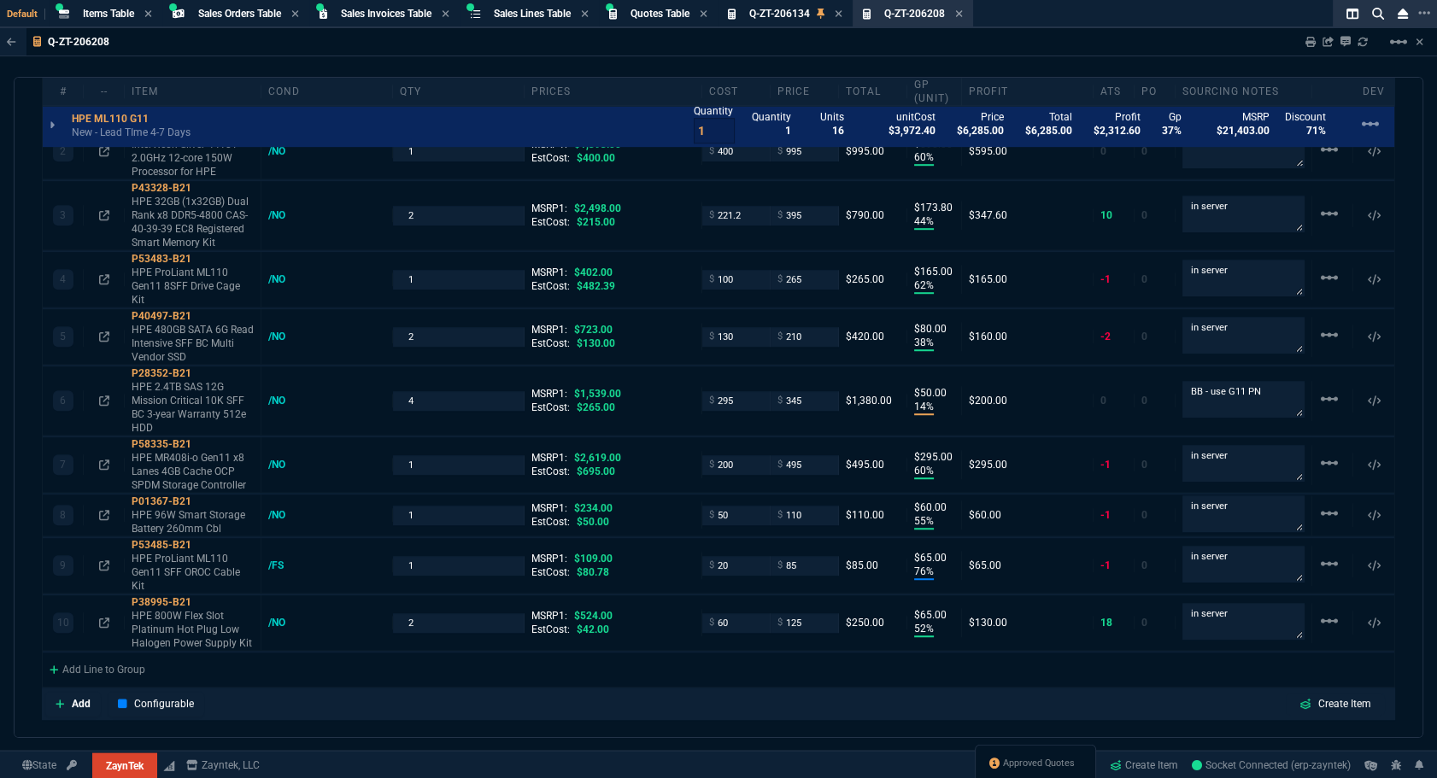
scroll to position [1427, 0]
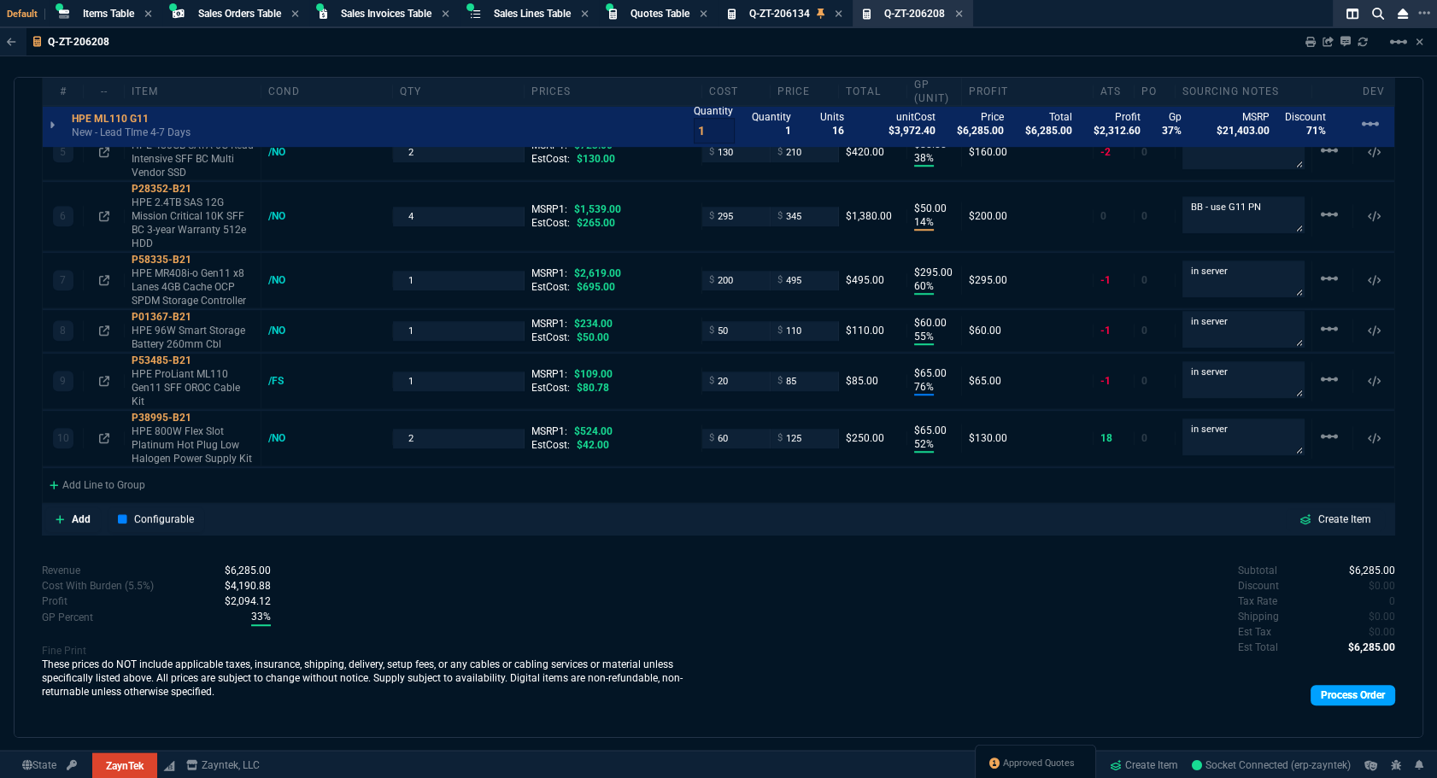
click at [1311, 685] on link "Process Order" at bounding box center [1353, 695] width 85 height 21
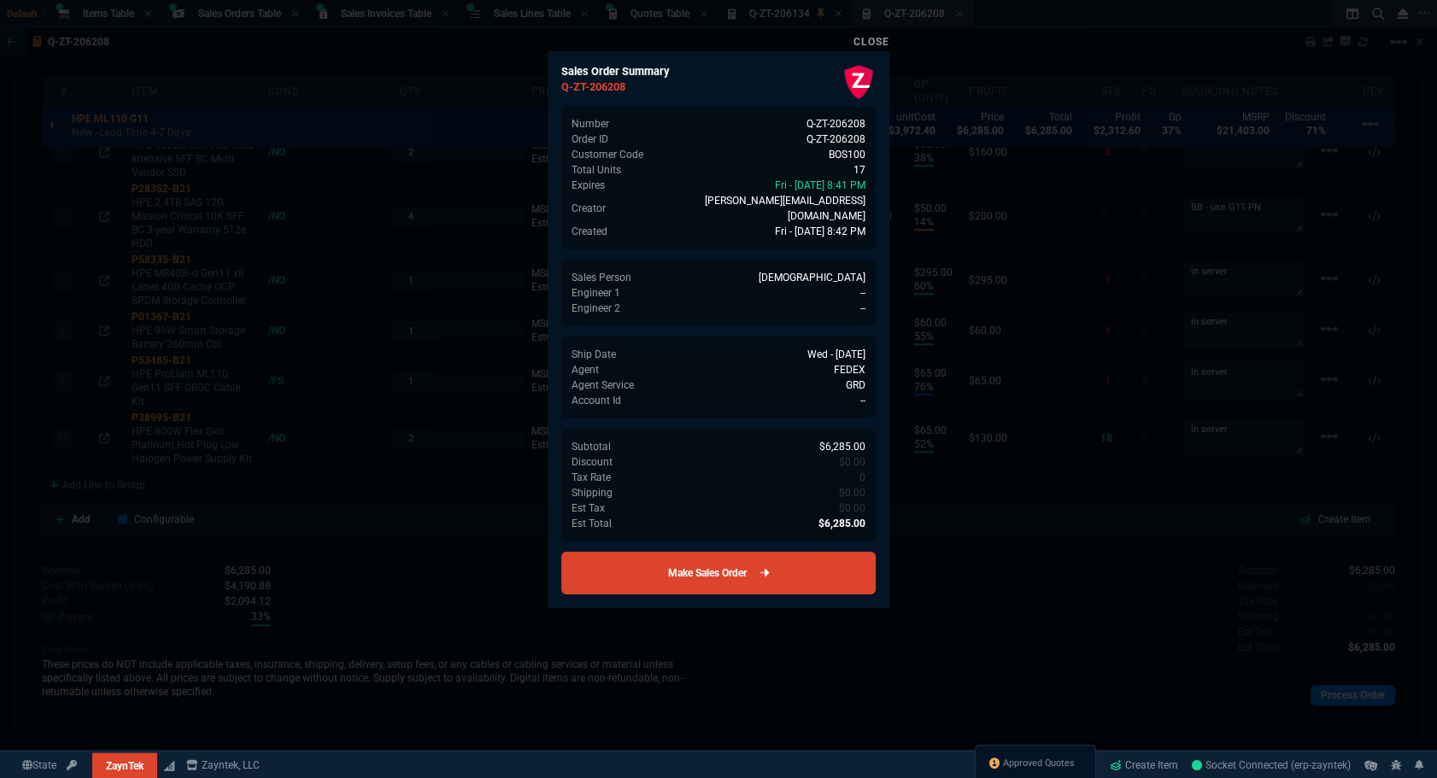
click at [821, 563] on link "Make Sales Order" at bounding box center [718, 573] width 314 height 43
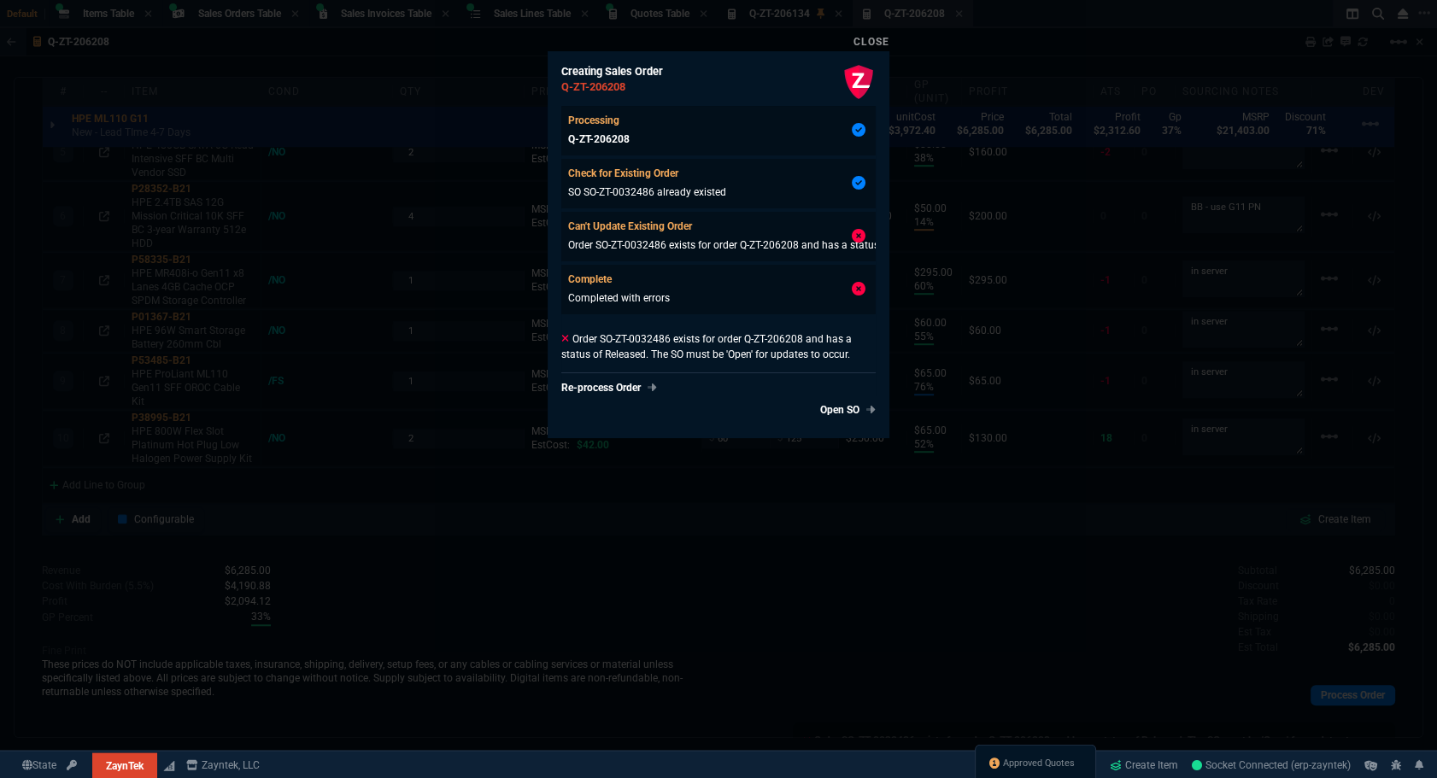
type input "0"
type input "20"
type input "295"
type input "60"
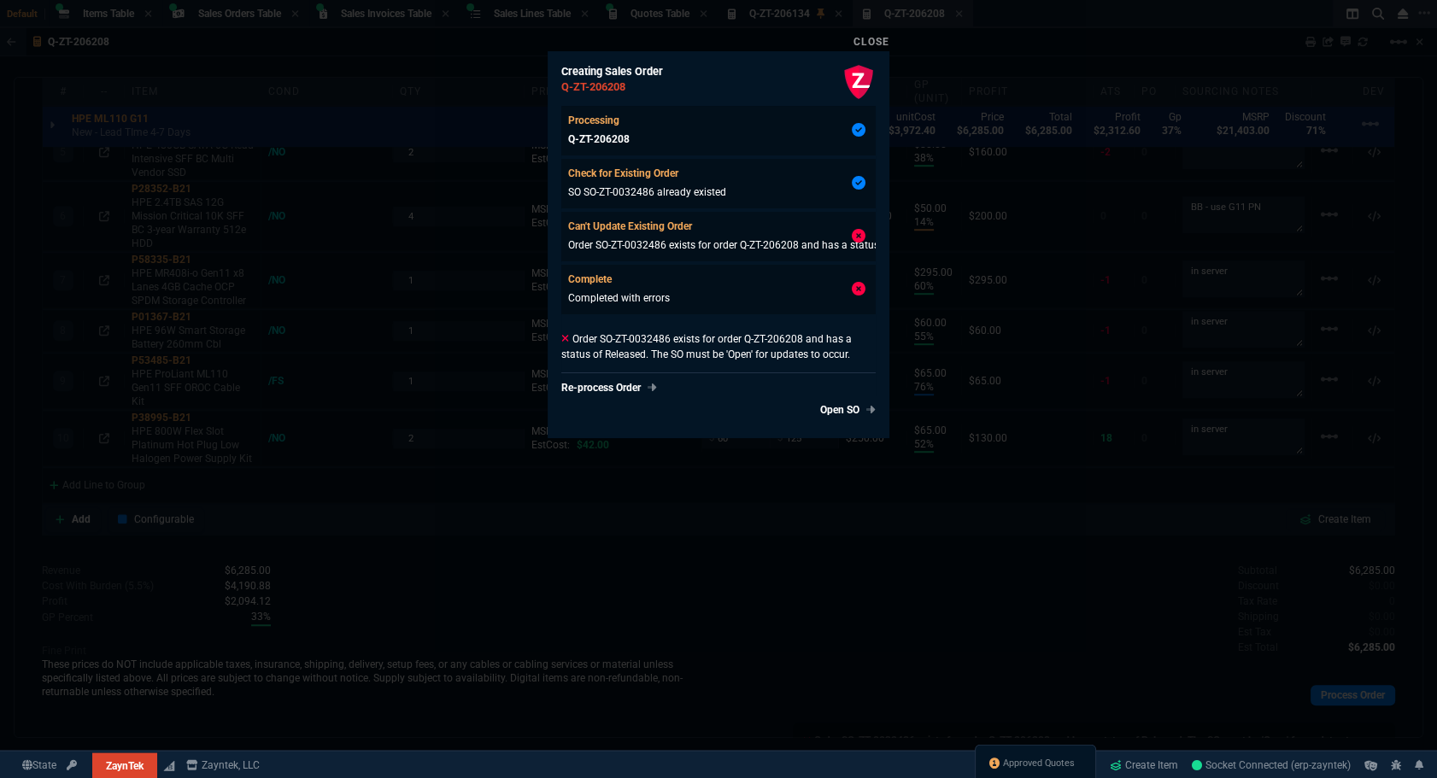
type input "595"
type input "44"
type input "174"
type input "62"
type input "165"
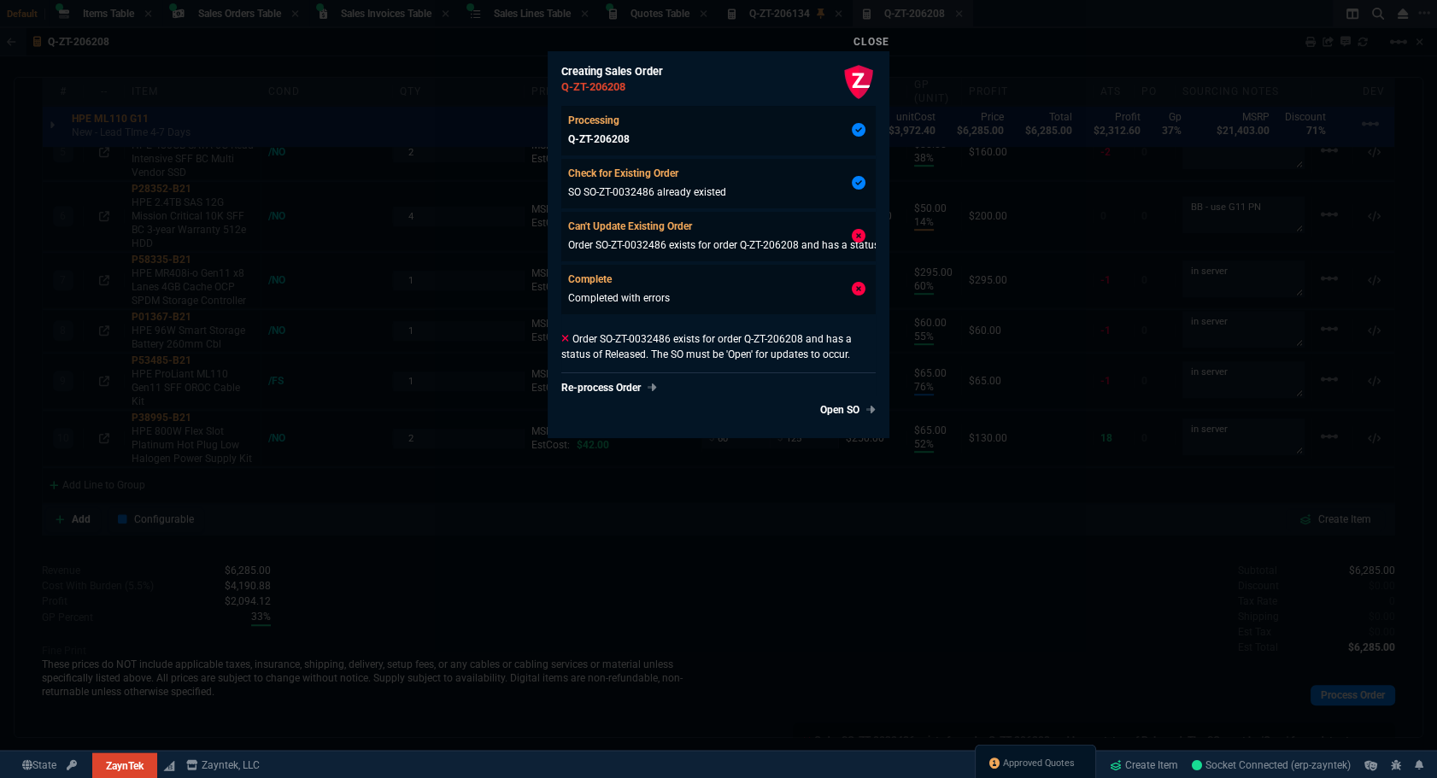
type input "38"
type input "80"
type input "14"
type input "50"
type input "60"
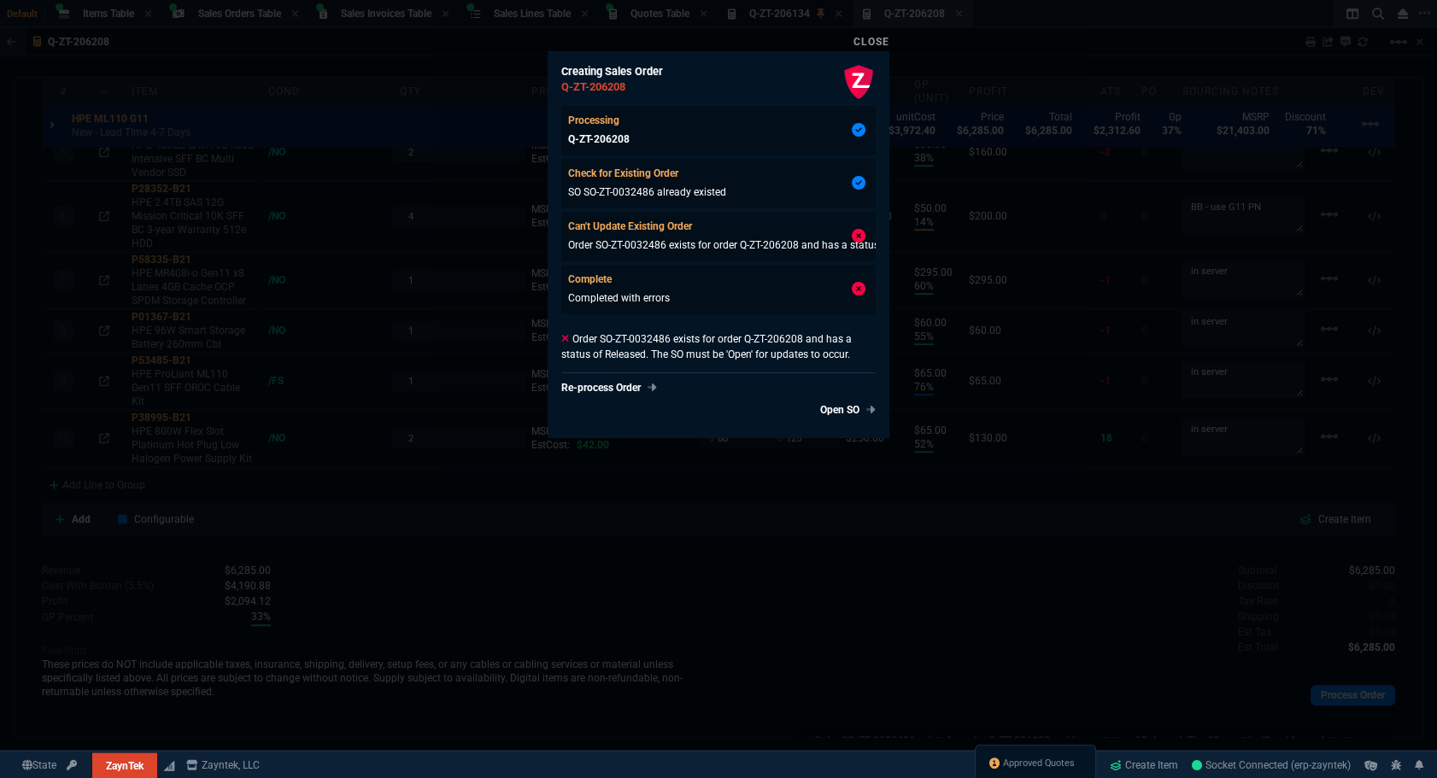
type input "295"
type input "55"
type input "60"
type input "76"
type input "65"
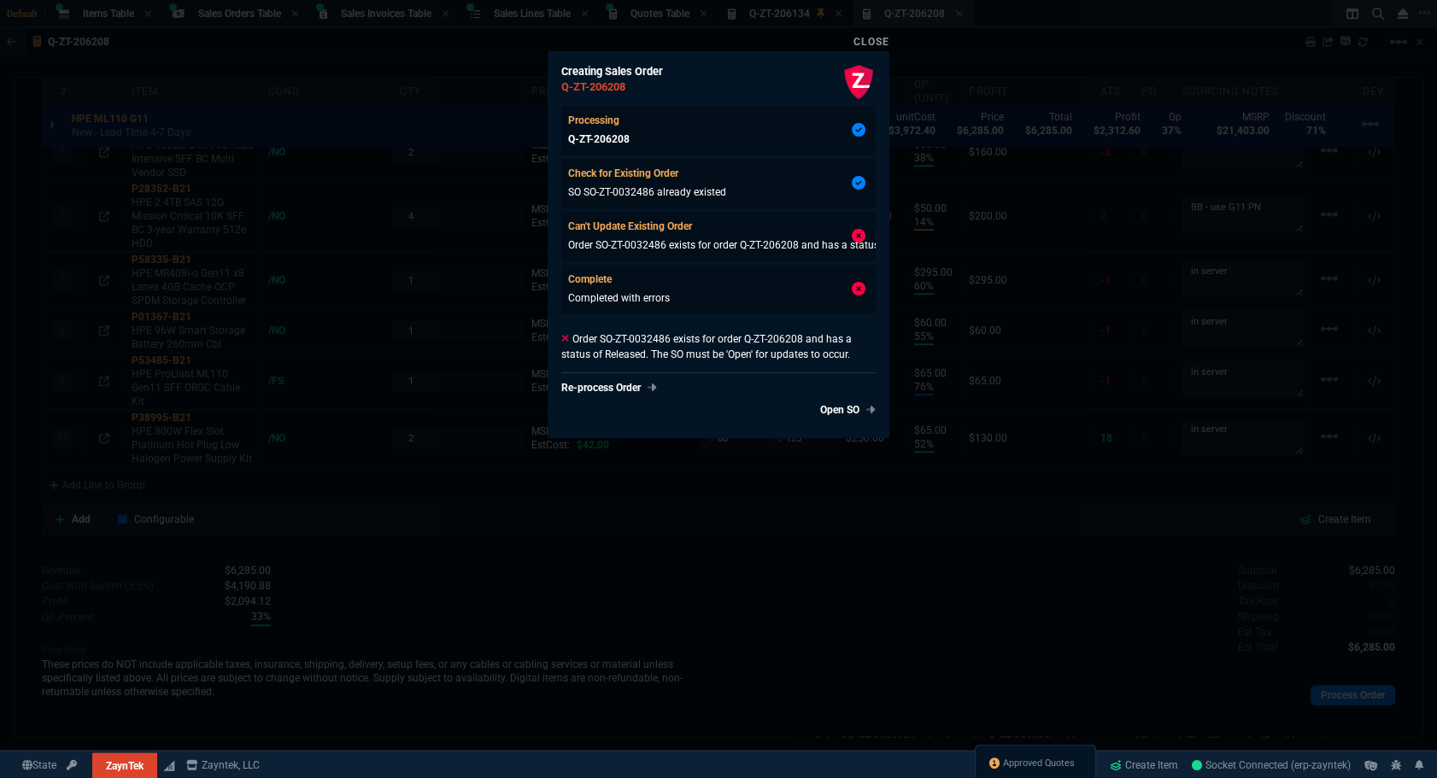
type input "52"
type input "65"
type input "50"
type input "29"
type input "84"
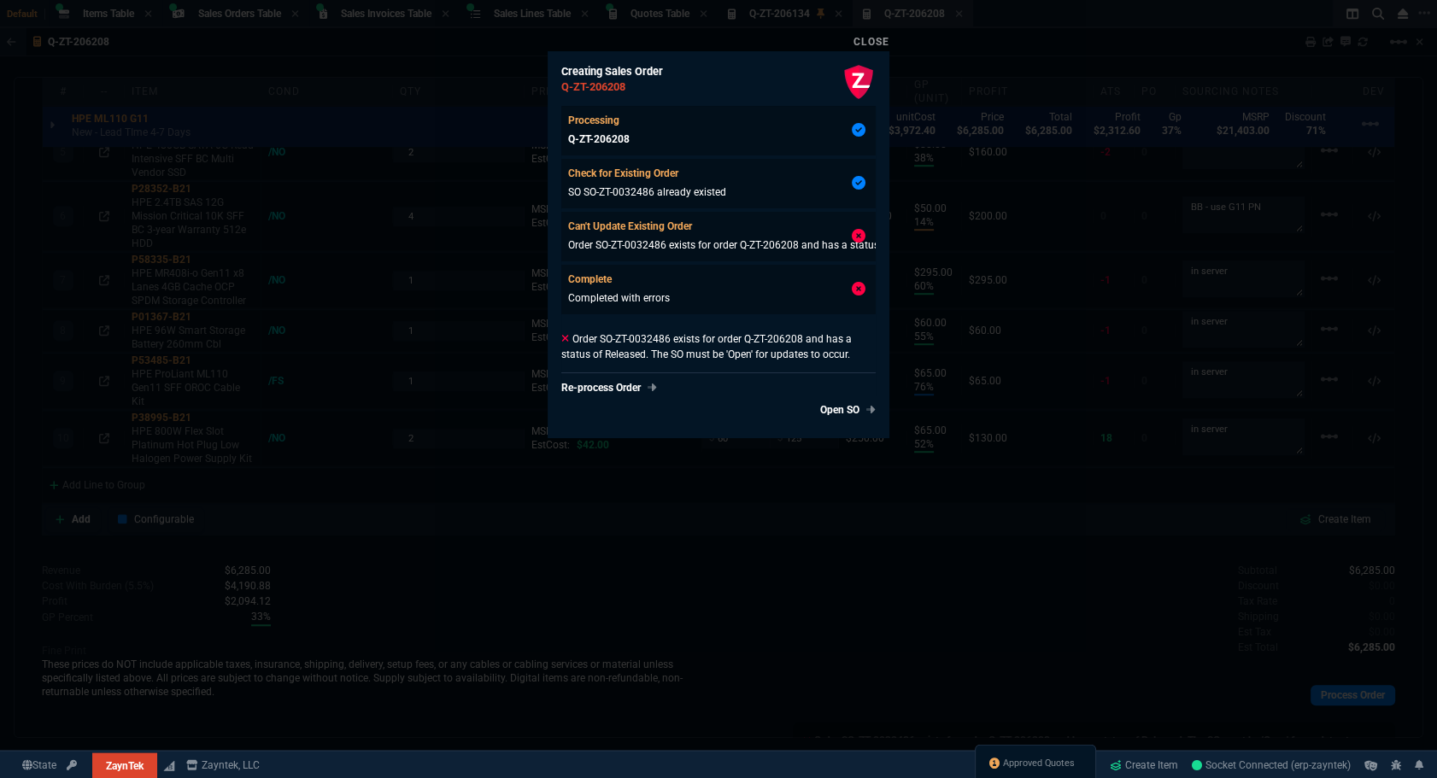
type input "34"
type input "71"
type input "78"
type input "81"
type input "53"
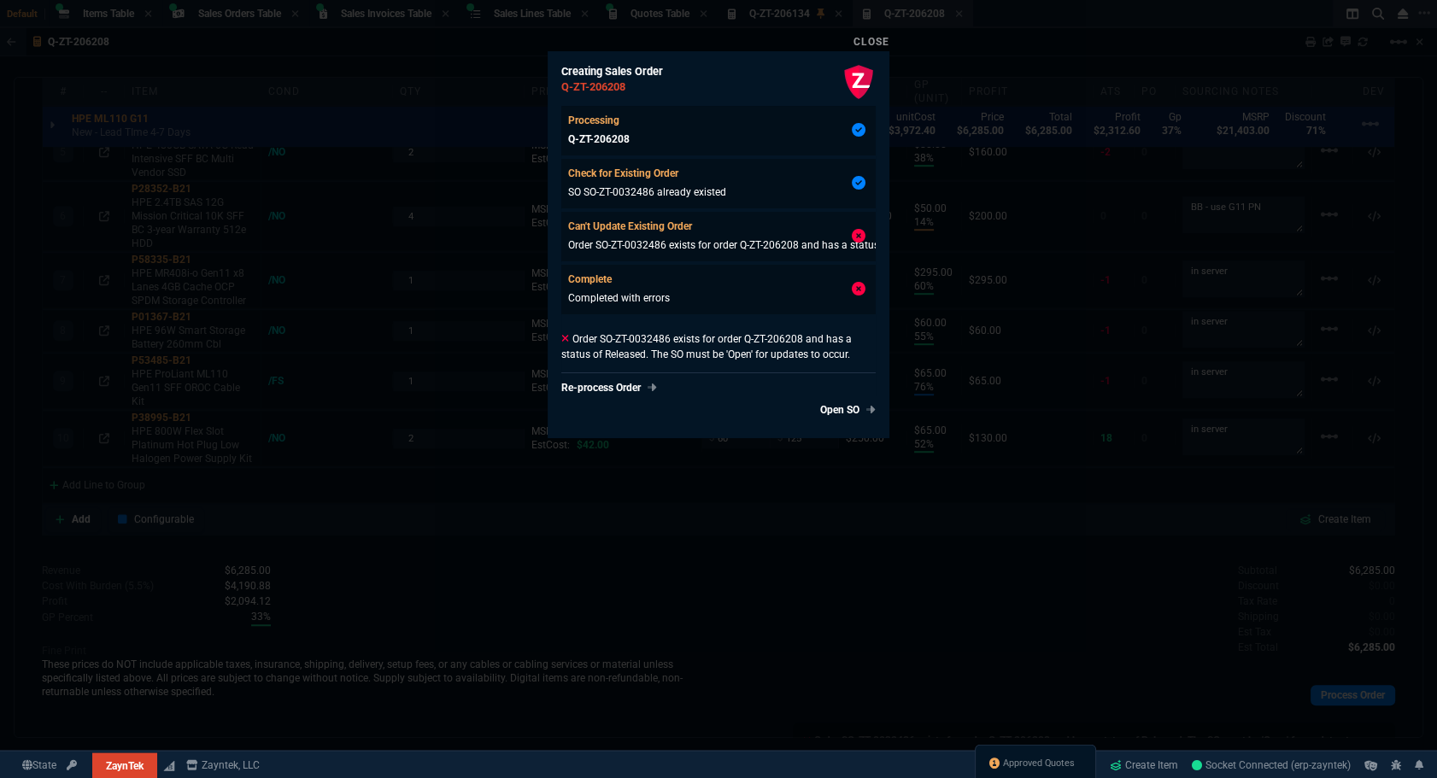
type input "22"
type input "76"
click at [893, 596] on div at bounding box center [718, 389] width 1437 height 778
click at [1024, 757] on span "Approved Quotes" at bounding box center [1039, 764] width 72 height 14
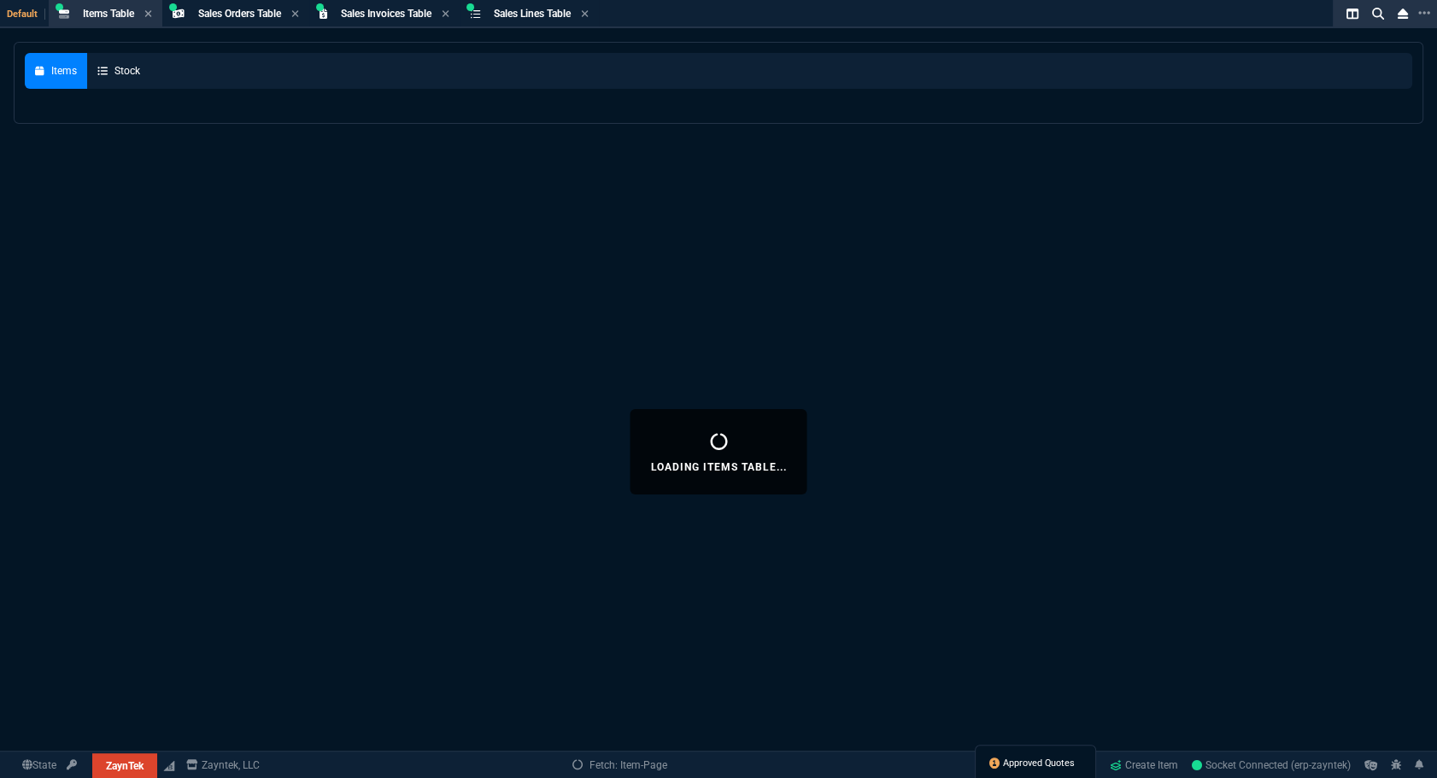
click at [1024, 760] on span "Approved Quotes" at bounding box center [1039, 764] width 72 height 14
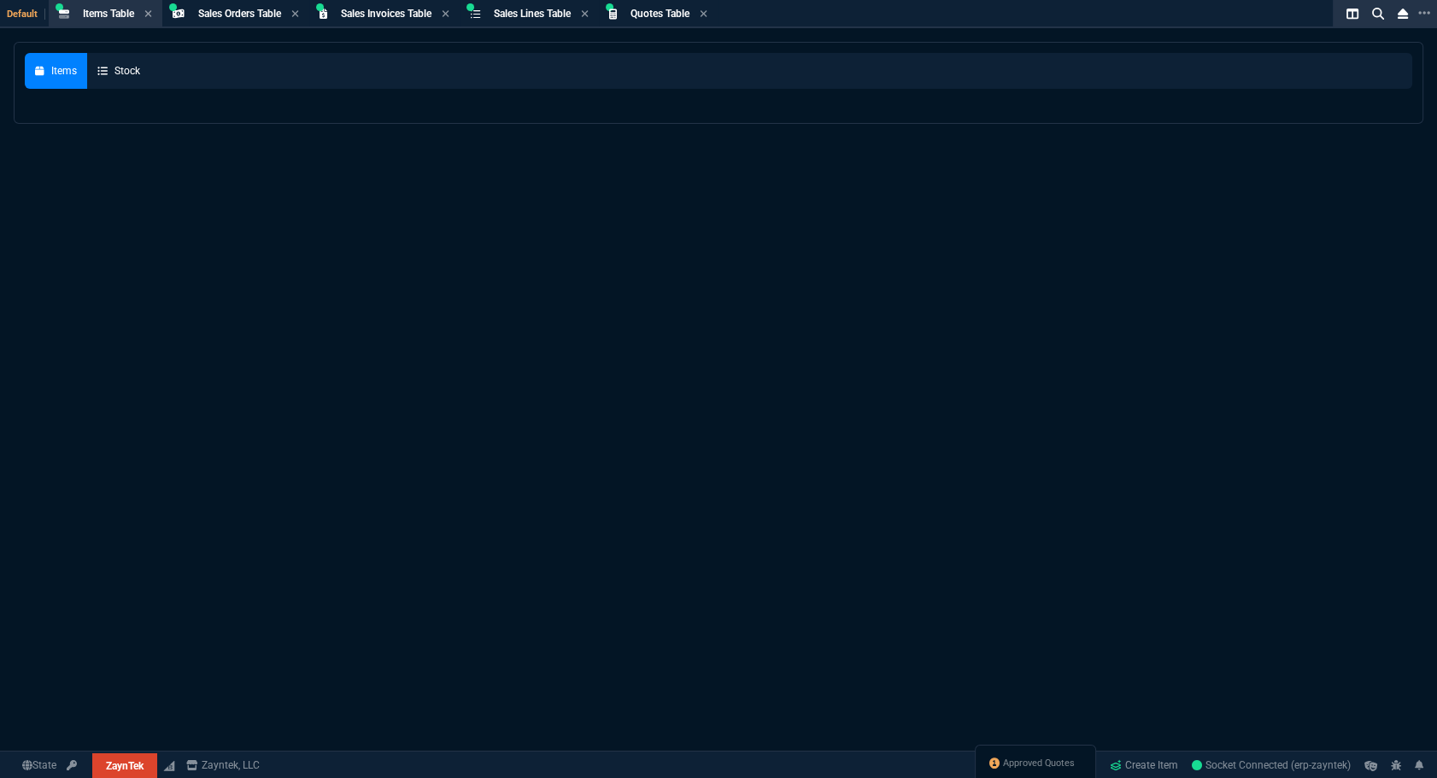
click at [1002, 754] on div "Approved Quotes" at bounding box center [1035, 765] width 121 height 41
select select
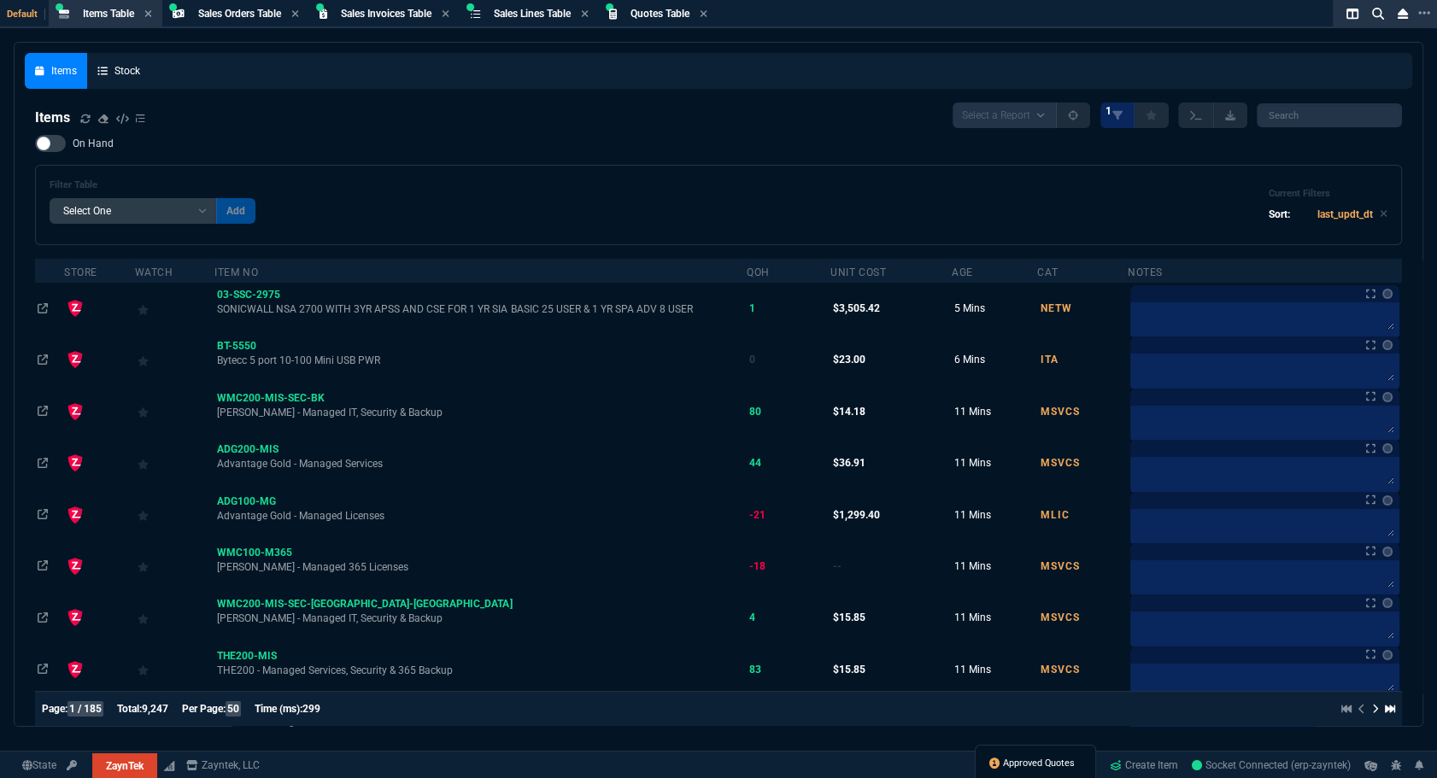
click at [1008, 768] on span "Approved Quotes" at bounding box center [1039, 764] width 72 height 14
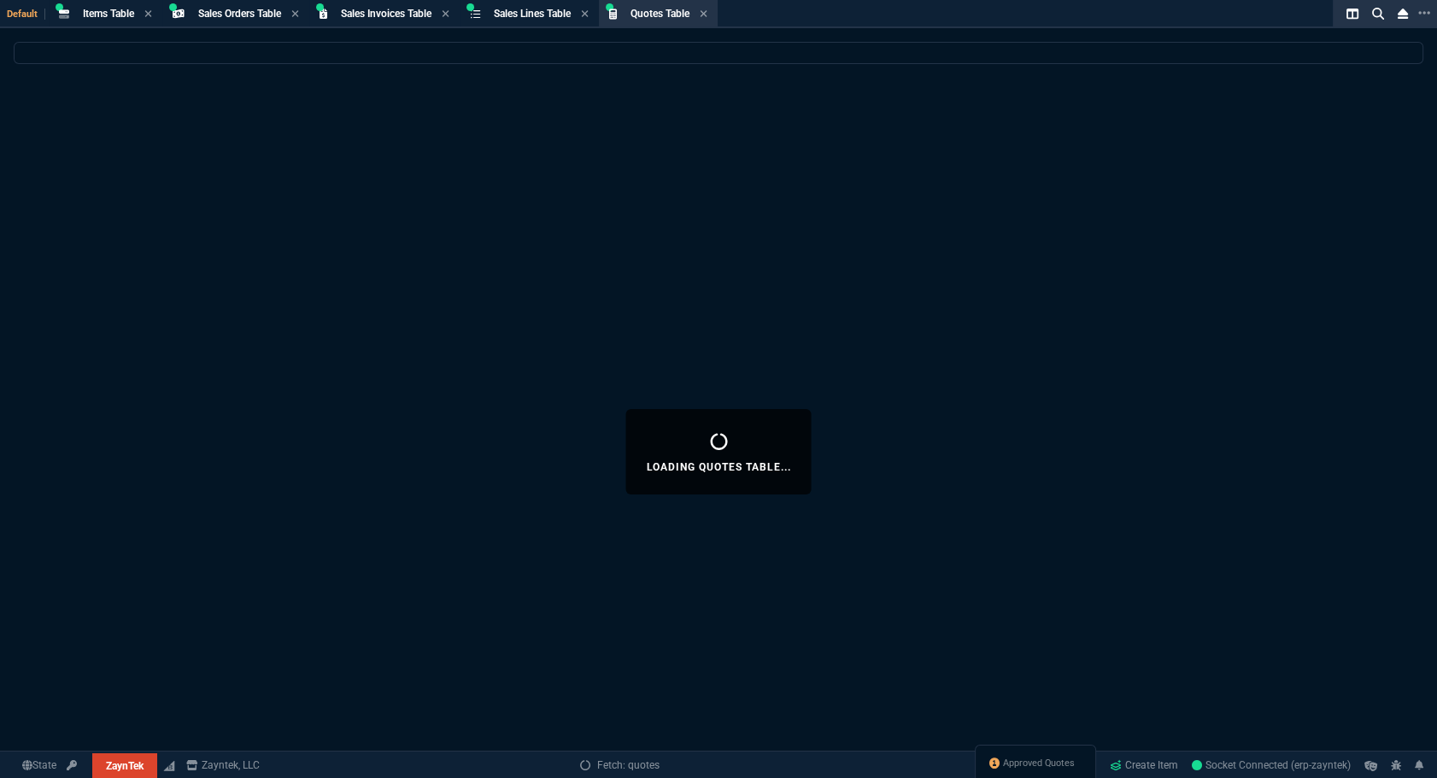
select select
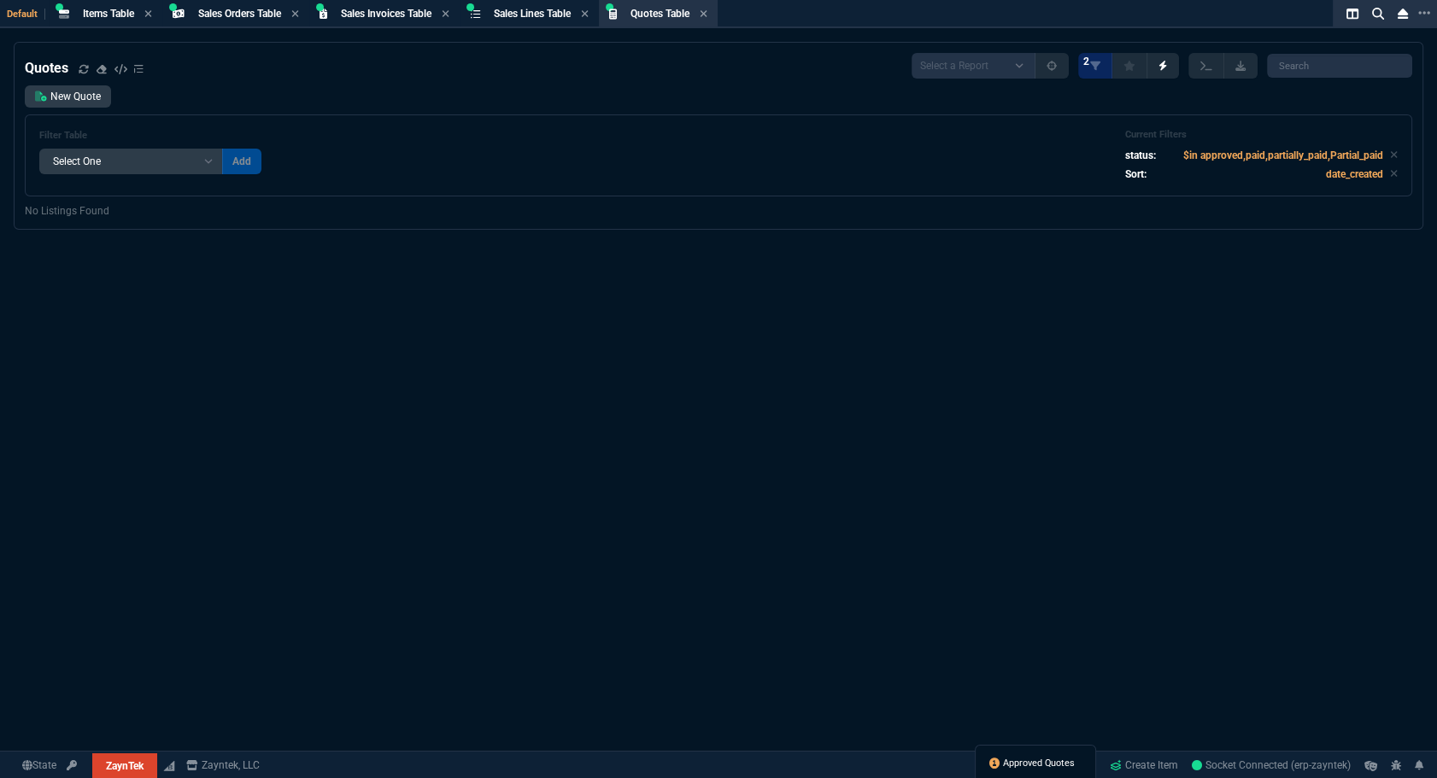
click at [1031, 756] on link "Approved Quotes" at bounding box center [1031, 763] width 85 height 15
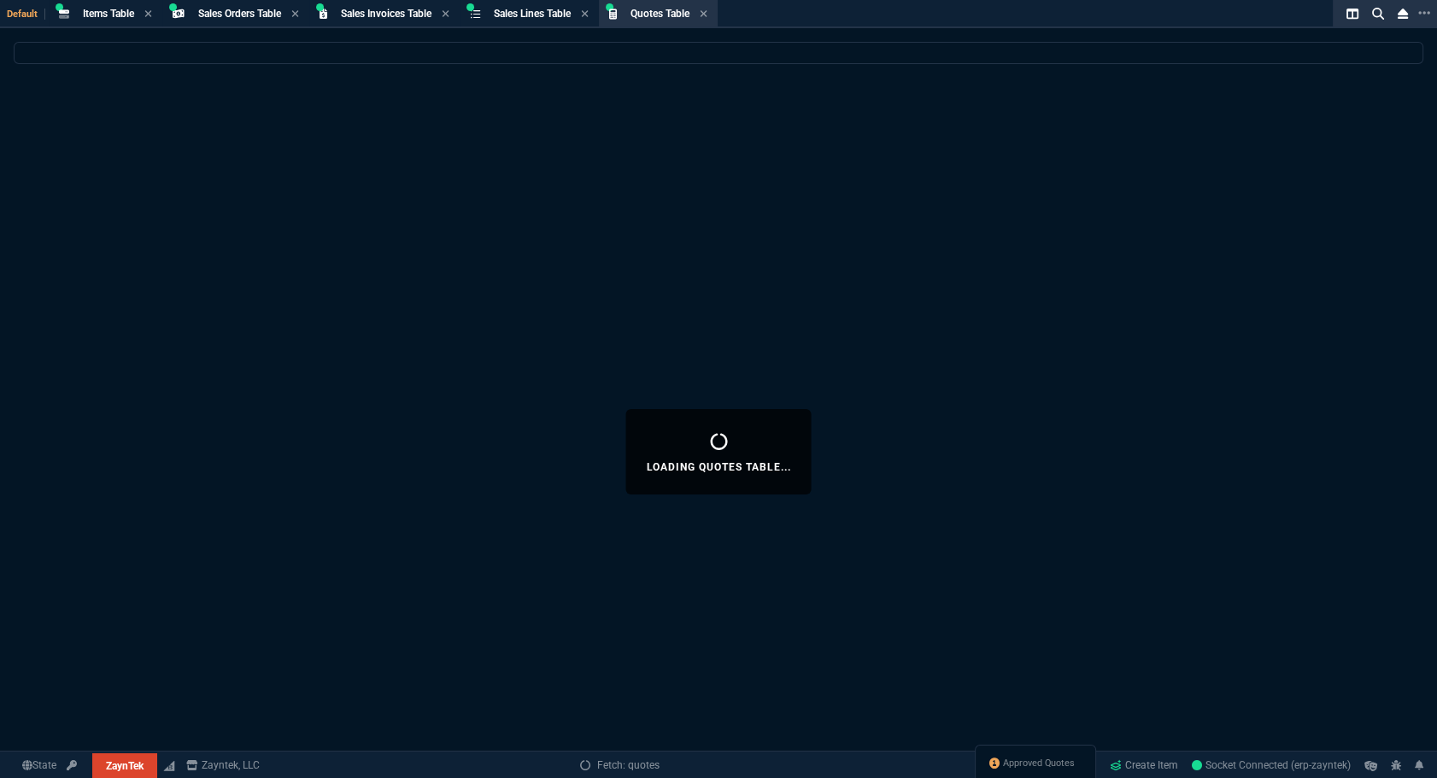
select select
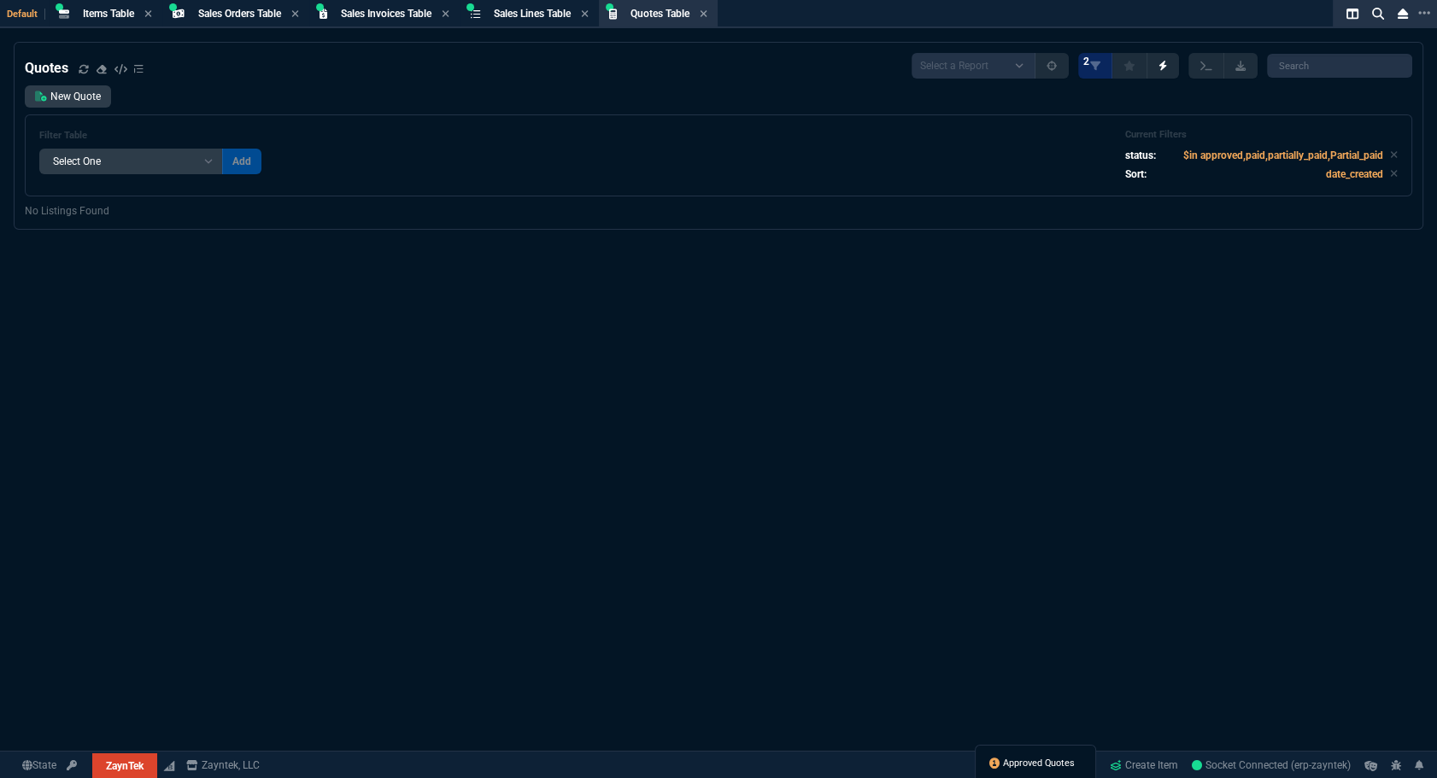
click at [1024, 768] on span "Approved Quotes" at bounding box center [1039, 764] width 72 height 14
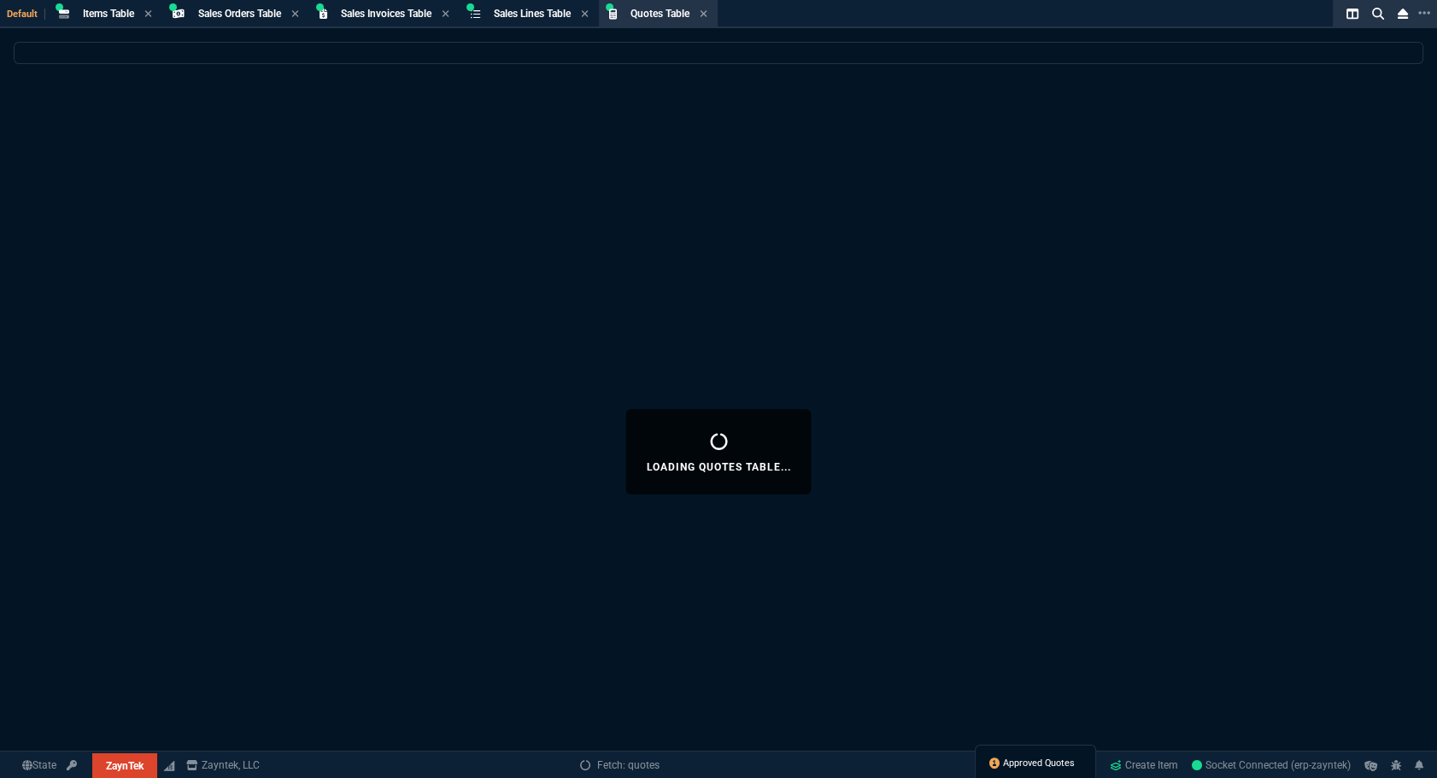
select select
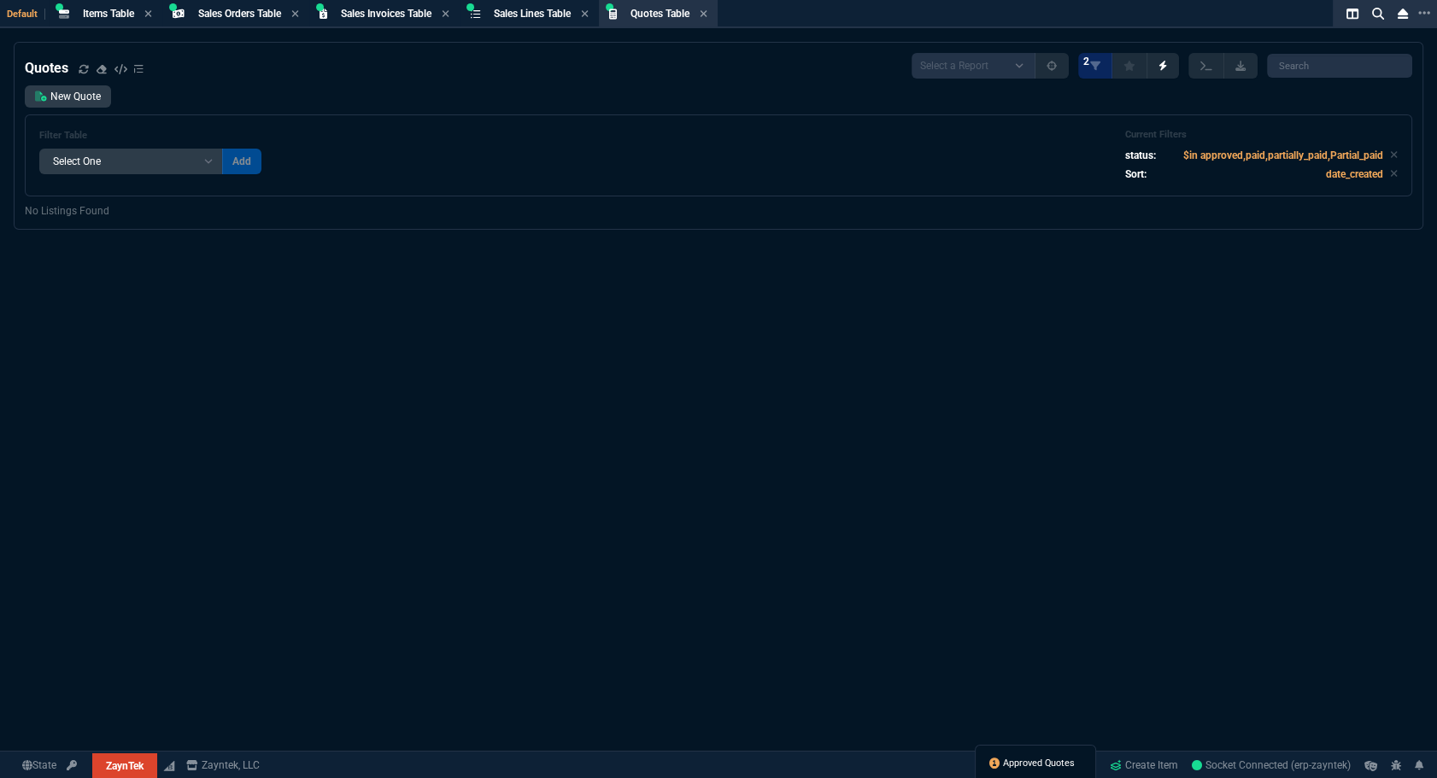
click at [1025, 757] on span "Approved Quotes" at bounding box center [1039, 764] width 72 height 14
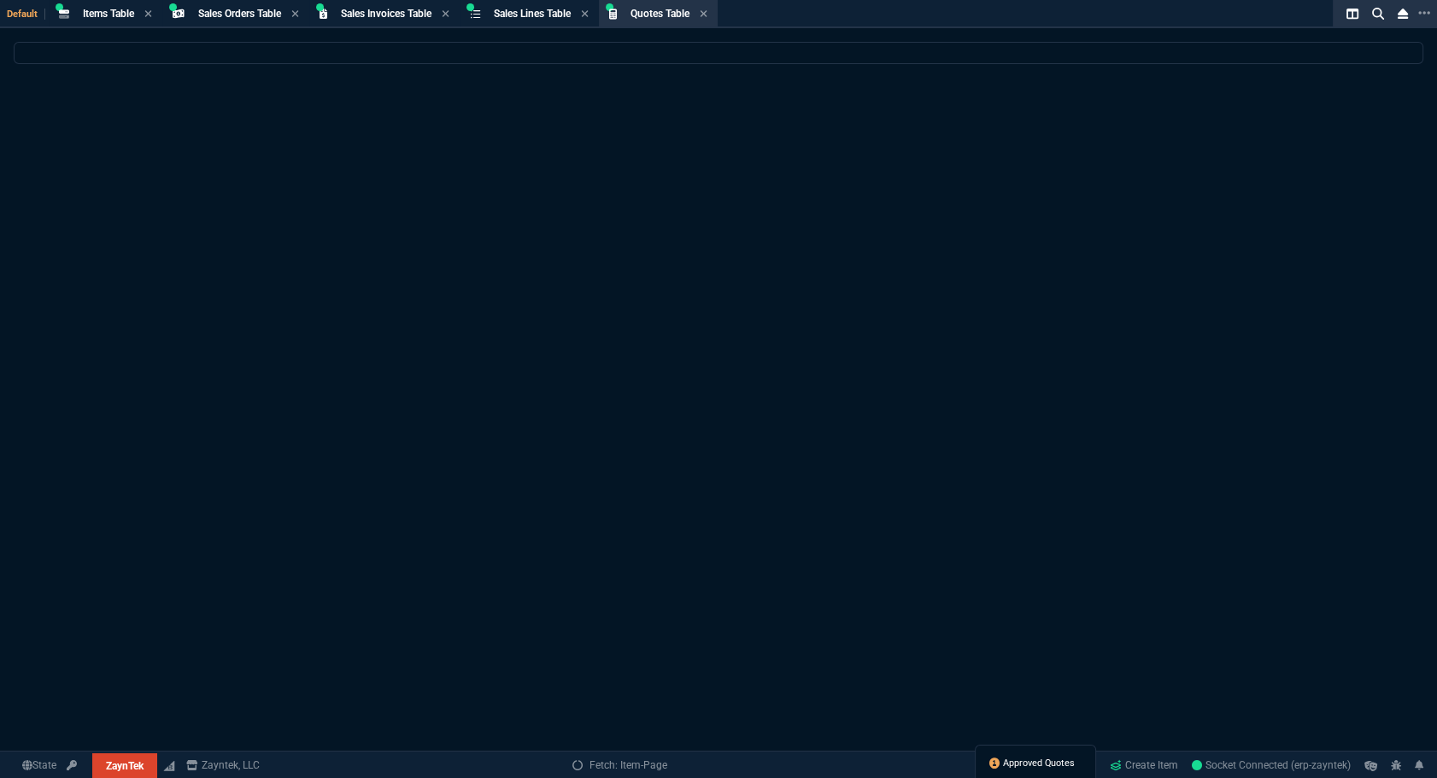
select select
